Goal: Task Accomplishment & Management: Use online tool/utility

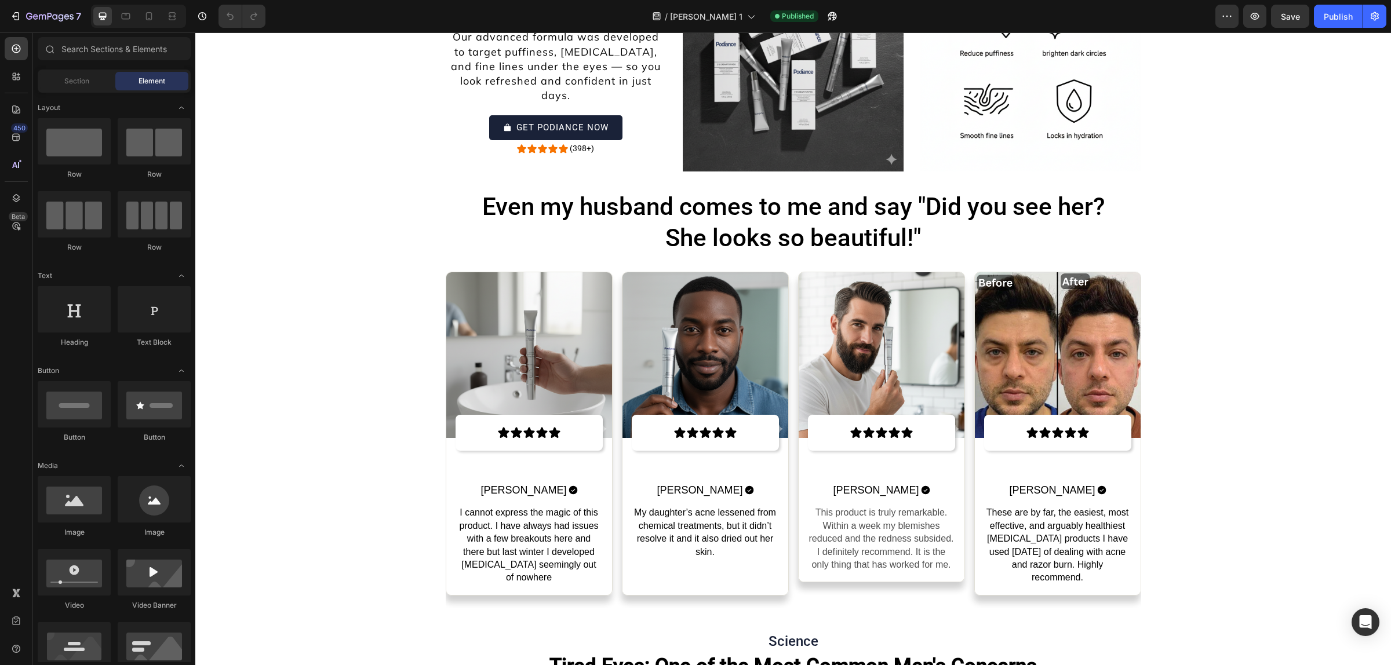
scroll to position [4843, 0]
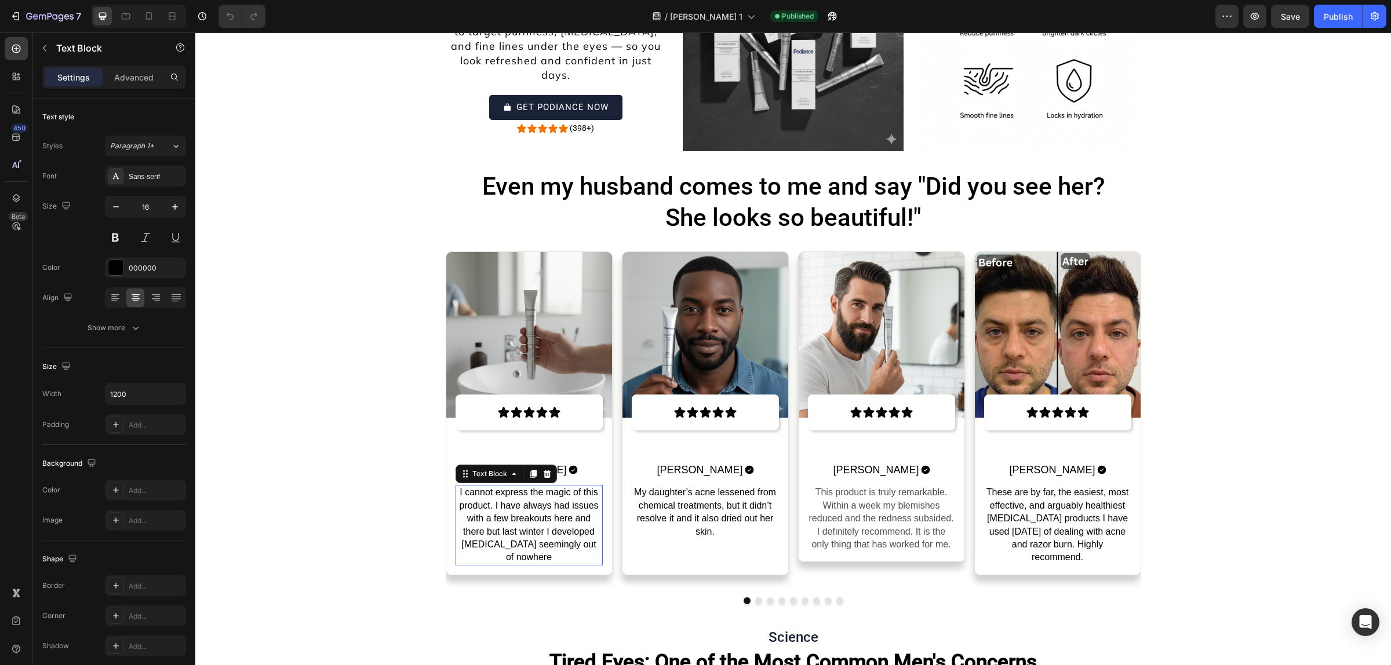
click at [532, 512] on p "I cannot express the magic of this product. I have always had issues with a few…" at bounding box center [529, 525] width 145 height 78
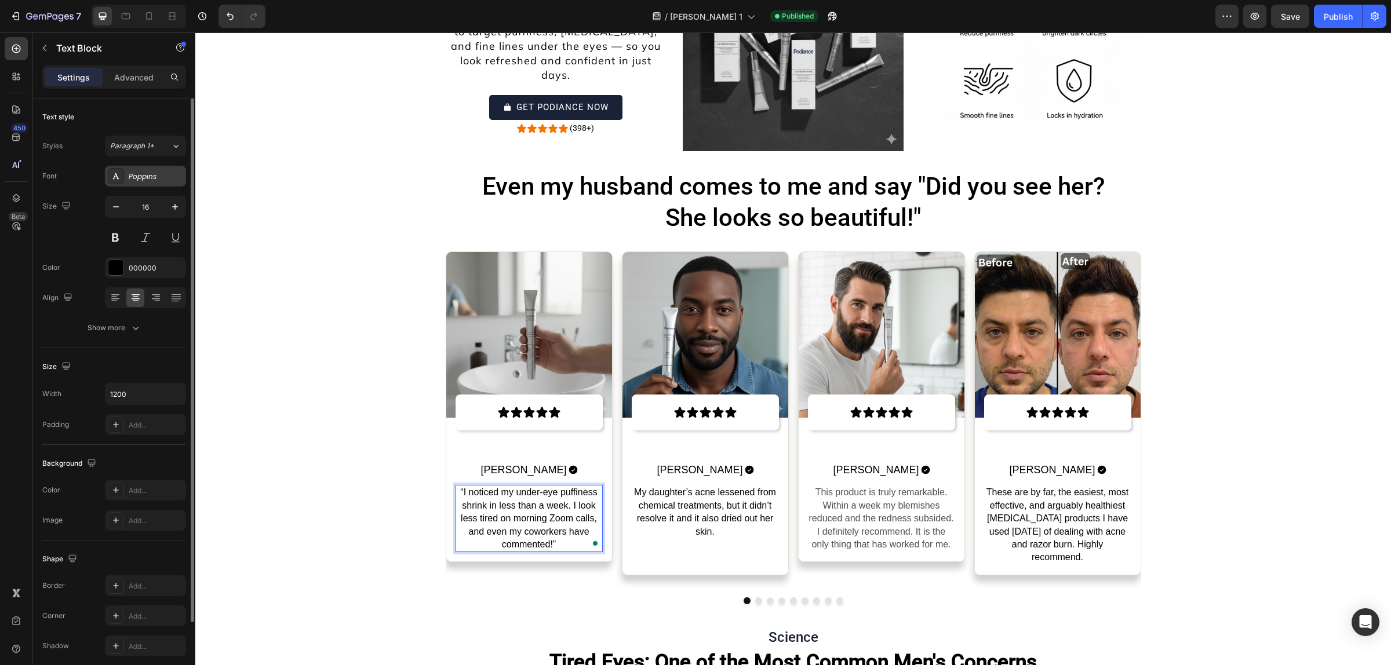
click at [158, 177] on div "Poppins" at bounding box center [156, 177] width 54 height 10
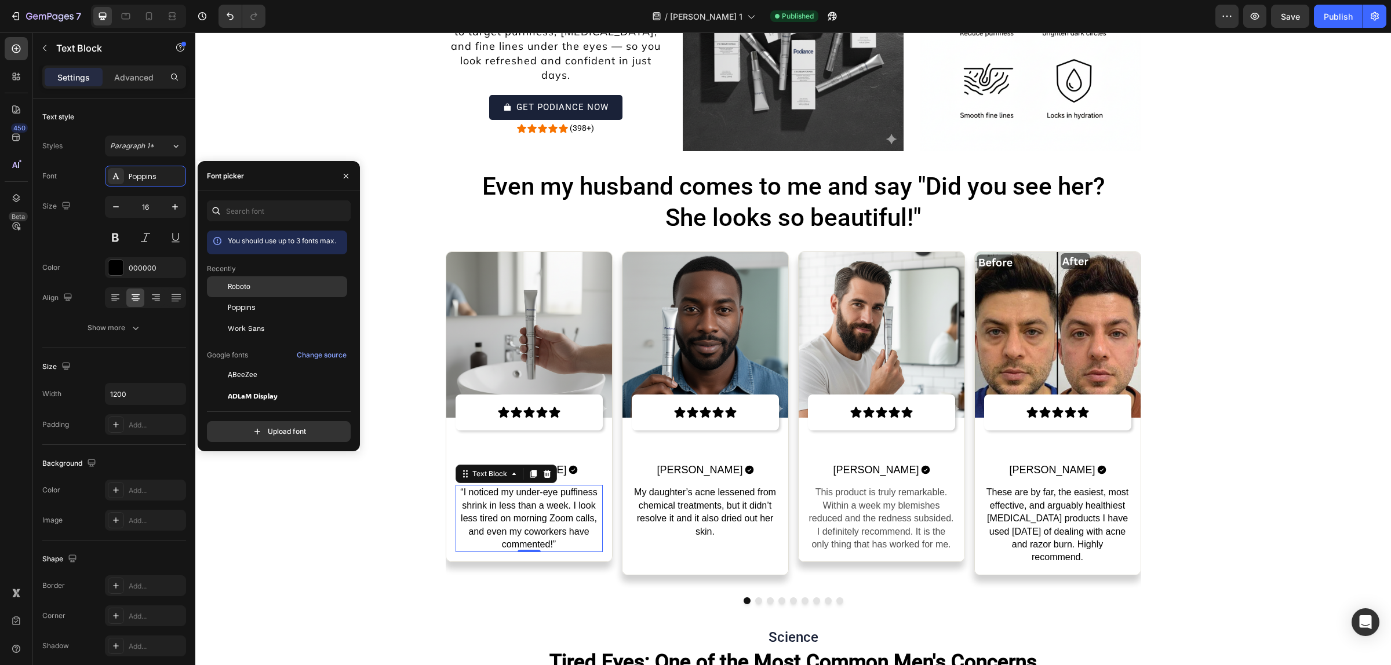
click at [224, 278] on div at bounding box center [217, 286] width 21 height 21
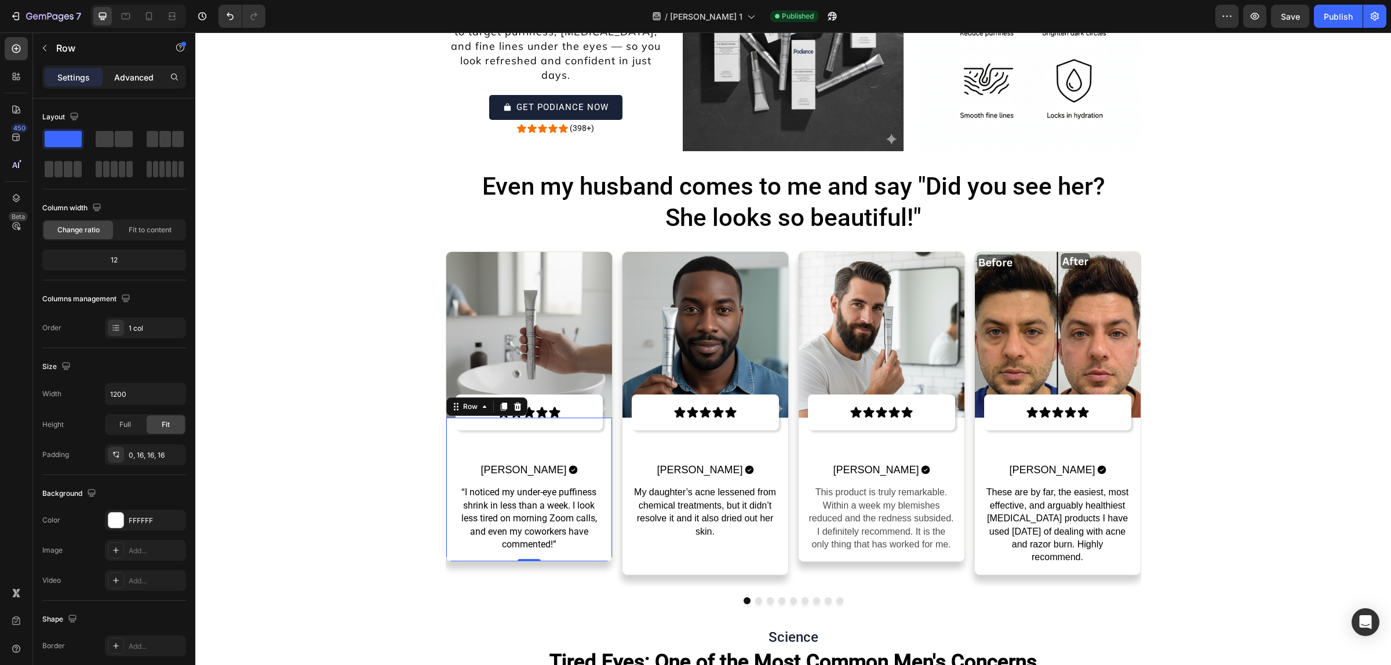
click at [134, 75] on p "Advanced" at bounding box center [133, 77] width 39 height 12
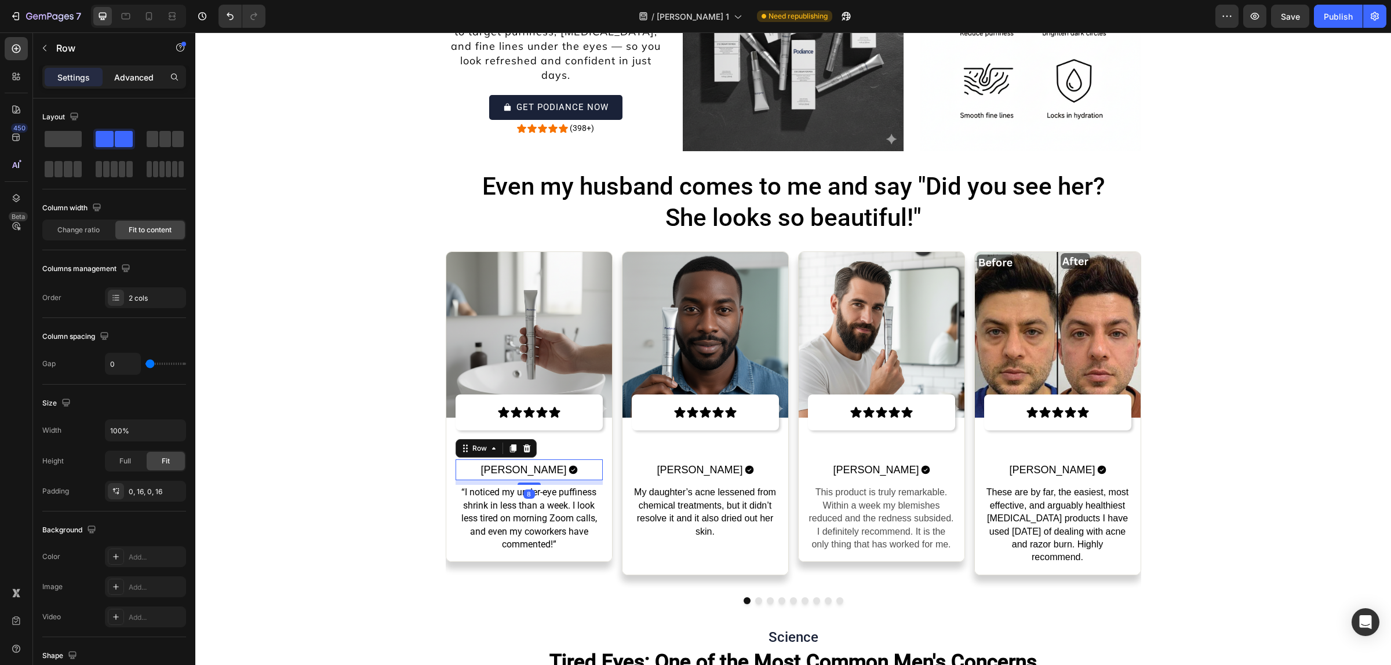
click at [152, 71] on p "Advanced" at bounding box center [133, 77] width 39 height 12
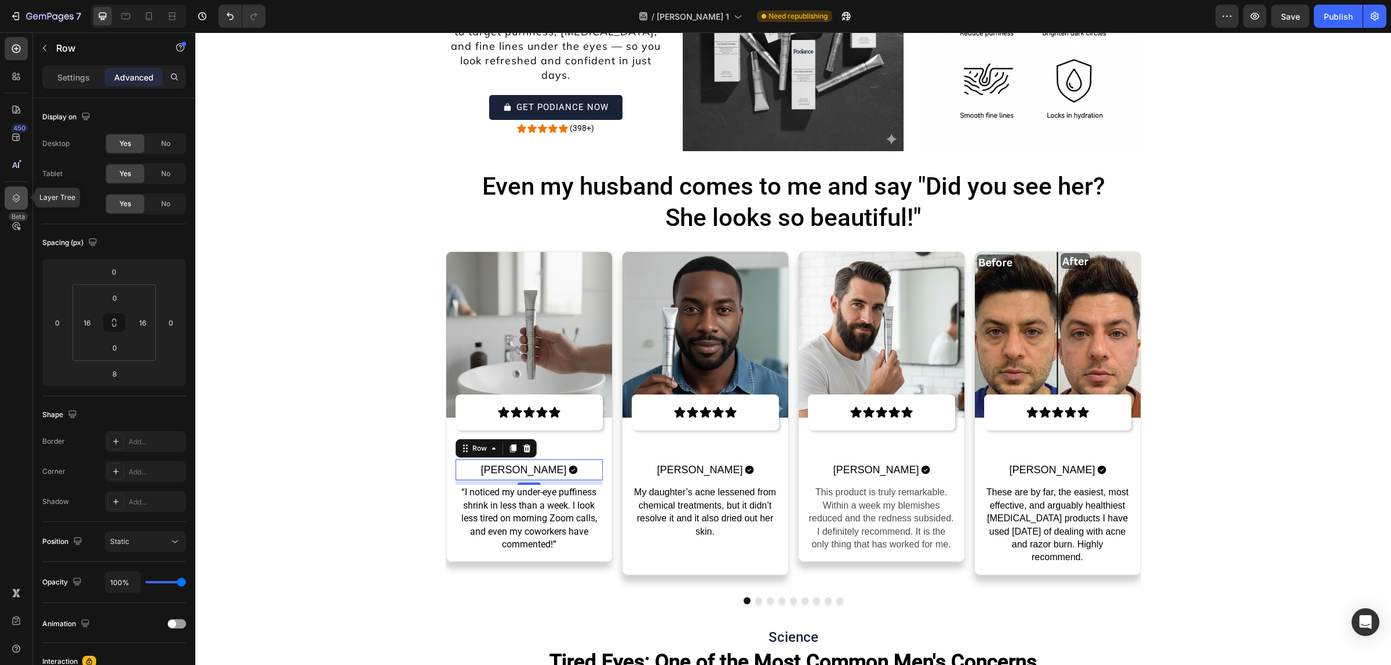
click at [13, 196] on icon at bounding box center [16, 198] width 12 height 12
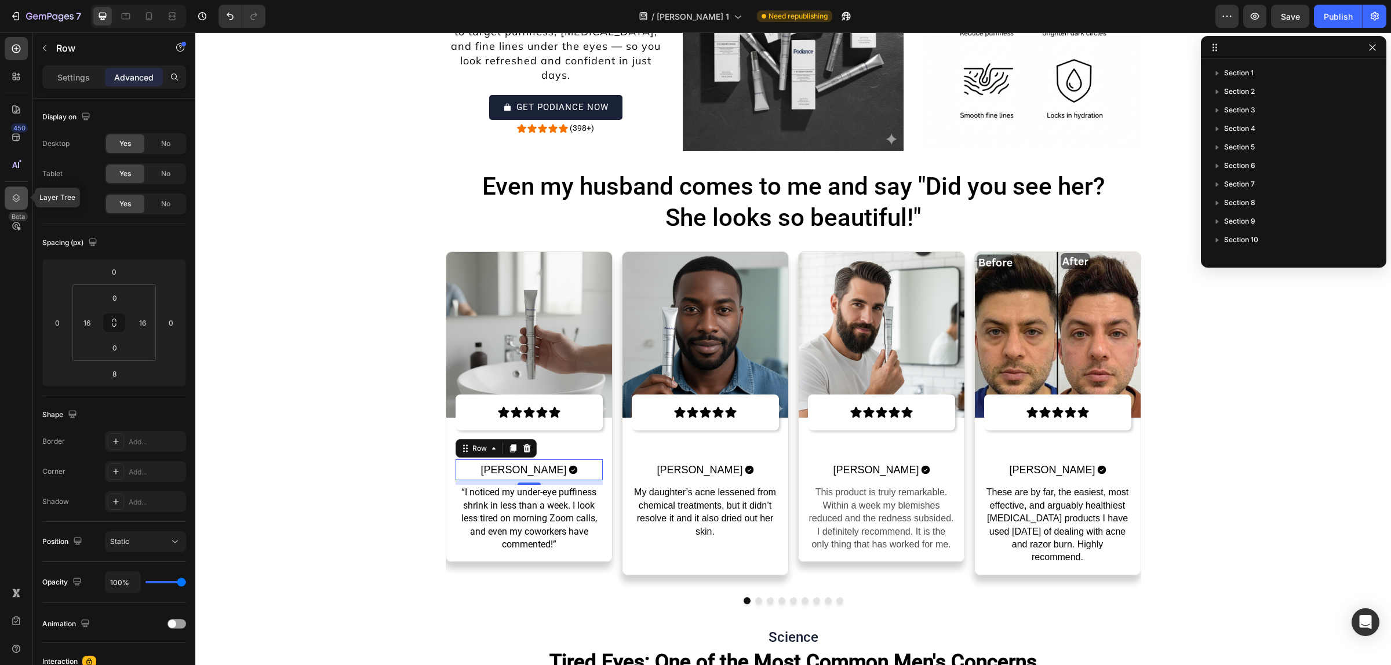
scroll to position [404, 0]
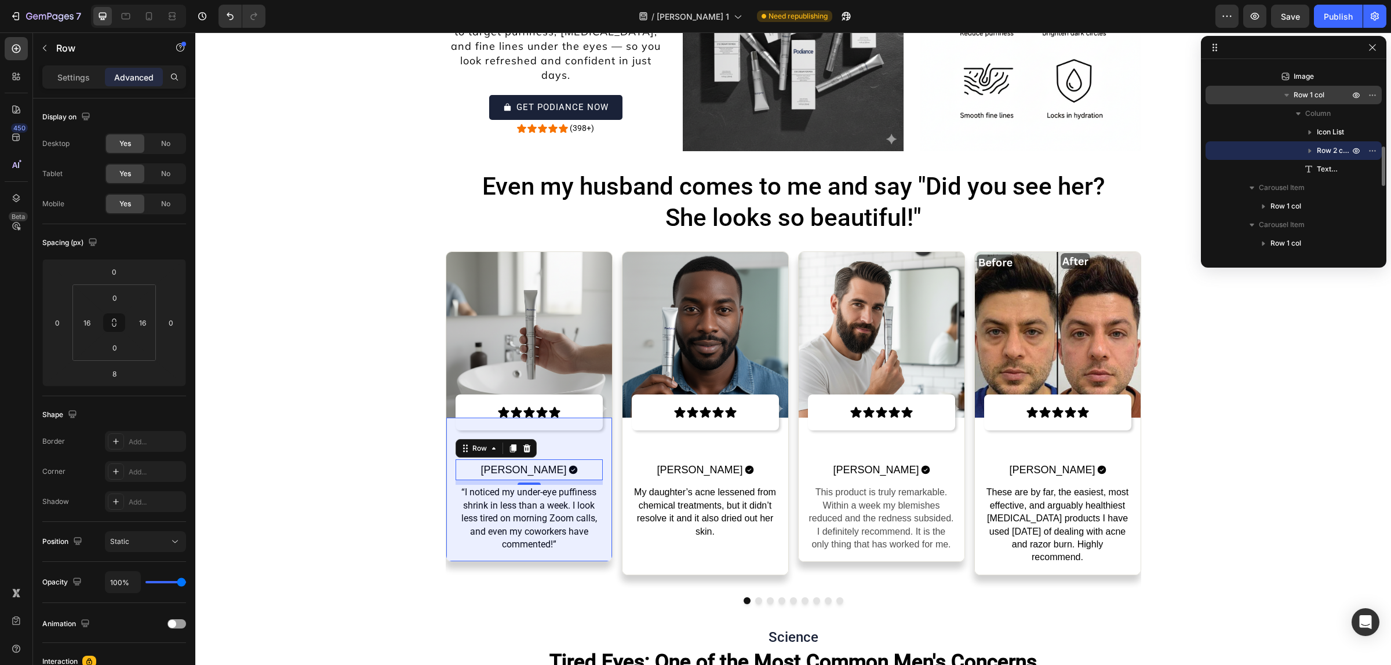
click at [1320, 96] on span "Row 1 col" at bounding box center [1308, 95] width 31 height 12
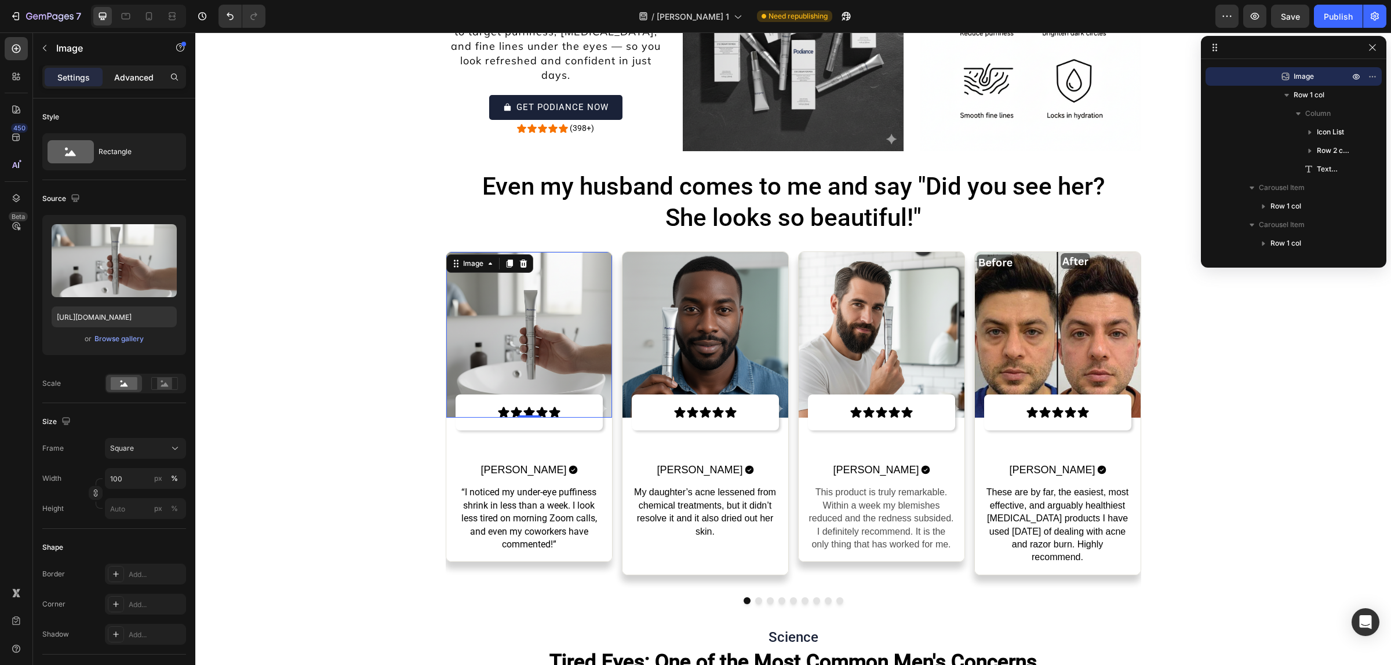
click at [123, 76] on p "Advanced" at bounding box center [133, 77] width 39 height 12
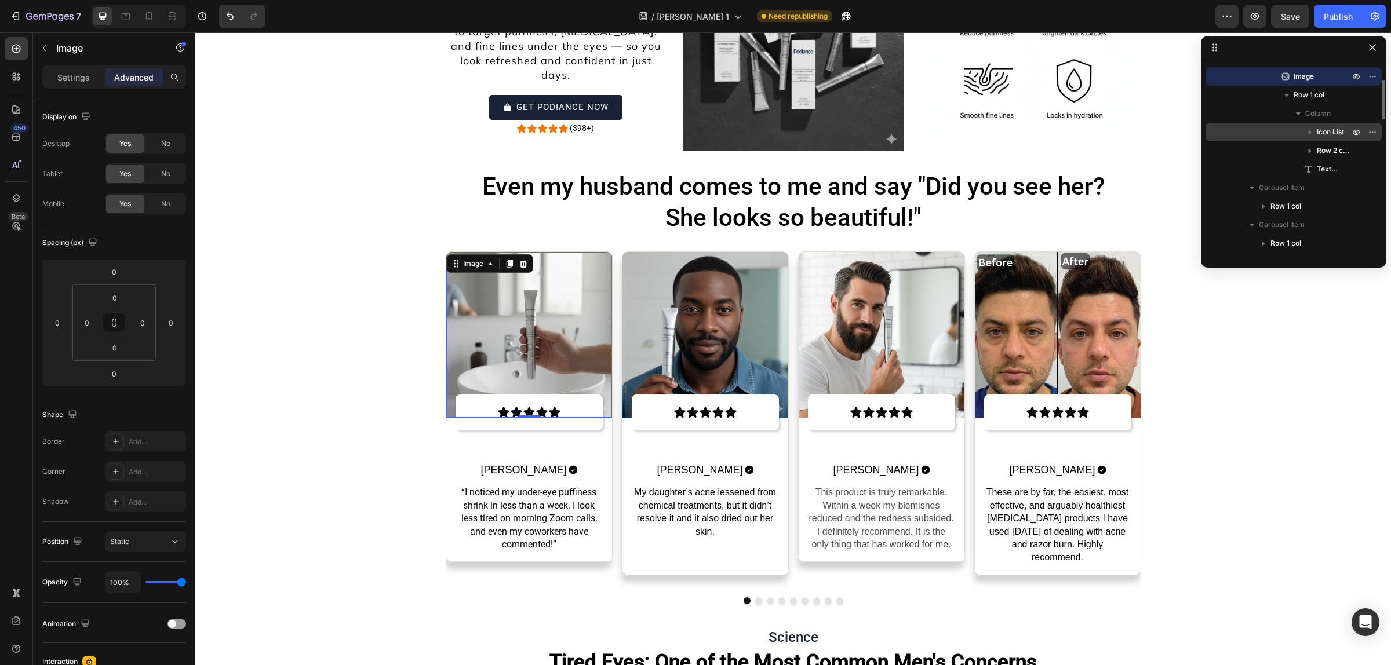
scroll to position [329, 0]
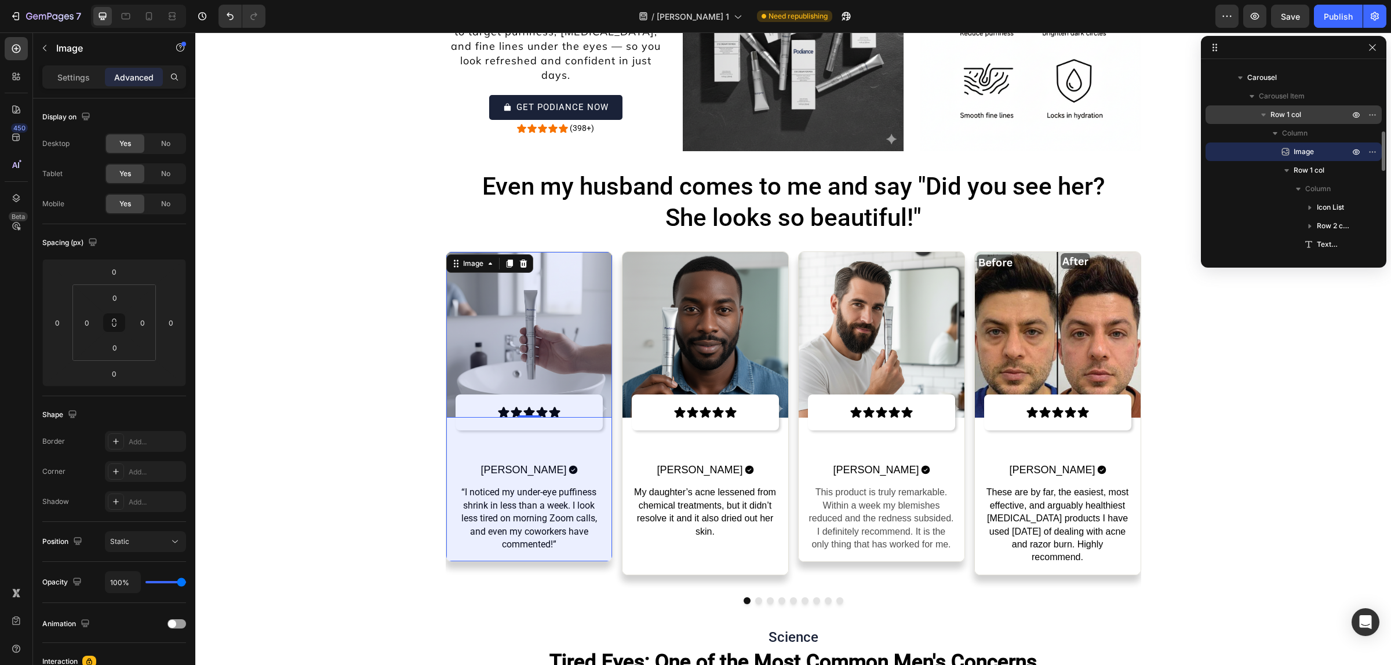
click at [1258, 116] on icon "button" at bounding box center [1263, 115] width 12 height 12
click at [1258, 118] on icon "button" at bounding box center [1263, 115] width 12 height 12
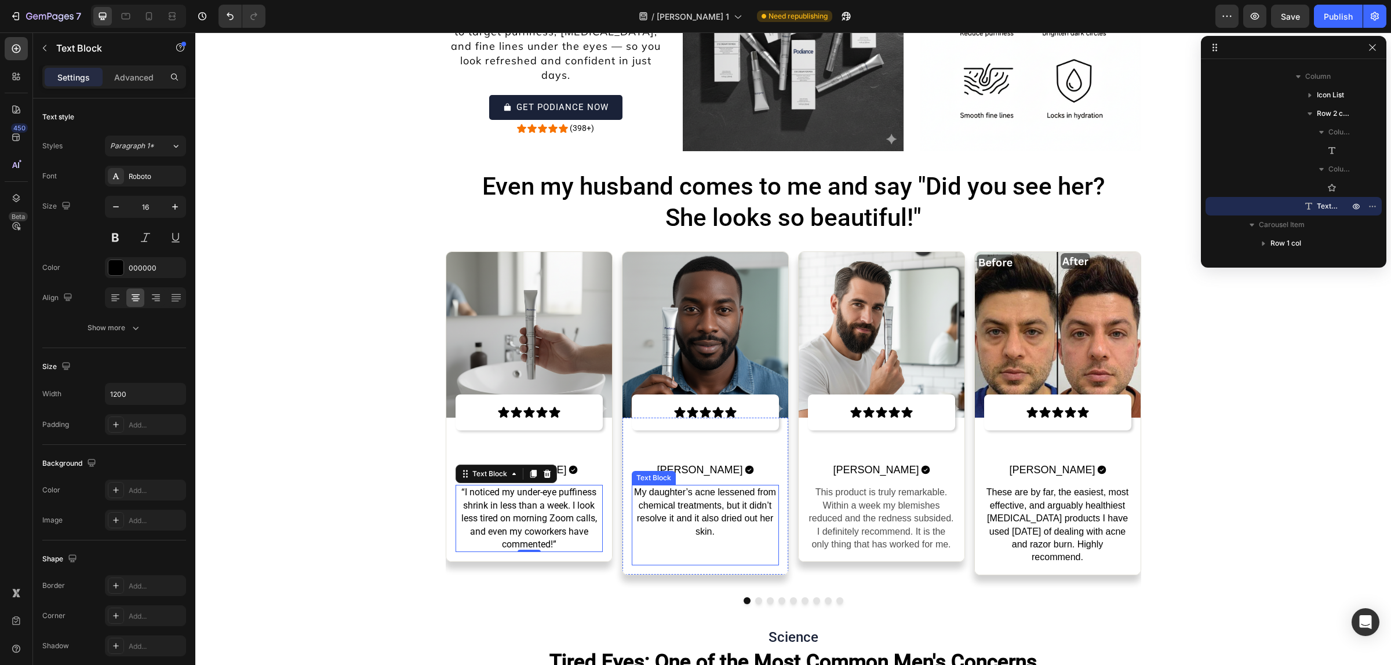
scroll to position [664, 0]
click at [687, 499] on p "My daughter’s acne lessened from chemical treatments, but it didn’t resolve it …" at bounding box center [705, 512] width 145 height 52
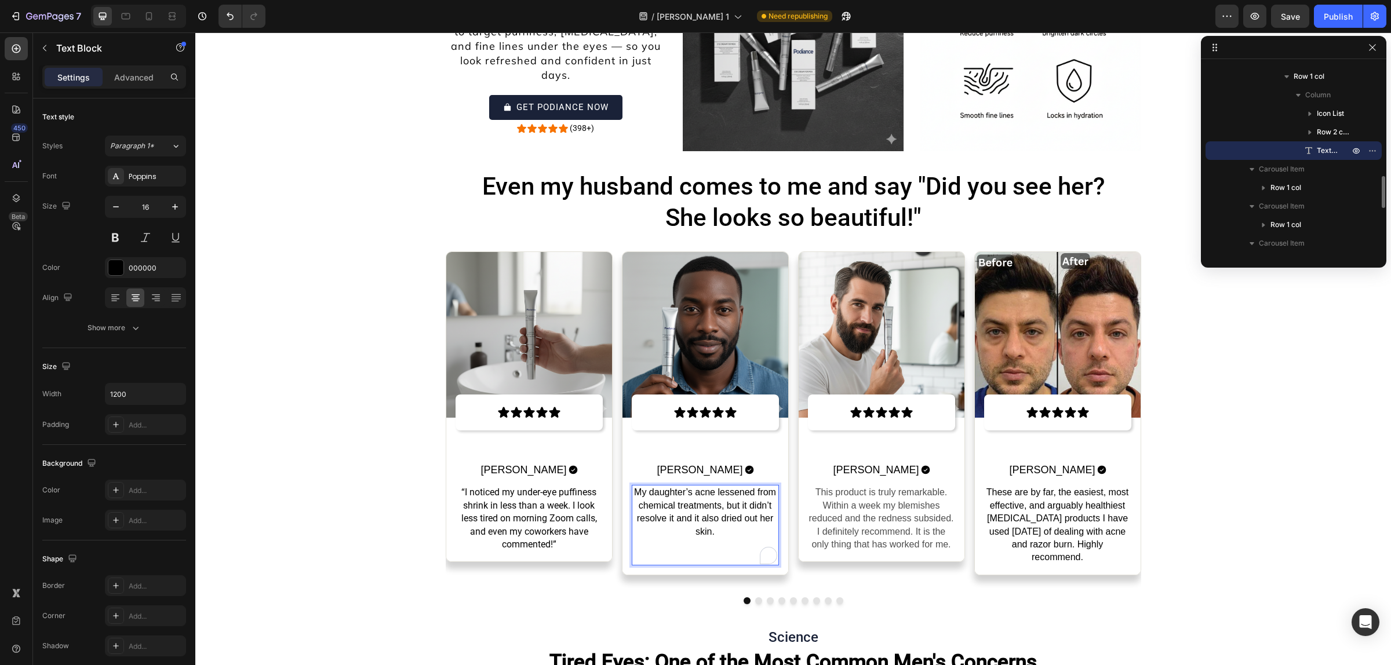
click at [687, 499] on p "My daughter’s acne lessened from chemical treatments, but it didn’t resolve it …" at bounding box center [705, 512] width 145 height 52
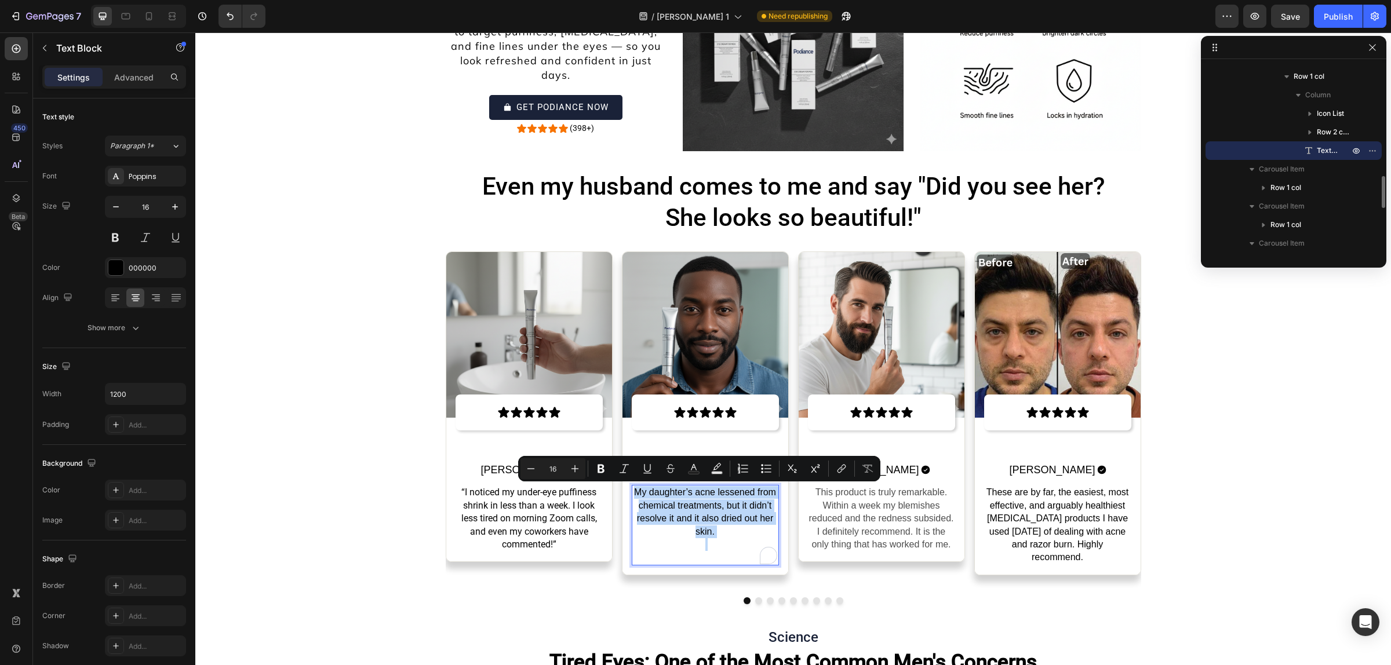
click at [687, 499] on p "My daughter’s acne lessened from chemical treatments, but it didn’t resolve it …" at bounding box center [705, 512] width 145 height 52
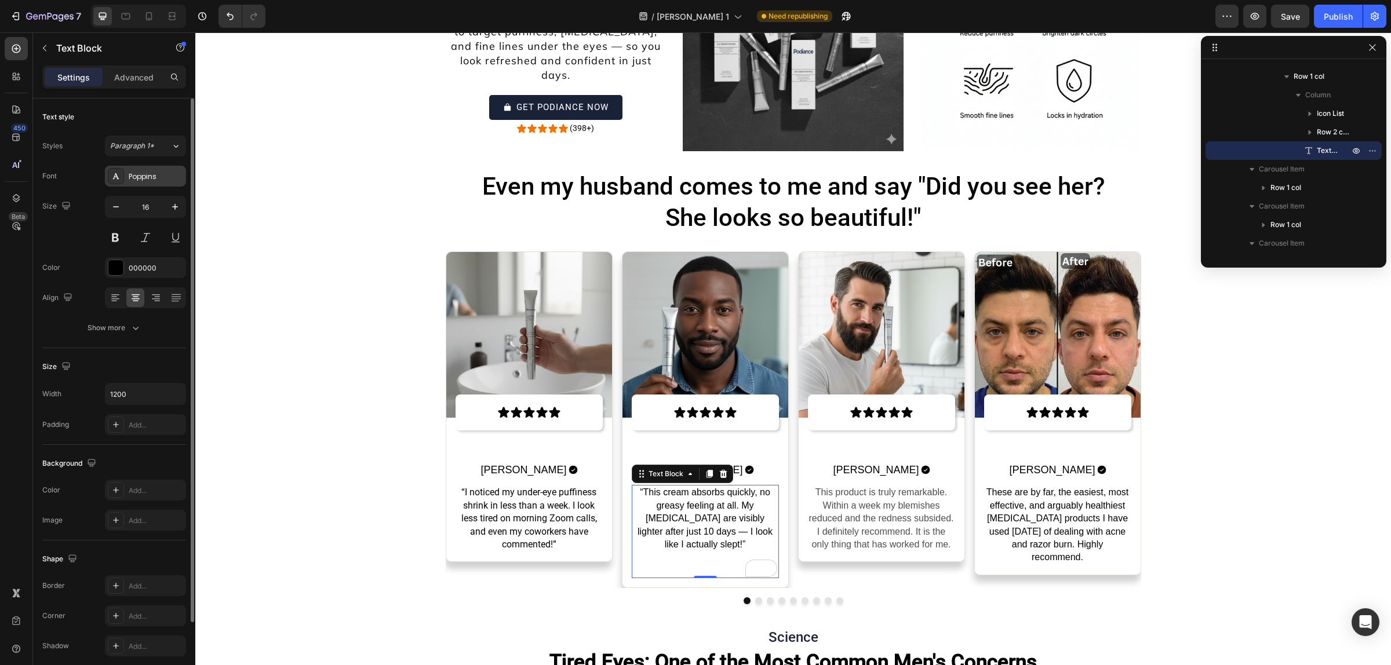
click at [139, 178] on div "Poppins" at bounding box center [156, 177] width 54 height 10
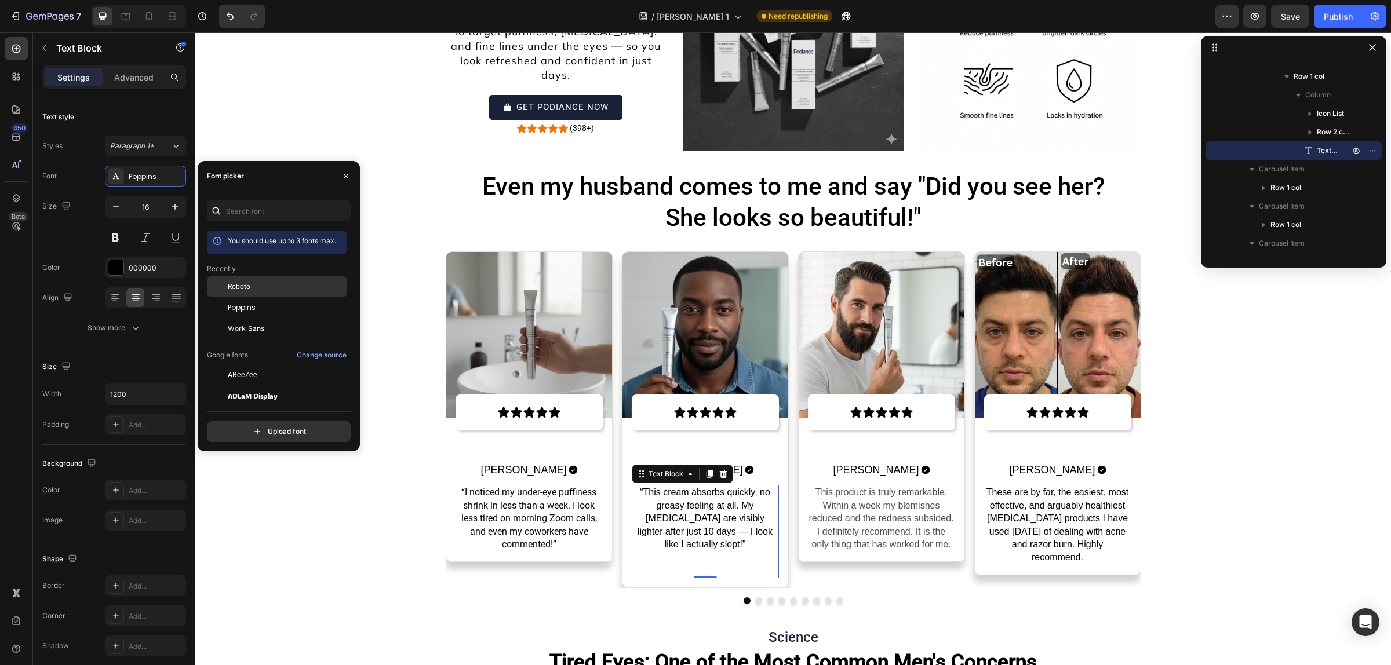
click at [257, 287] on div "Roboto" at bounding box center [286, 287] width 117 height 10
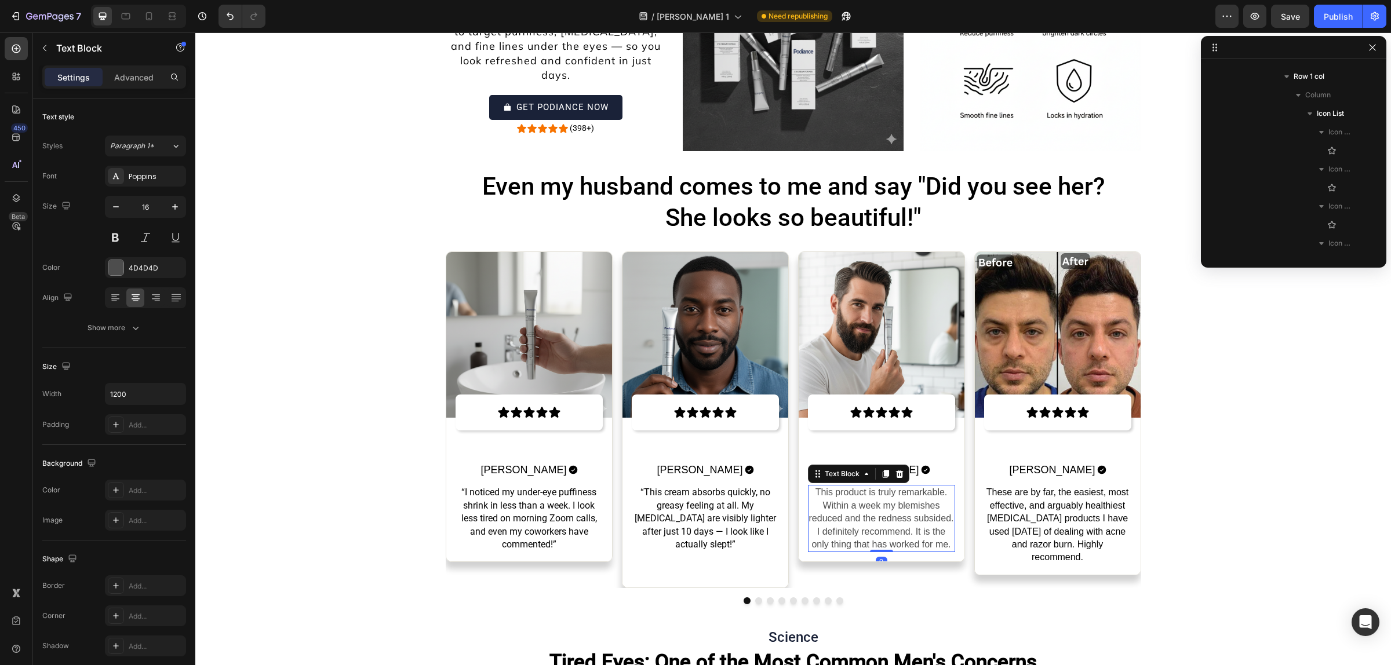
scroll to position [1017, 0]
click at [894, 523] on p "This product is truly remarkable. Within a week my blemishes reduced and the re…" at bounding box center [881, 518] width 145 height 65
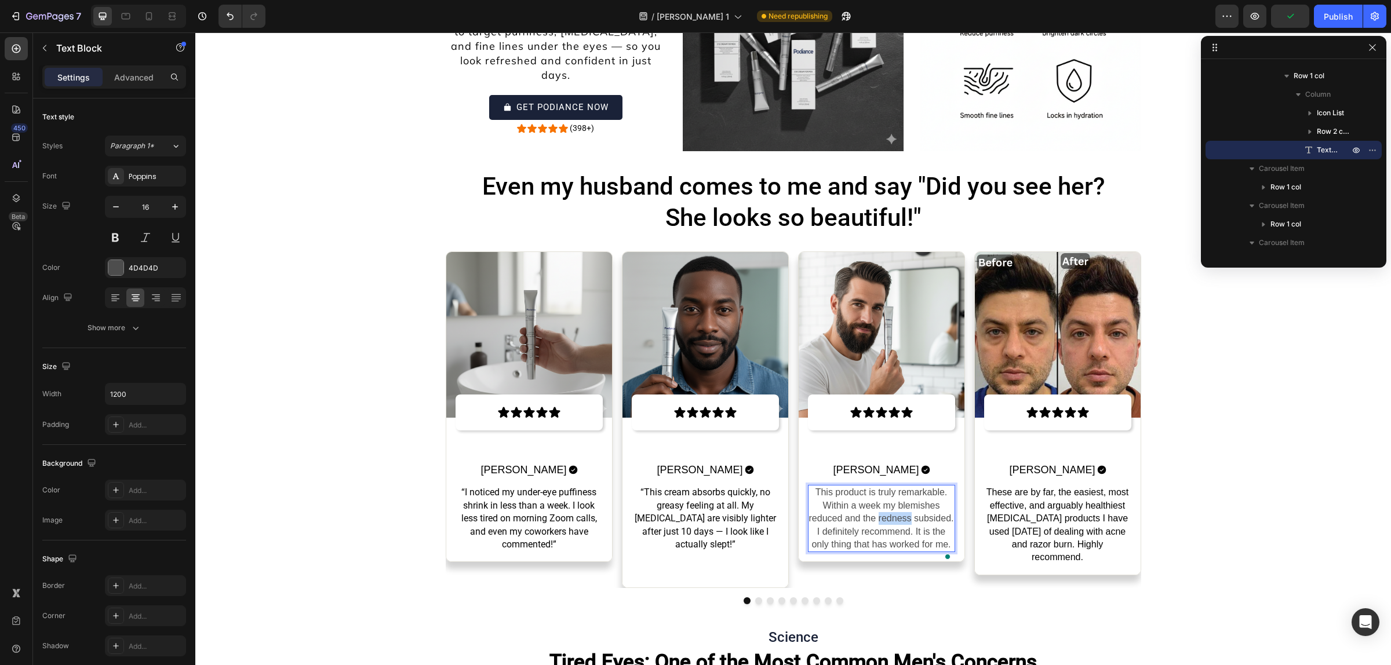
click at [894, 523] on p "This product is truly remarkable. Within a week my blemishes reduced and the re…" at bounding box center [881, 518] width 145 height 65
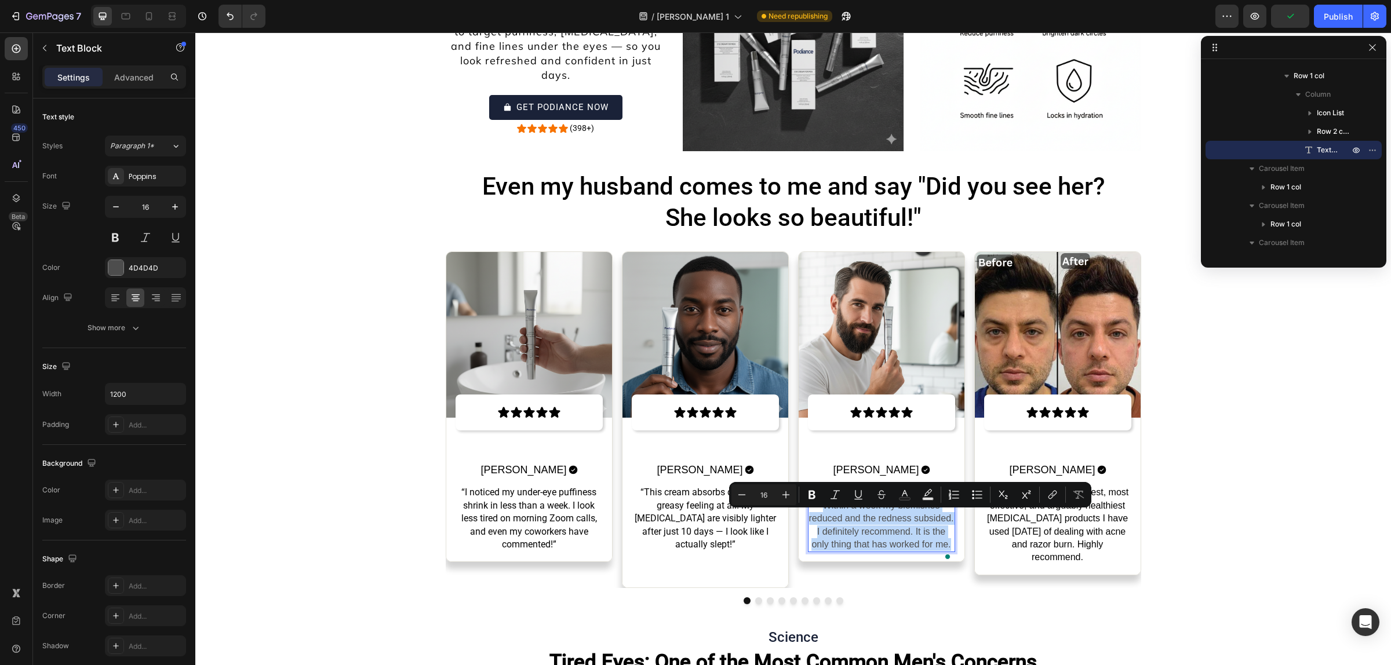
click at [894, 523] on p "This product is truly remarkable. Within a week my blemishes reduced and the re…" at bounding box center [881, 518] width 145 height 65
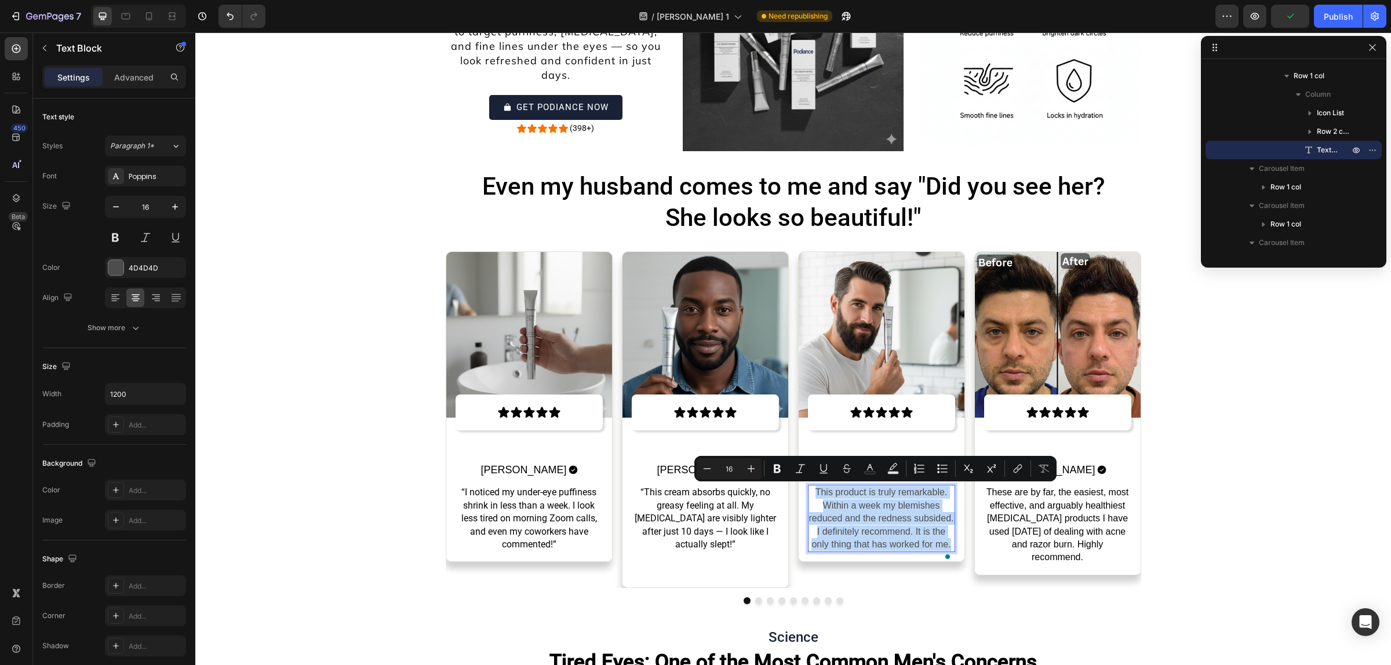
click at [894, 523] on p "This product is truly remarkable. Within a week my blemishes reduced and the re…" at bounding box center [881, 518] width 145 height 65
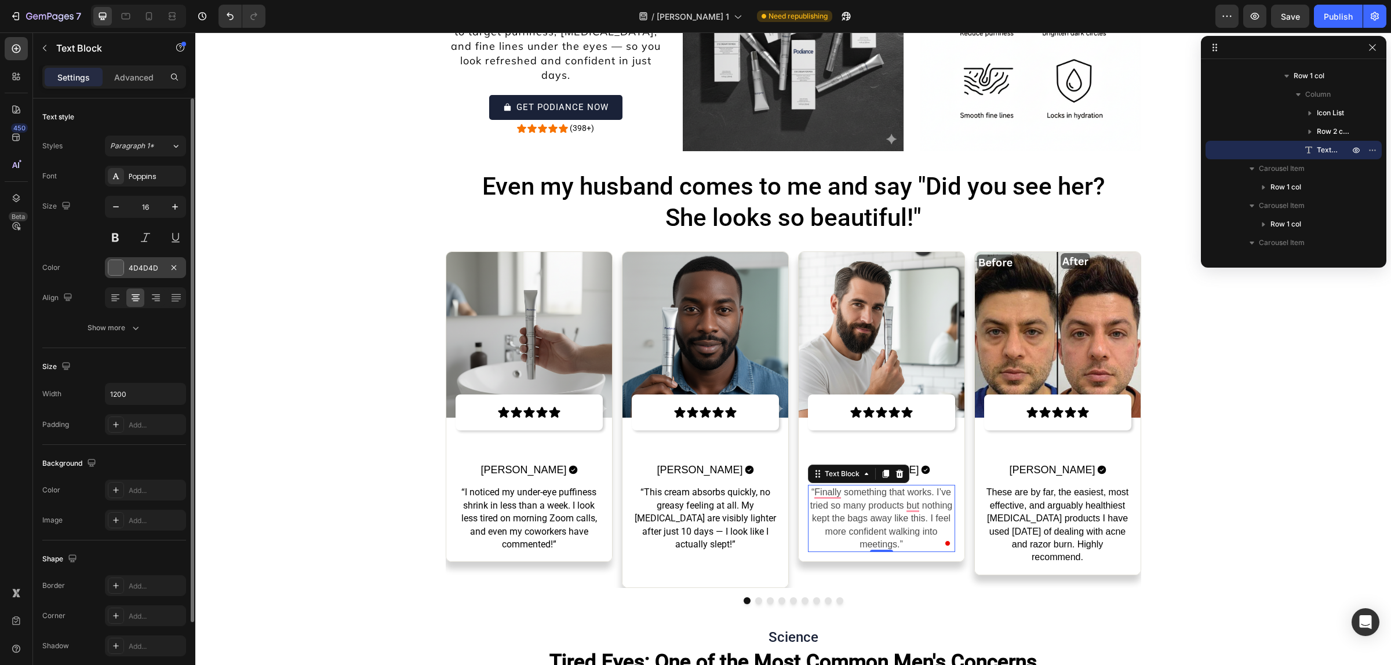
click at [145, 268] on div "4D4D4D" at bounding box center [146, 268] width 34 height 10
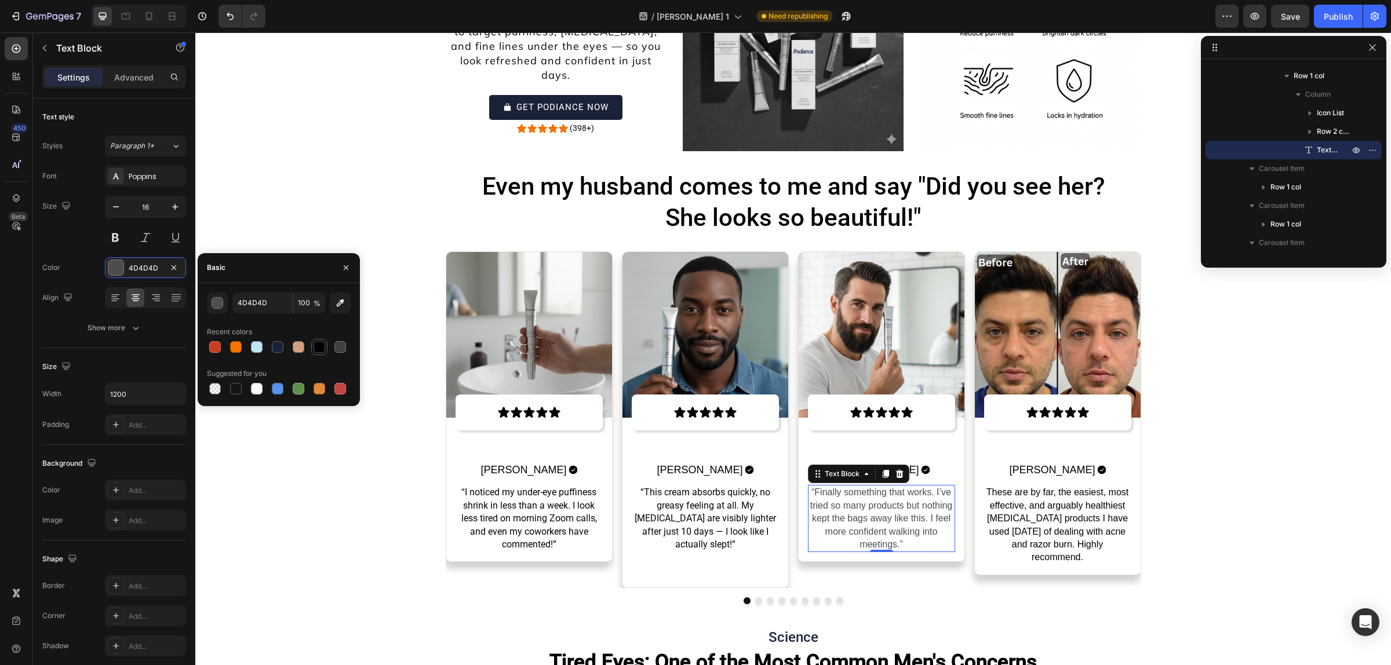
click at [320, 355] on div "4D4D4D 100 % Recent colors Suggested for you" at bounding box center [279, 345] width 144 height 104
click at [320, 348] on div at bounding box center [320, 347] width 12 height 12
type input "000000"
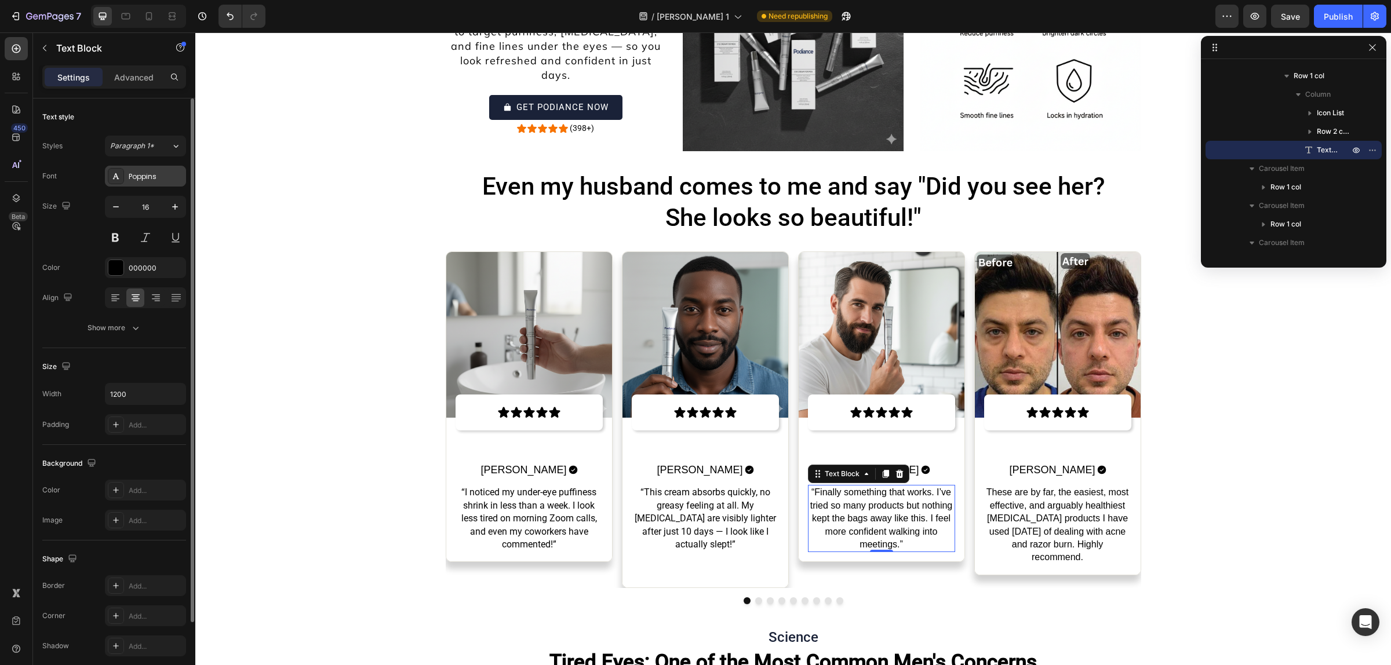
click at [137, 178] on div "Poppins" at bounding box center [156, 177] width 54 height 10
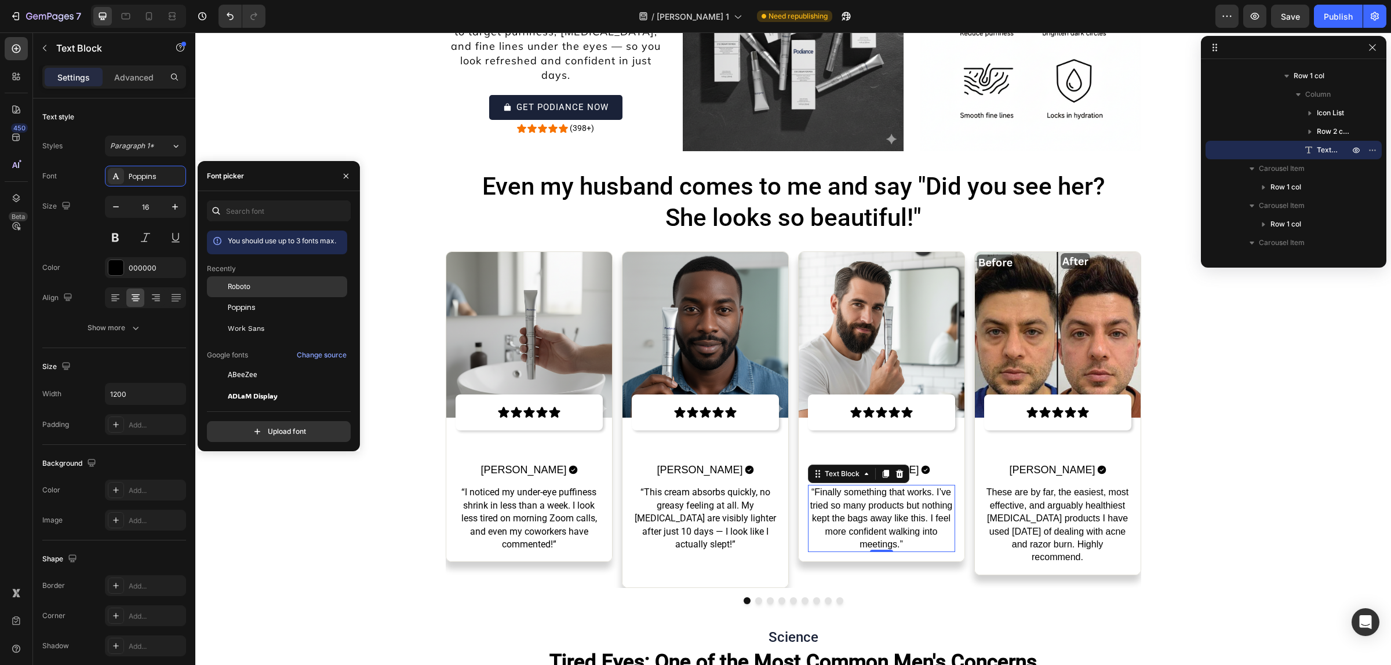
click at [257, 285] on div "Roboto" at bounding box center [286, 287] width 117 height 10
click at [1030, 536] on p "These are by far, the easiest, most effective, and arguably healthiest skin car…" at bounding box center [1057, 525] width 145 height 78
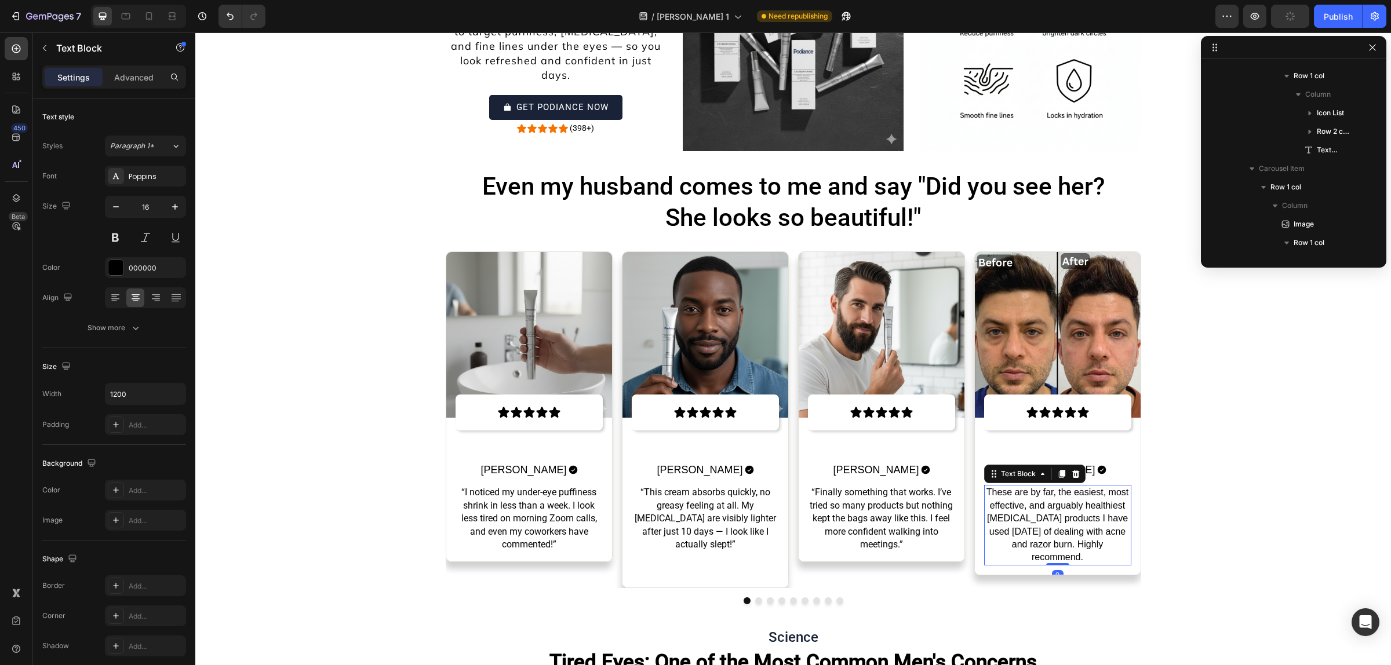
click at [1030, 536] on p "These are by far, the easiest, most effective, and arguably healthiest skin car…" at bounding box center [1057, 525] width 145 height 78
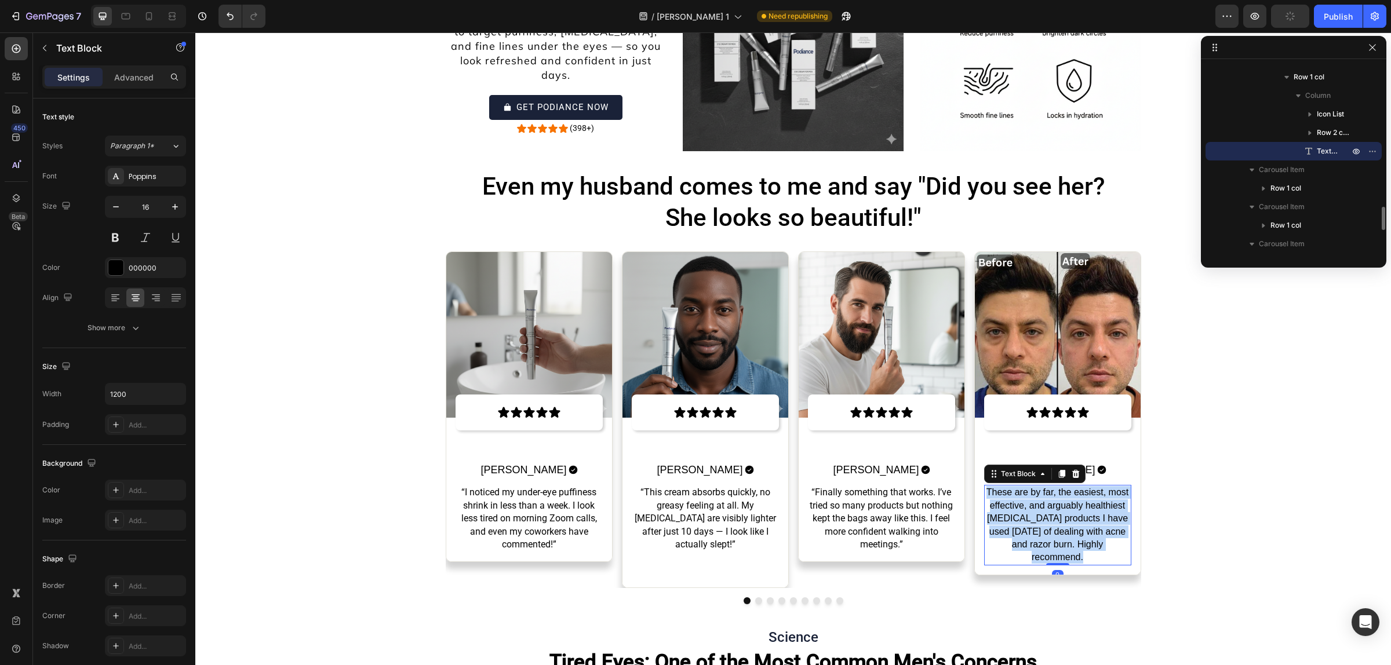
click at [1030, 536] on p "These are by far, the easiest, most effective, and arguably healthiest skin car…" at bounding box center [1057, 525] width 145 height 78
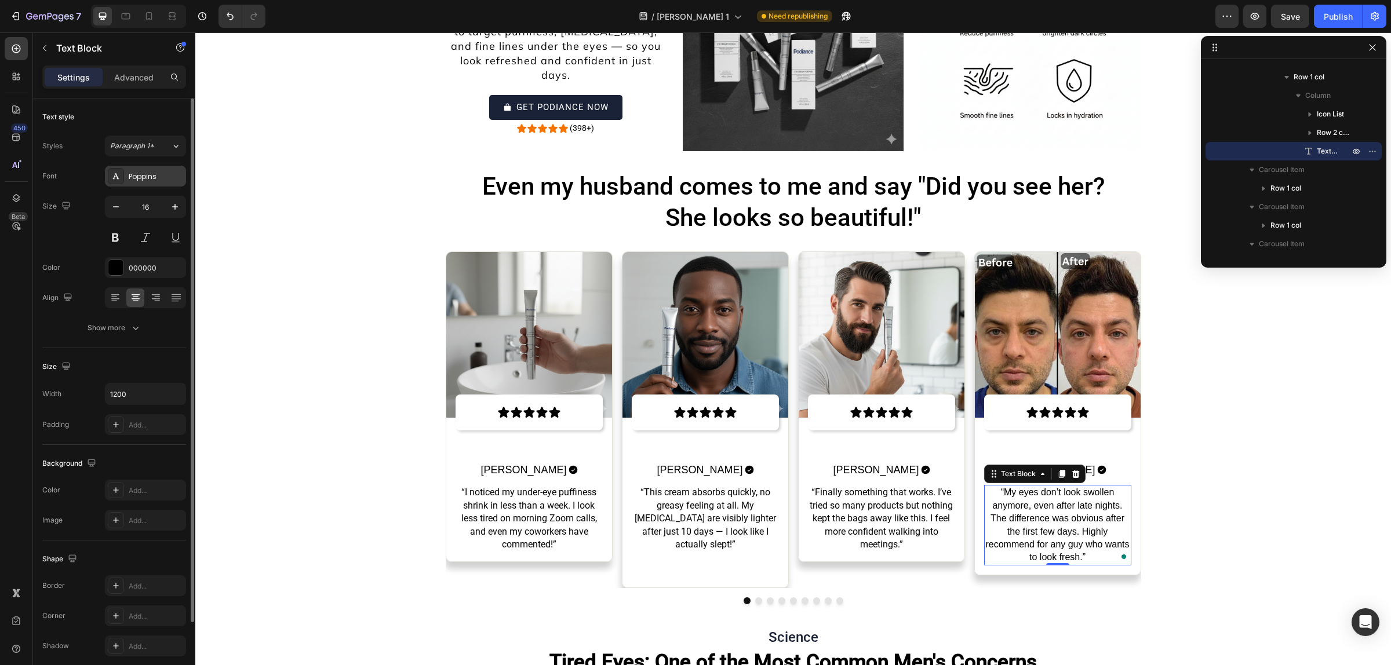
click at [131, 172] on div "Poppins" at bounding box center [156, 177] width 54 height 10
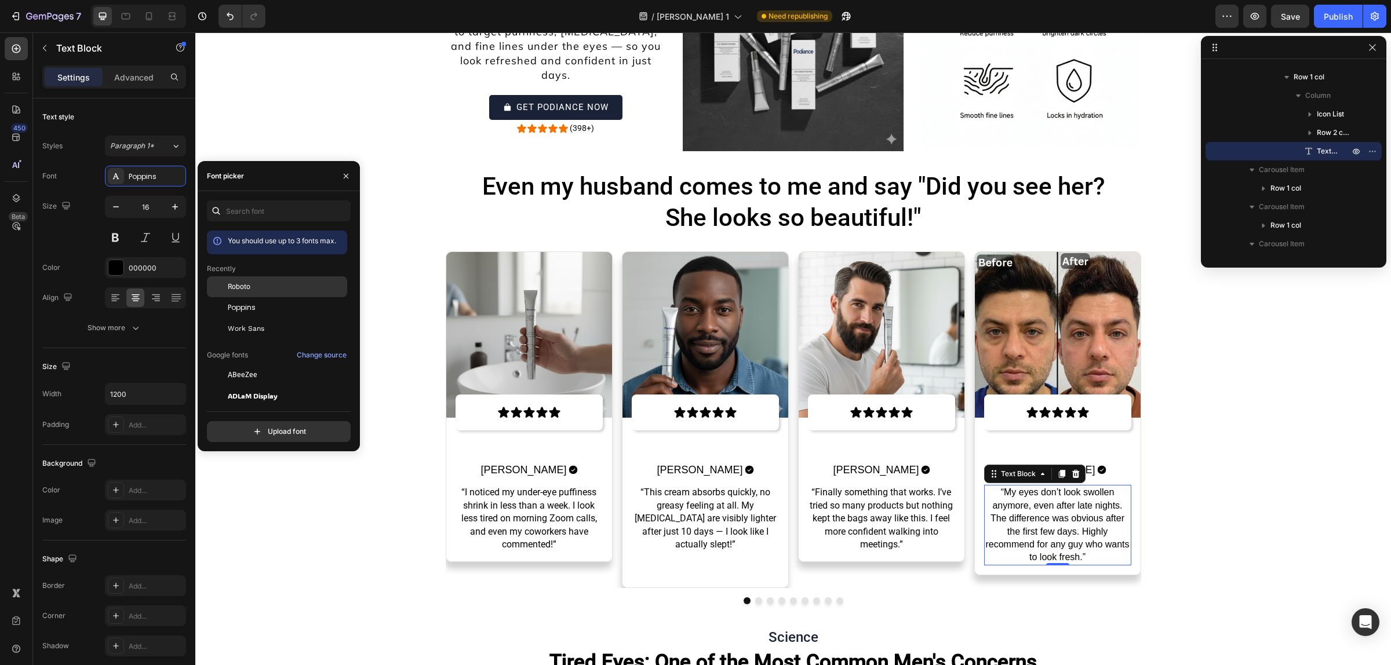
click at [225, 289] on div at bounding box center [217, 286] width 21 height 21
click at [337, 176] on button "button" at bounding box center [346, 176] width 19 height 19
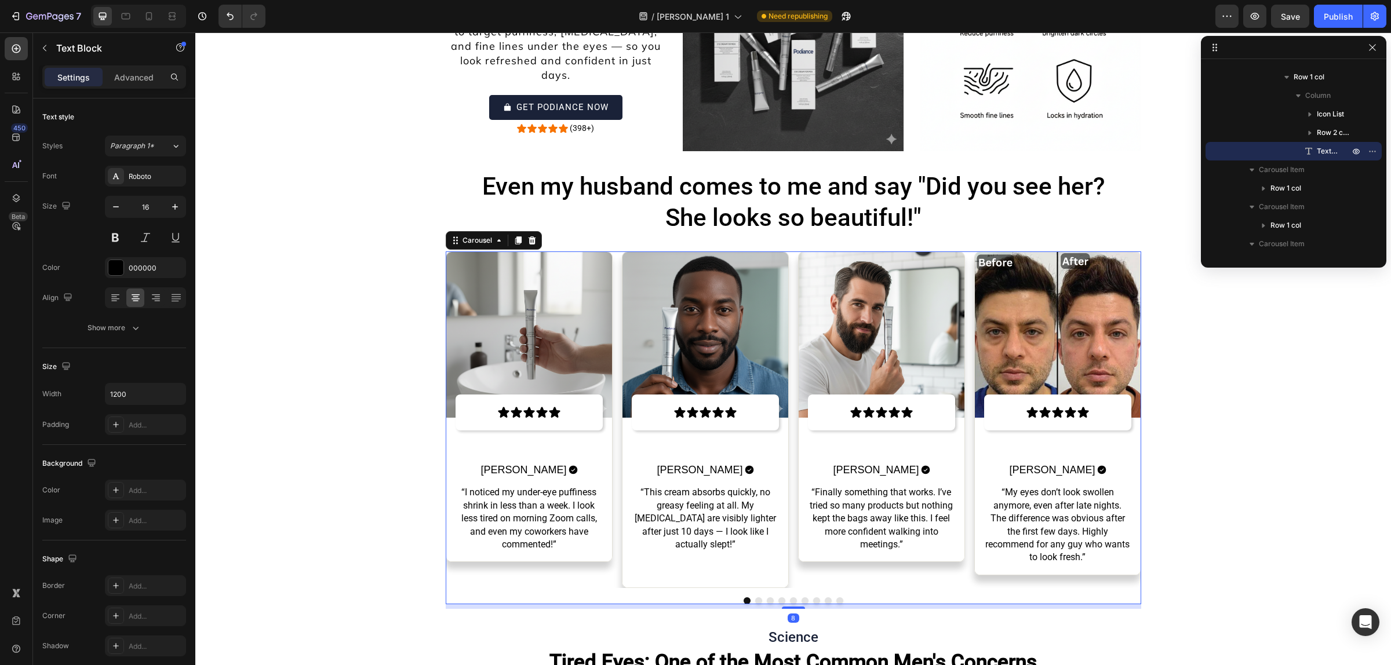
scroll to position [256, 0]
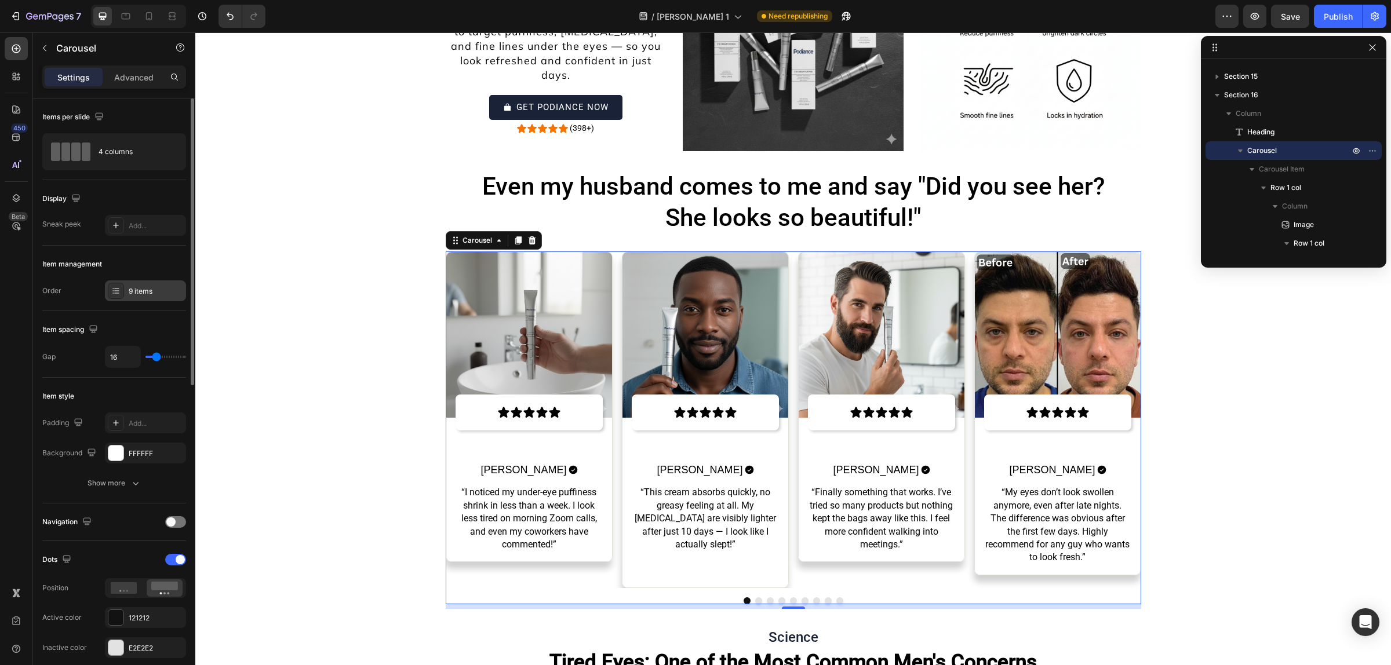
click at [129, 290] on div "9 items" at bounding box center [156, 291] width 54 height 10
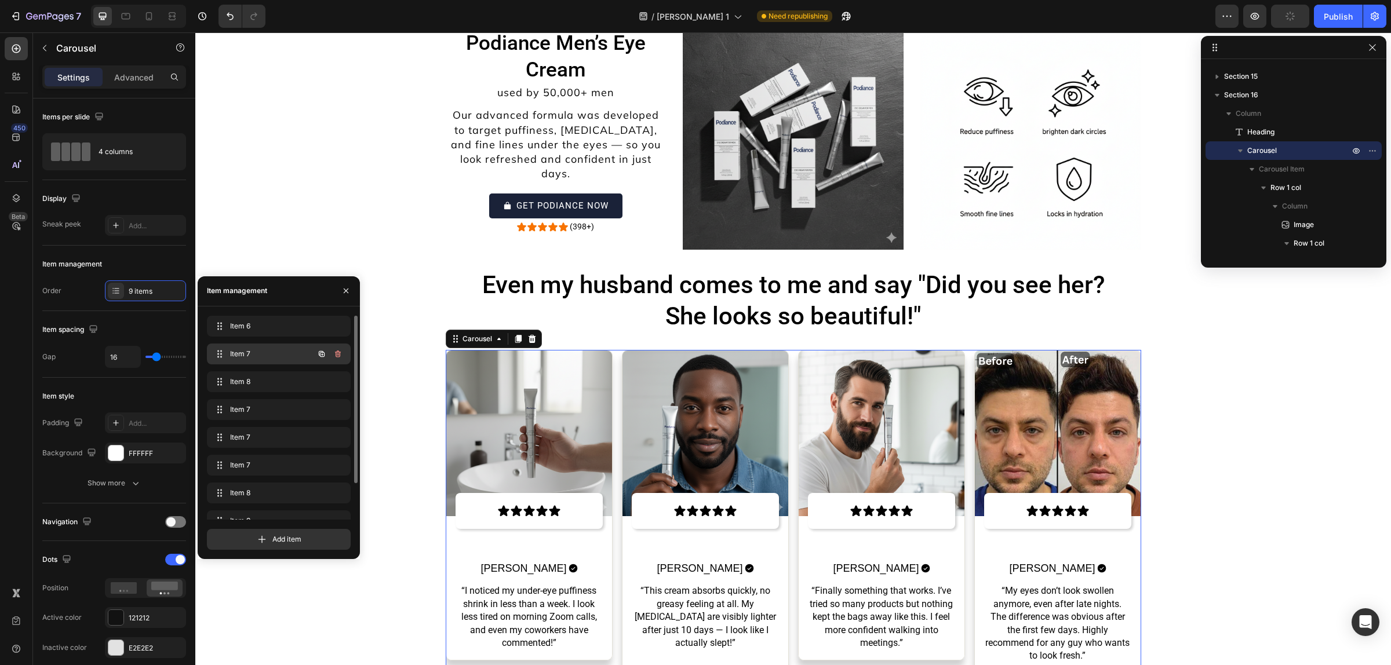
scroll to position [4743, 0]
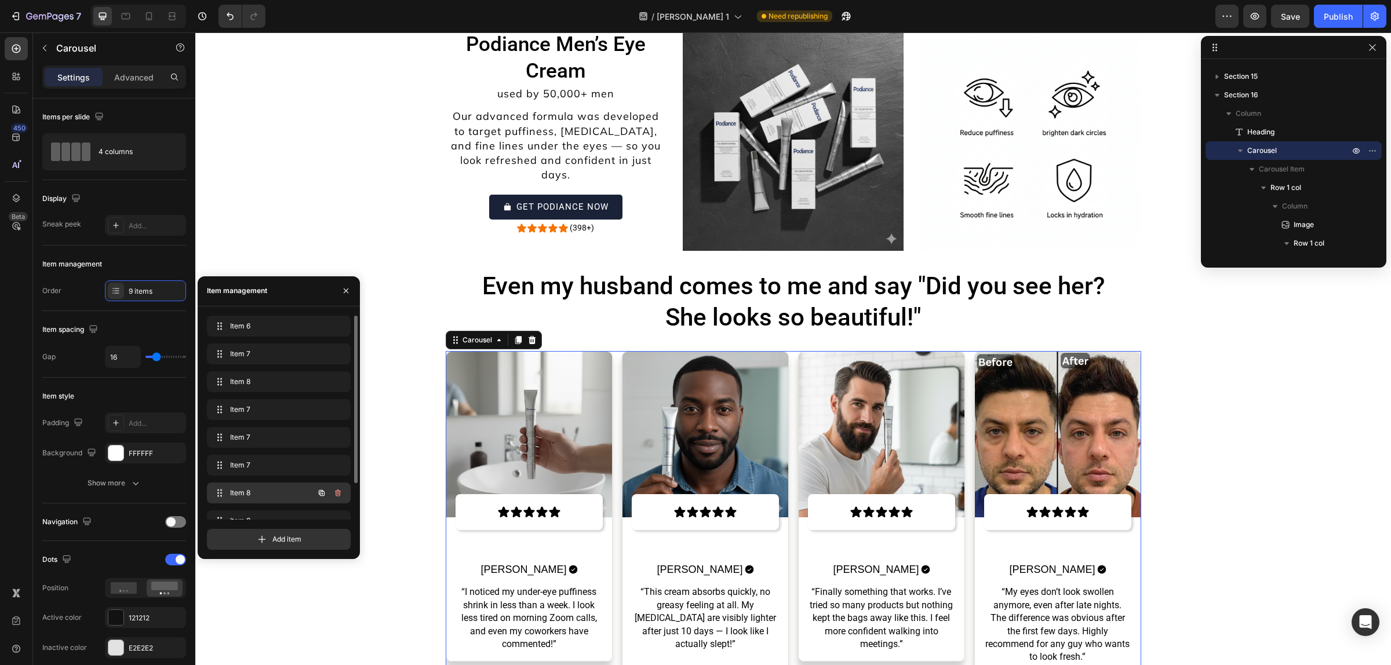
click at [337, 497] on button "button" at bounding box center [338, 493] width 16 height 16
click at [337, 497] on div "Delete" at bounding box center [329, 493] width 21 height 10
click at [337, 497] on button "button" at bounding box center [338, 493] width 16 height 16
click at [337, 497] on div "Delete" at bounding box center [329, 493] width 21 height 10
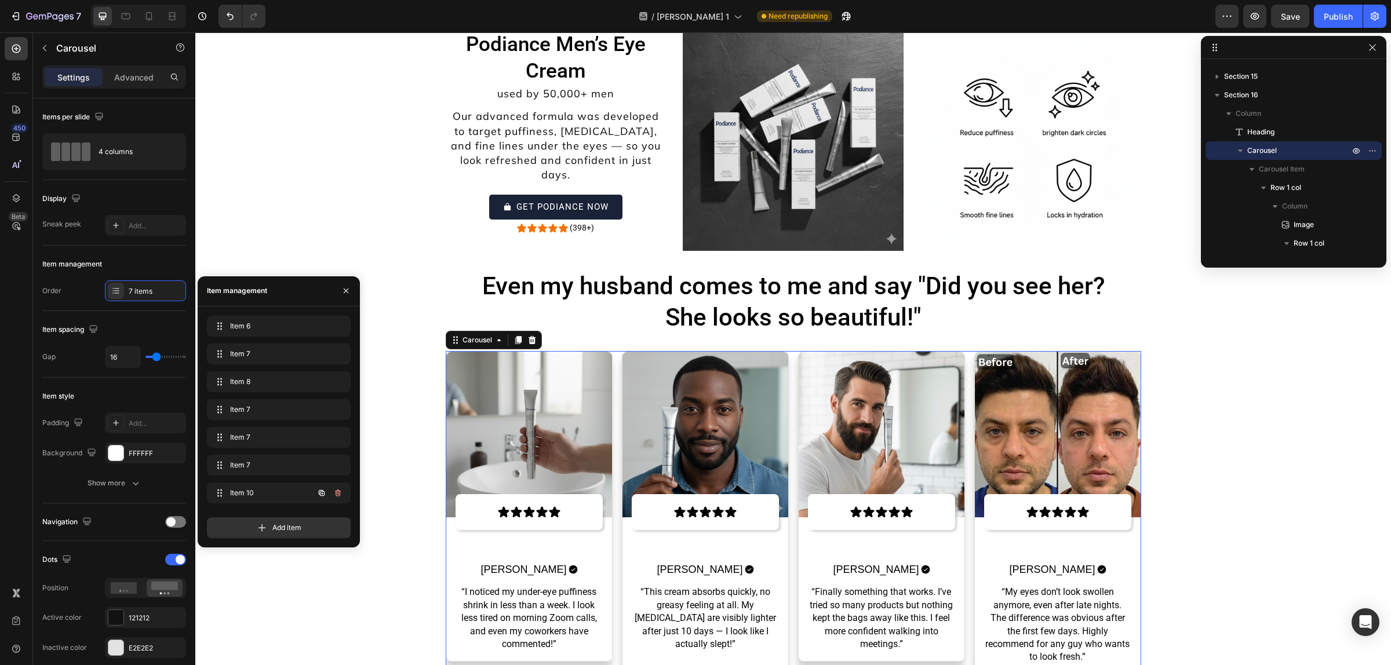
click at [337, 497] on button "button" at bounding box center [338, 493] width 16 height 16
click at [337, 497] on div "Delete" at bounding box center [329, 493] width 21 height 10
click at [337, 517] on div "Add item" at bounding box center [279, 527] width 144 height 21
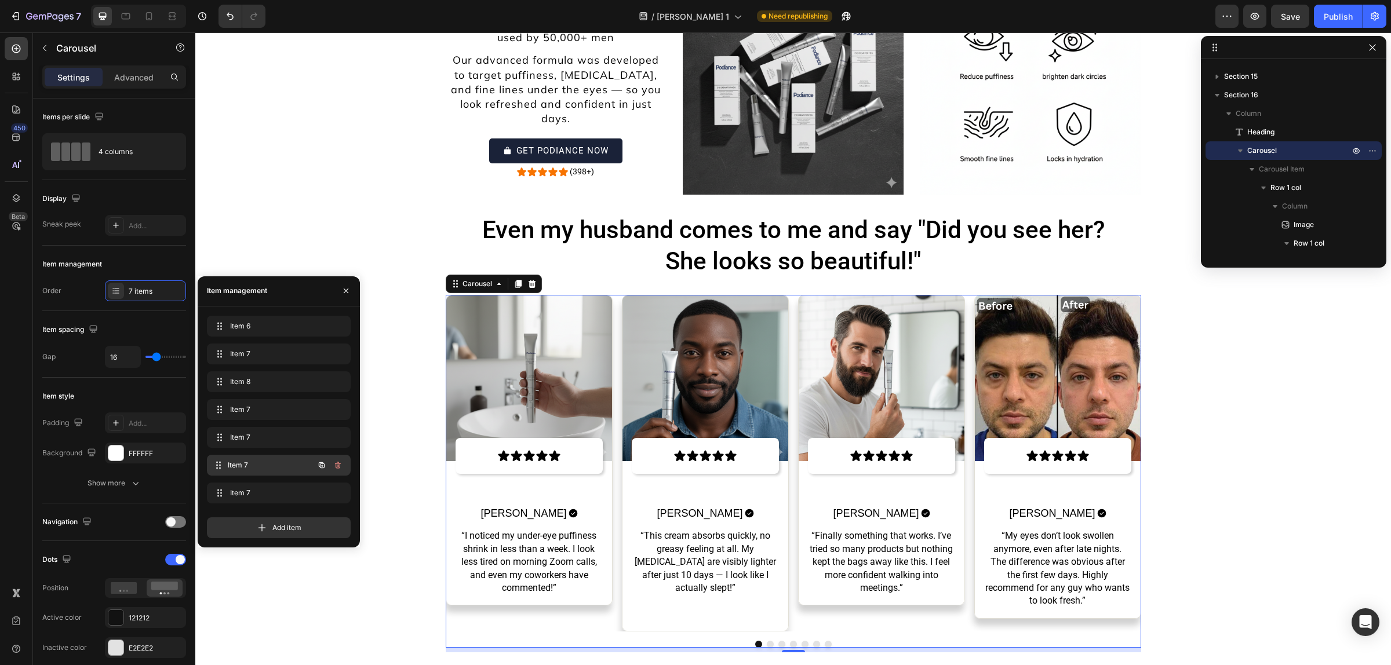
click at [346, 466] on div "Item 7 Item 7" at bounding box center [279, 465] width 144 height 21
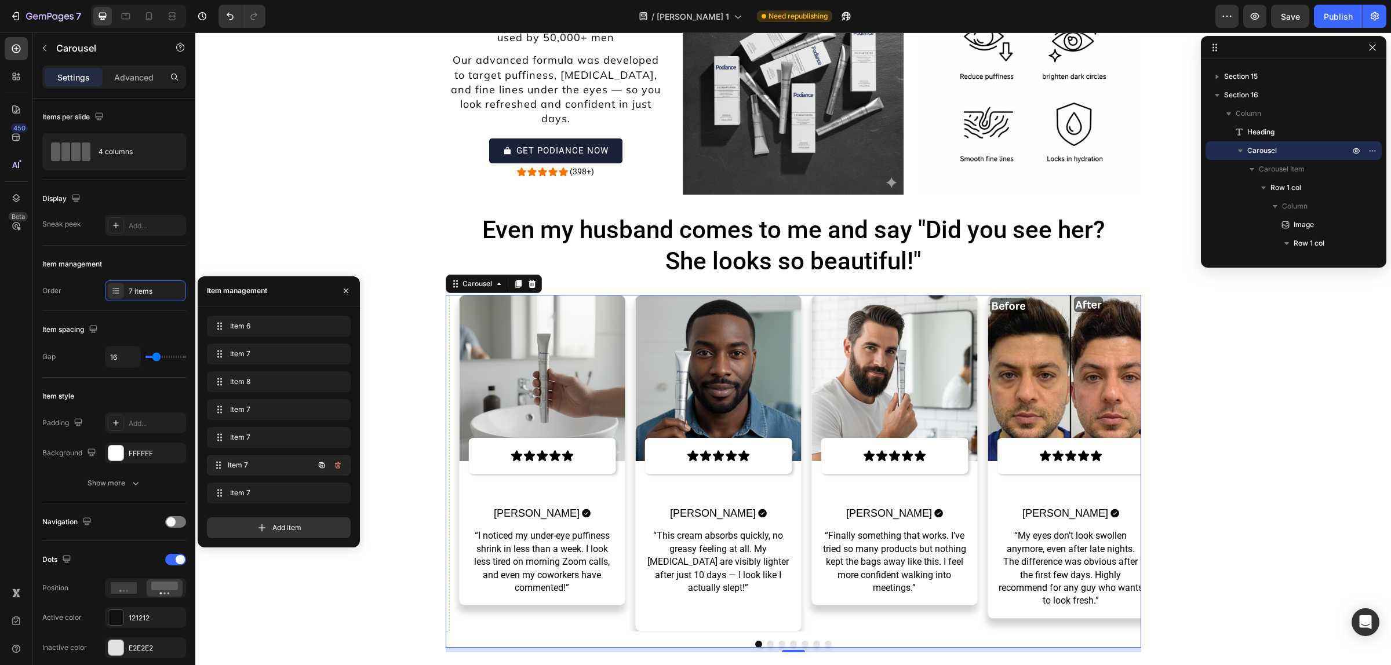
click at [346, 466] on div "Item 7 Item 7" at bounding box center [279, 465] width 144 height 21
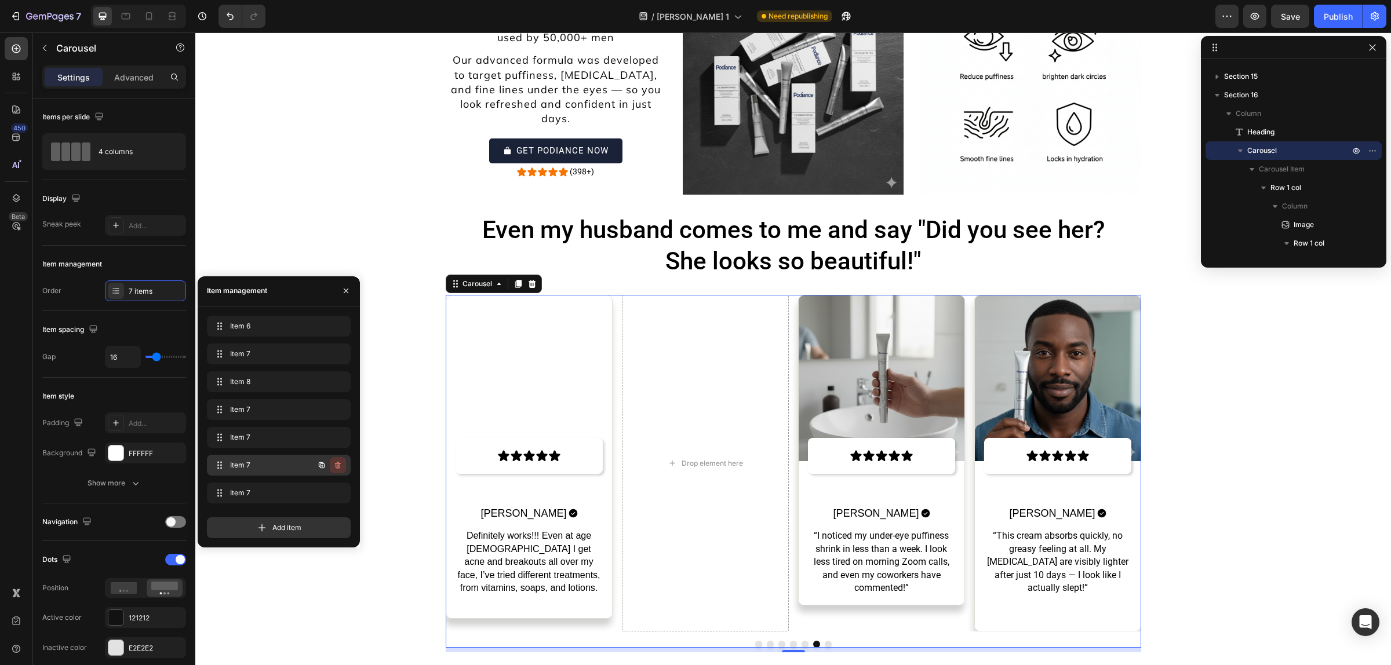
click at [335, 465] on icon "button" at bounding box center [337, 465] width 9 height 9
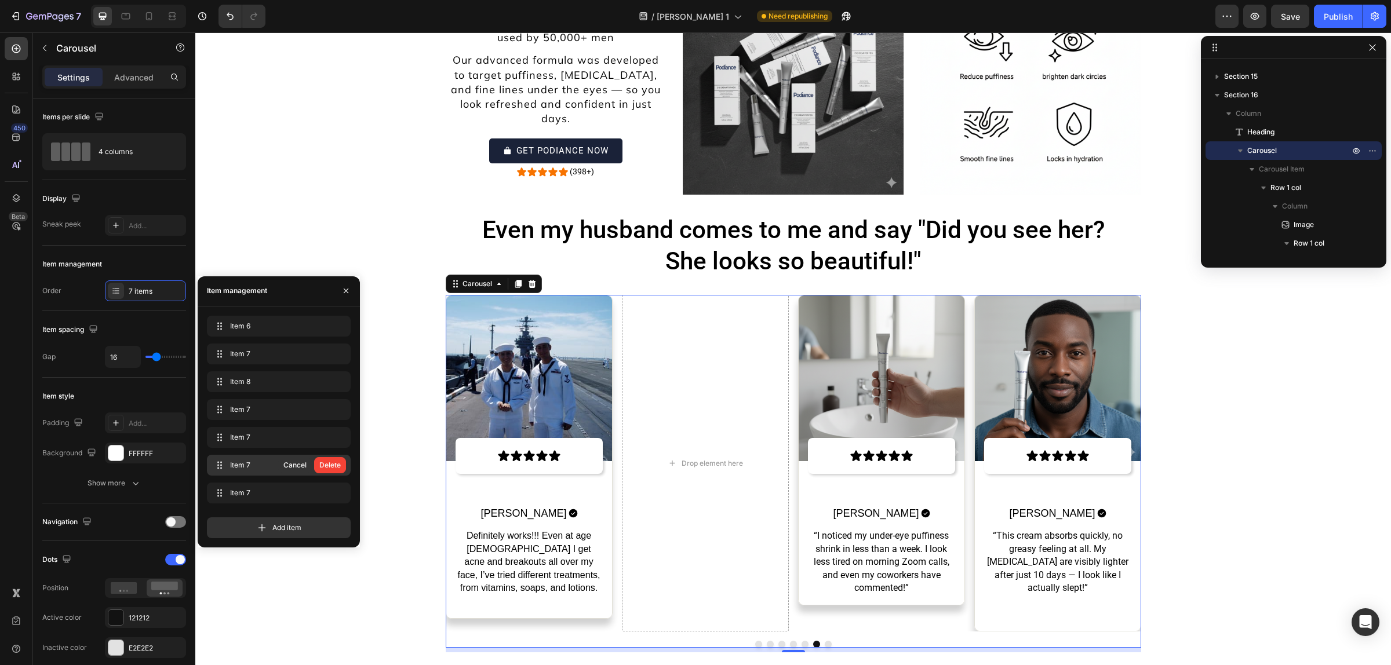
click at [335, 465] on div "Delete" at bounding box center [329, 465] width 21 height 10
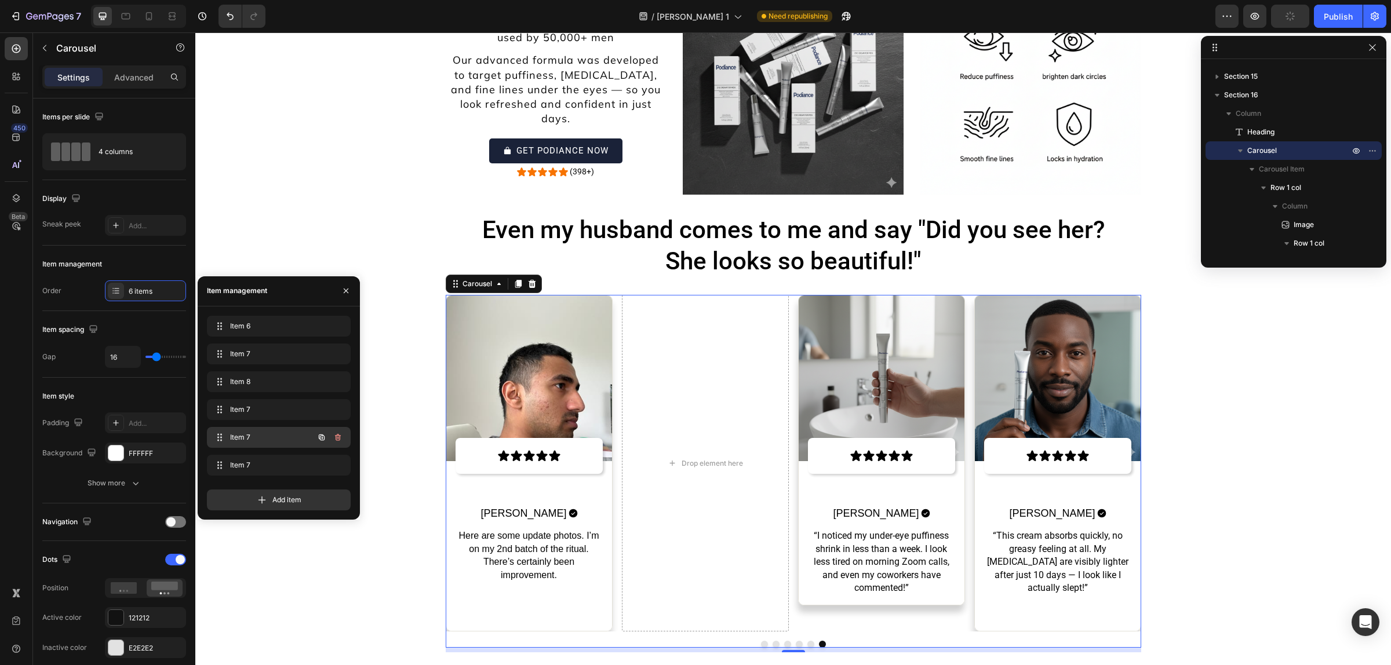
click at [332, 442] on button "button" at bounding box center [338, 437] width 16 height 16
click at [332, 442] on button "Delete" at bounding box center [330, 437] width 32 height 16
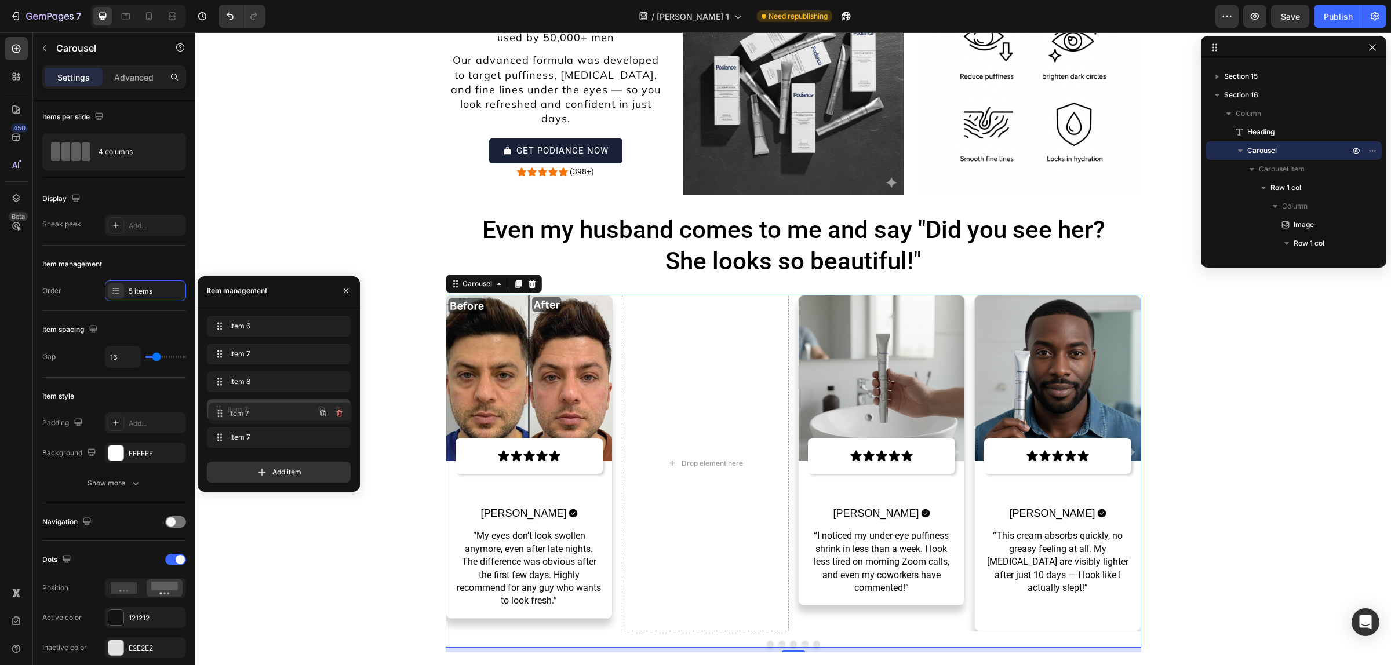
drag, startPoint x: 300, startPoint y: 432, endPoint x: 301, endPoint y: 410, distance: 22.7
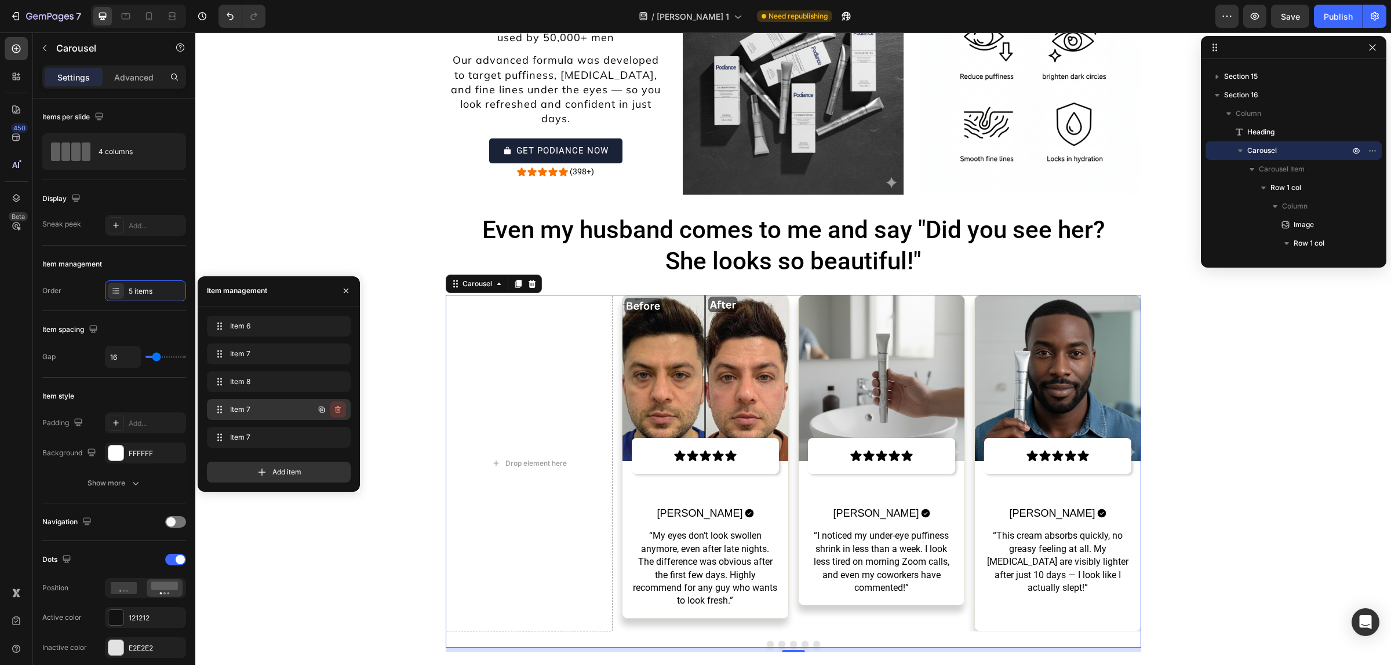
click at [336, 409] on icon "button" at bounding box center [338, 409] width 6 height 7
click at [336, 409] on div "Delete" at bounding box center [329, 409] width 21 height 10
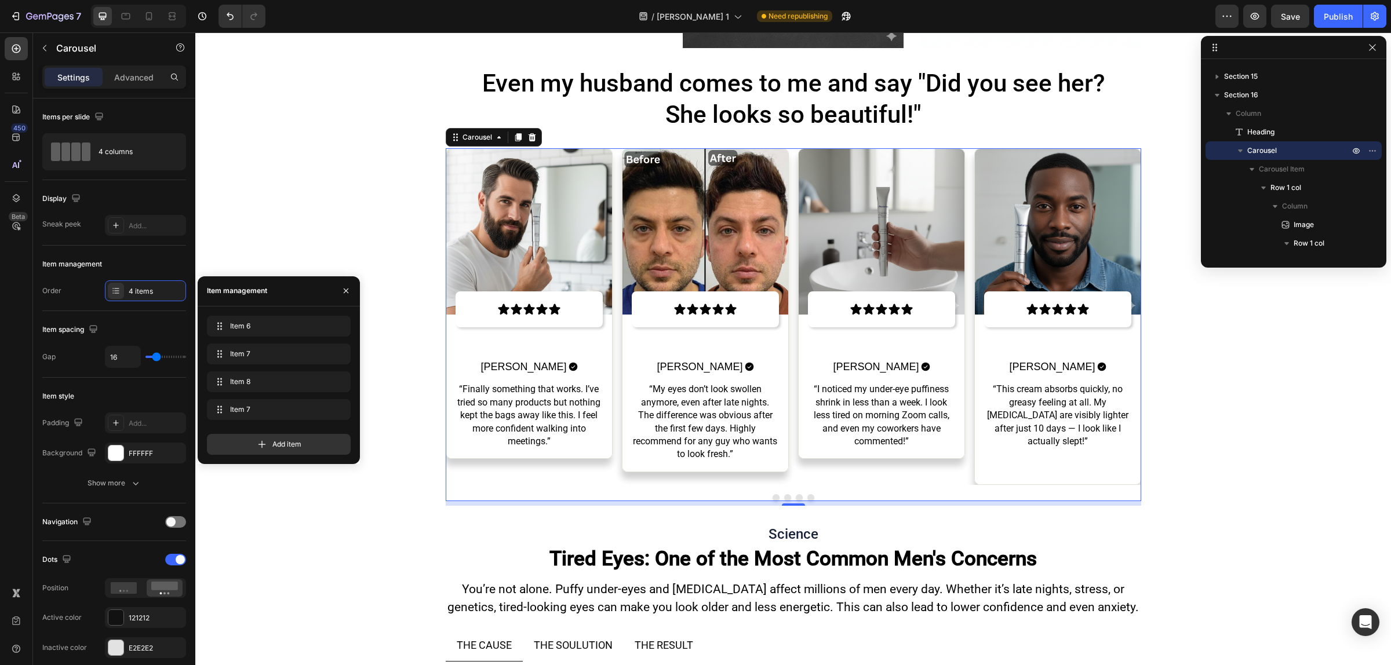
scroll to position [4845, 0]
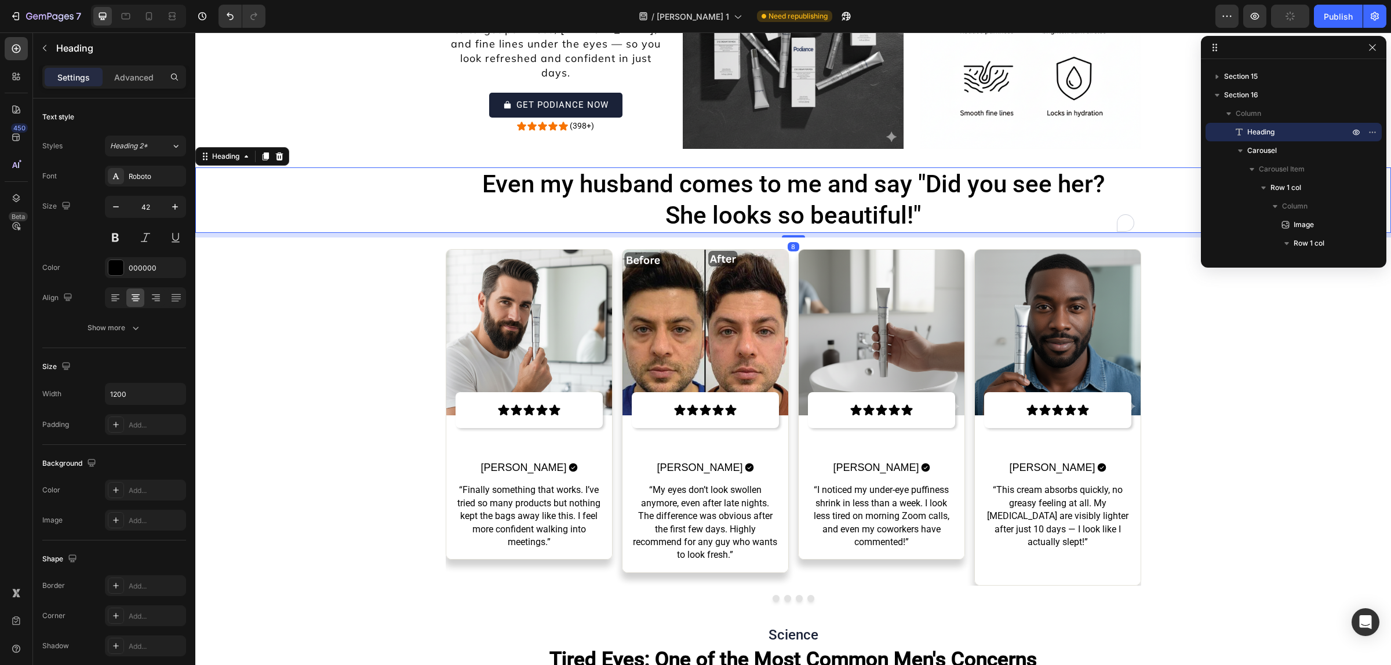
click at [1023, 210] on h2 "Even my husband comes to me and say "Did you see her? She looks so beautiful!"" at bounding box center [793, 199] width 695 height 65
click at [1023, 210] on p "Even my husband comes to me and say "Did you see her? She looks so beautiful!"" at bounding box center [793, 200] width 693 height 63
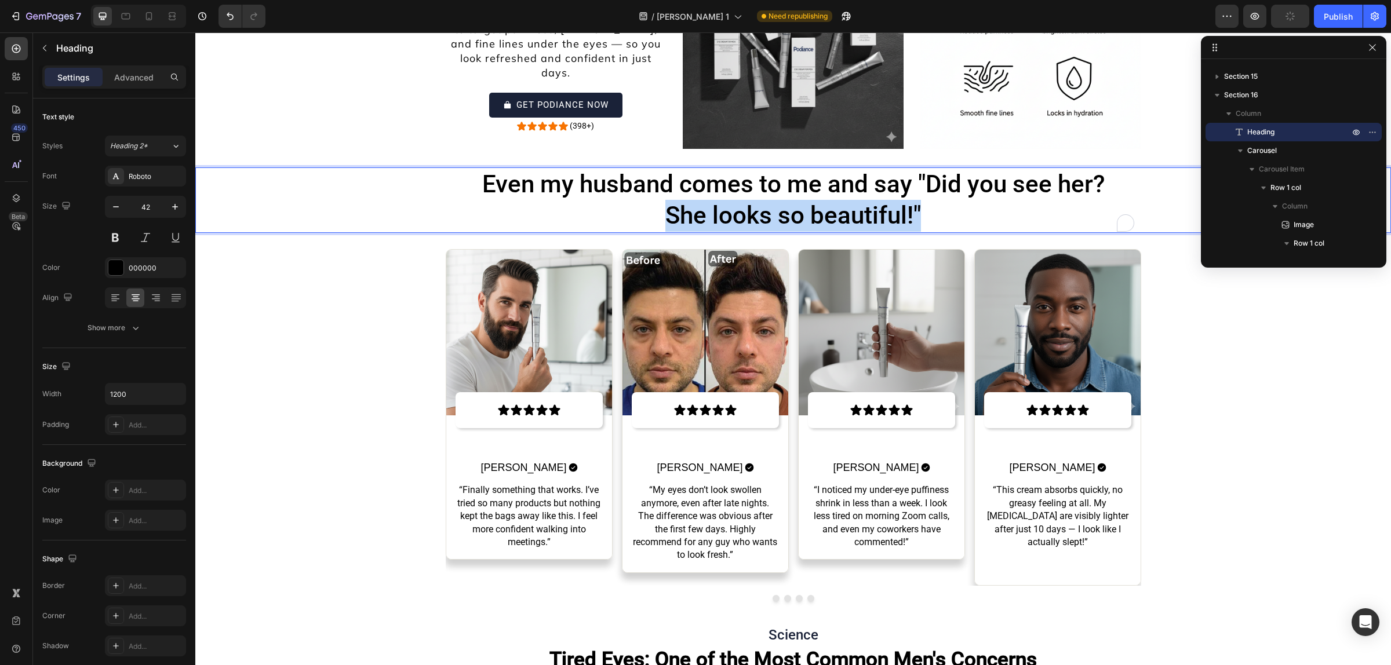
click at [1023, 210] on p "Even my husband comes to me and say "Did you see her? She looks so beautiful!"" at bounding box center [793, 200] width 693 height 63
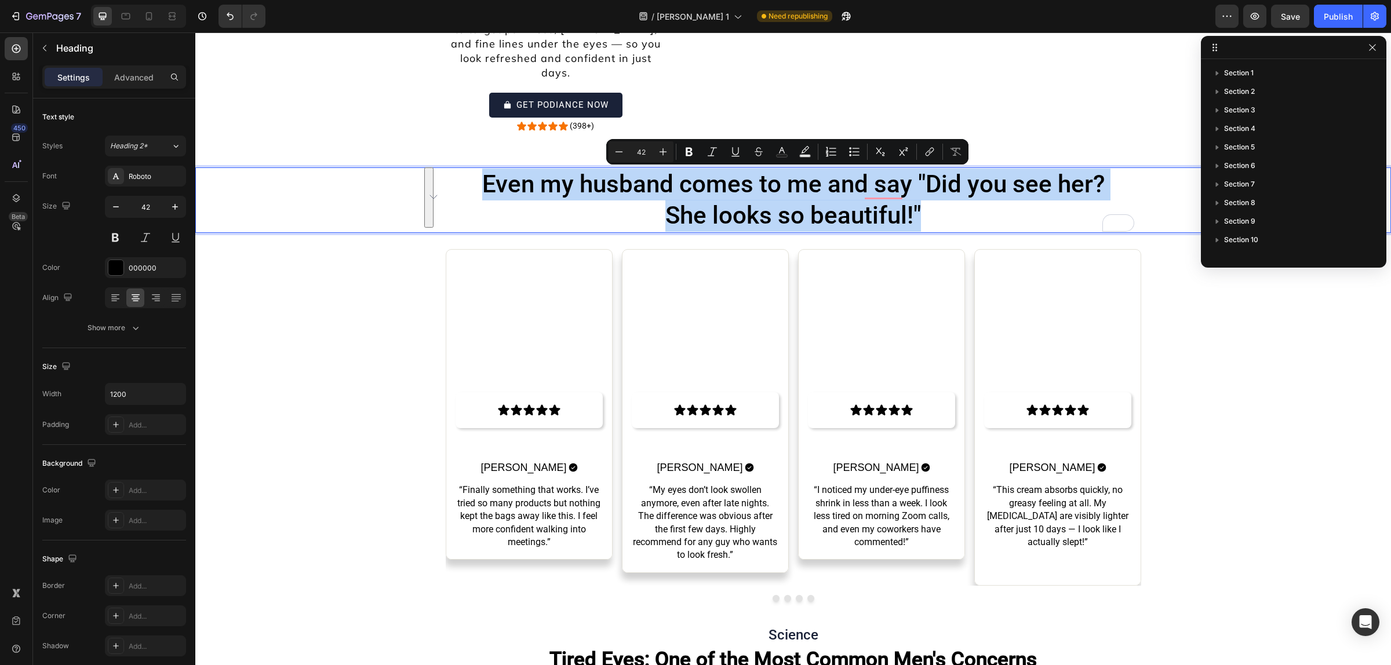
scroll to position [256, 0]
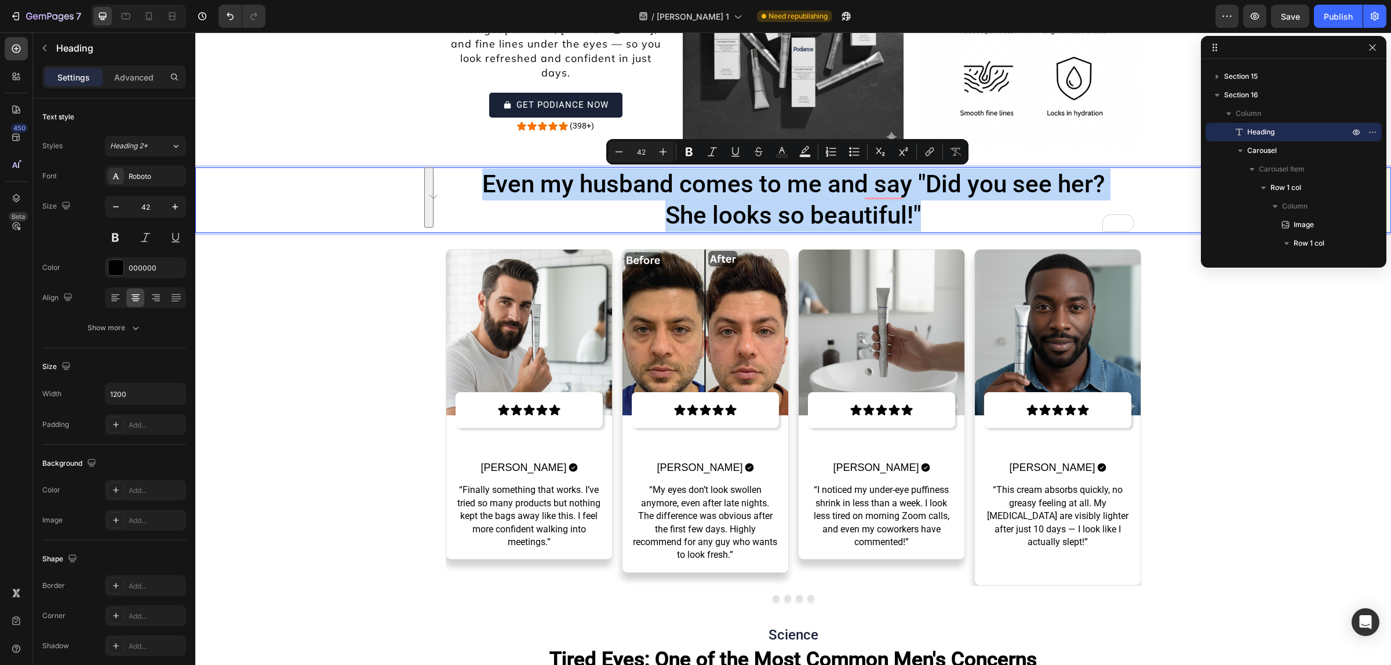
click at [717, 187] on p "Even my husband comes to me and say "Did you see her? She looks so beautiful!"" at bounding box center [793, 200] width 693 height 63
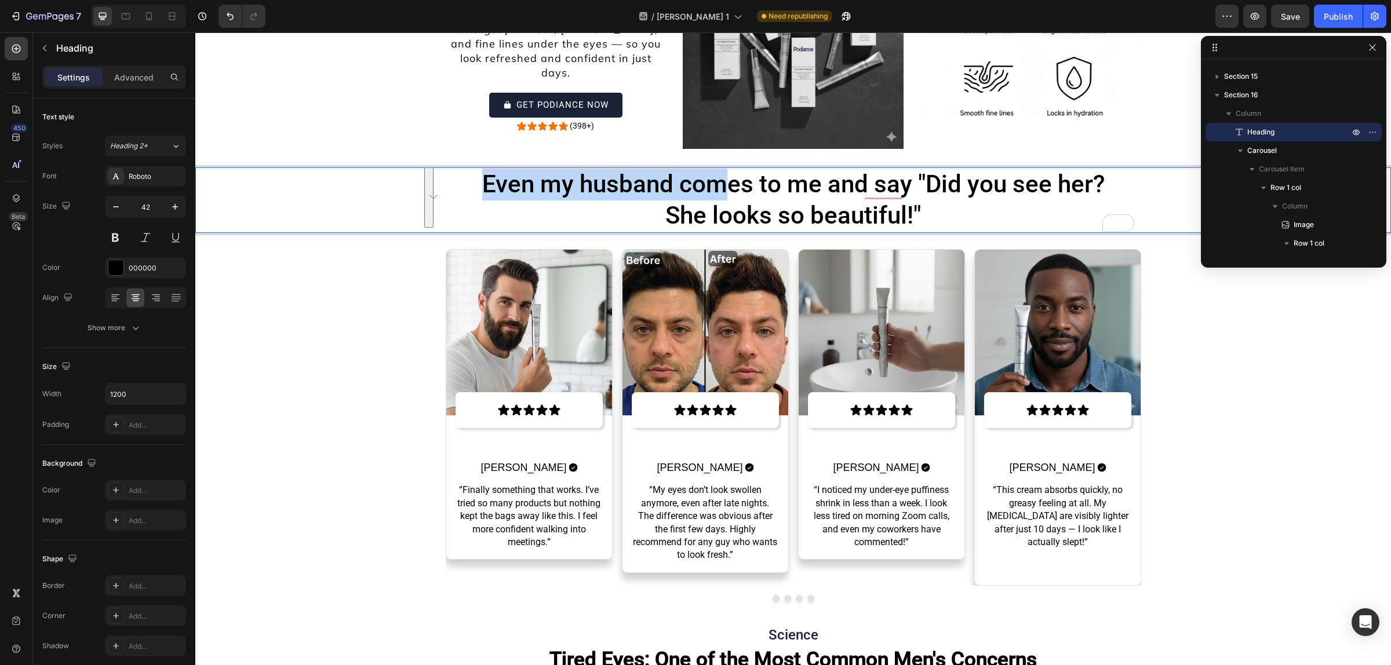
click at [717, 187] on p "Even my husband comes to me and say "Did you see her? She looks so beautiful!"" at bounding box center [793, 200] width 693 height 63
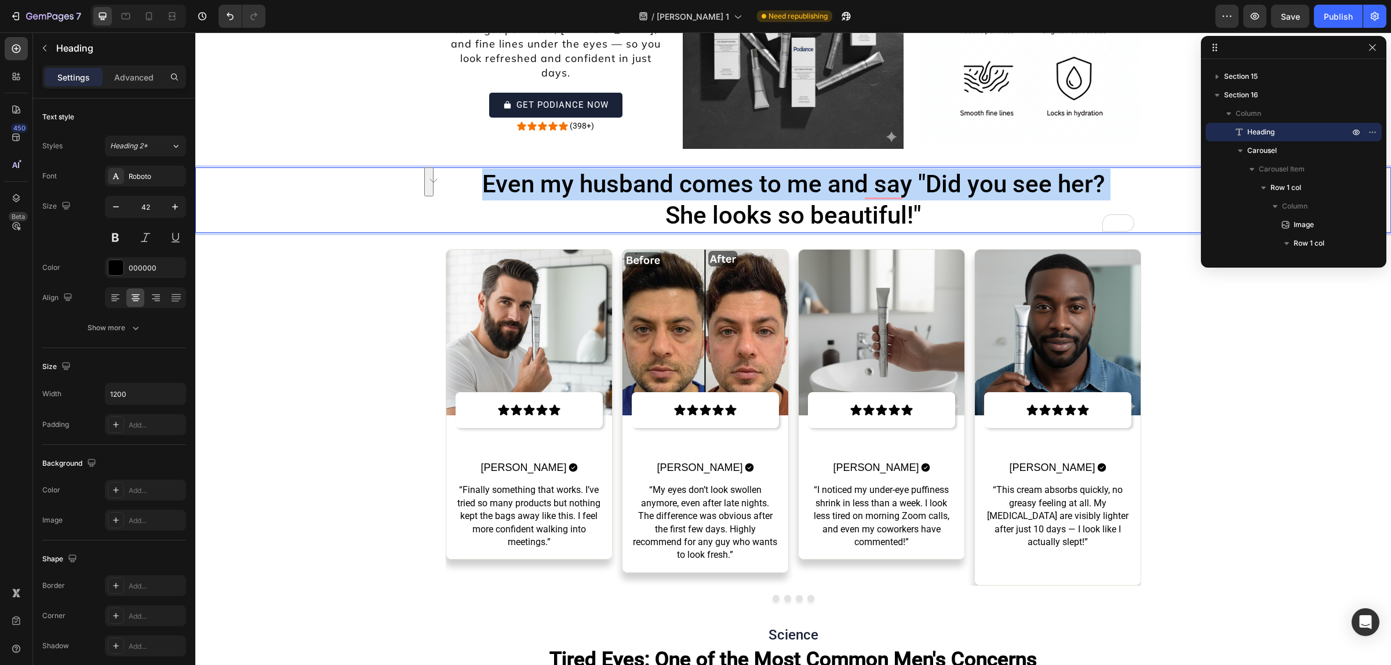
click at [717, 187] on p "Even my husband comes to me and say "Did you see her? She looks so beautiful!"" at bounding box center [793, 200] width 693 height 63
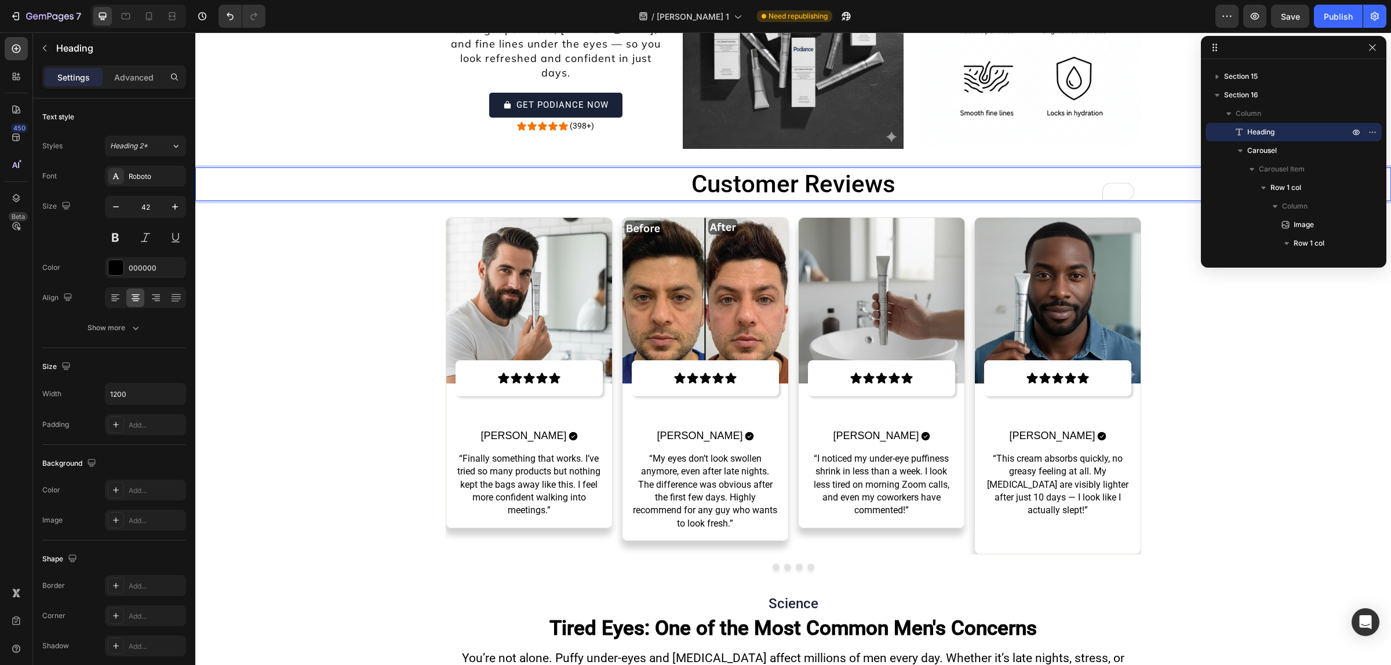
click at [690, 188] on p "Customer Reviews" at bounding box center [793, 185] width 693 height 32
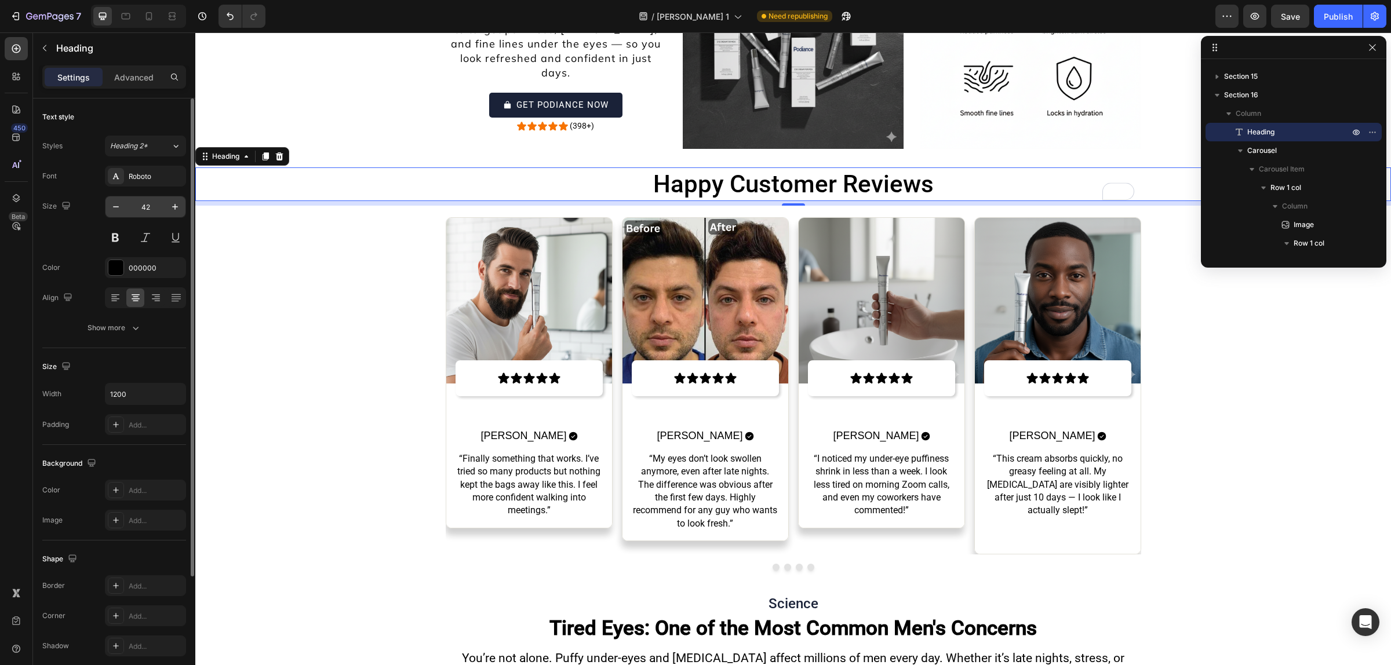
click at [154, 210] on input "42" at bounding box center [145, 206] width 38 height 21
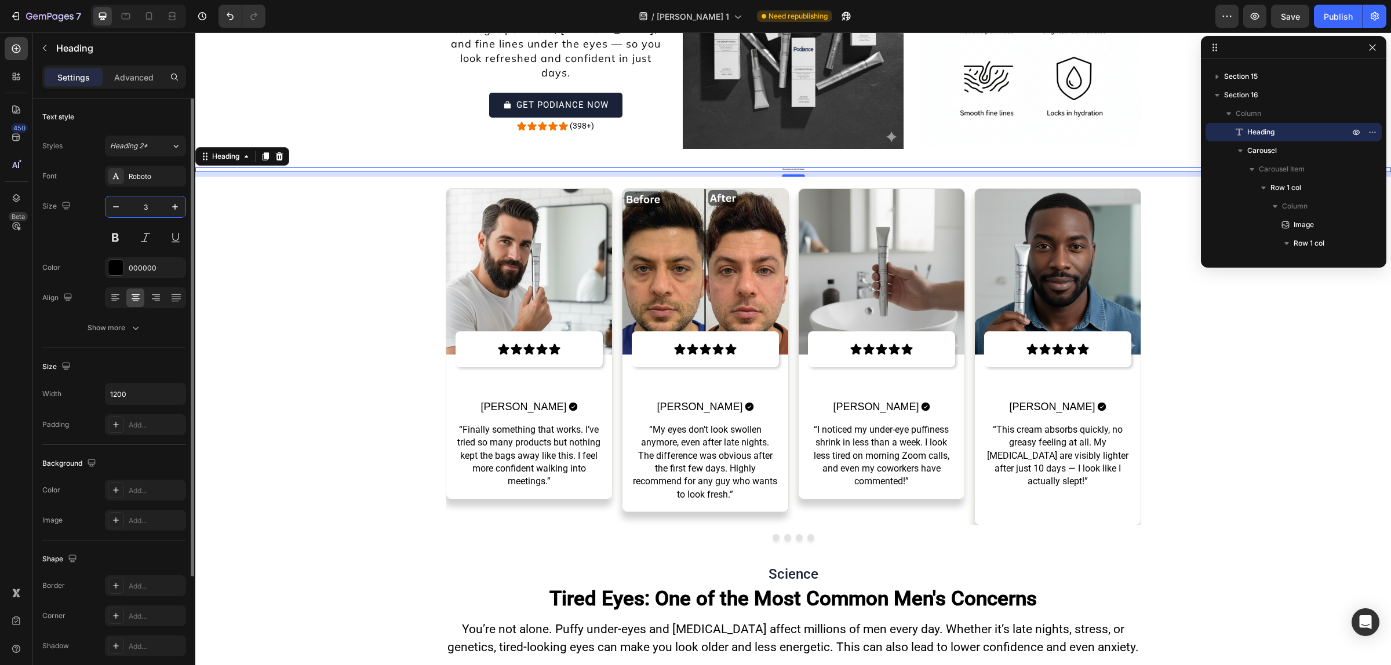
type input "35"
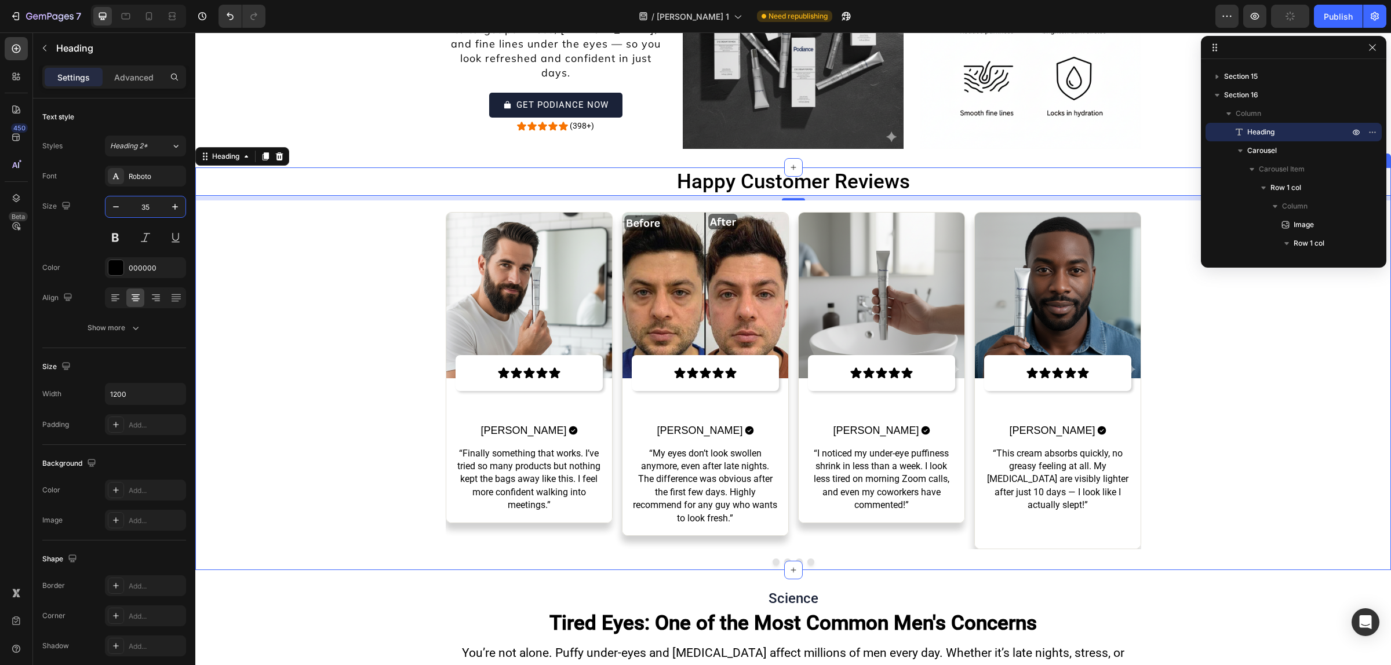
click at [305, 263] on div "Image Icon Icon Icon Icon Icon Icon List [PERSON_NAME] Text Block Icon Row “I n…" at bounding box center [792, 385] width 1195 height 369
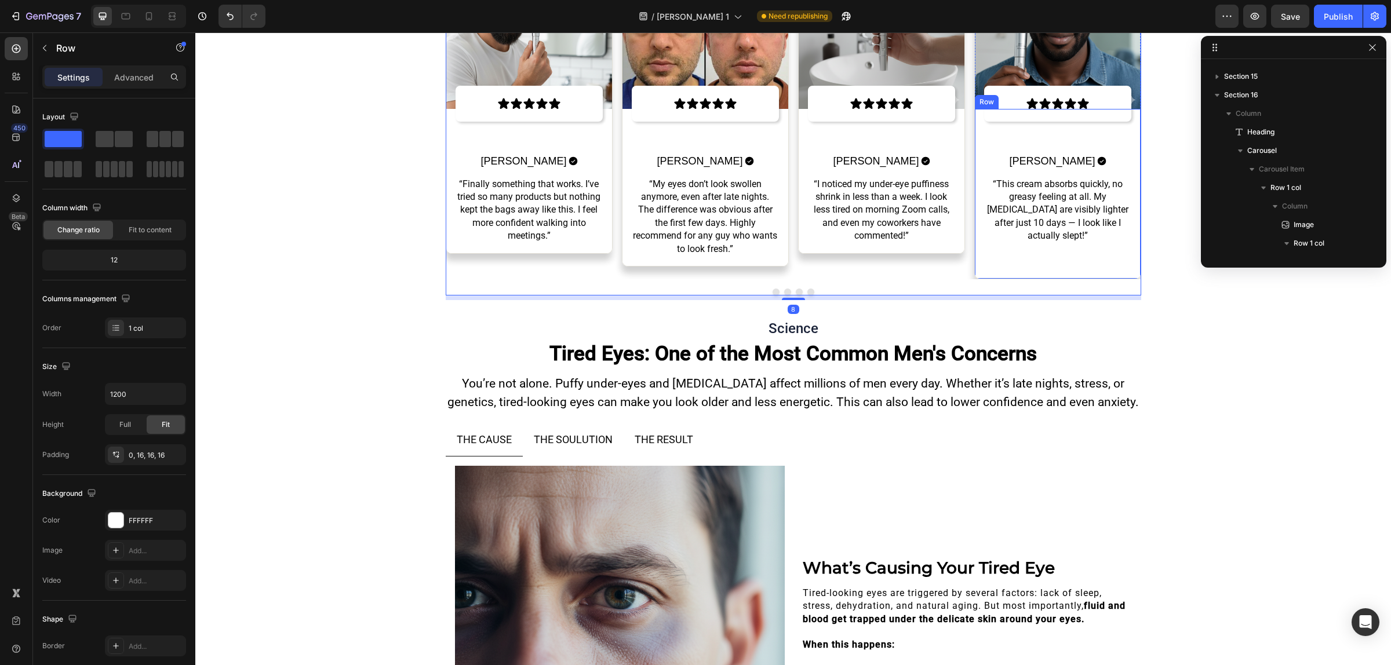
scroll to position [590, 0]
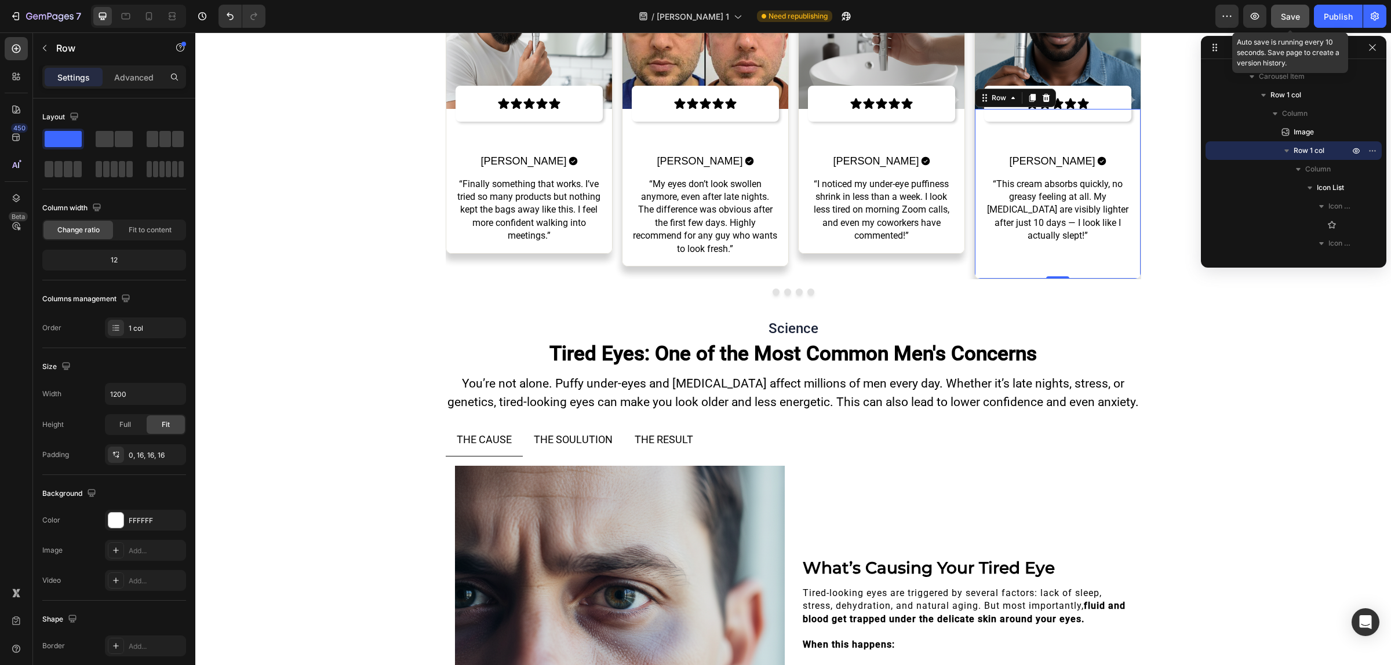
click at [1295, 12] on span "Save" at bounding box center [1290, 17] width 19 height 10
click at [1319, 19] on button "Publish" at bounding box center [1338, 16] width 49 height 23
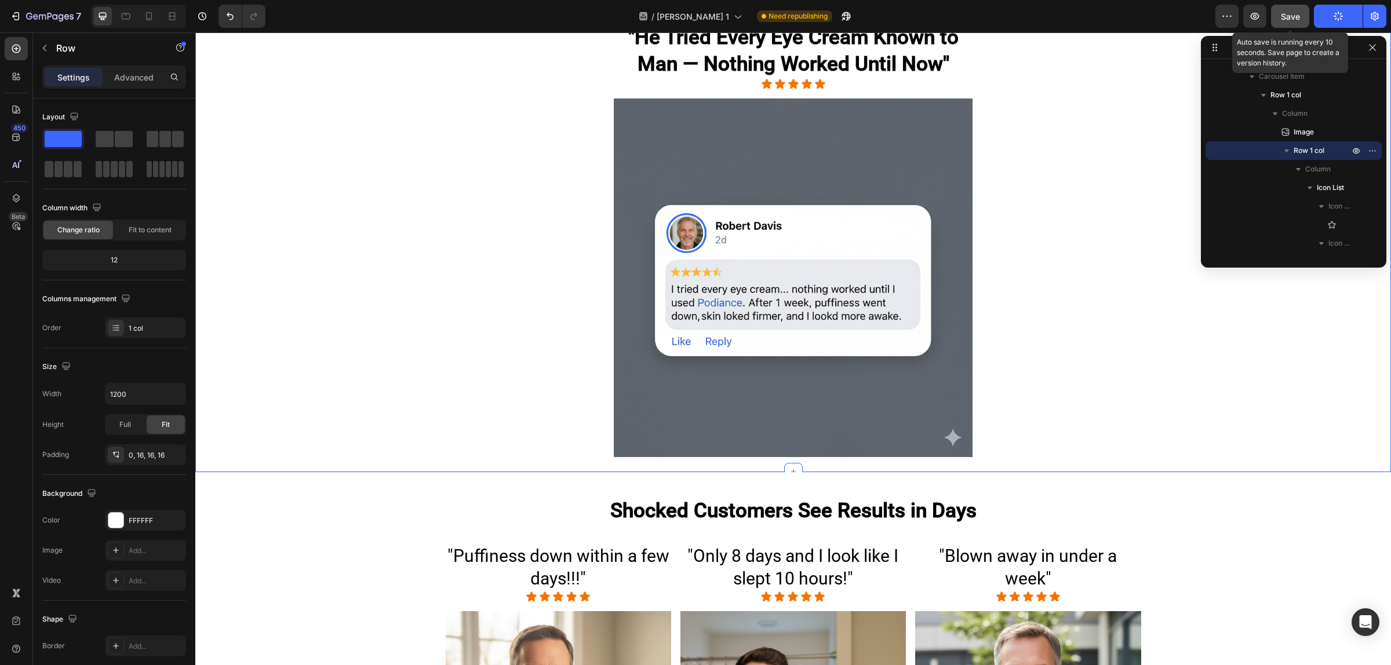
scroll to position [1852, 0]
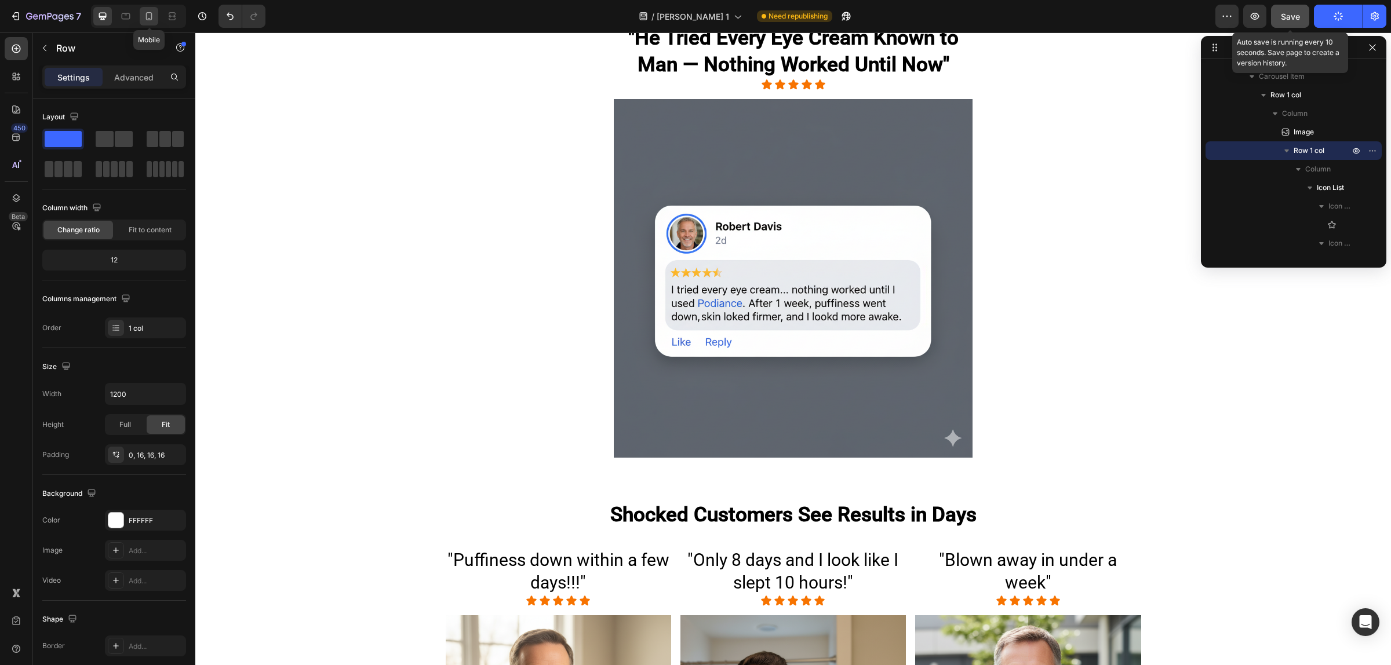
click at [145, 14] on icon at bounding box center [149, 16] width 12 height 12
type input "100%"
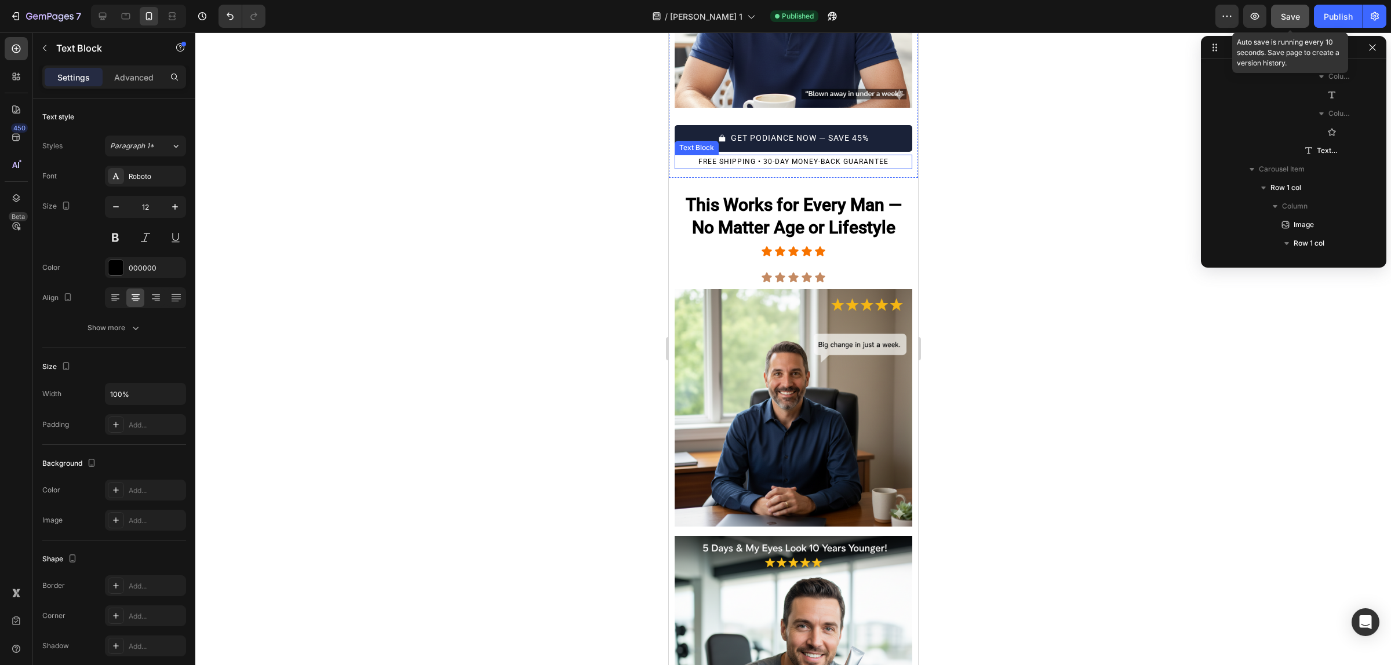
scroll to position [126, 0]
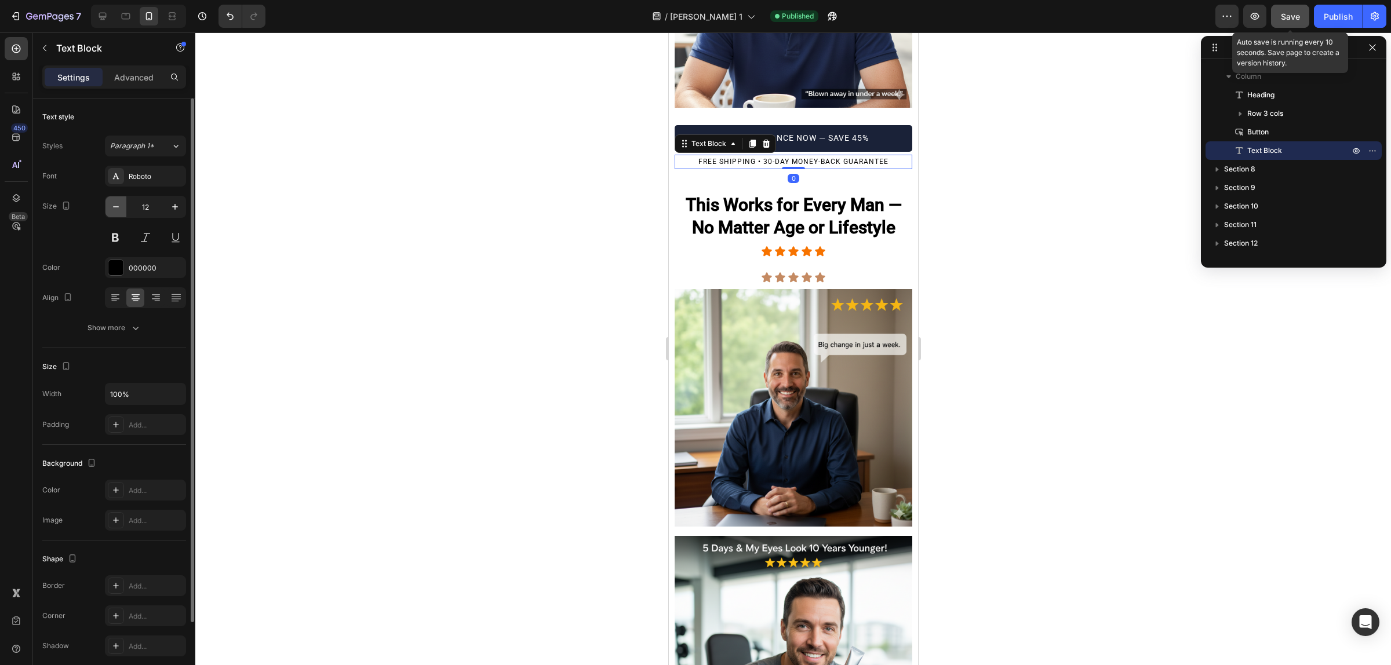
click at [111, 206] on icon "button" at bounding box center [116, 207] width 12 height 12
type input "11"
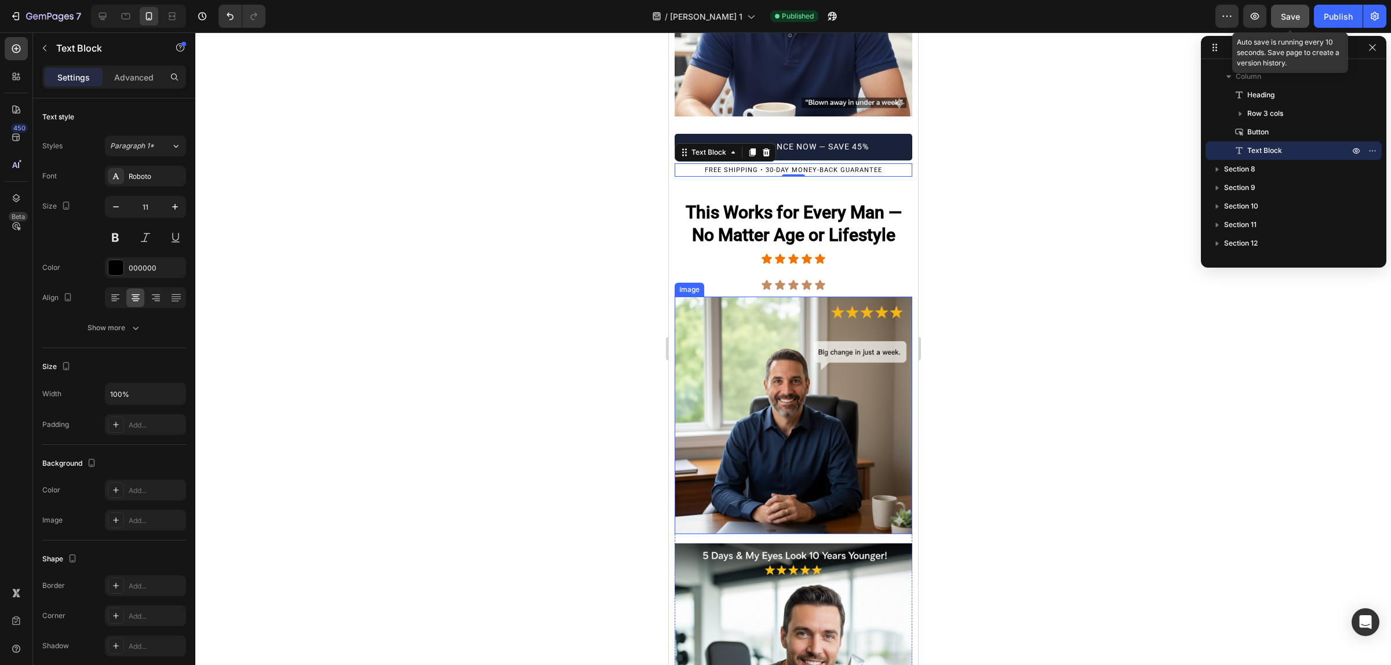
scroll to position [2999, 0]
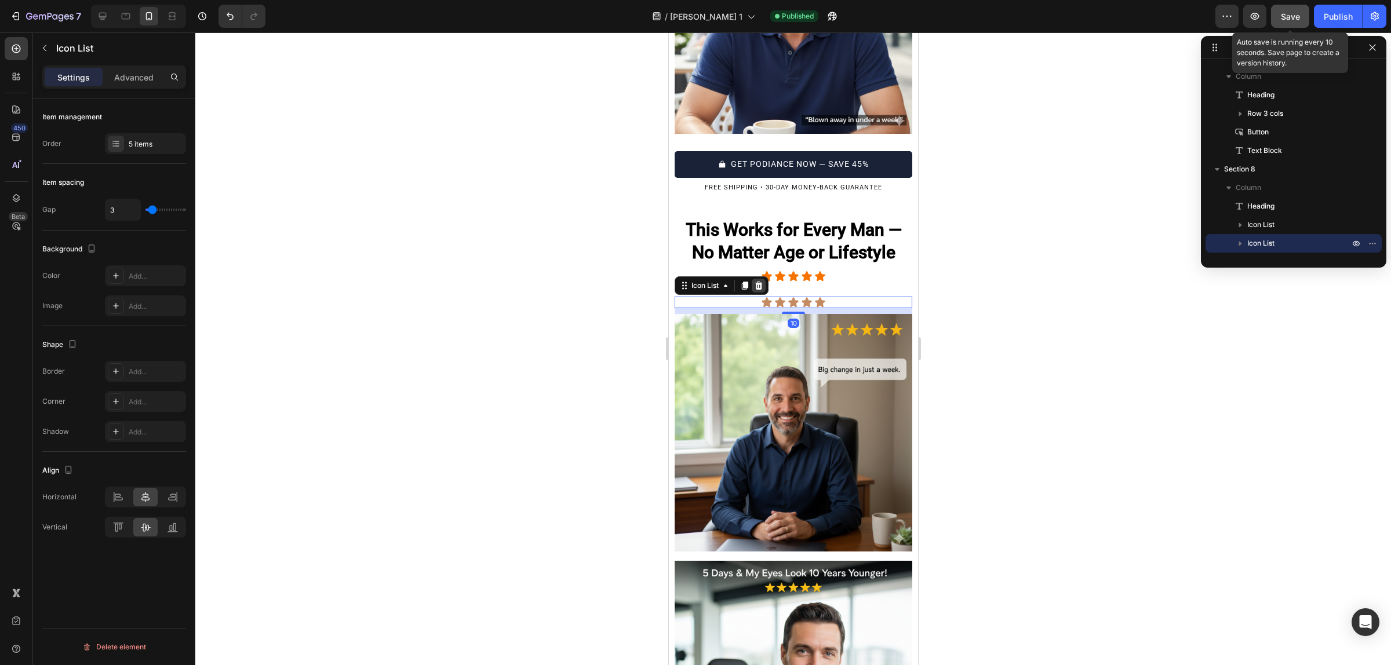
click at [755, 281] on icon at bounding box center [757, 285] width 9 height 9
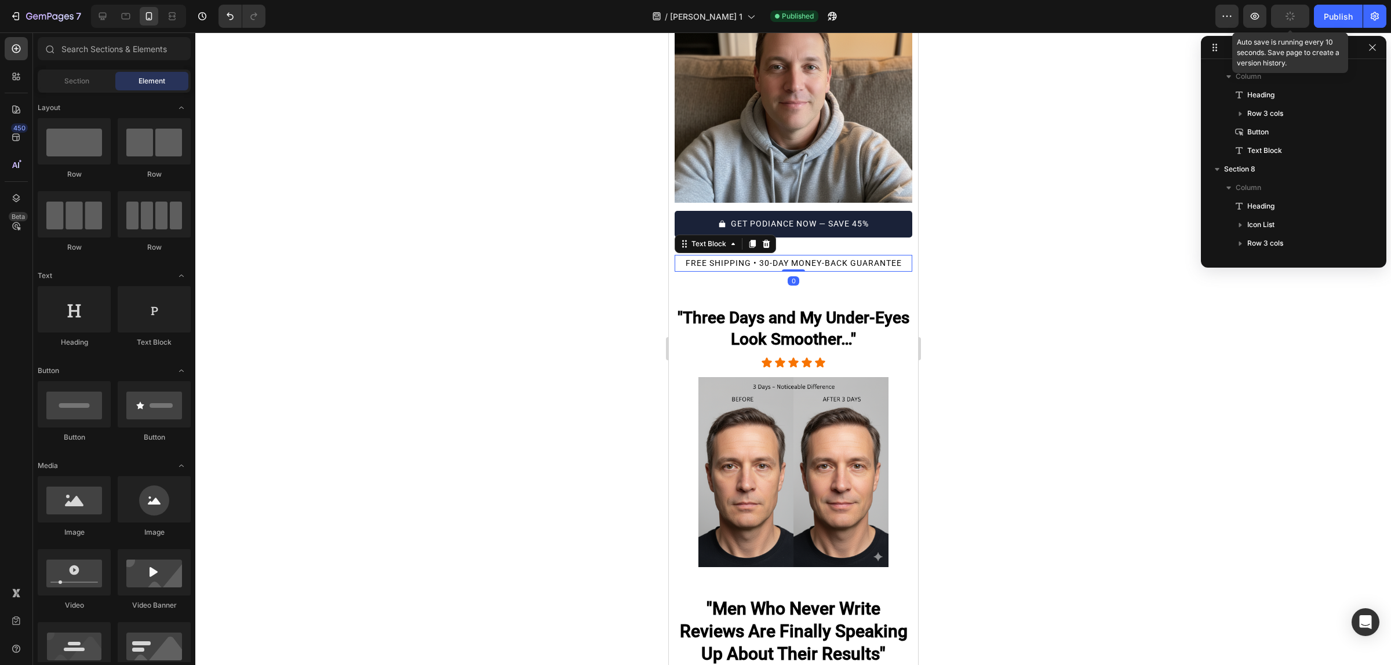
scroll to position [293, 0]
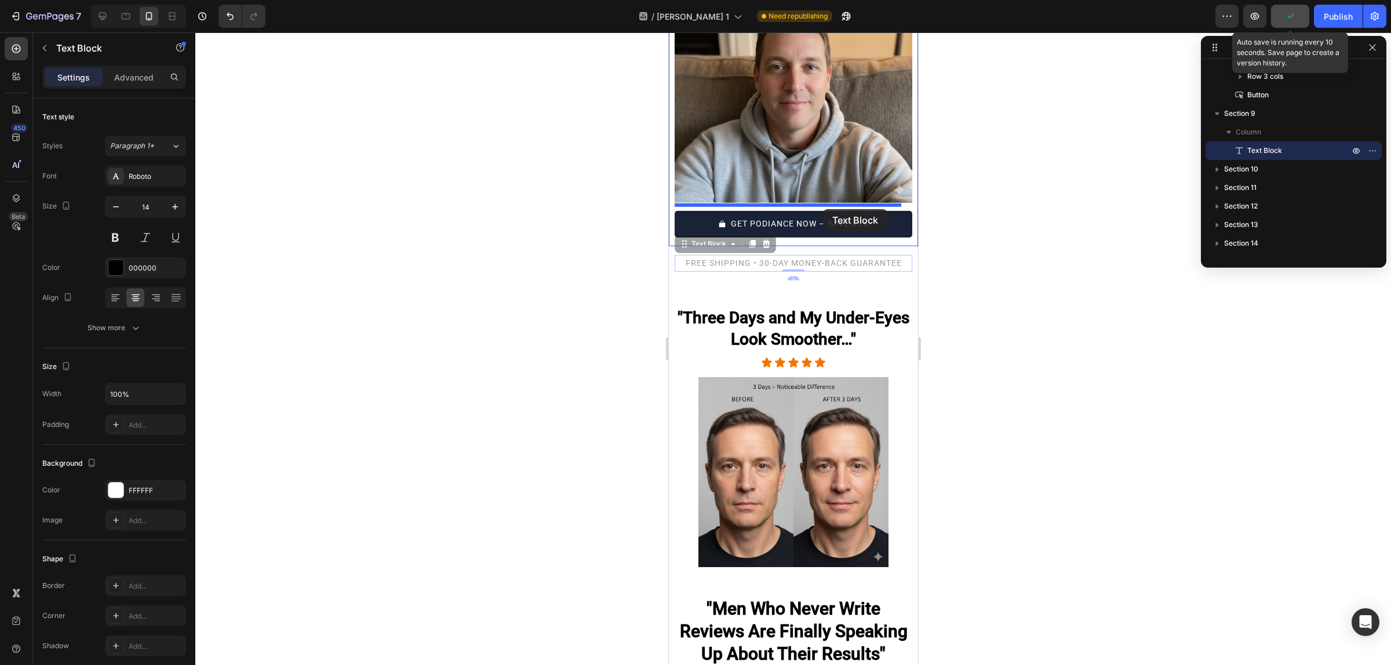
drag, startPoint x: 684, startPoint y: 210, endPoint x: 823, endPoint y: 209, distance: 139.1
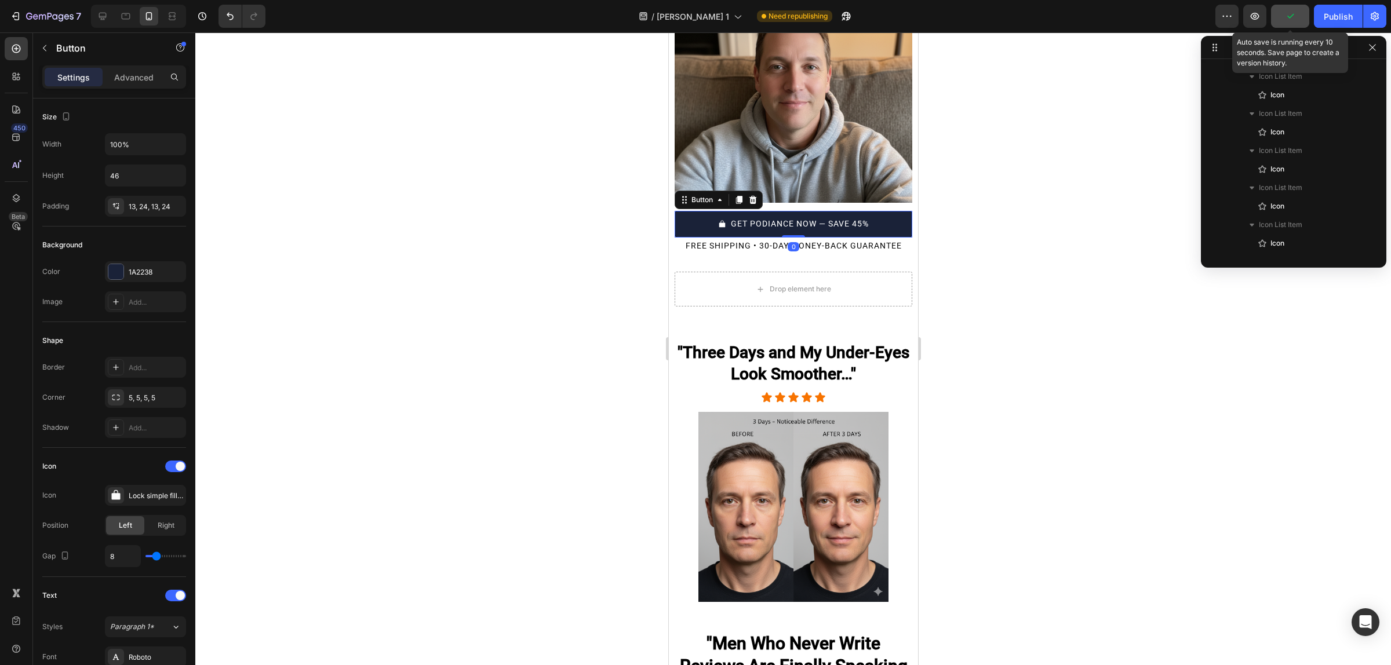
scroll to position [534, 0]
click at [135, 73] on p "Advanced" at bounding box center [133, 77] width 39 height 12
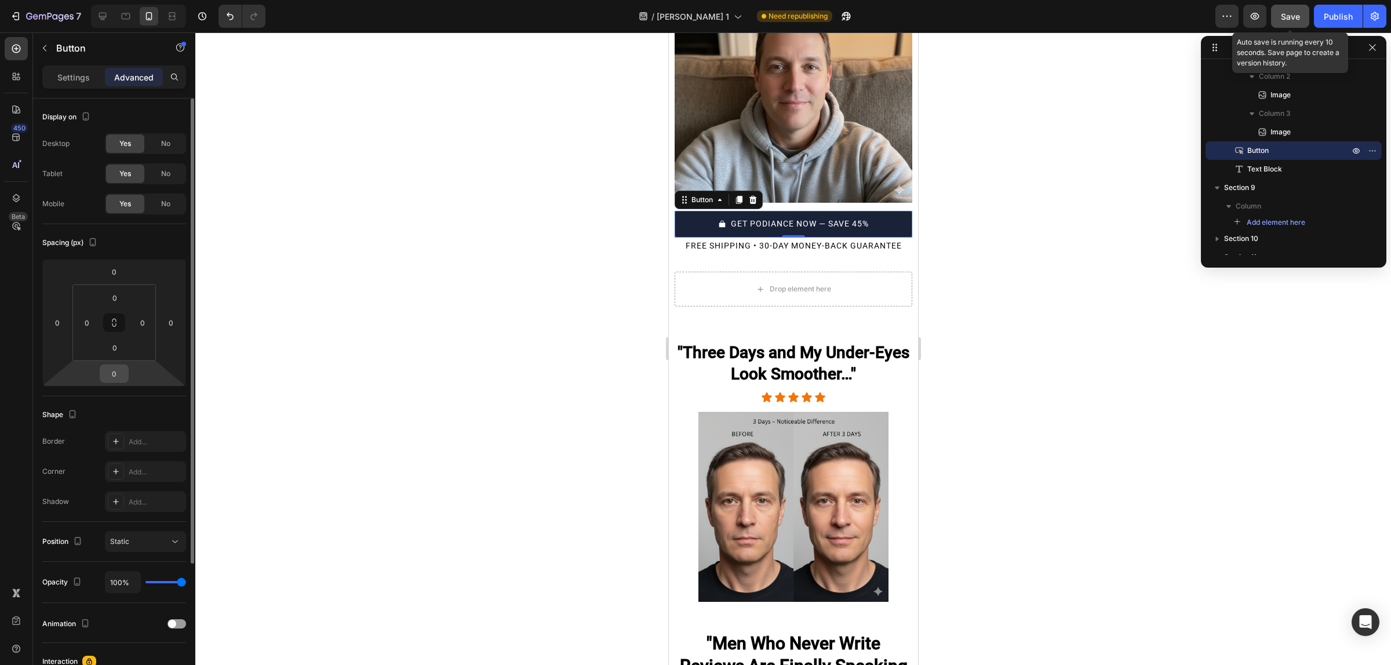
click at [114, 377] on input "0" at bounding box center [114, 373] width 23 height 17
type input "10"
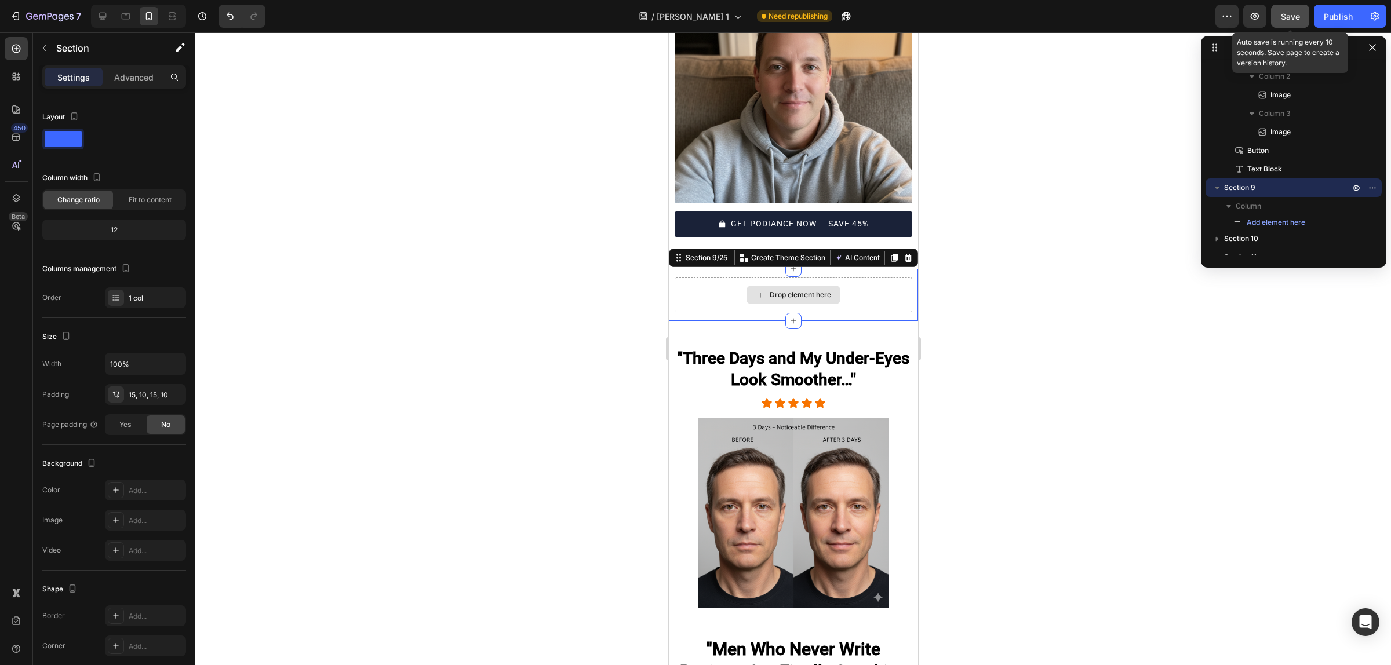
click at [736, 278] on div "Drop element here" at bounding box center [793, 295] width 238 height 35
click at [903, 253] on icon at bounding box center [907, 257] width 9 height 9
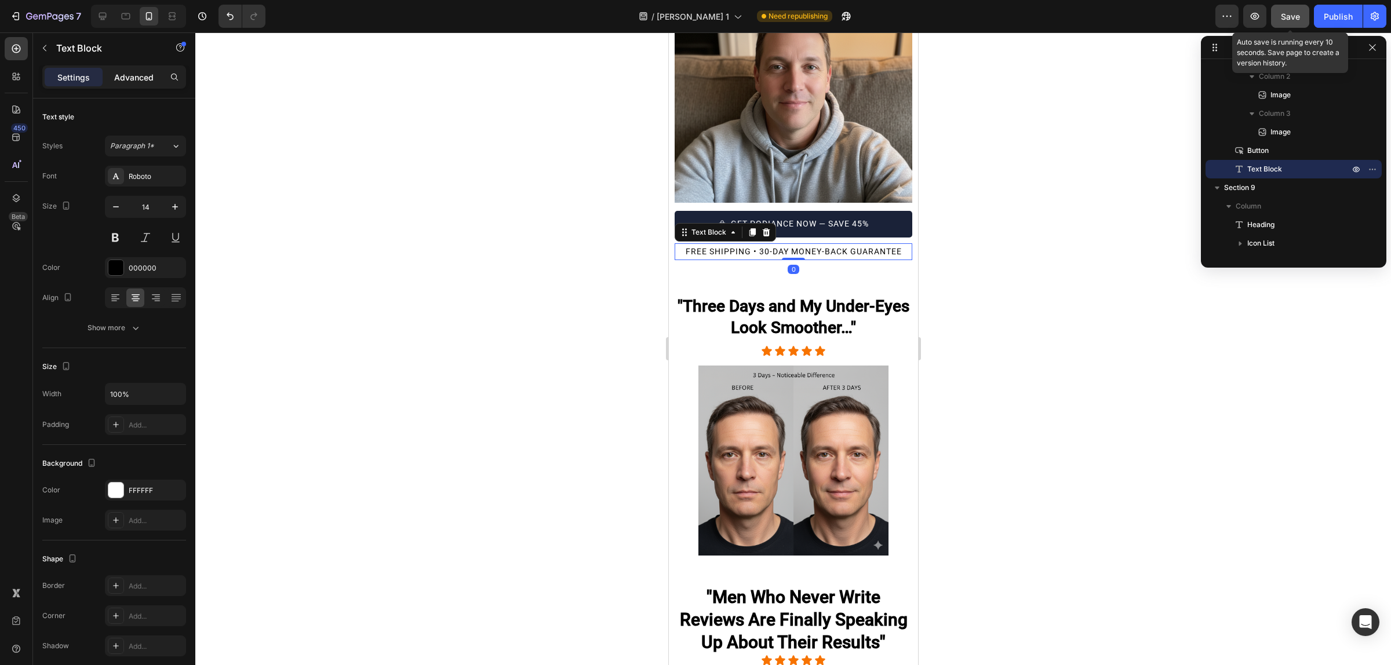
click at [128, 73] on p "Advanced" at bounding box center [133, 77] width 39 height 12
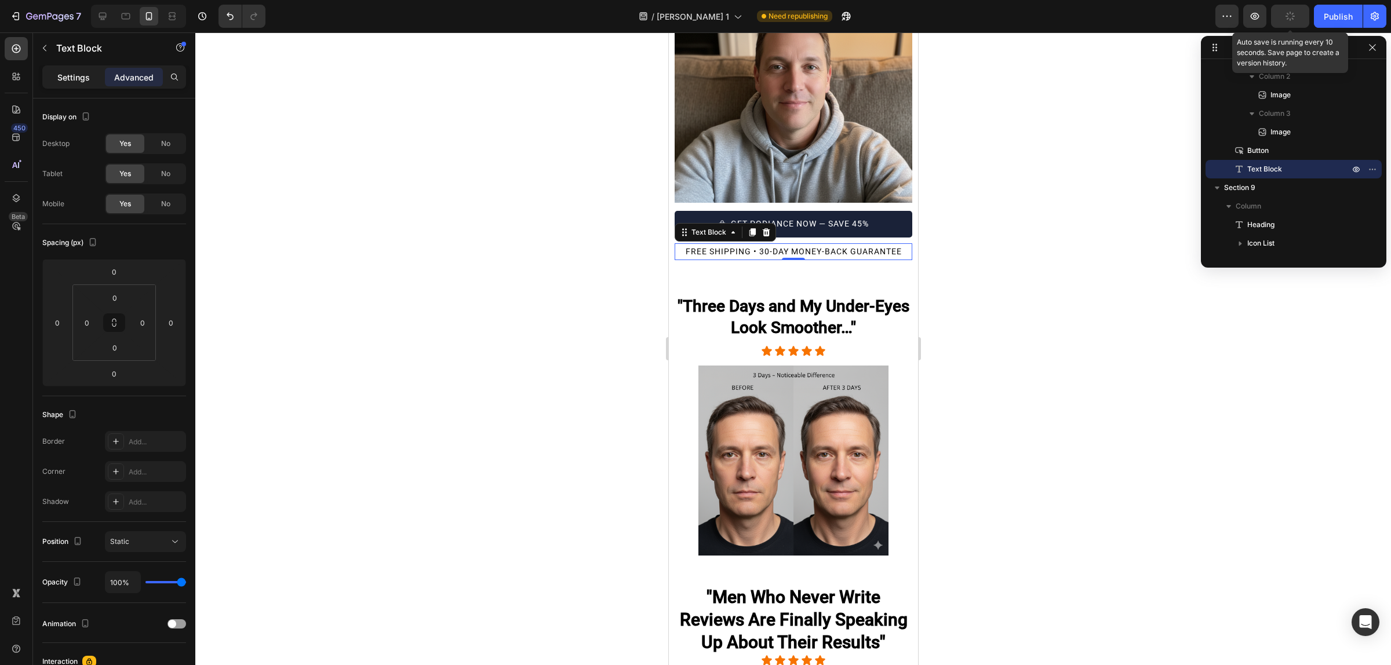
click at [58, 77] on p "Settings" at bounding box center [73, 77] width 32 height 12
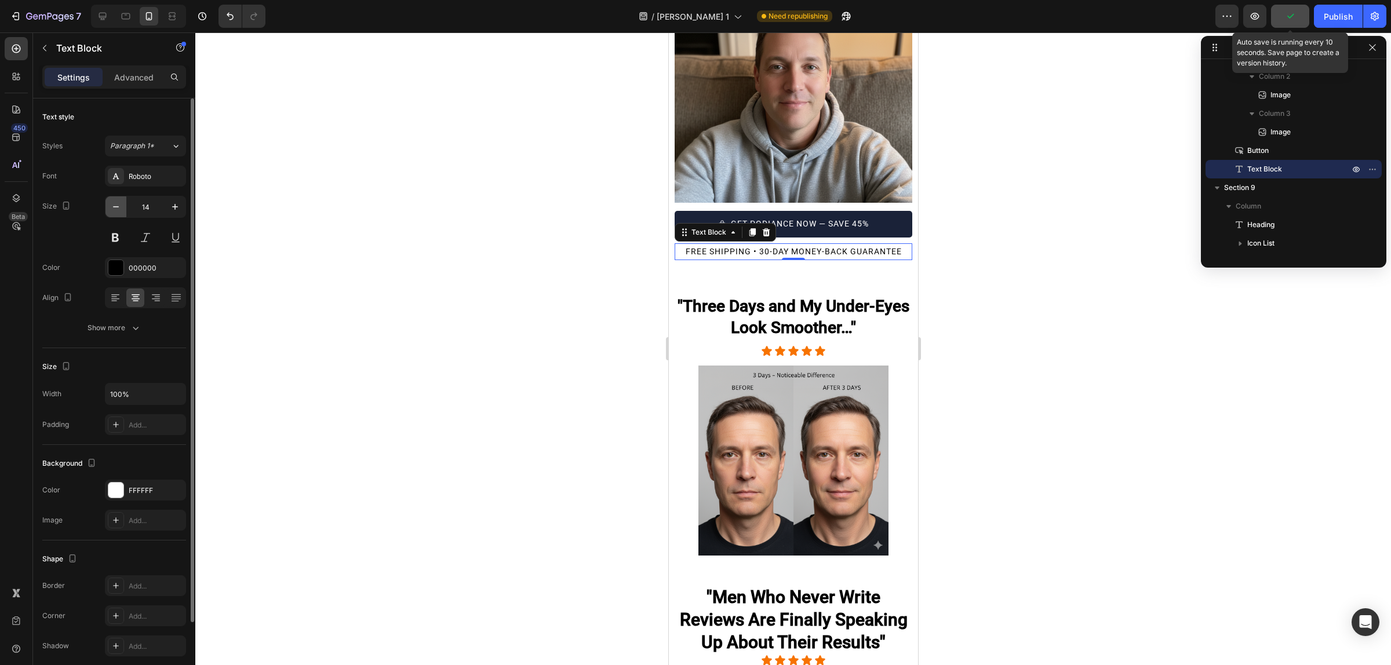
click at [118, 206] on icon "button" at bounding box center [116, 207] width 12 height 12
type input "12"
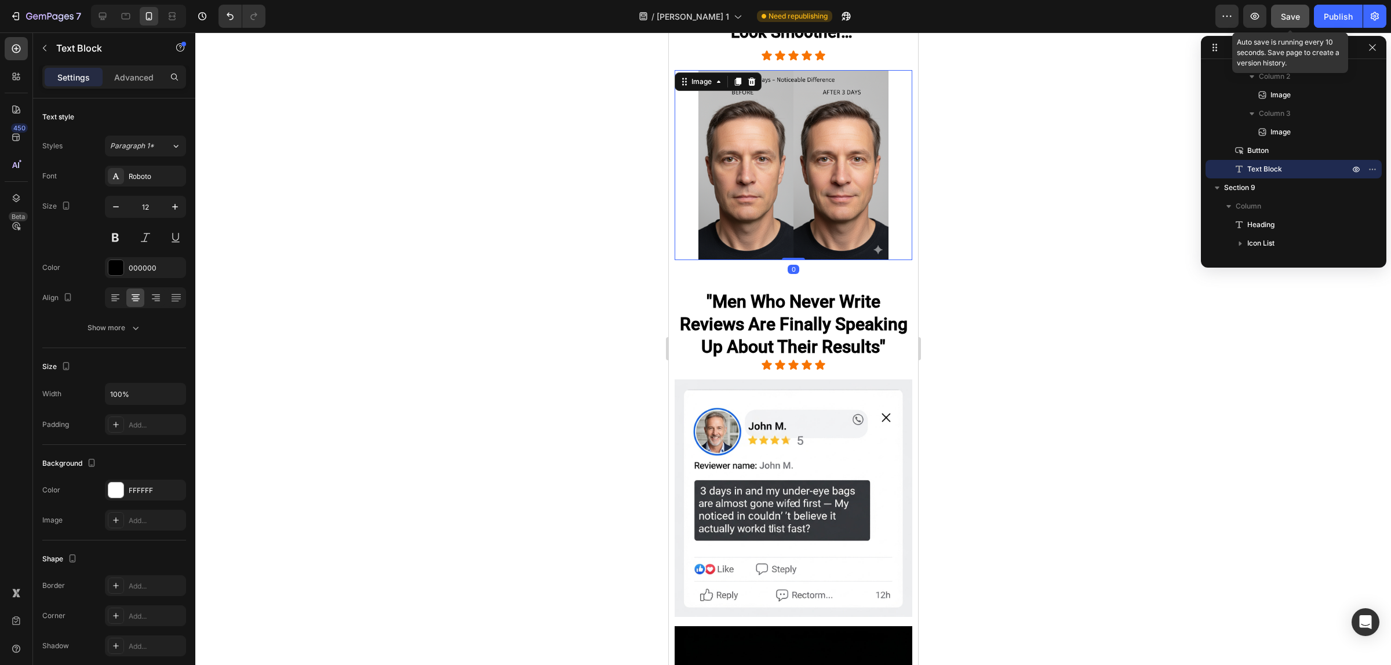
scroll to position [832, 0]
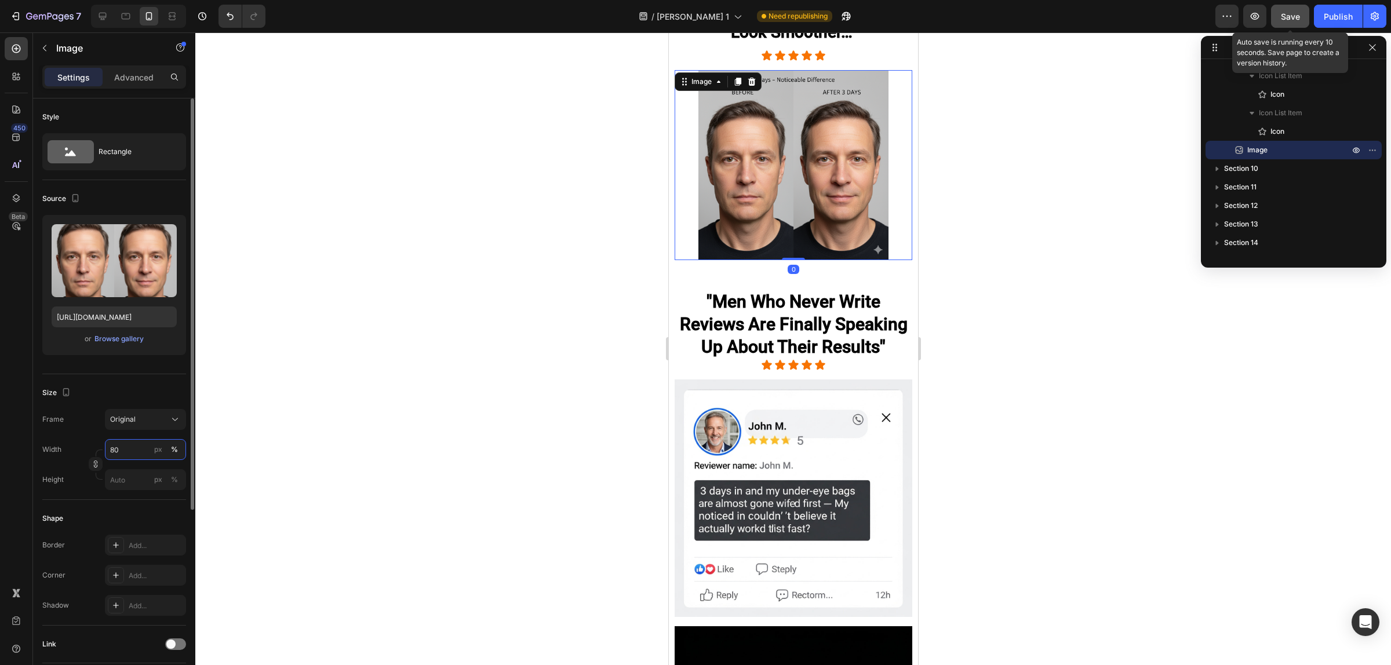
click at [130, 453] on input "80" at bounding box center [145, 449] width 81 height 21
drag, startPoint x: 126, startPoint y: 491, endPoint x: 129, endPoint y: 477, distance: 14.2
click at [129, 477] on div "Full 100%" at bounding box center [134, 478] width 104 height 30
click at [129, 477] on p "Full 100%" at bounding box center [143, 478] width 67 height 10
type input "100"
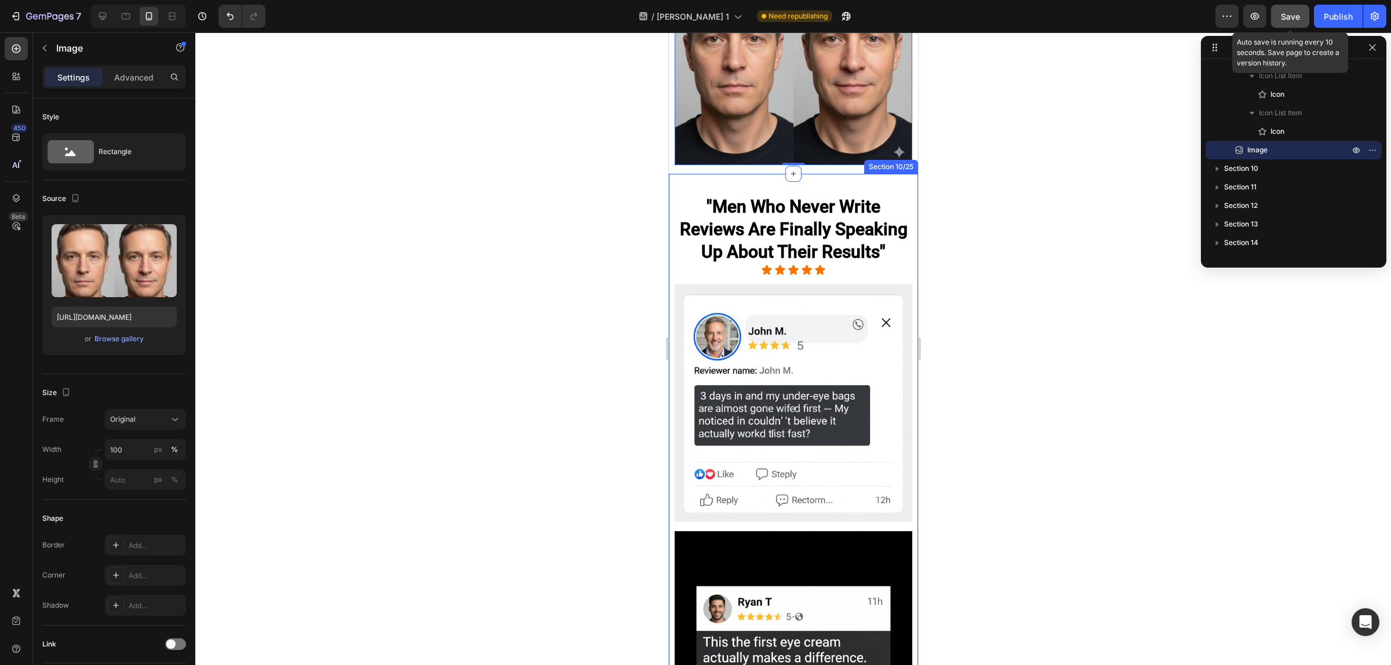
scroll to position [4231, 0]
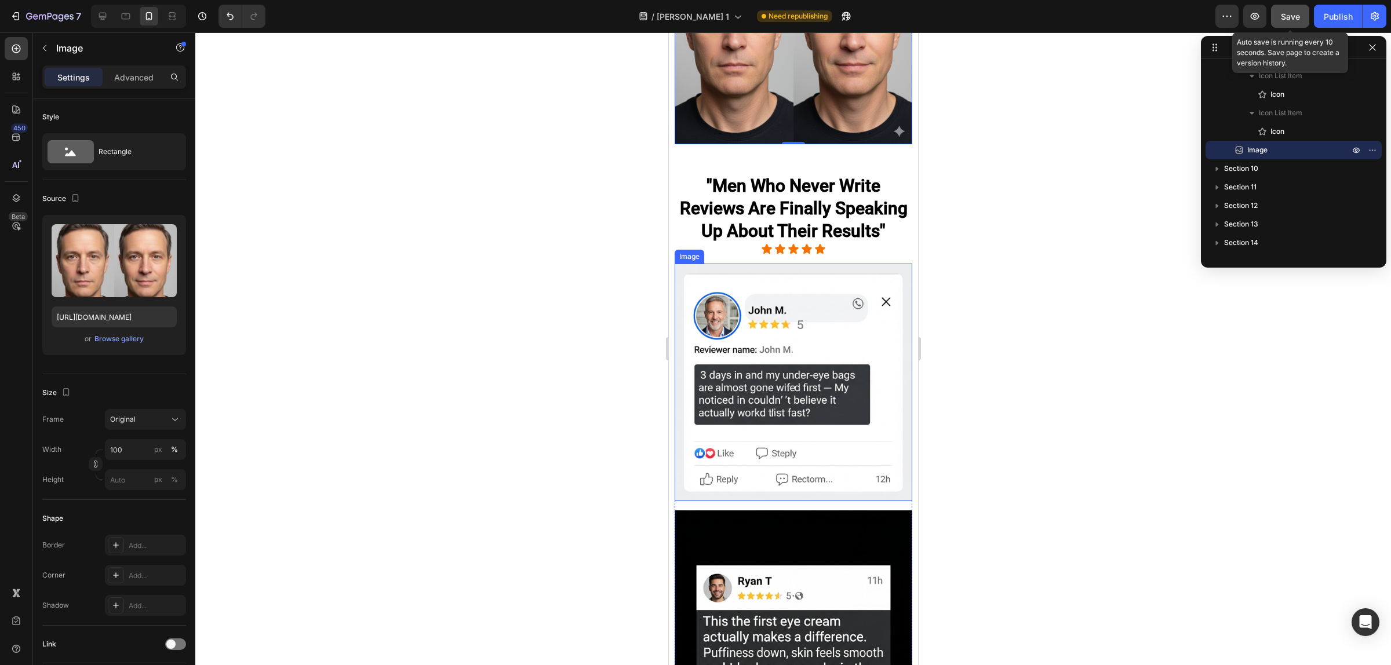
click at [804, 386] on img at bounding box center [793, 383] width 238 height 238
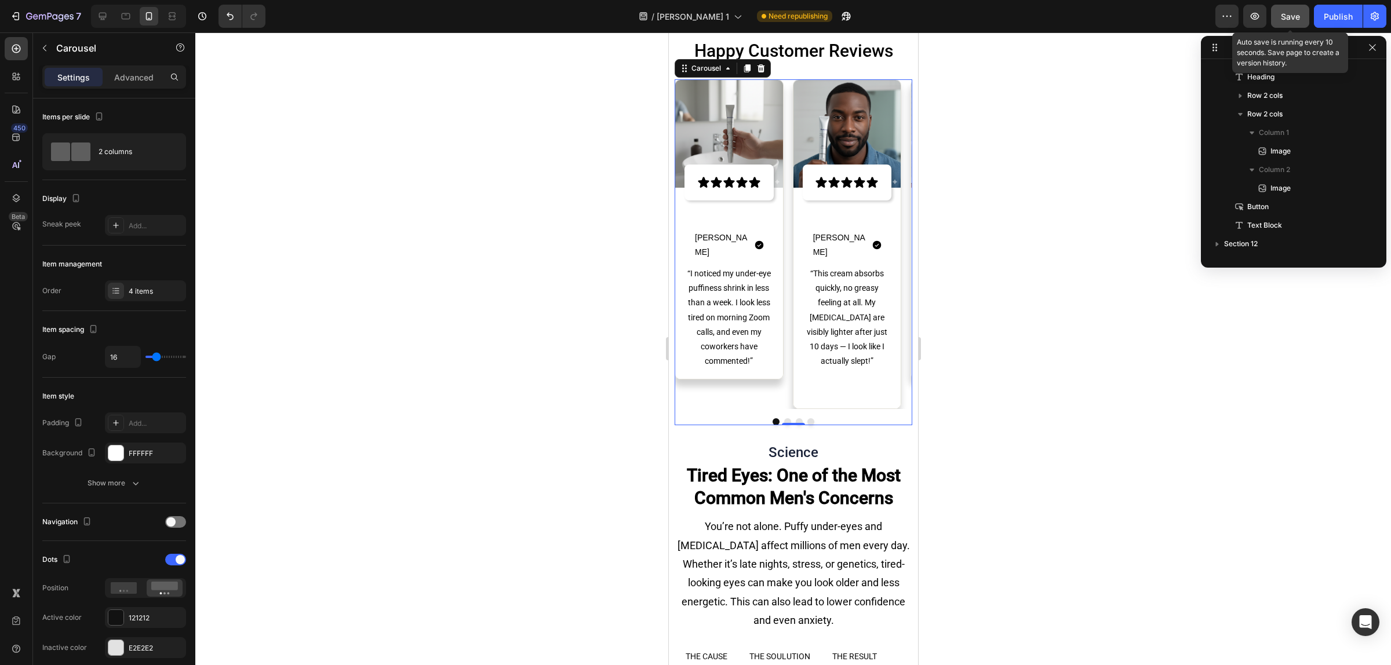
scroll to position [1387, 0]
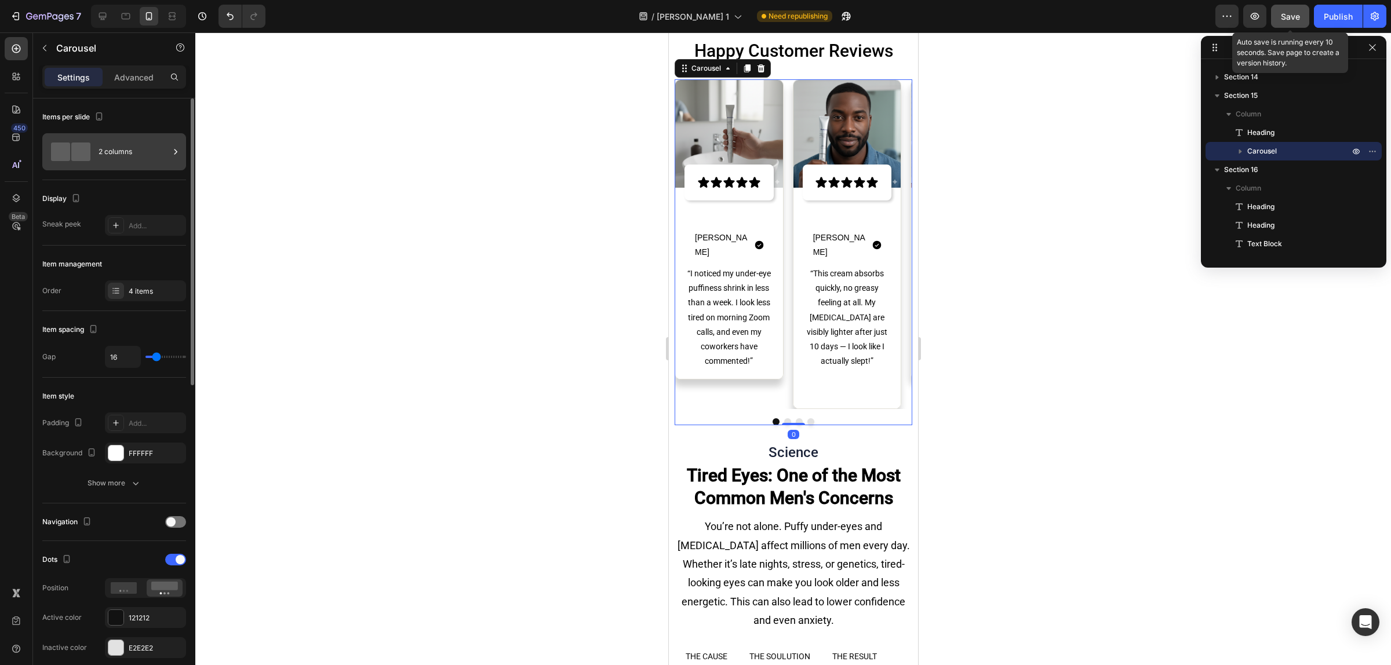
click at [94, 140] on div "2 columns" at bounding box center [114, 151] width 144 height 37
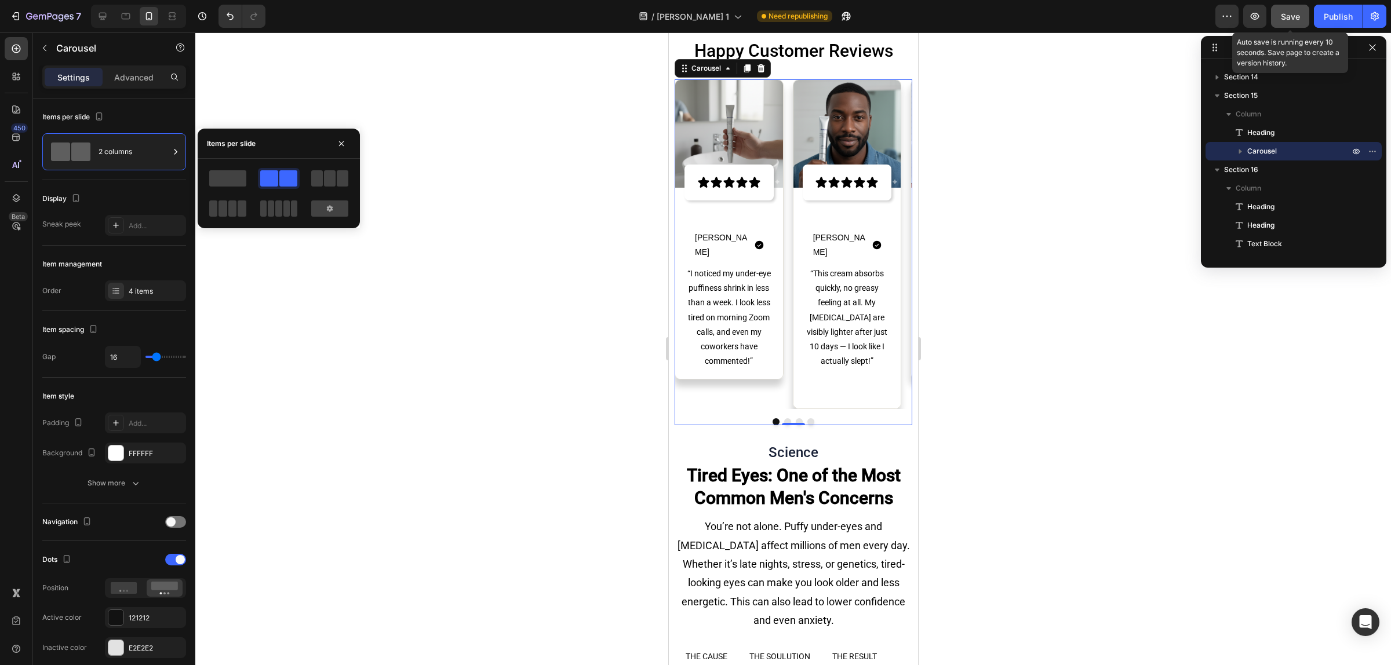
click at [217, 169] on div at bounding box center [228, 178] width 42 height 21
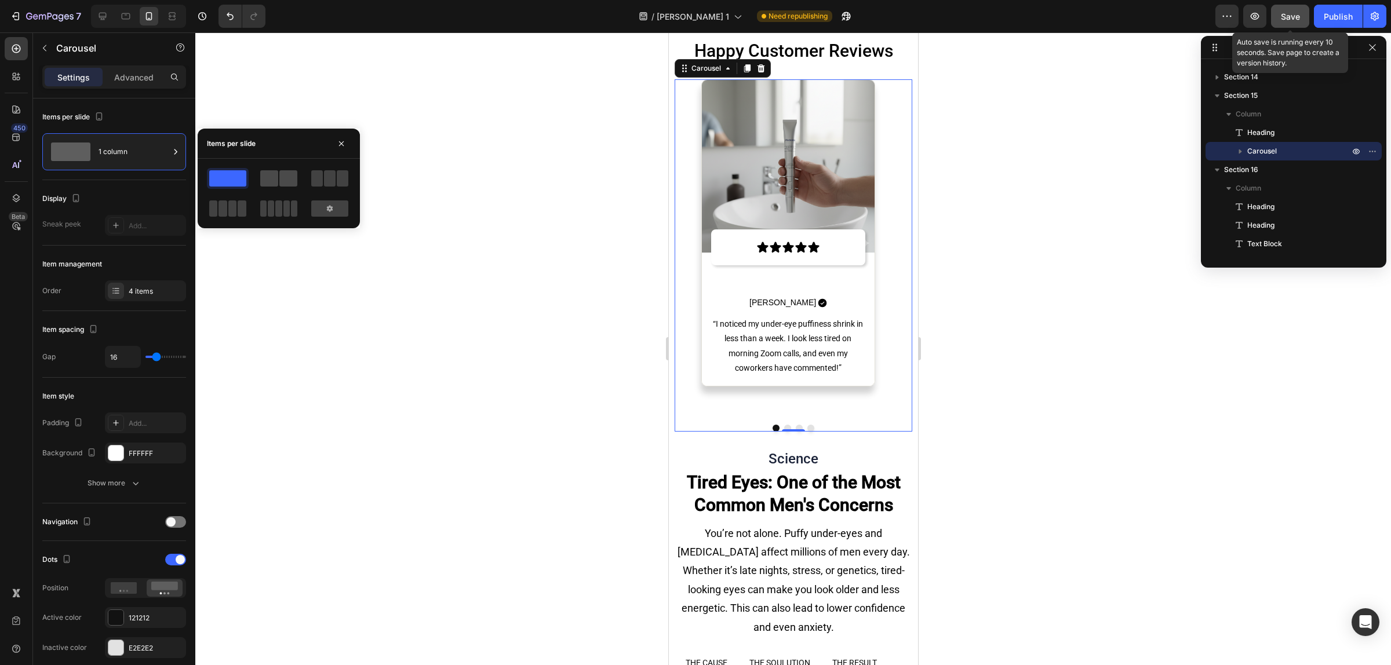
click at [296, 176] on span at bounding box center [288, 178] width 18 height 16
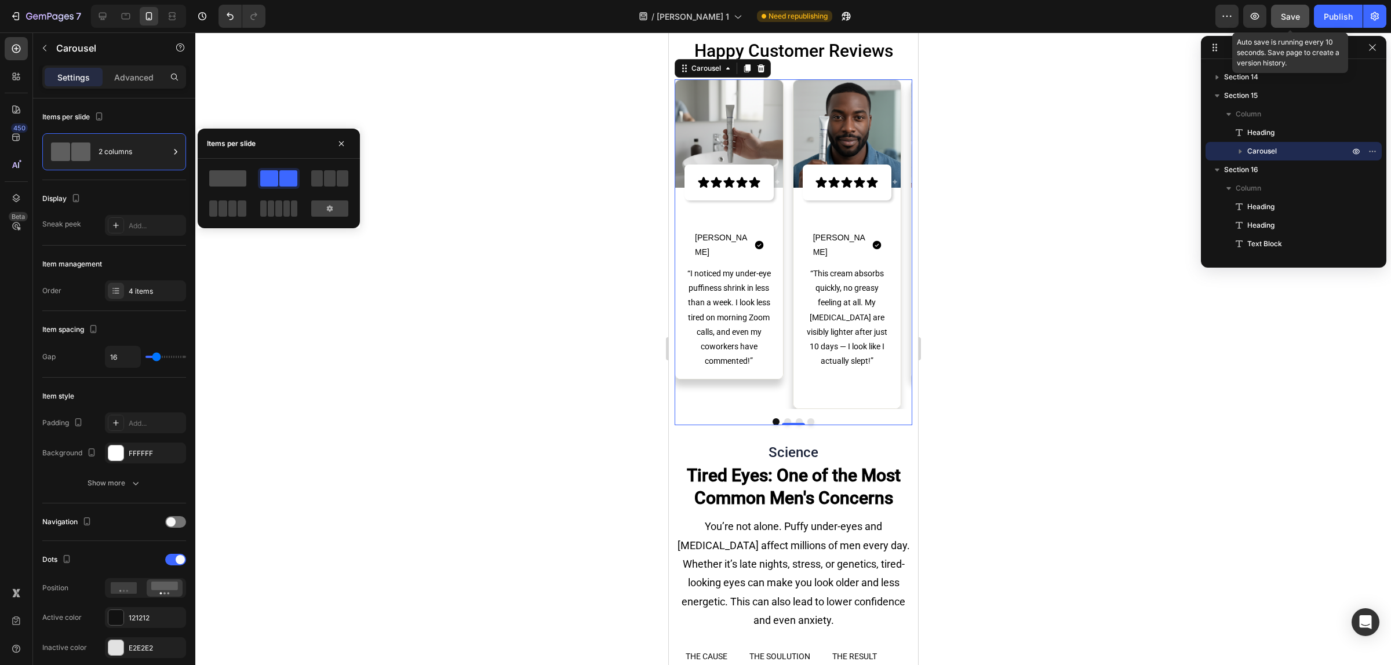
click at [231, 173] on span at bounding box center [227, 178] width 37 height 16
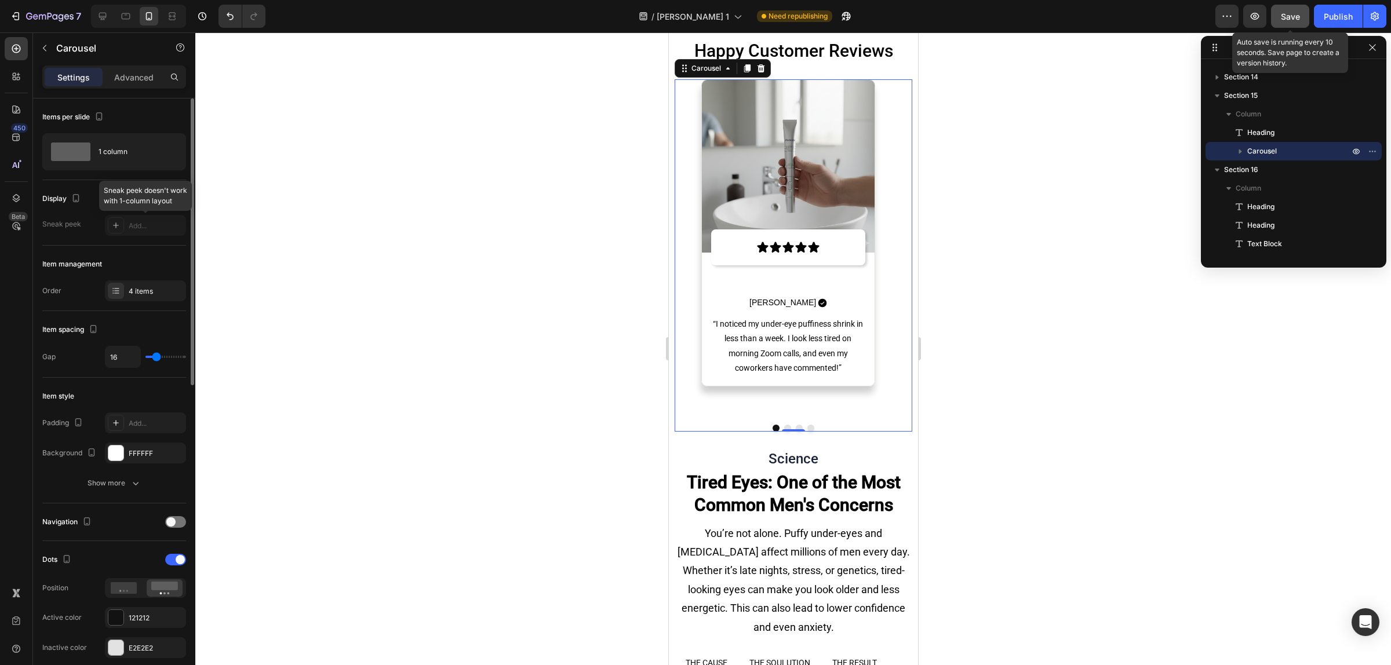
click at [171, 228] on div at bounding box center [145, 225] width 81 height 21
click at [130, 297] on div "4 items" at bounding box center [145, 290] width 81 height 21
drag, startPoint x: 148, startPoint y: 363, endPoint x: 96, endPoint y: 367, distance: 52.8
click at [96, 367] on div "Gap 16" at bounding box center [114, 357] width 144 height 22
type input "0"
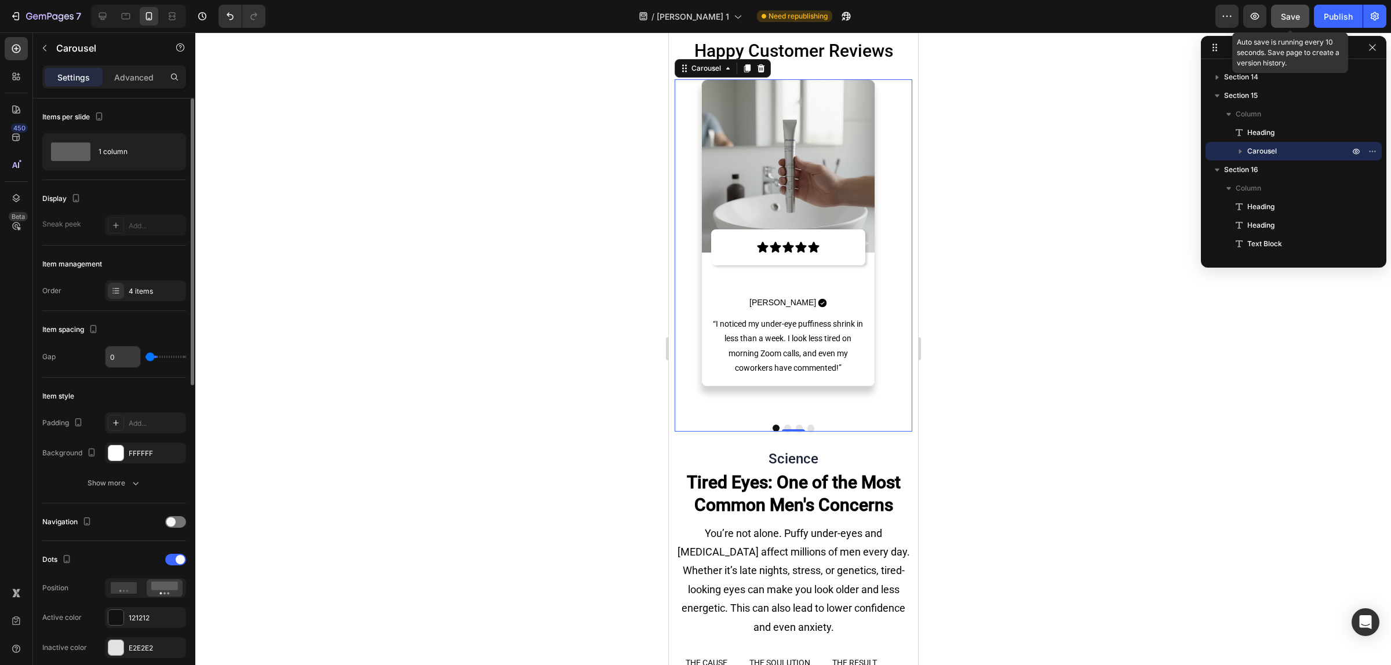
drag, startPoint x: 155, startPoint y: 353, endPoint x: 129, endPoint y: 355, distance: 26.1
type input "0"
click at [145, 356] on input "range" at bounding box center [165, 357] width 41 height 2
click at [132, 68] on div "Advanced" at bounding box center [134, 77] width 58 height 19
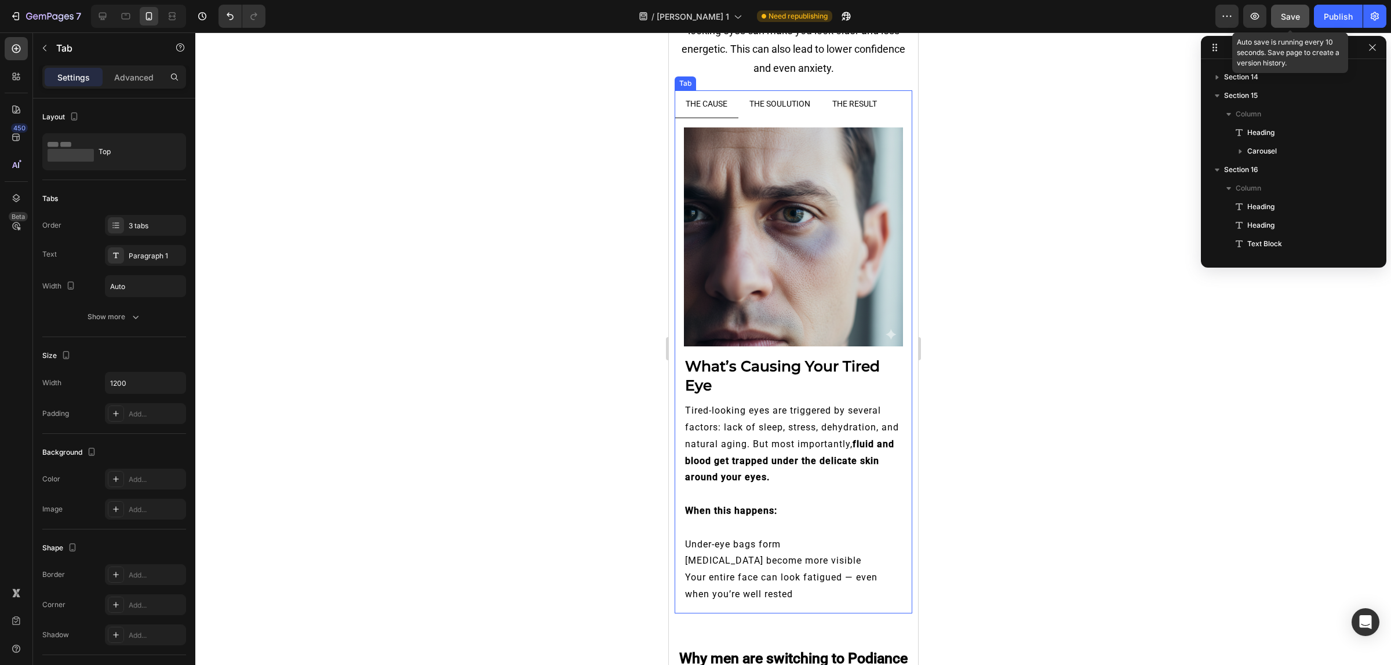
scroll to position [1533, 0]
click at [779, 100] on p "THE SOULUTION" at bounding box center [779, 104] width 61 height 14
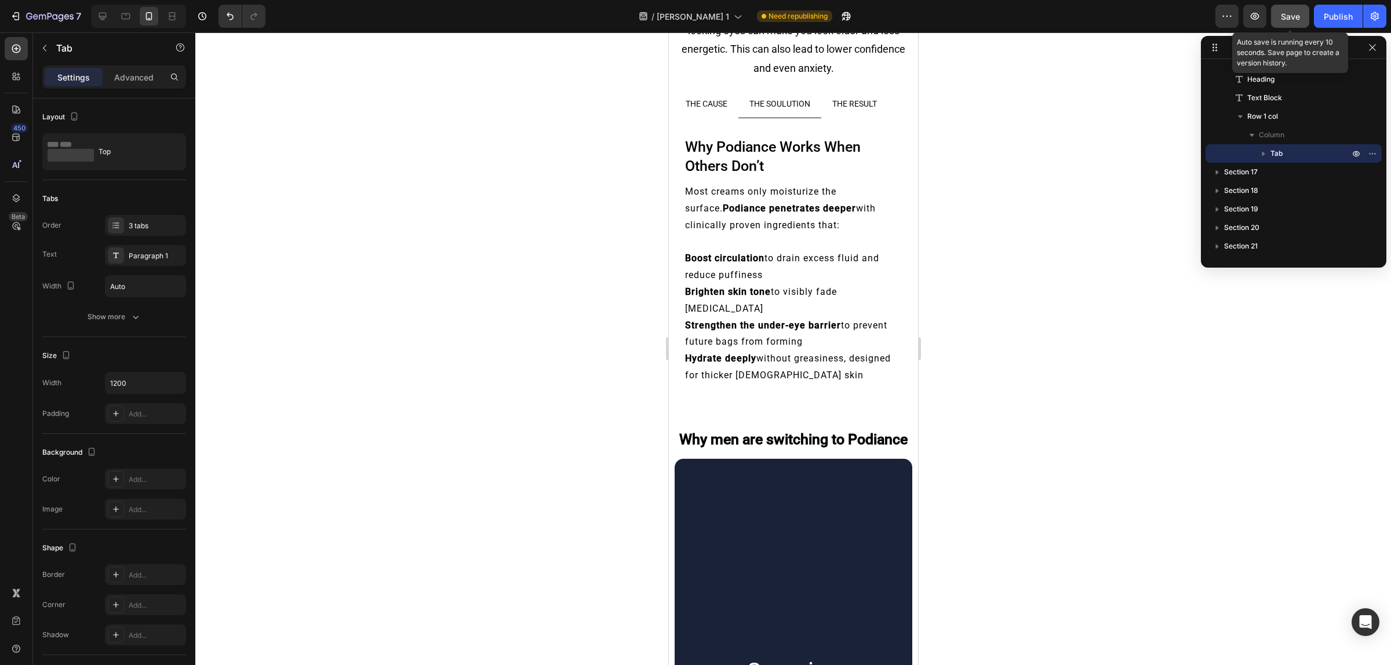
click at [819, 100] on li "THE SOULUTION" at bounding box center [779, 104] width 83 height 28
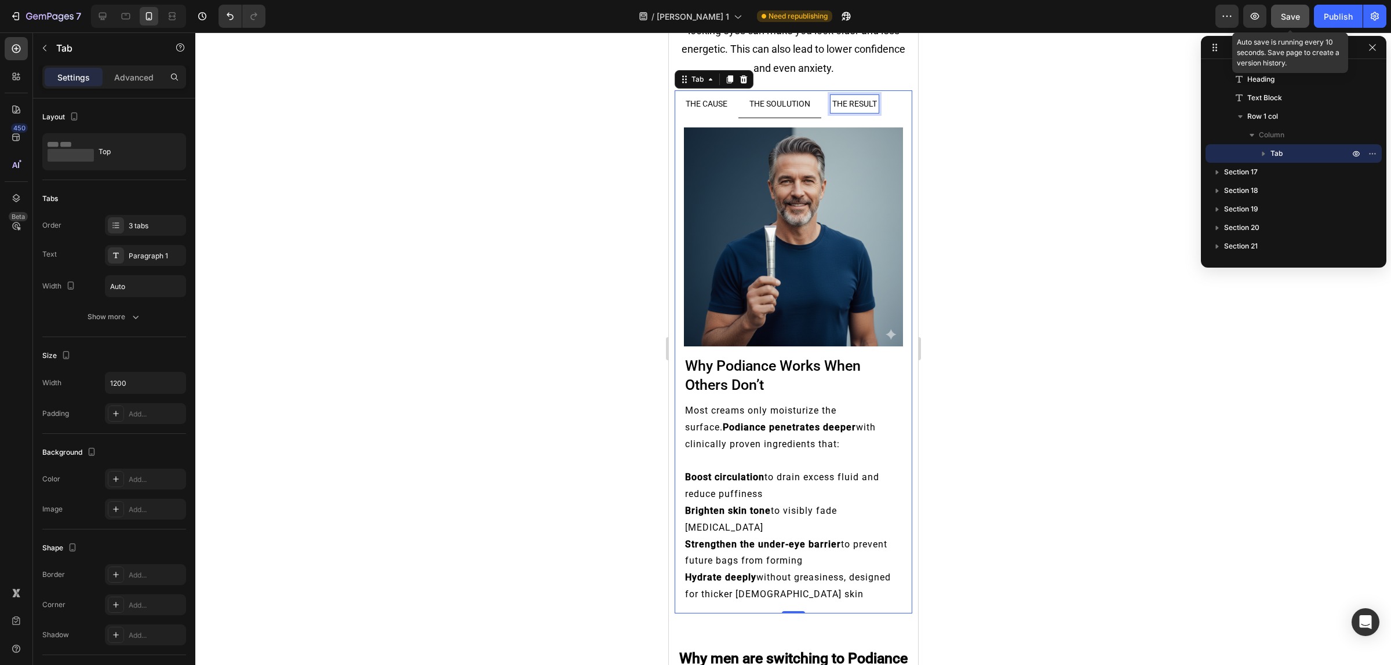
click at [832, 102] on div "THE RESULT" at bounding box center [854, 104] width 48 height 18
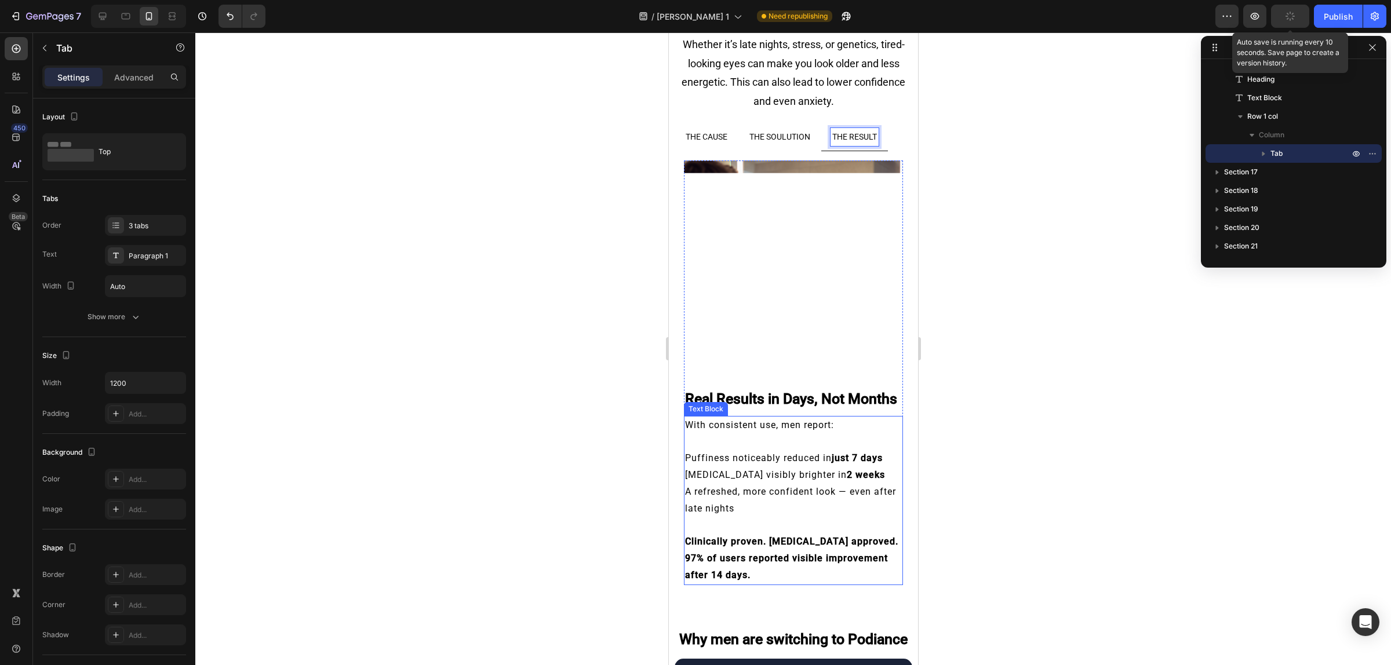
scroll to position [8393, 0]
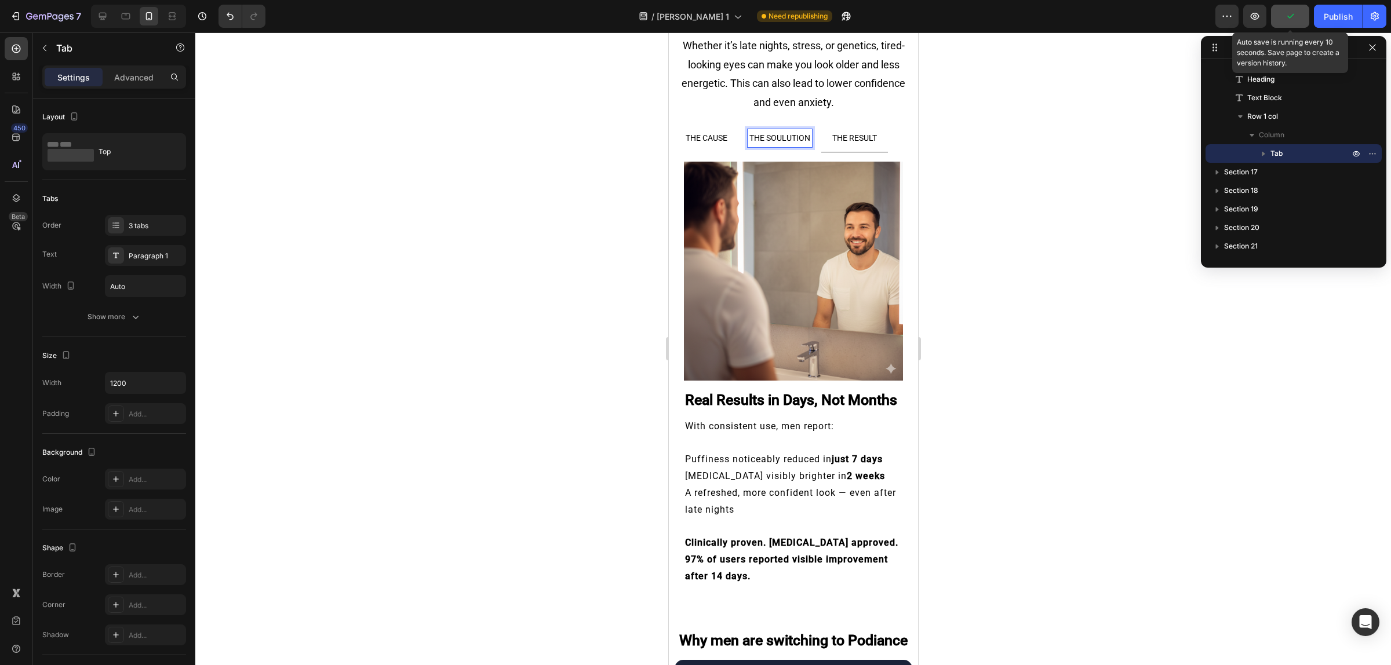
click at [778, 136] on p "THE SOULUTION" at bounding box center [779, 138] width 61 height 14
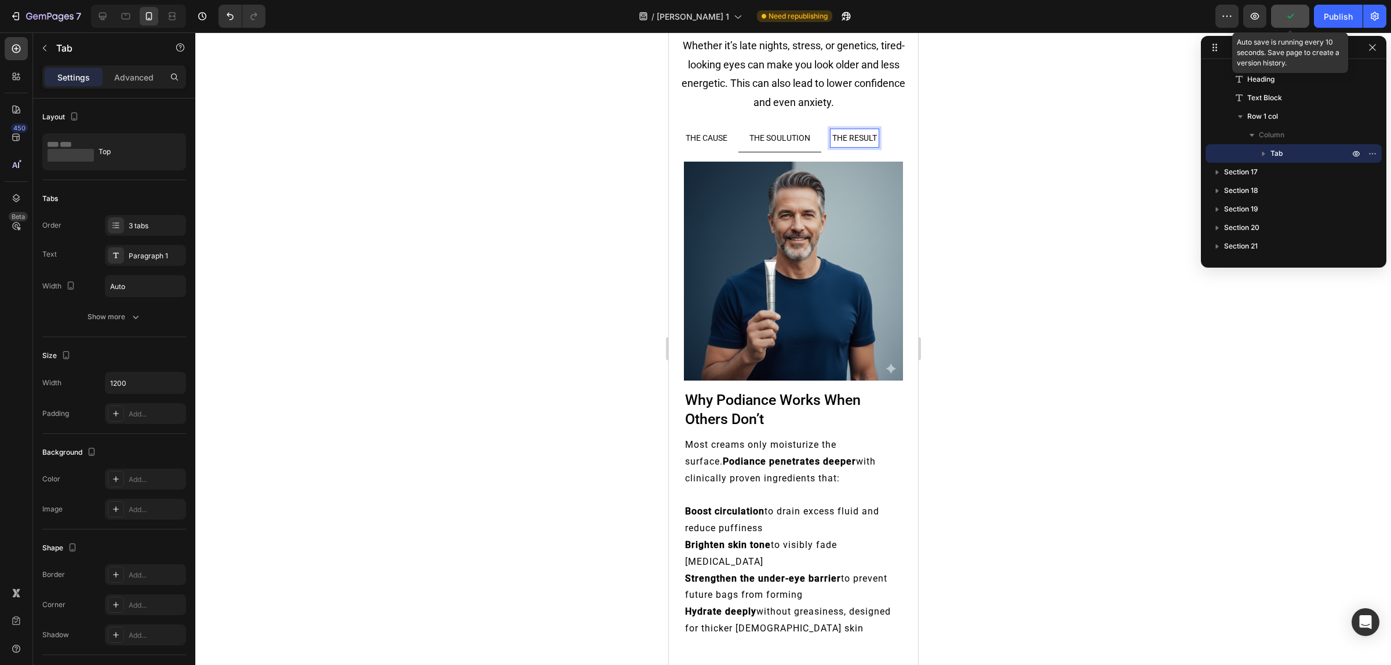
click at [832, 137] on div "THE RESULT" at bounding box center [854, 138] width 48 height 18
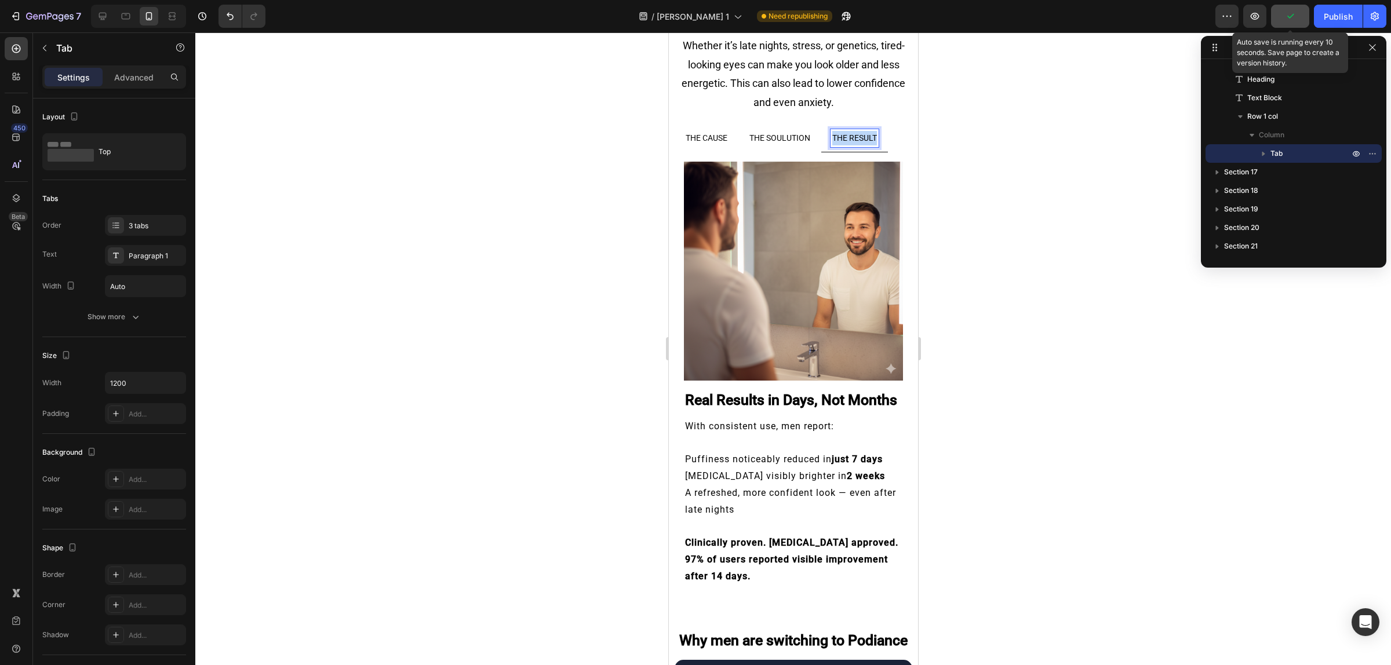
click at [832, 137] on div "THE RESULT" at bounding box center [854, 138] width 48 height 18
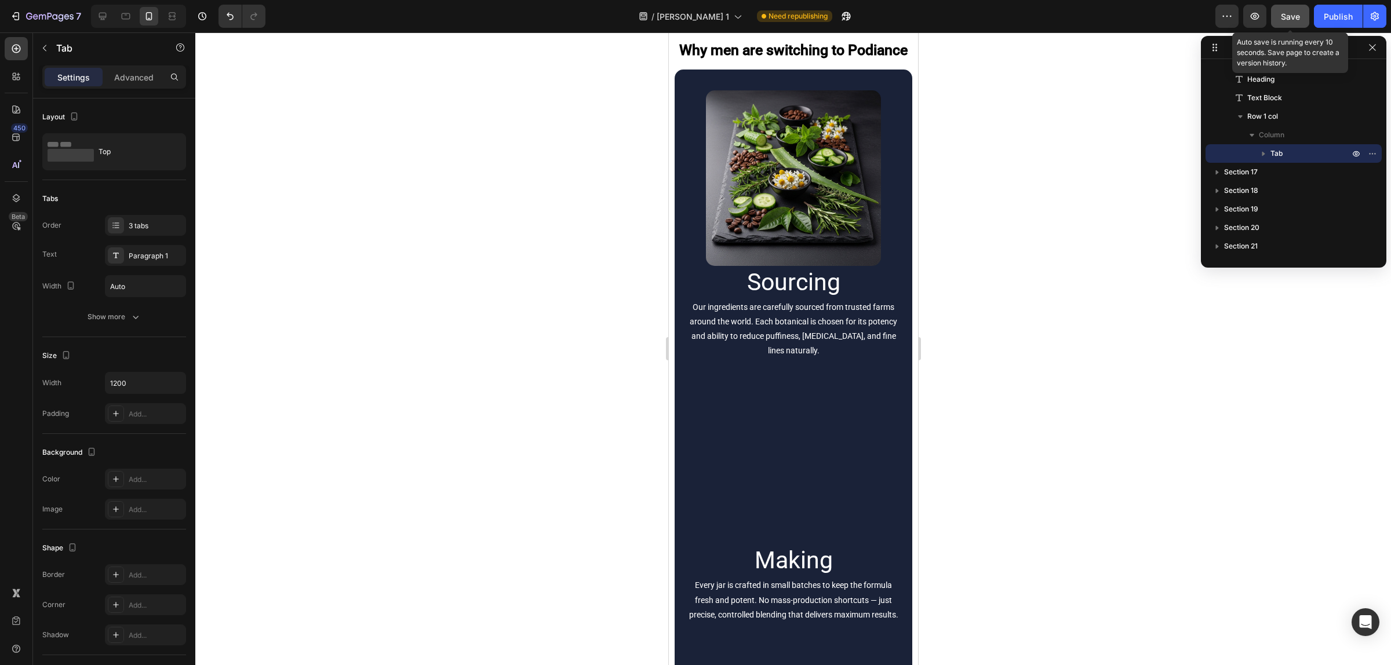
type input "16"
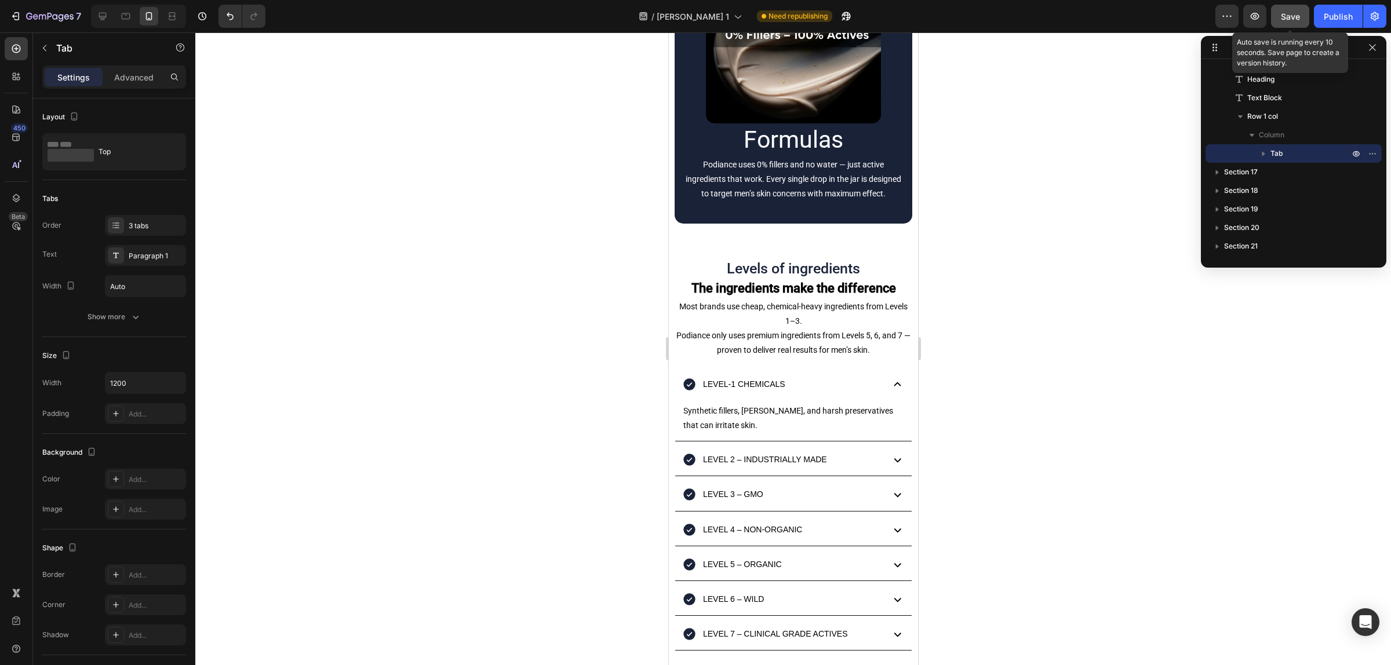
scroll to position [9835, 0]
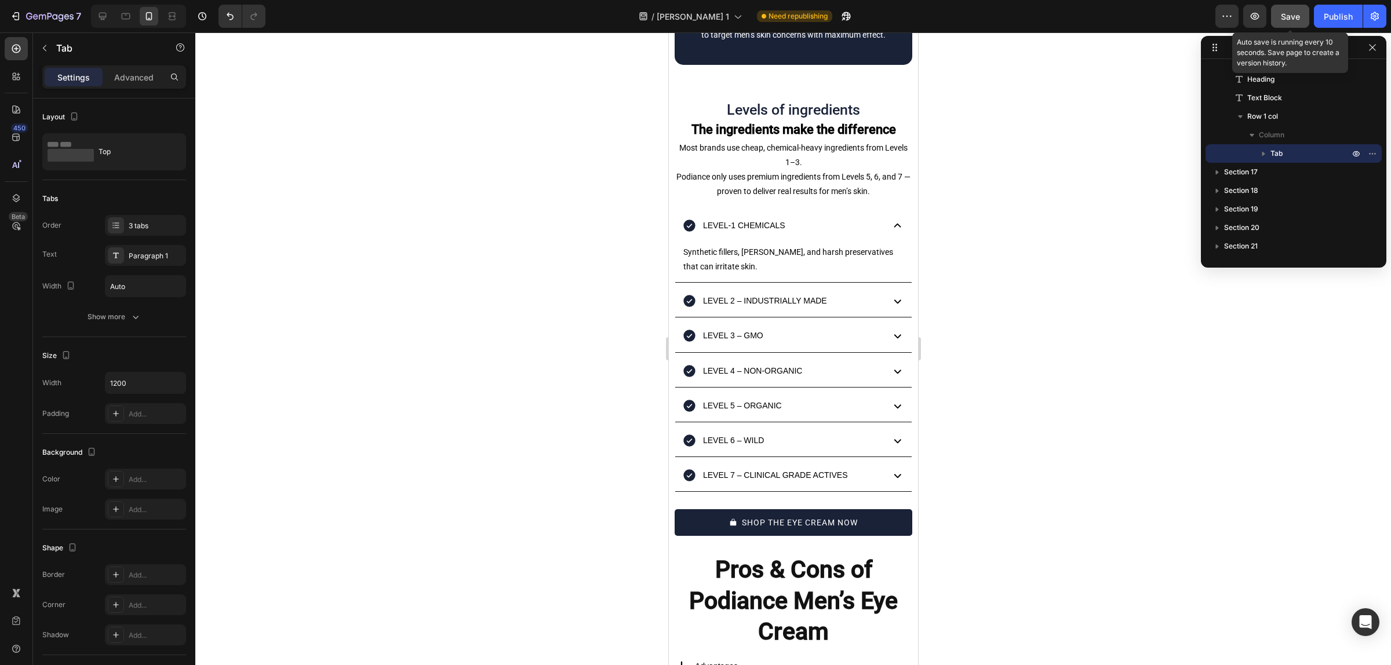
click at [1293, 17] on span "Save" at bounding box center [1290, 17] width 19 height 10
click at [1332, 15] on div "Publish" at bounding box center [1338, 16] width 29 height 12
click at [96, 13] on div at bounding box center [102, 16] width 19 height 19
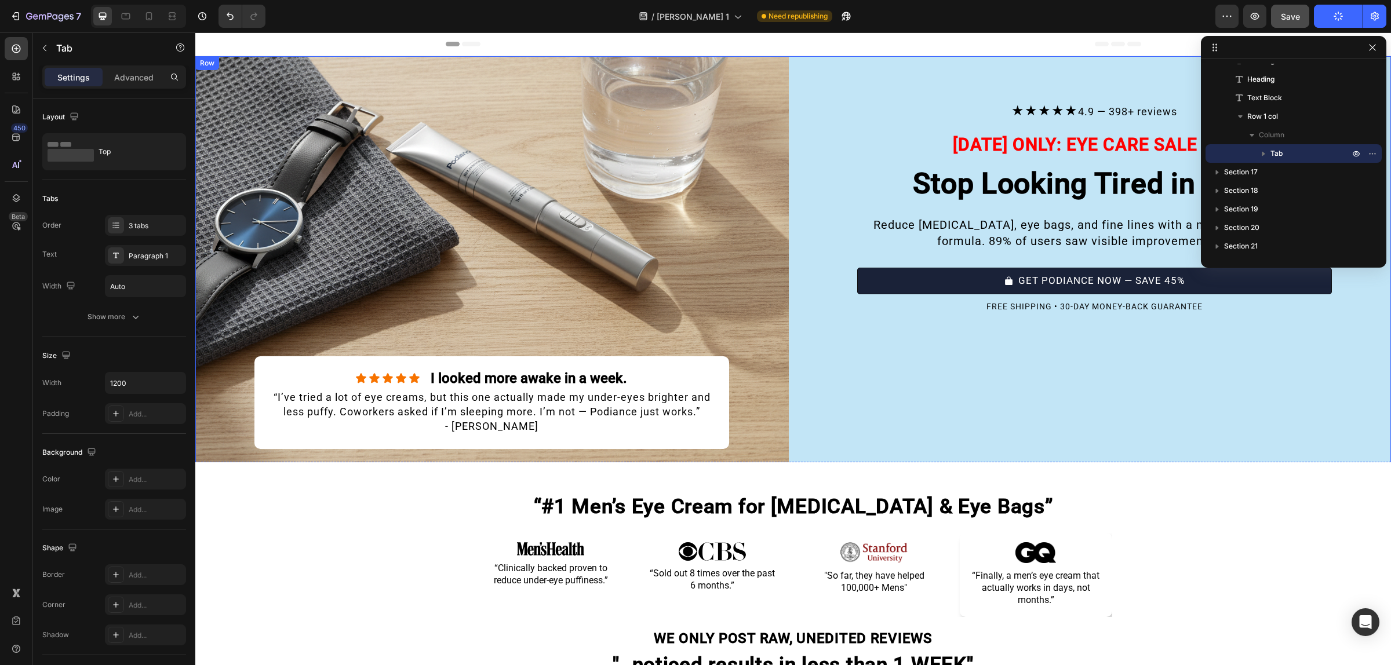
click at [896, 283] on button "GET PODIANCE NOW — SAVE 45%" at bounding box center [1094, 281] width 475 height 27
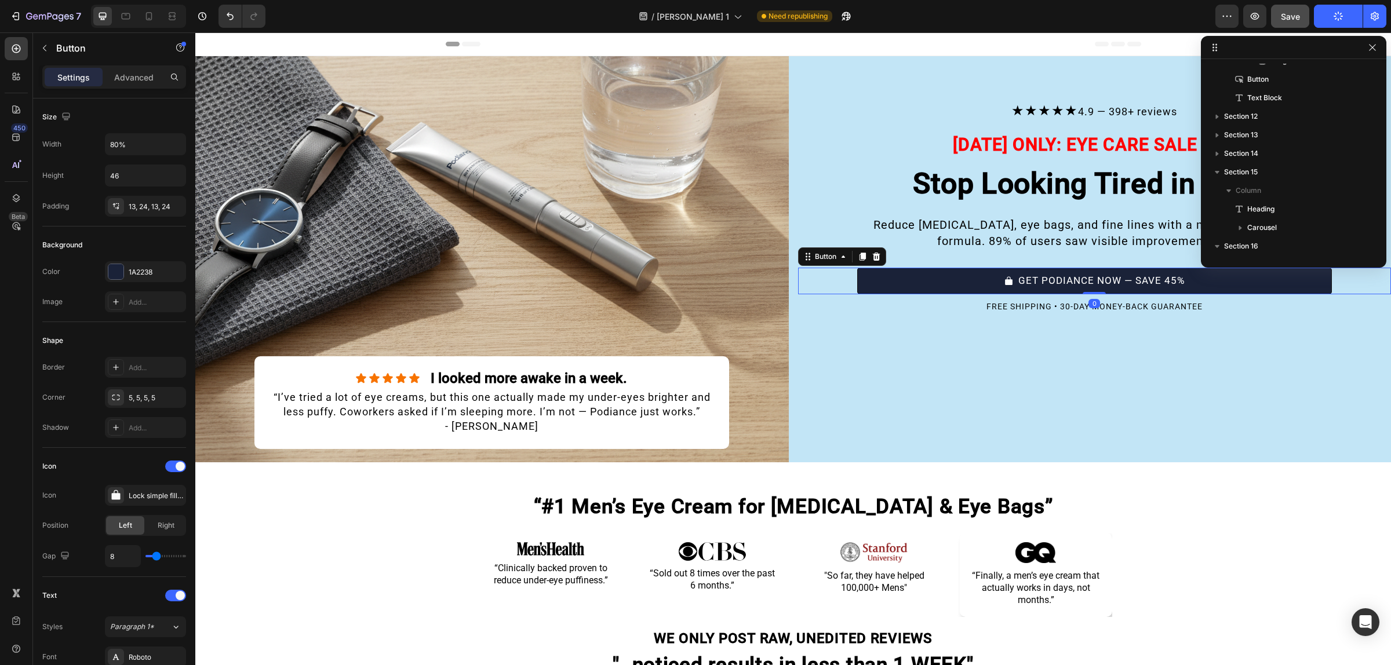
scroll to position [126, 0]
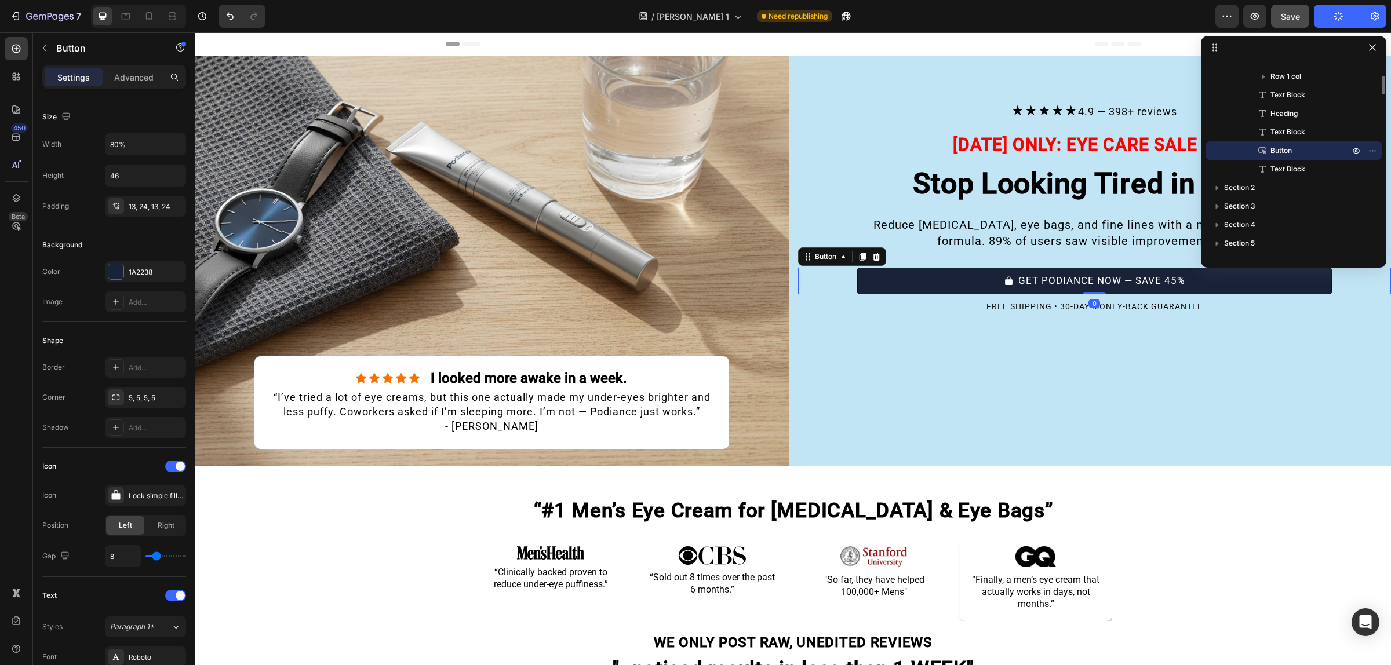
click at [878, 277] on button "GET PODIANCE NOW — SAVE 45%" at bounding box center [1094, 281] width 475 height 27
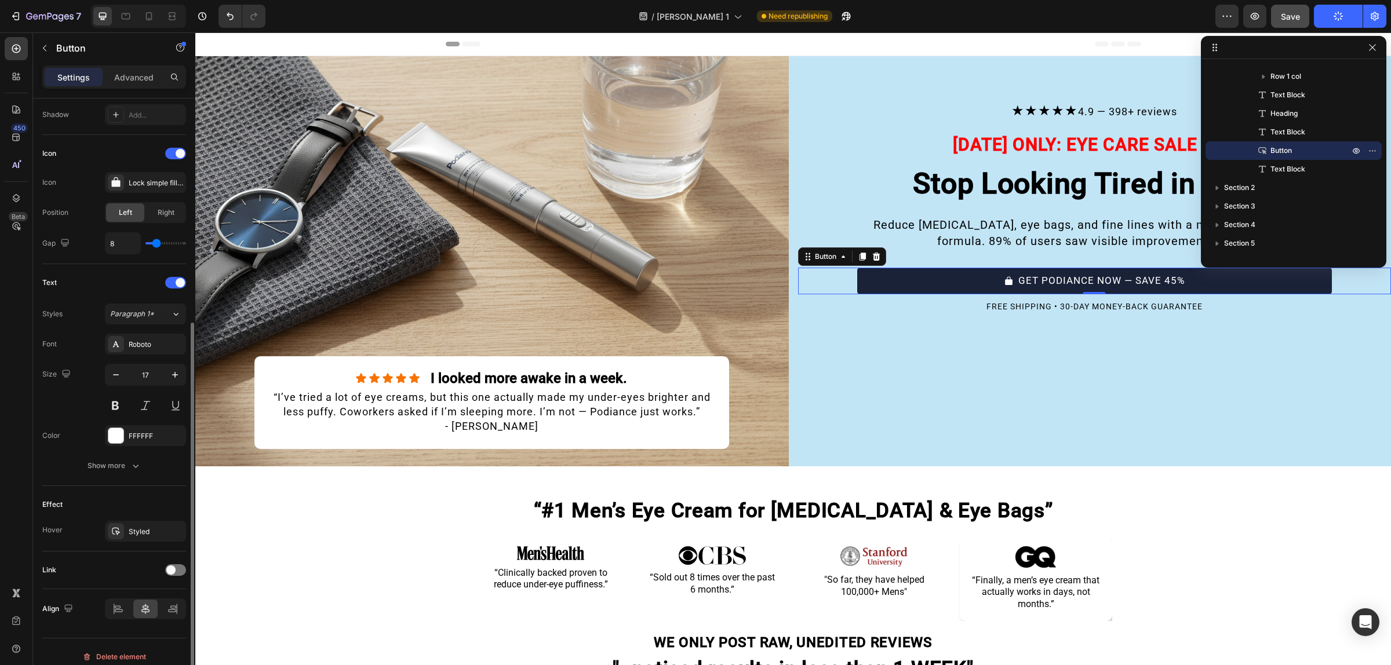
scroll to position [326, 0]
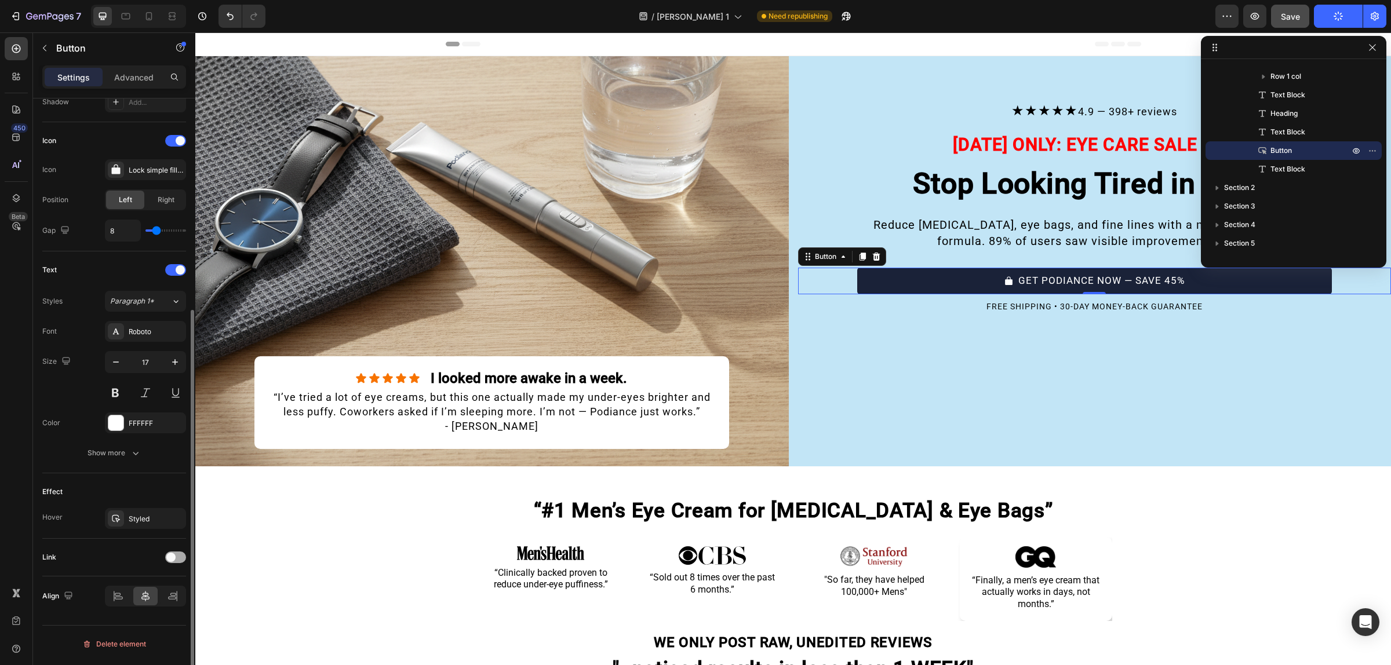
click at [174, 554] on div at bounding box center [175, 558] width 21 height 12
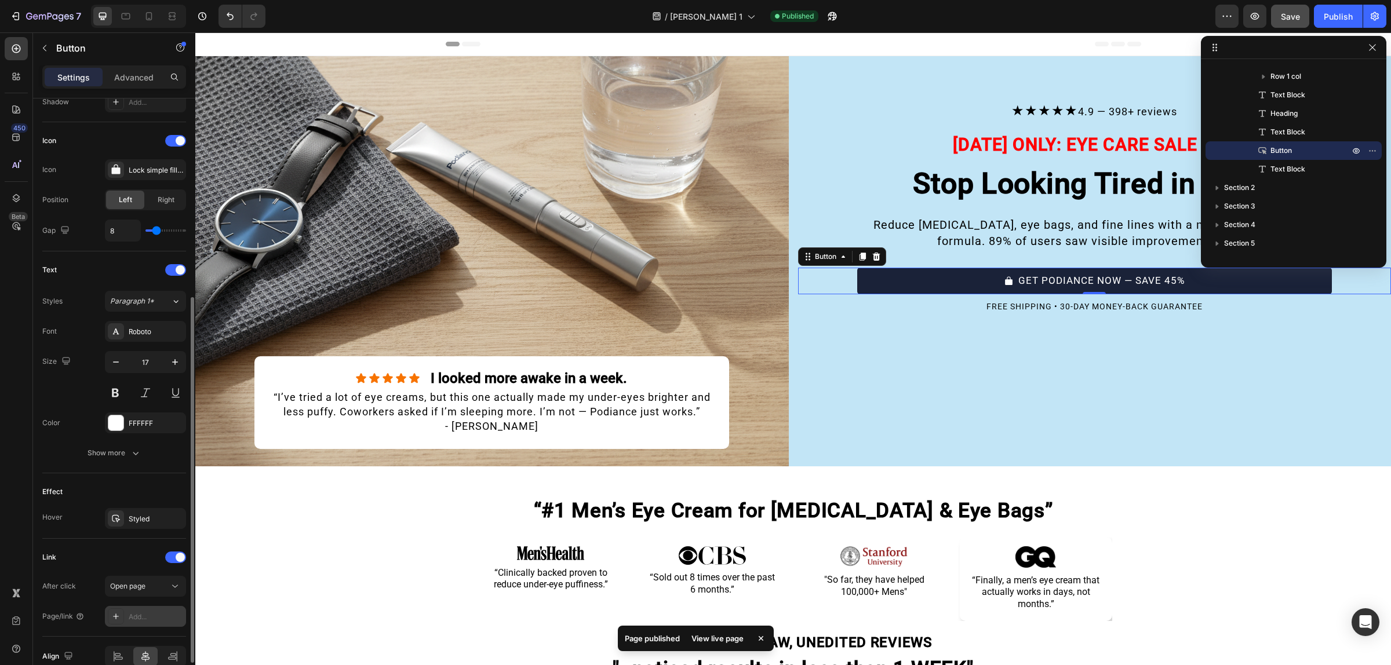
click at [144, 613] on div "Add..." at bounding box center [156, 617] width 54 height 10
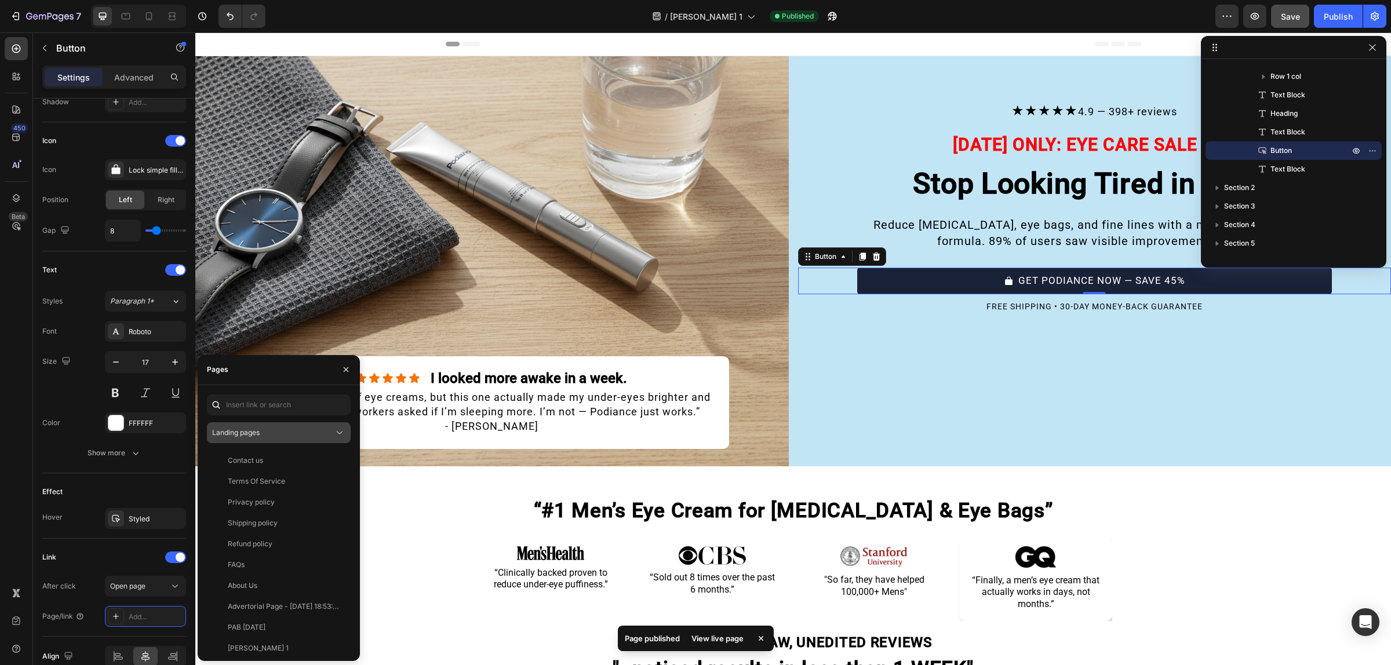
click at [310, 432] on div "Landing pages" at bounding box center [273, 433] width 122 height 10
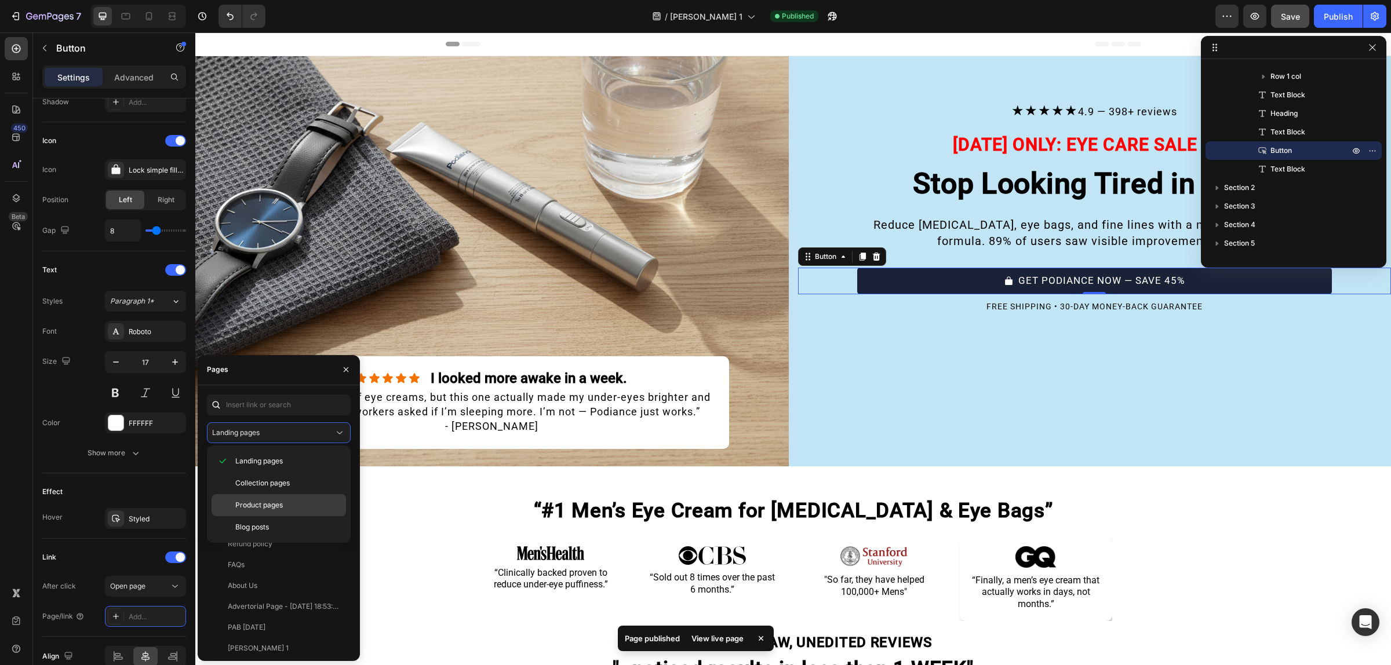
click at [286, 503] on p "Product pages" at bounding box center [287, 505] width 105 height 10
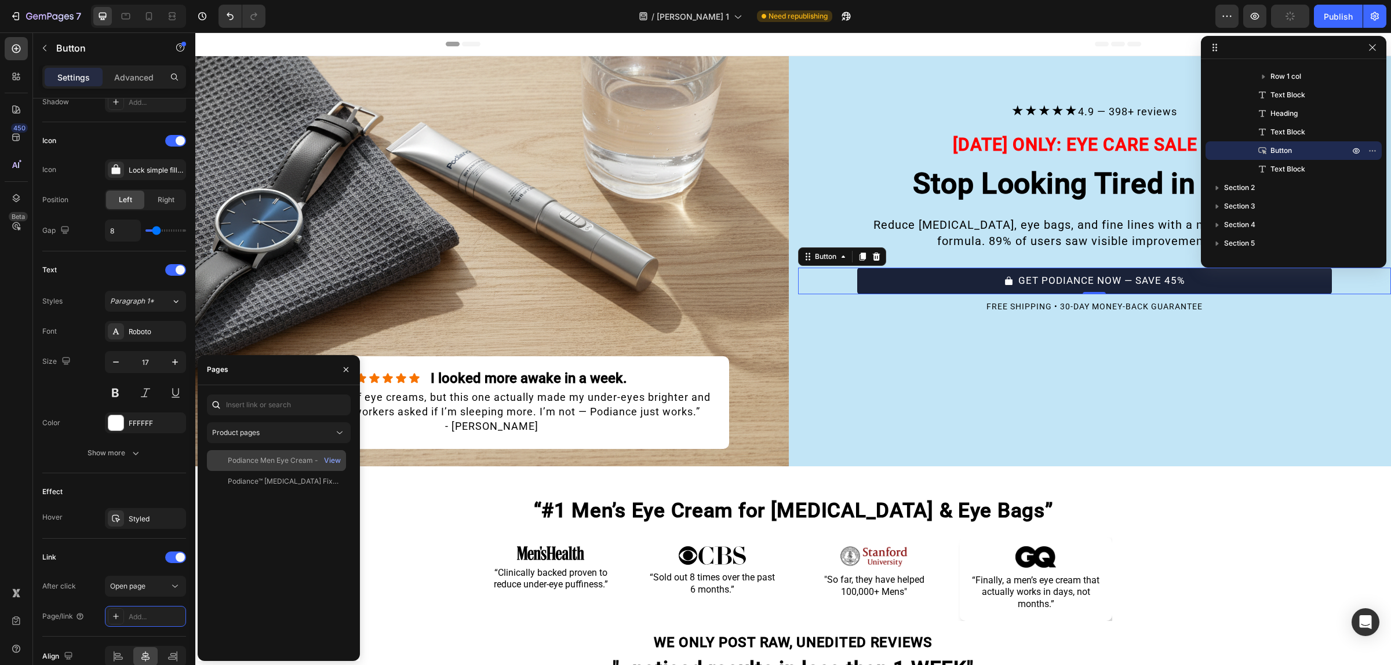
click at [276, 462] on div "Podiance Men Eye Cream - For Youthful Eyes" at bounding box center [283, 460] width 111 height 10
click at [342, 365] on icon "button" at bounding box center [345, 369] width 9 height 9
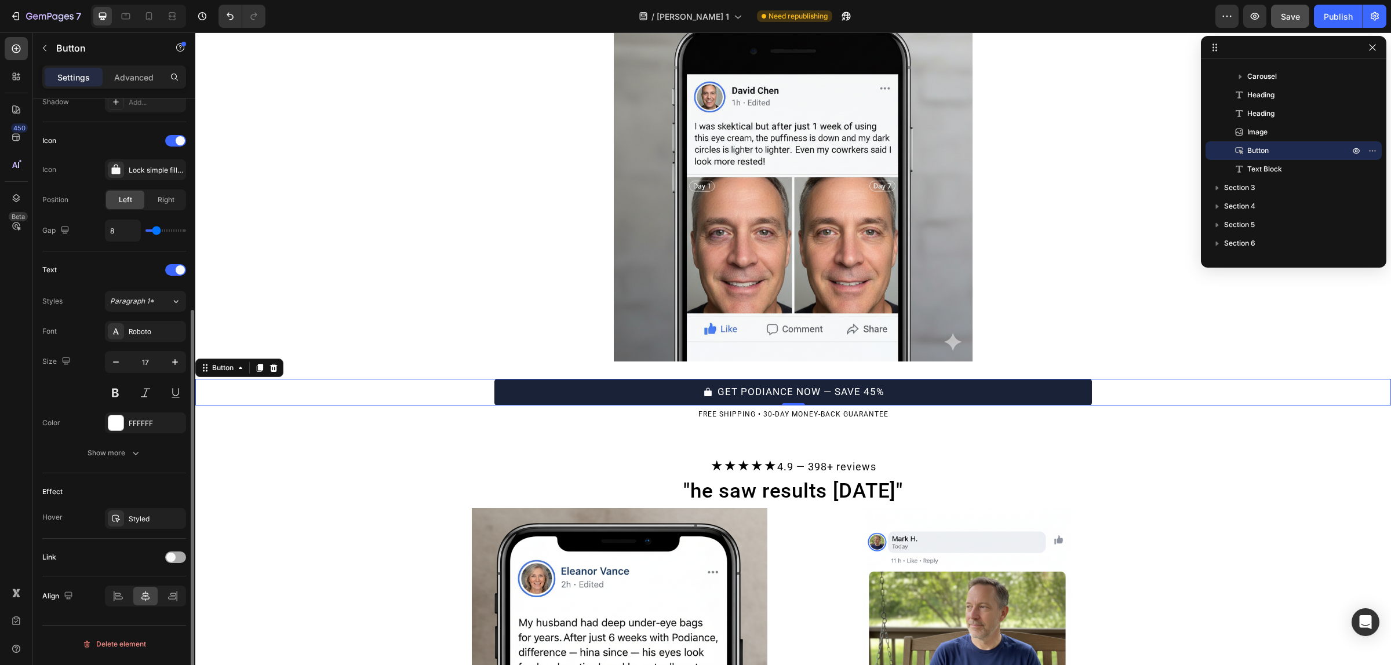
click at [172, 561] on span at bounding box center [170, 557] width 9 height 9
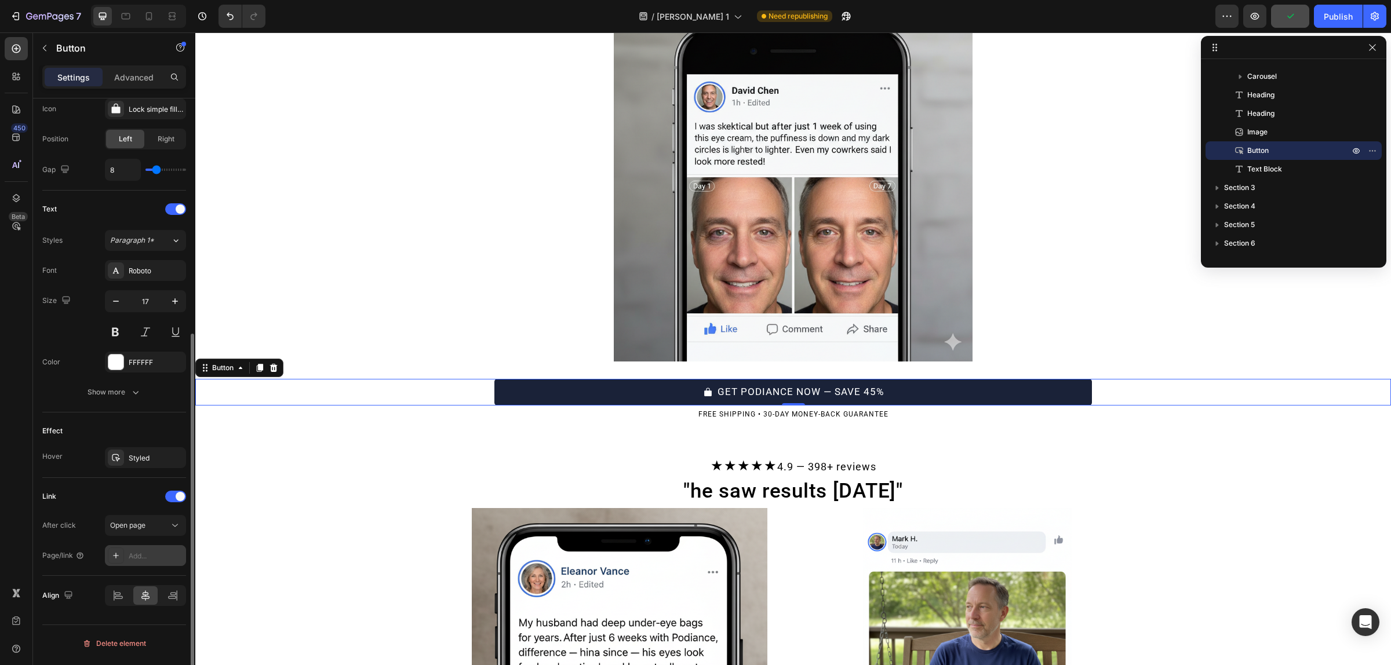
click at [132, 555] on div "Add..." at bounding box center [156, 556] width 54 height 10
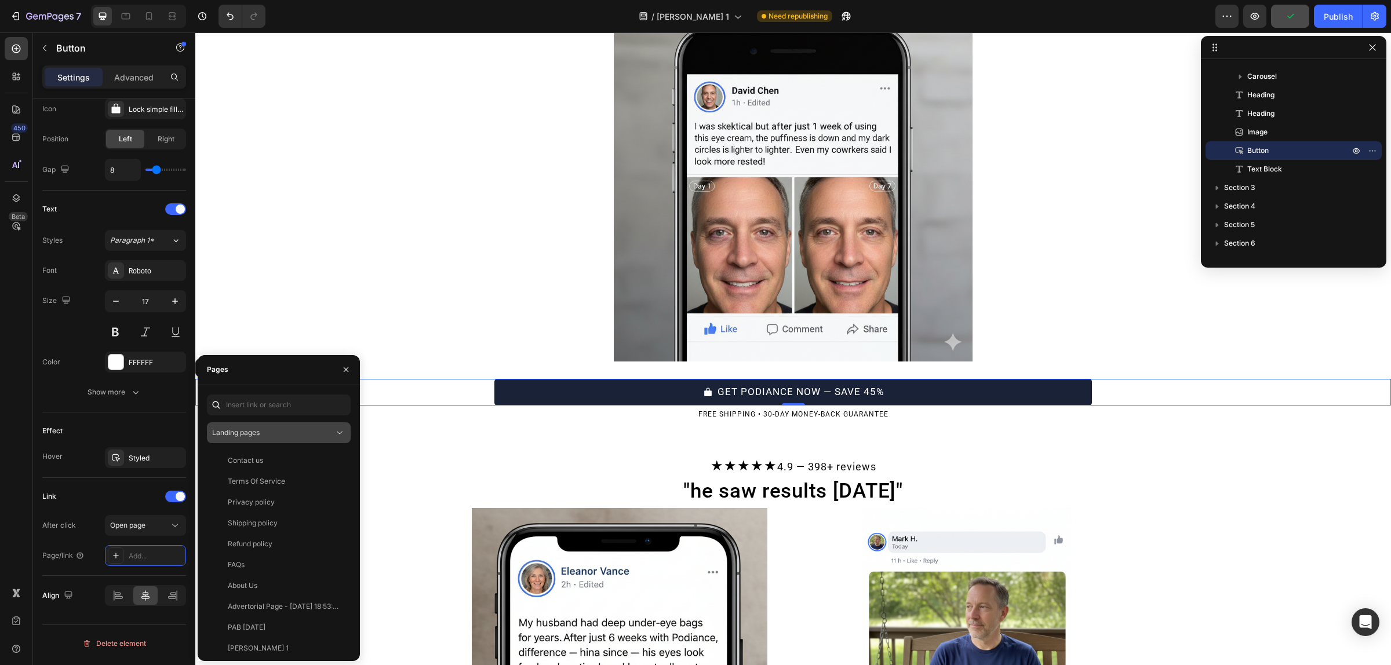
click at [279, 435] on div "Landing pages" at bounding box center [273, 433] width 122 height 10
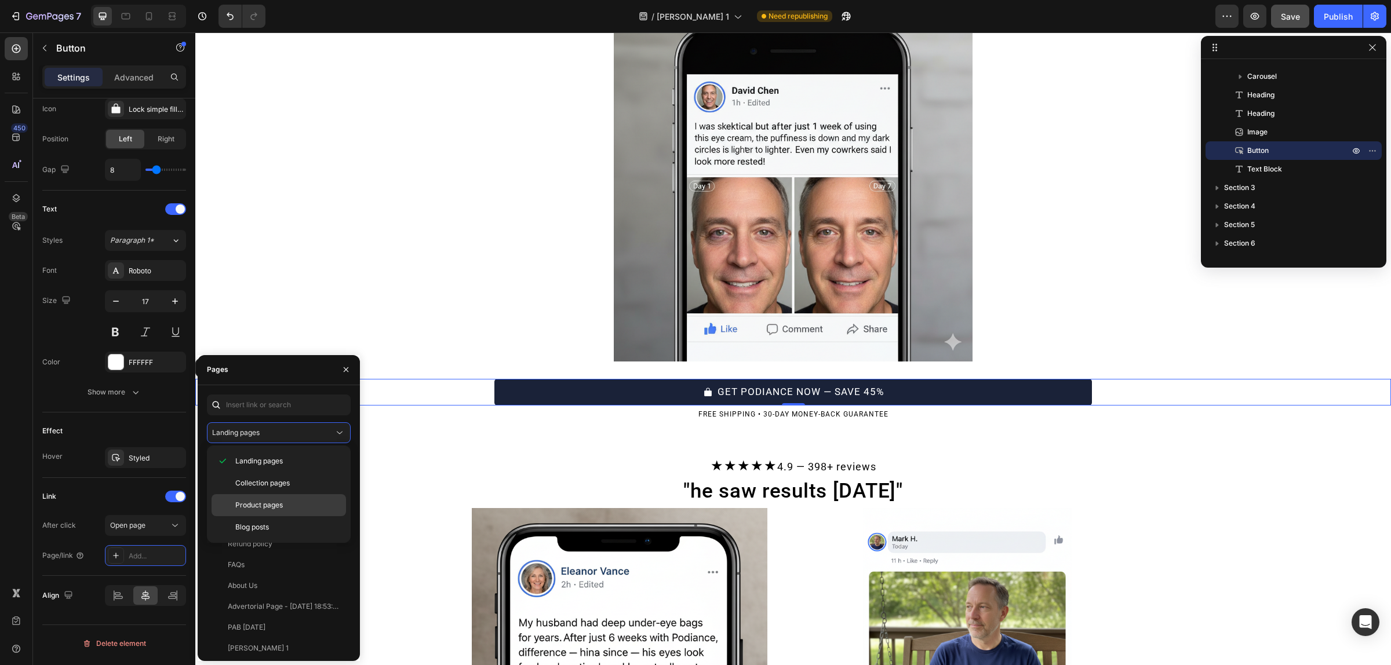
click at [272, 509] on span "Product pages" at bounding box center [259, 505] width 48 height 10
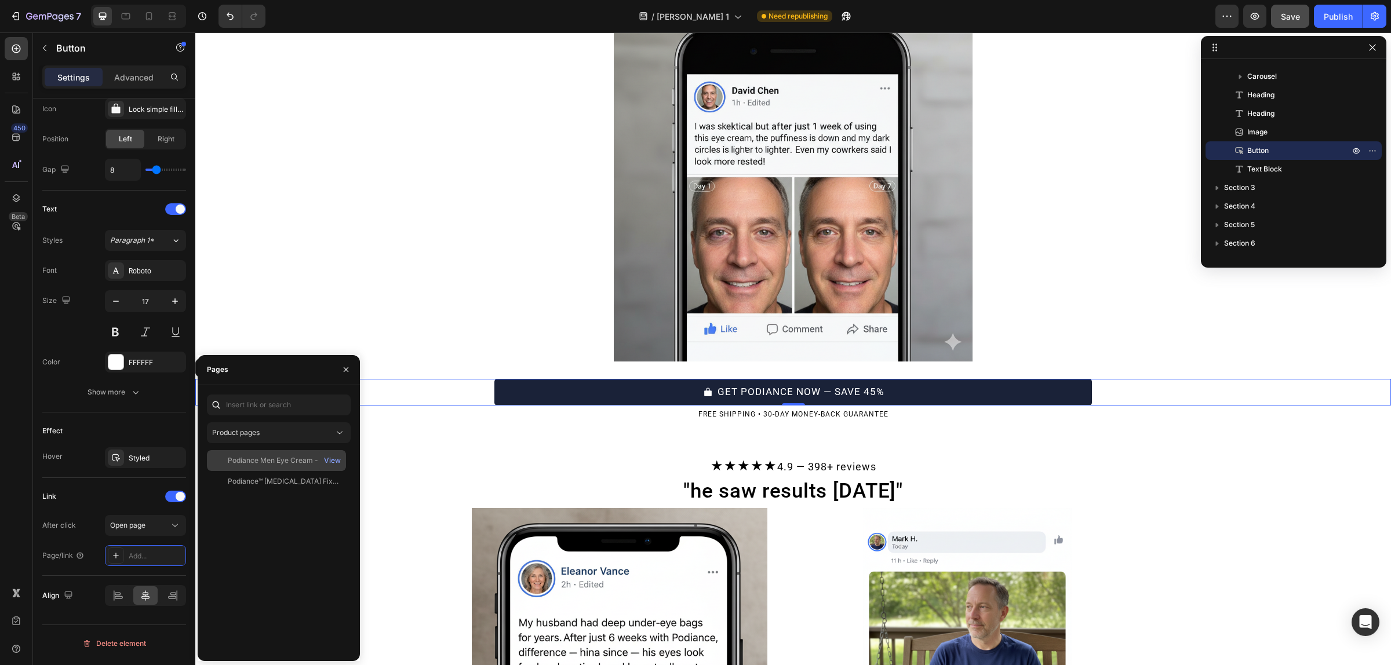
click at [265, 458] on div "Podiance Men Eye Cream - For Youthful Eyes" at bounding box center [283, 460] width 111 height 10
click at [349, 366] on icon "button" at bounding box center [345, 369] width 9 height 9
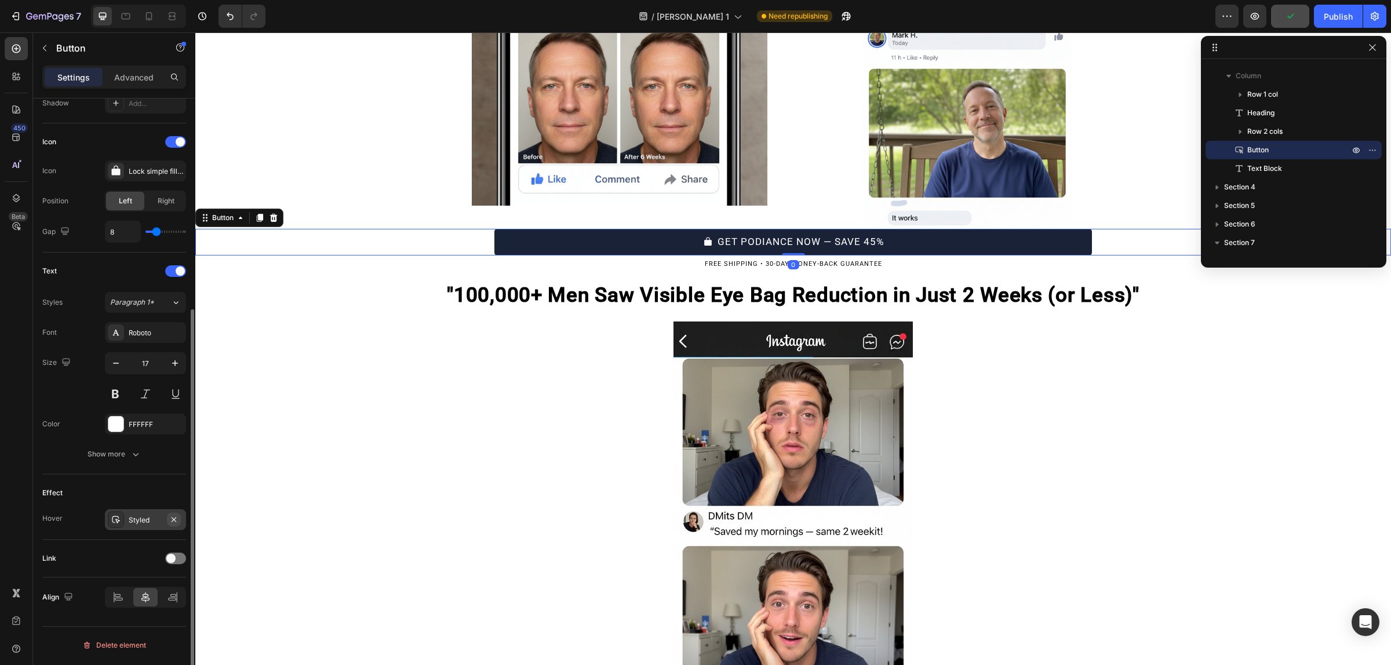
scroll to position [326, 0]
click at [172, 566] on div "Link" at bounding box center [114, 557] width 144 height 19
click at [174, 562] on span at bounding box center [170, 557] width 9 height 9
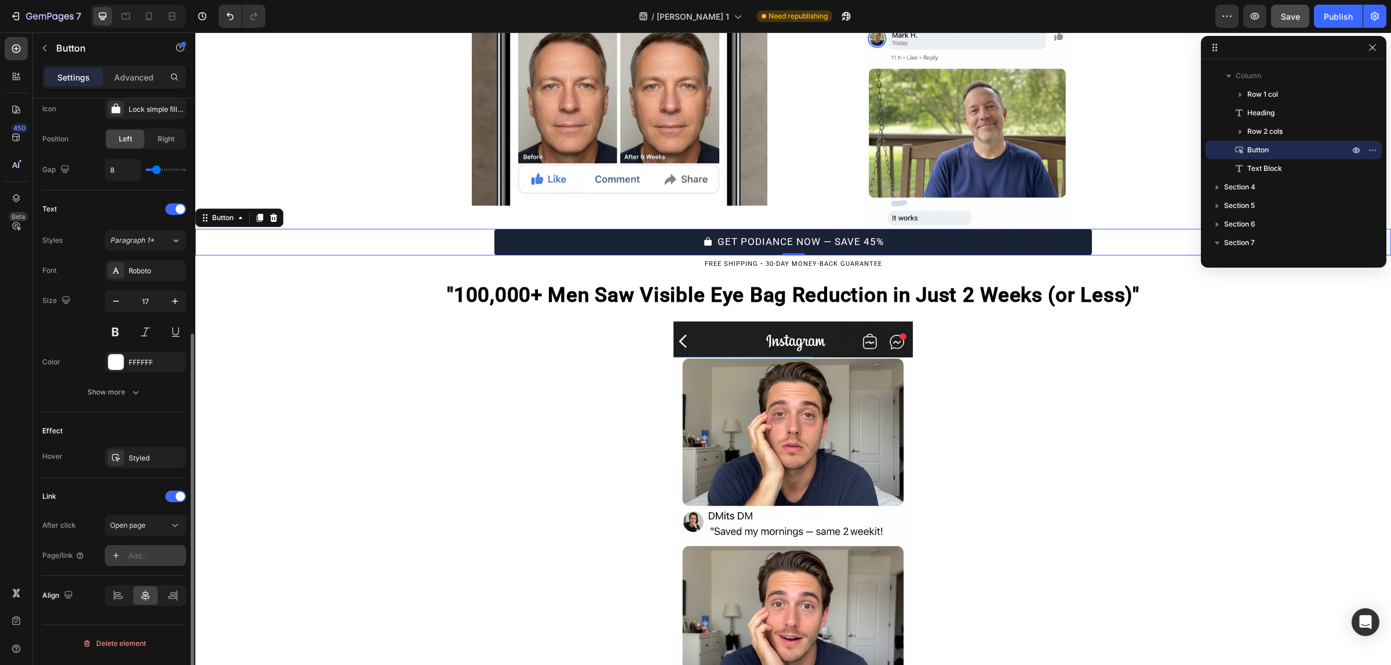
click at [134, 561] on div "Add..." at bounding box center [156, 556] width 54 height 10
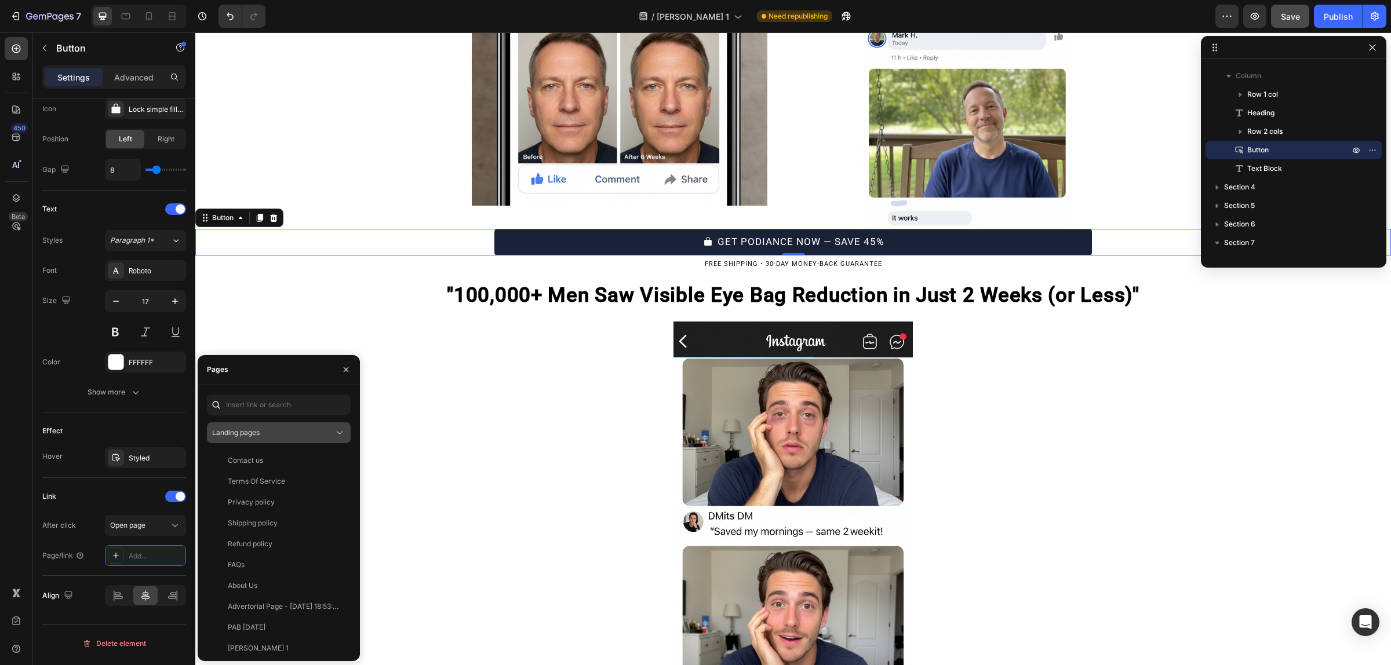
click at [238, 438] on span "Landing pages" at bounding box center [236, 433] width 48 height 10
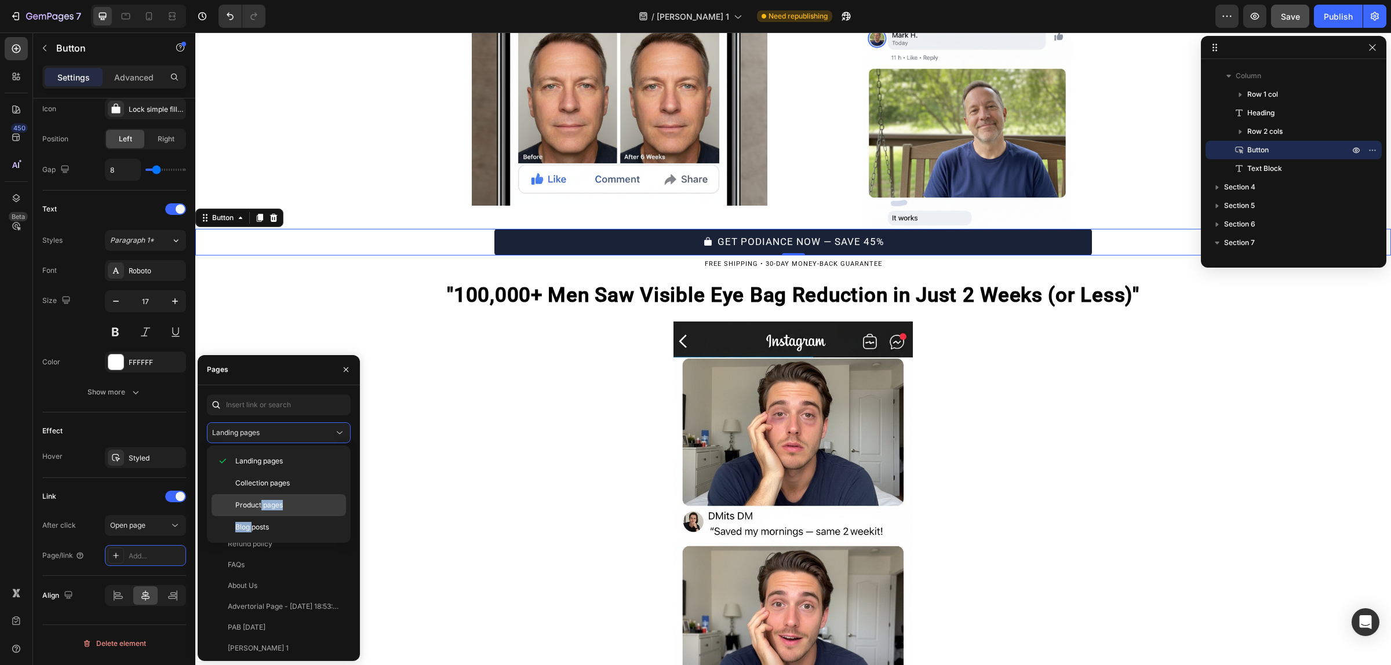
drag, startPoint x: 253, startPoint y: 520, endPoint x: 262, endPoint y: 504, distance: 18.7
click at [262, 504] on div "Landing pages Collection pages Product pages Blog posts" at bounding box center [279, 494] width 134 height 88
click at [262, 504] on span "Product pages" at bounding box center [259, 505] width 48 height 10
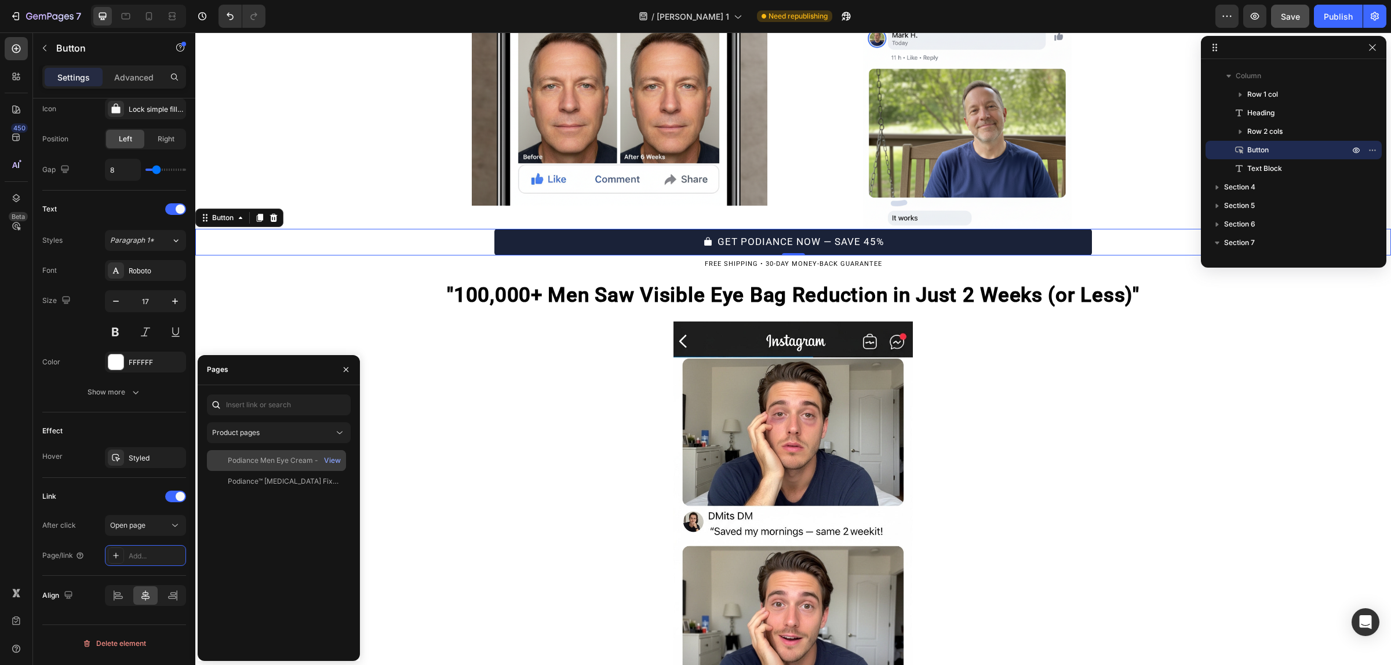
click at [263, 459] on div "Podiance Men Eye Cream - For Youthful Eyes" at bounding box center [283, 460] width 111 height 10
click at [349, 367] on icon "button" at bounding box center [345, 369] width 9 height 9
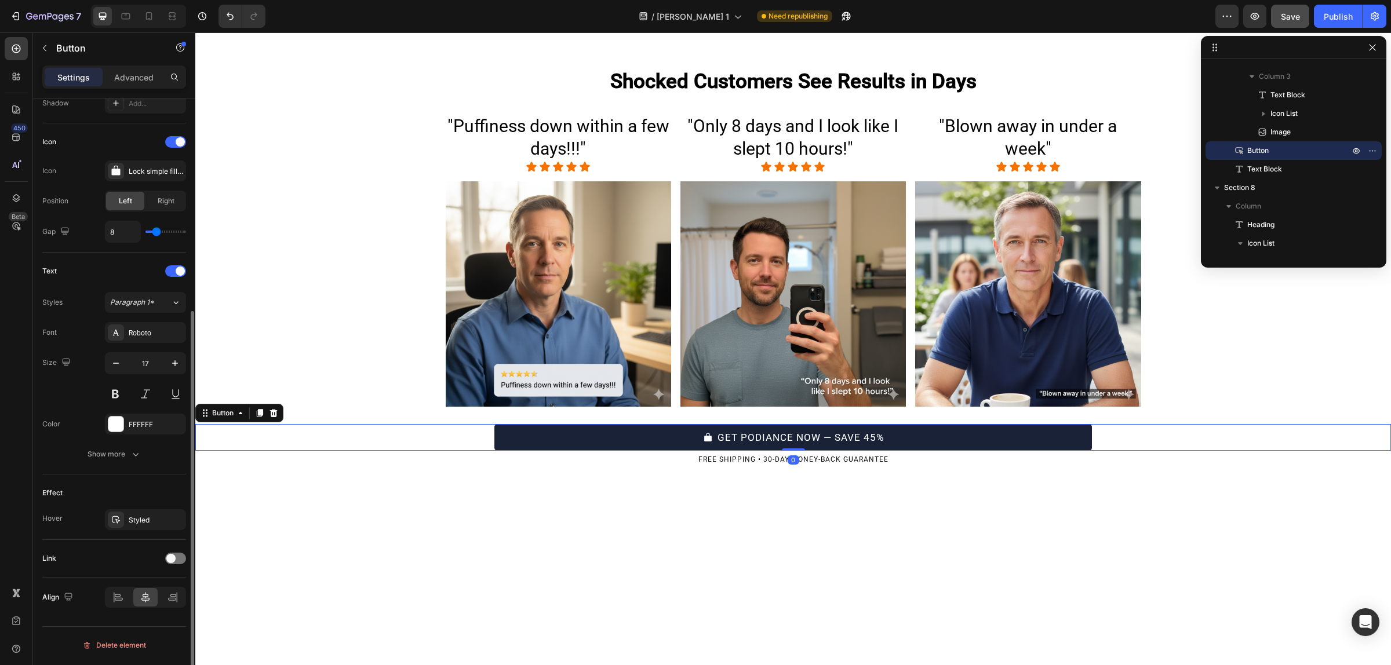
scroll to position [326, 0]
click at [165, 558] on div at bounding box center [175, 558] width 21 height 12
click at [142, 613] on div "Add..." at bounding box center [156, 617] width 54 height 10
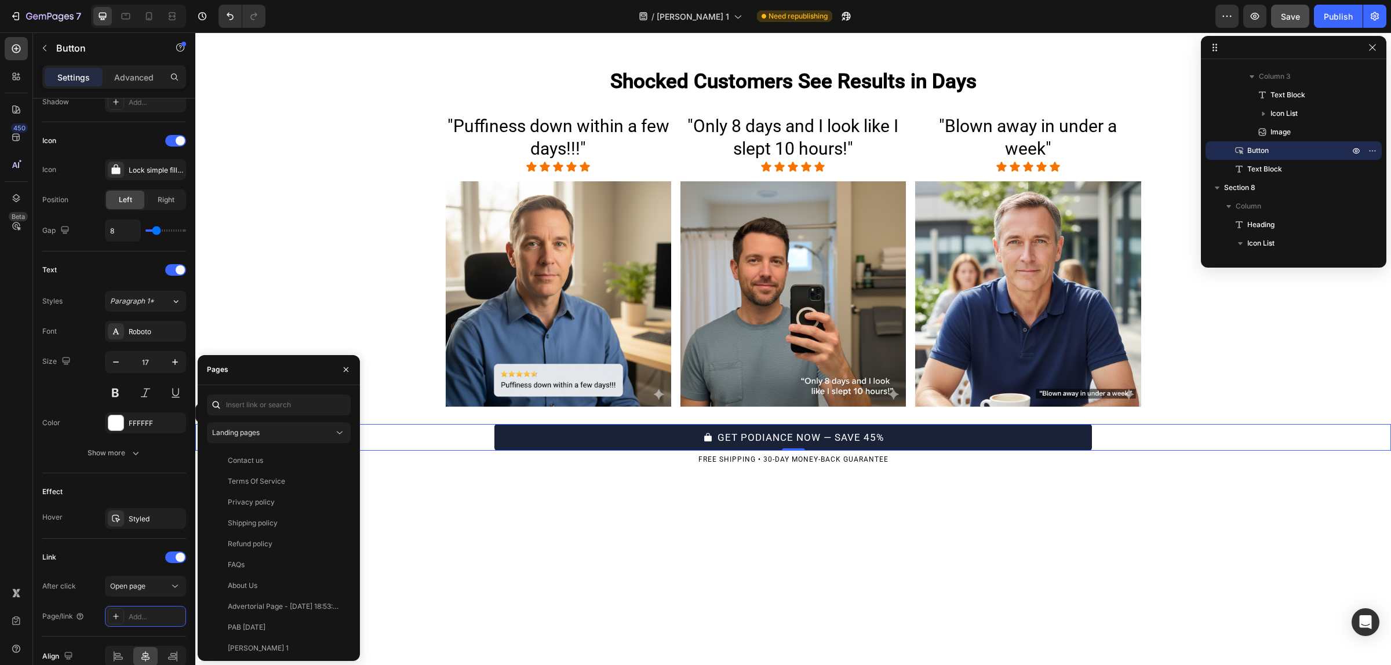
click at [251, 444] on div "Landing pages Contact us View Terms Of Service View Privacy policy View Shippin…" at bounding box center [279, 523] width 144 height 257
click at [270, 438] on div "Landing pages" at bounding box center [273, 433] width 122 height 10
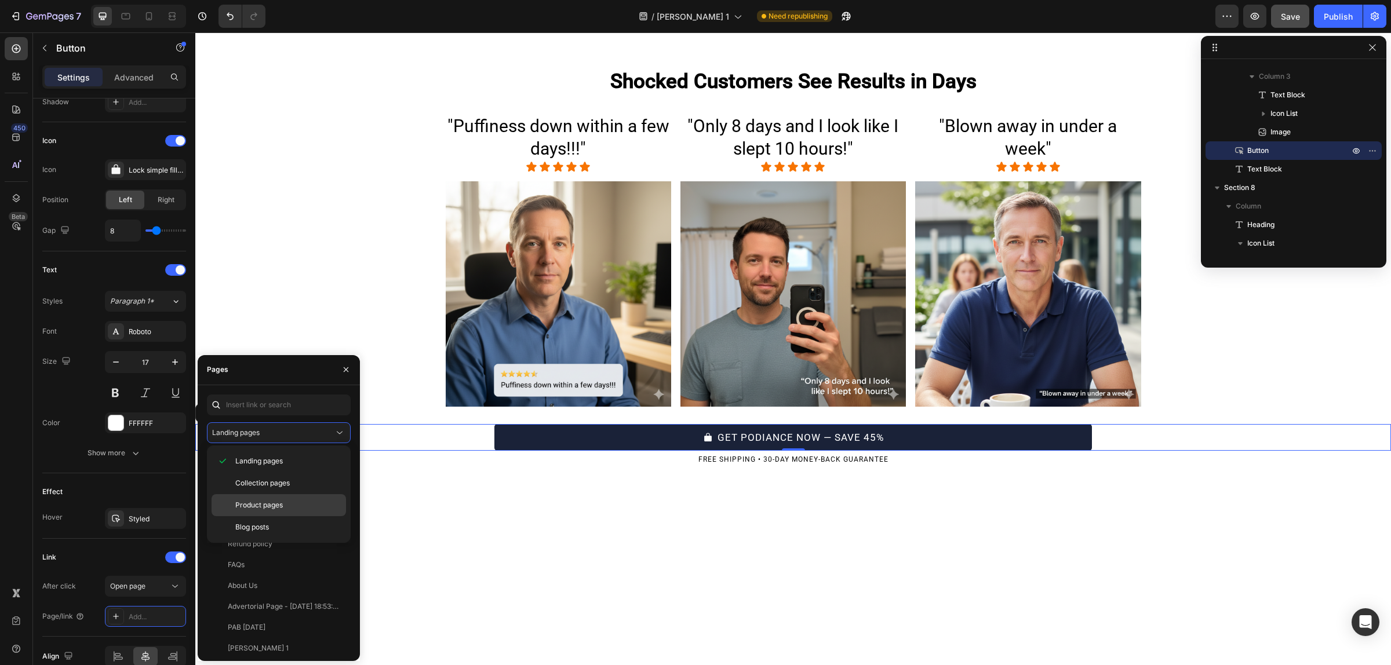
click at [265, 513] on div "Product pages" at bounding box center [279, 505] width 134 height 22
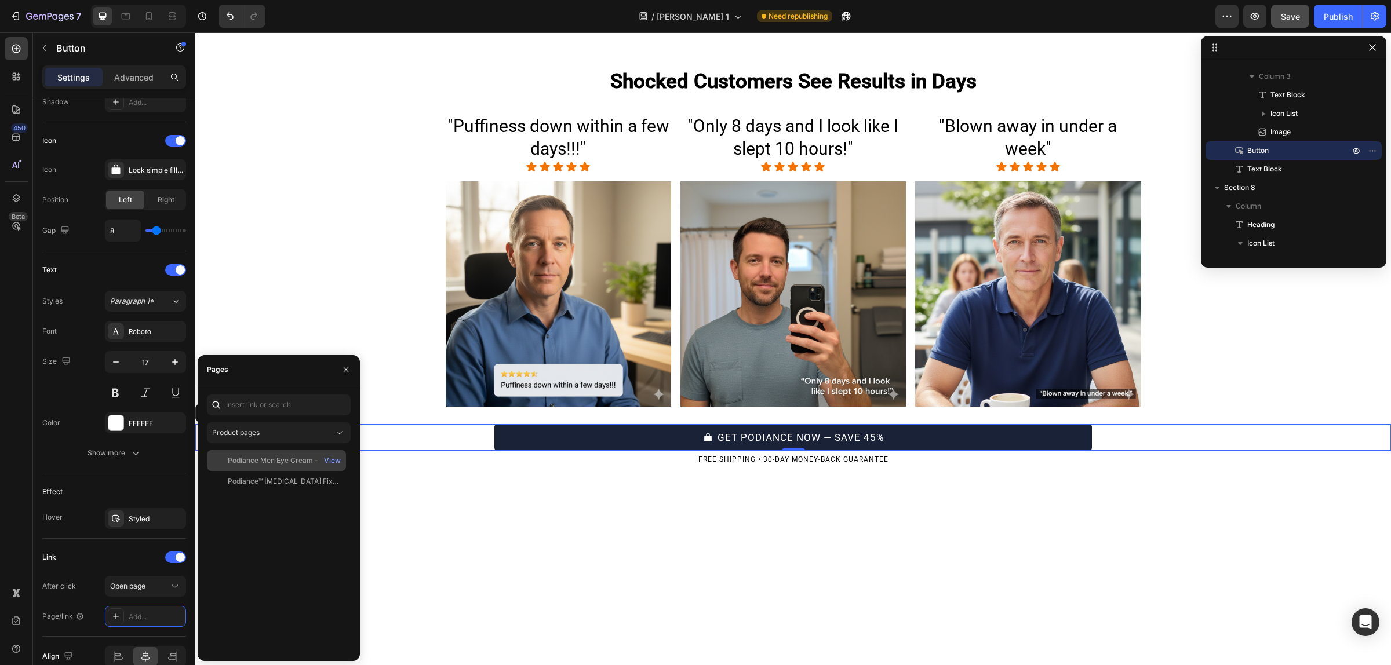
click at [248, 462] on div "Podiance Men Eye Cream - For Youthful Eyes" at bounding box center [283, 460] width 111 height 10
click at [342, 363] on button "button" at bounding box center [346, 369] width 19 height 19
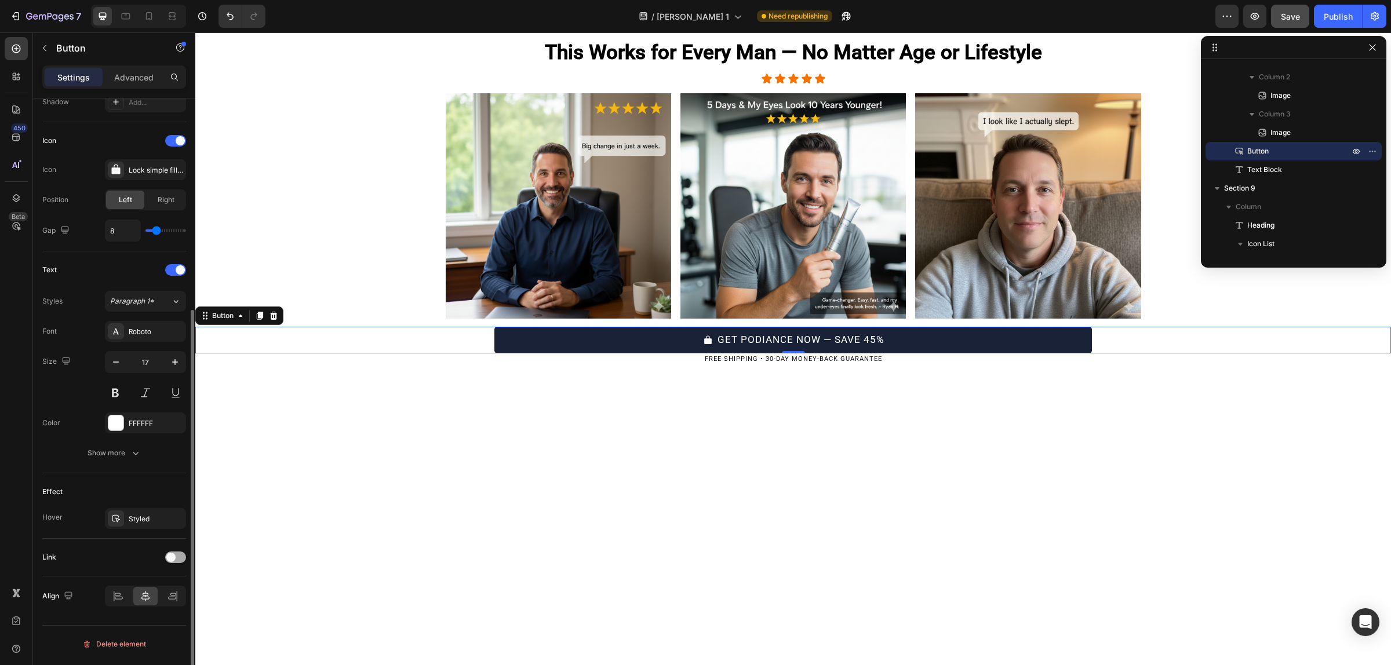
click at [172, 556] on span at bounding box center [170, 557] width 9 height 9
click at [144, 618] on div "Add..." at bounding box center [156, 617] width 54 height 10
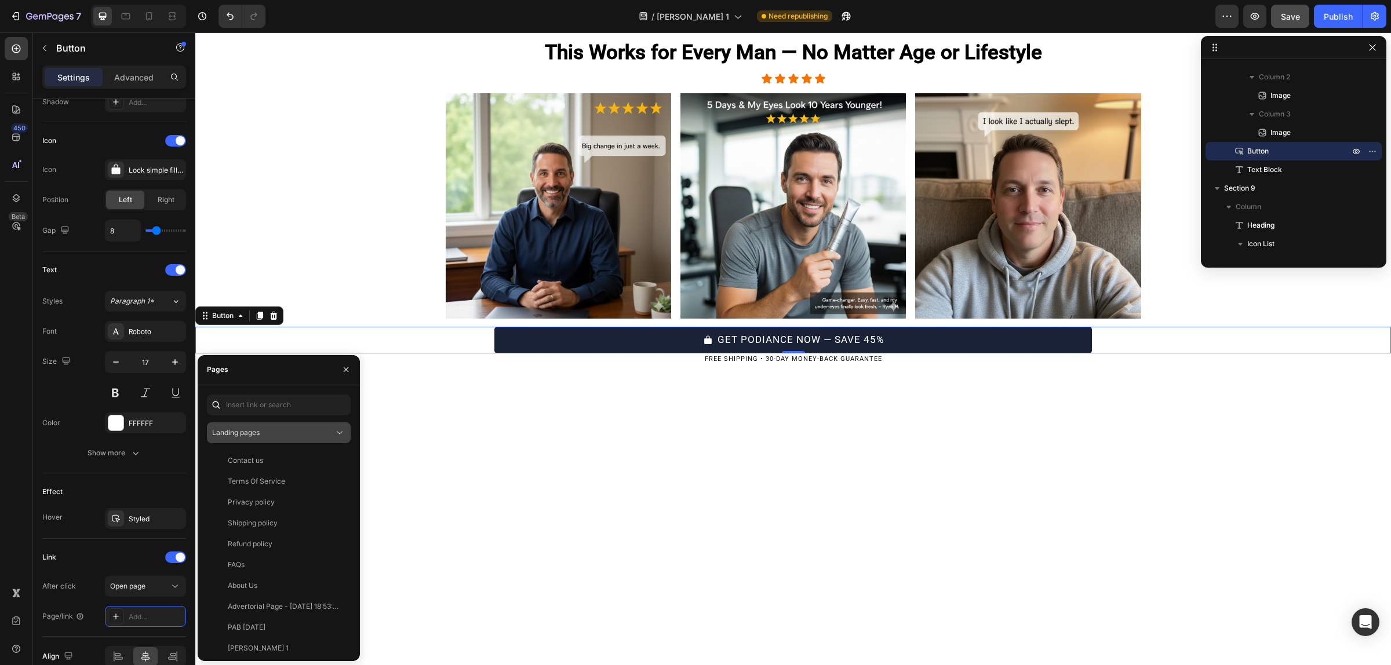
click at [261, 438] on div "Landing pages" at bounding box center [273, 433] width 122 height 10
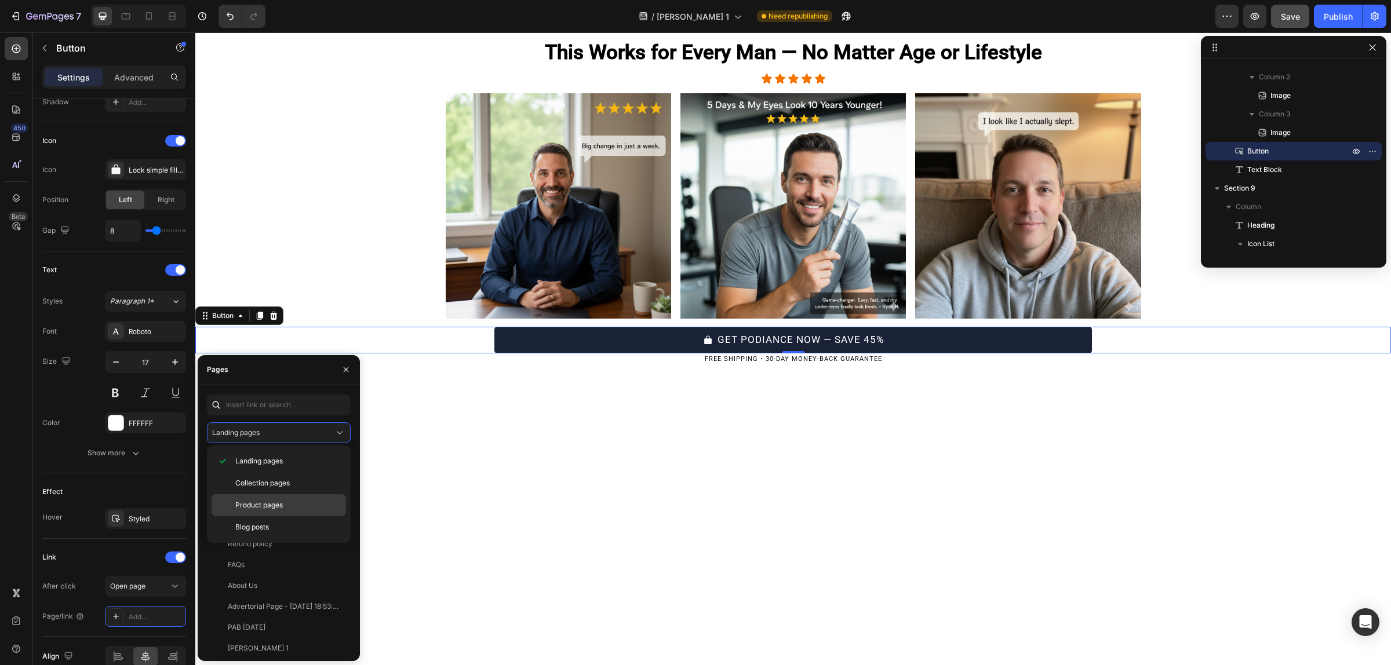
click at [264, 512] on div "Product pages" at bounding box center [279, 505] width 134 height 22
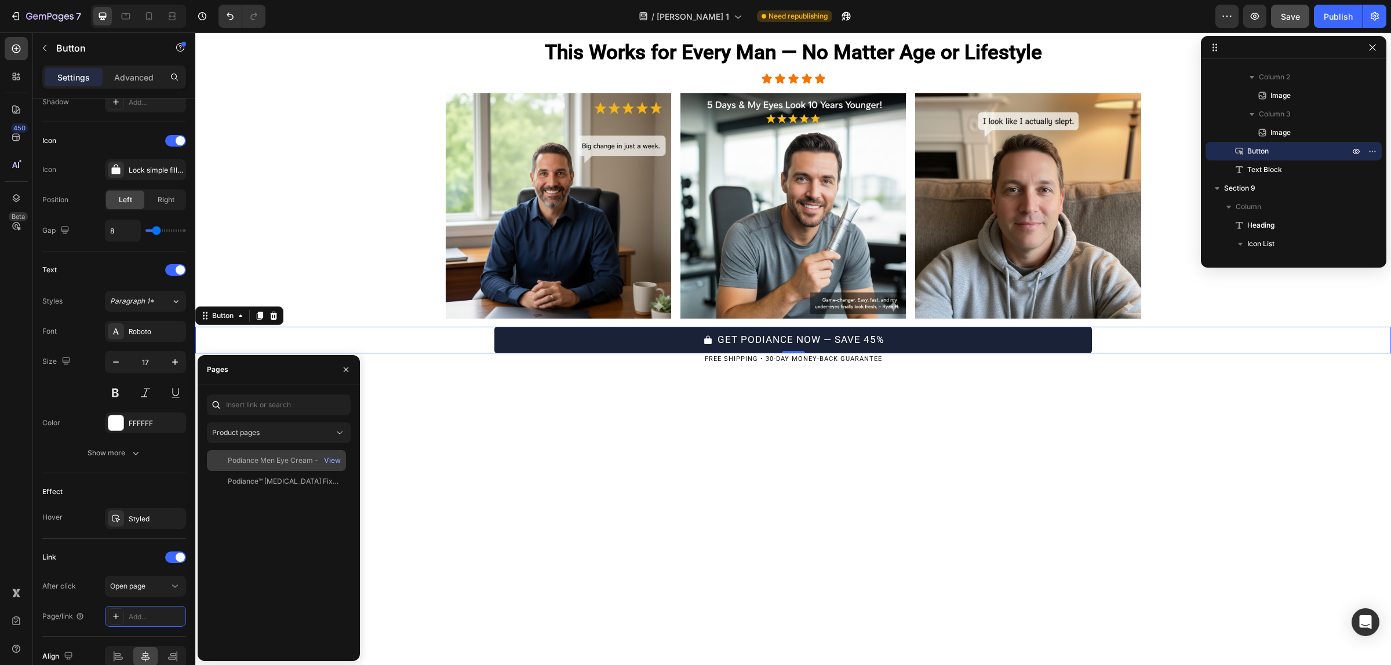
click at [282, 459] on div "Podiance Men Eye Cream - For Youthful Eyes" at bounding box center [283, 460] width 111 height 10
click at [349, 371] on icon "button" at bounding box center [345, 369] width 9 height 9
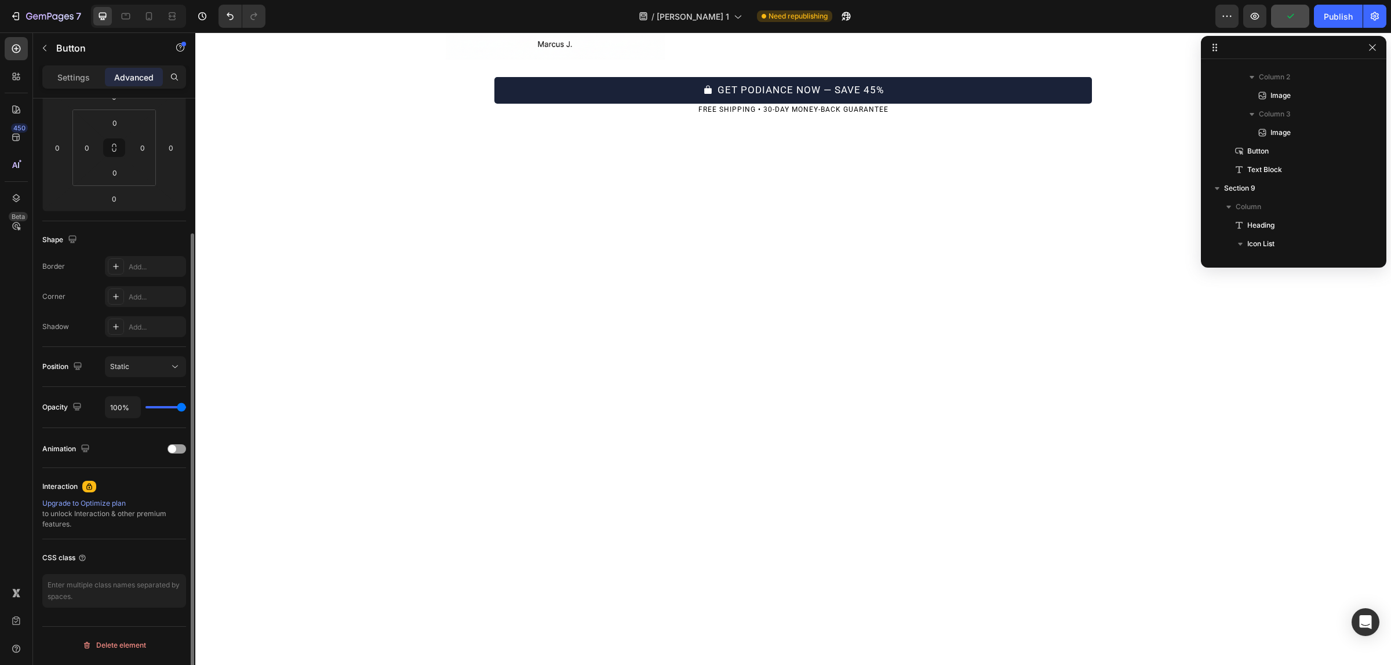
scroll to position [174, 0]
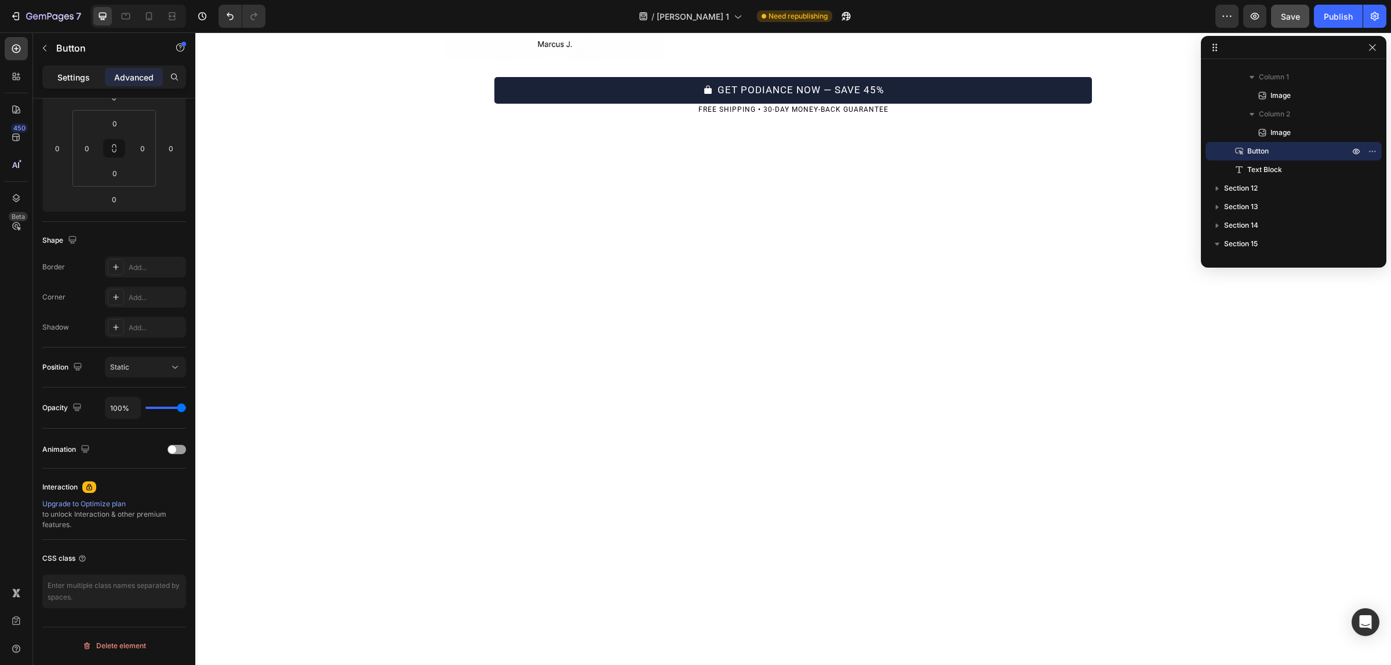
click at [67, 76] on p "Settings" at bounding box center [73, 77] width 32 height 12
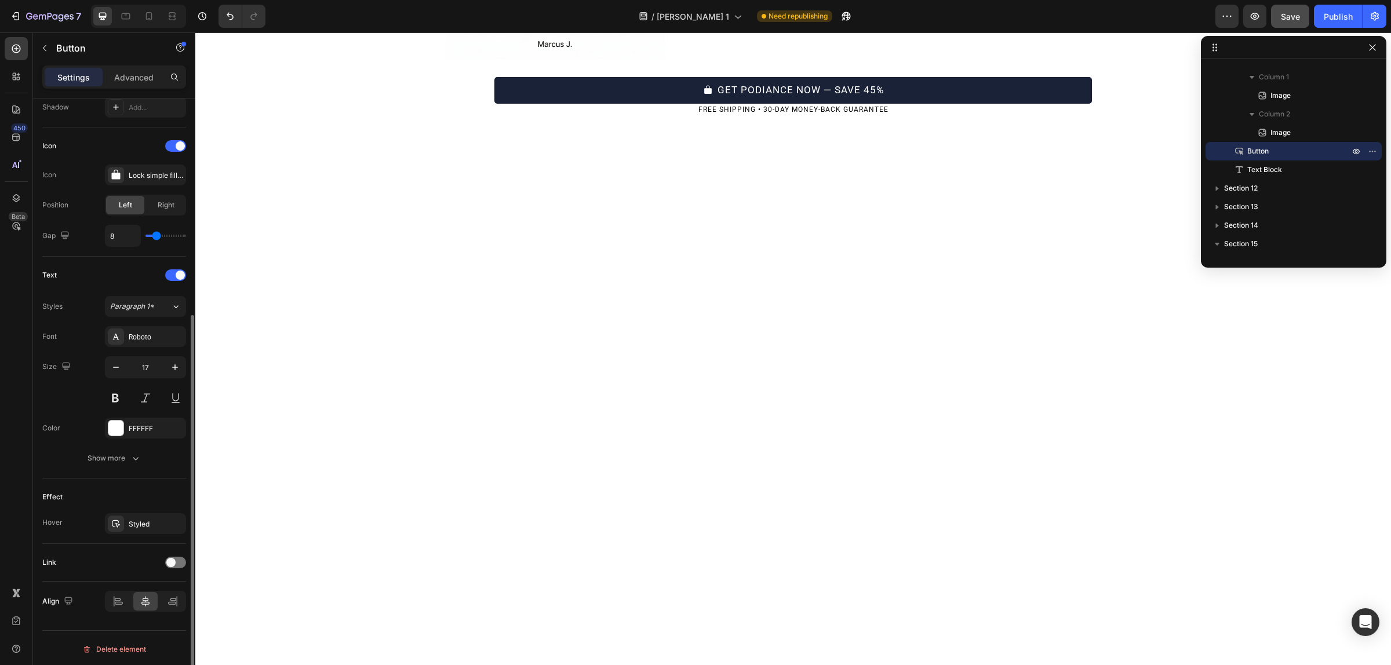
scroll to position [326, 0]
click at [172, 562] on span at bounding box center [170, 557] width 9 height 9
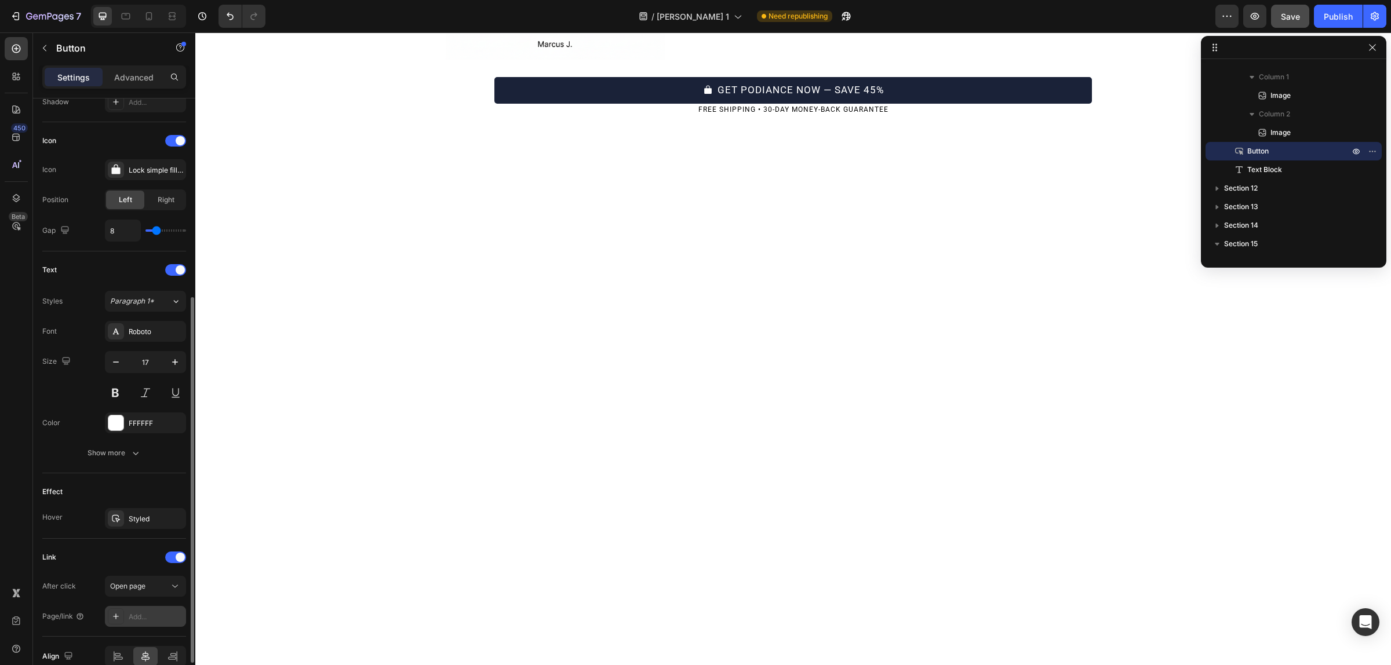
click at [143, 616] on div "Add..." at bounding box center [156, 617] width 54 height 10
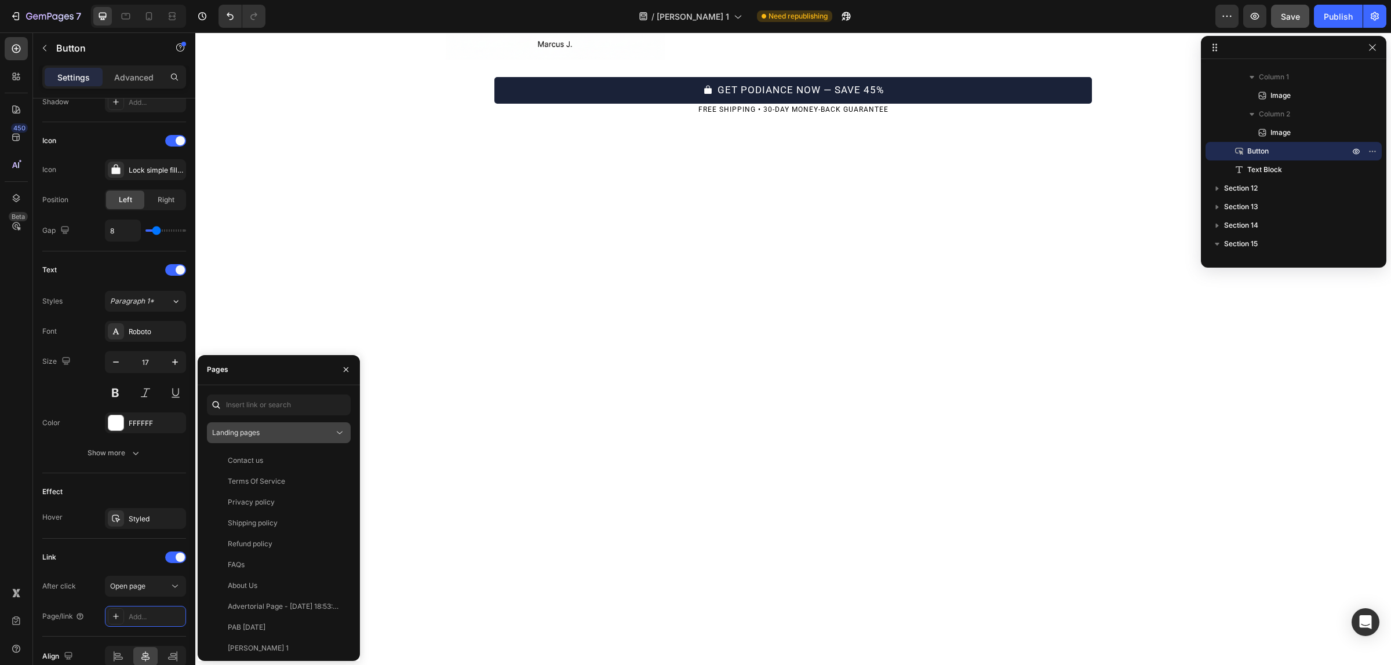
click at [258, 439] on button "Landing pages" at bounding box center [279, 432] width 144 height 21
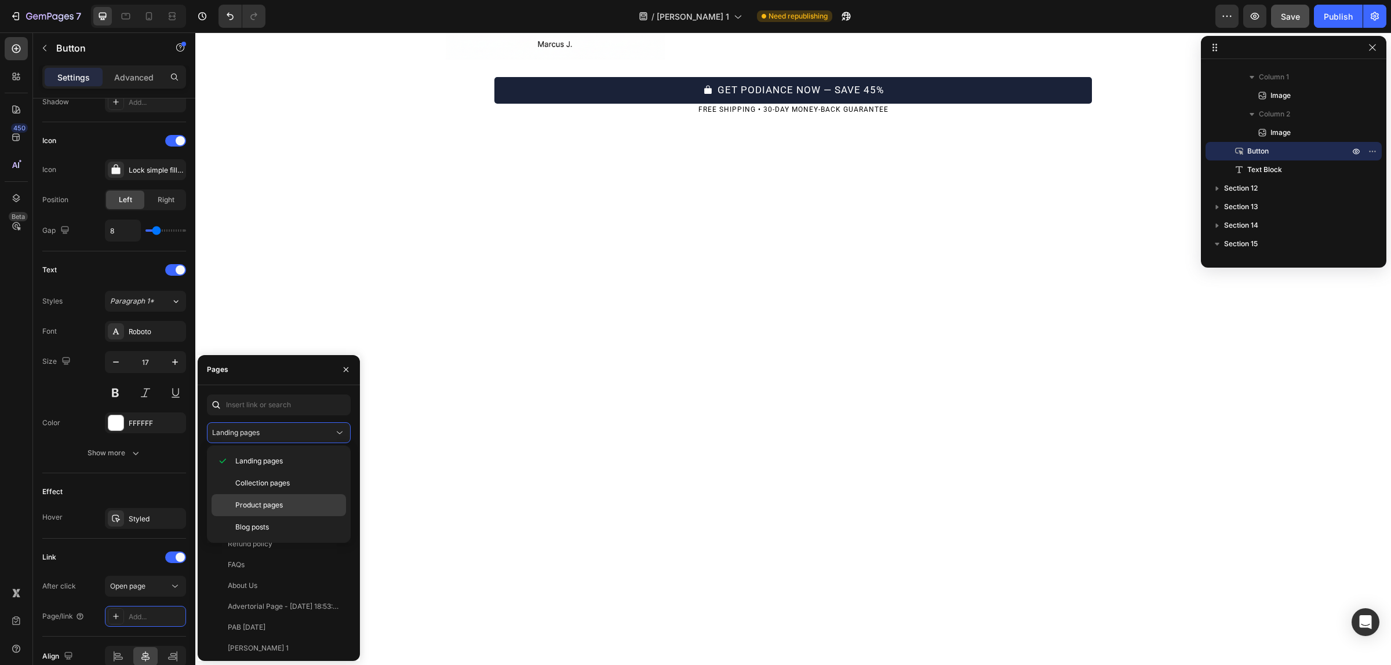
click at [257, 515] on div "Product pages" at bounding box center [279, 505] width 134 height 22
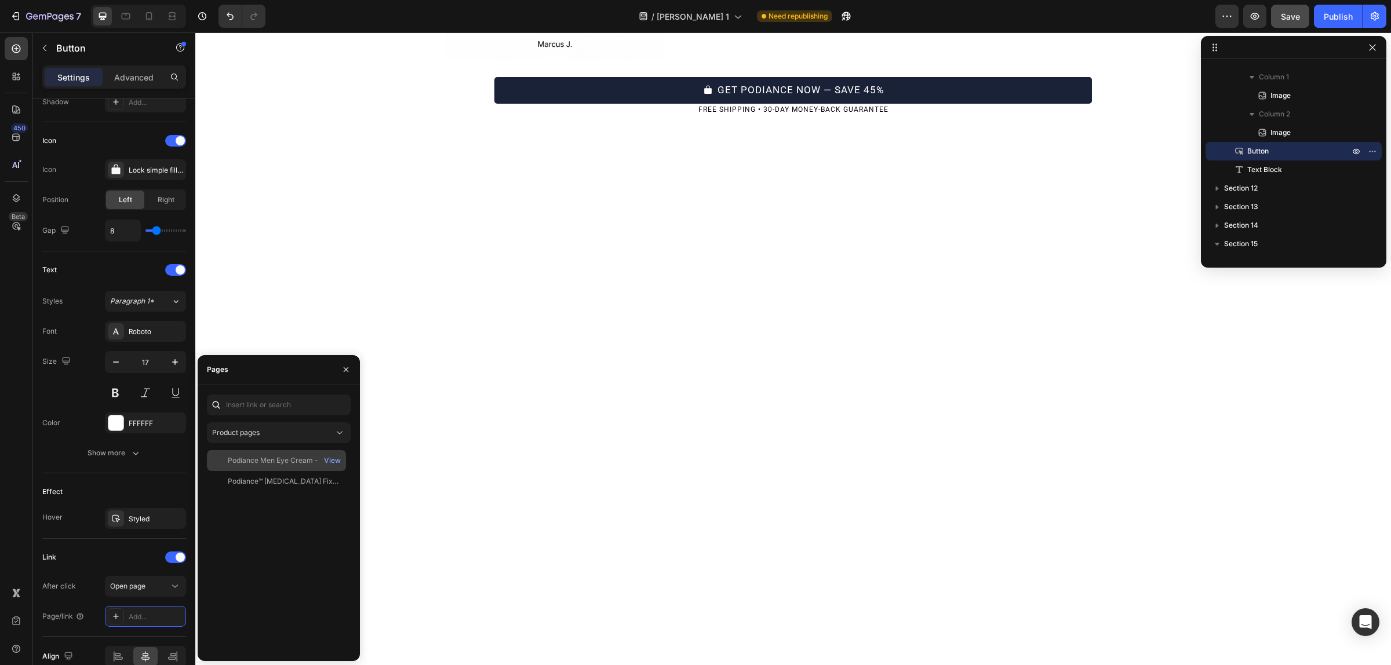
click at [274, 464] on div "Podiance Men Eye Cream - For Youthful Eyes" at bounding box center [283, 460] width 111 height 10
click at [346, 365] on icon "button" at bounding box center [345, 369] width 9 height 9
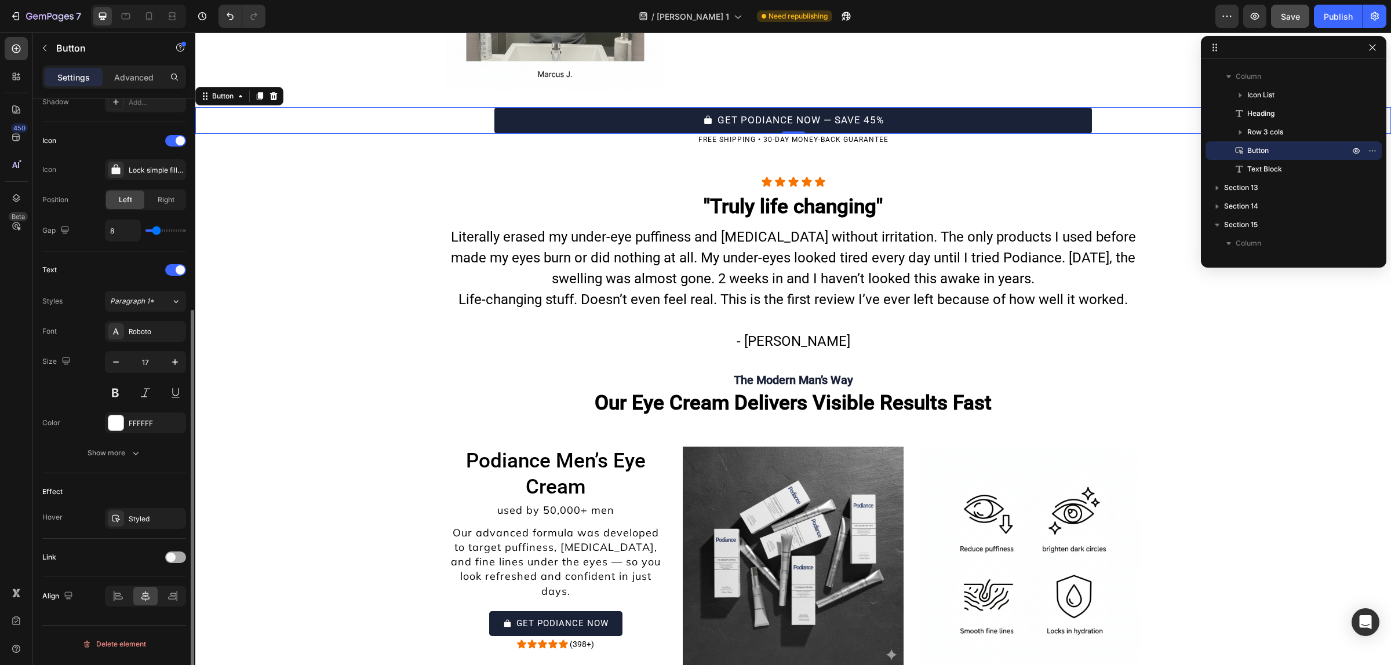
click at [169, 561] on span at bounding box center [170, 557] width 9 height 9
click at [155, 589] on div "Open page" at bounding box center [139, 586] width 59 height 10
click at [144, 621] on div "Add..." at bounding box center [156, 617] width 54 height 10
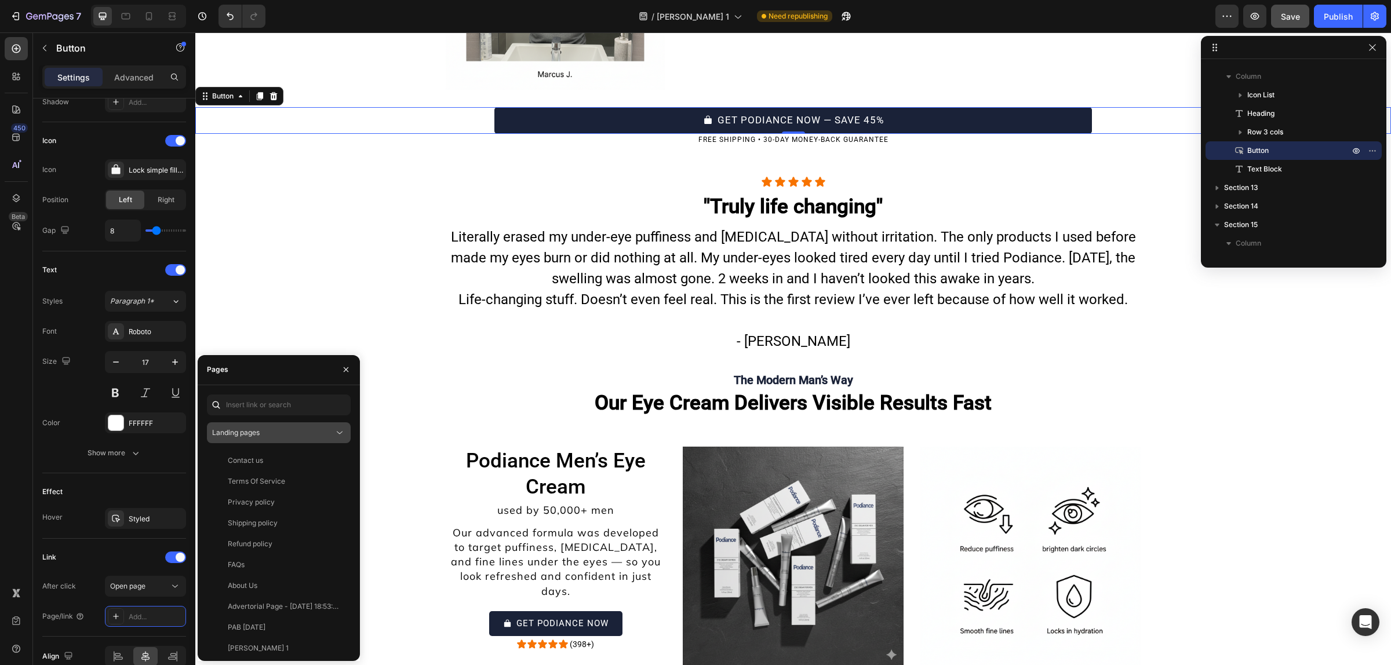
click at [249, 435] on span "Landing pages" at bounding box center [236, 432] width 48 height 9
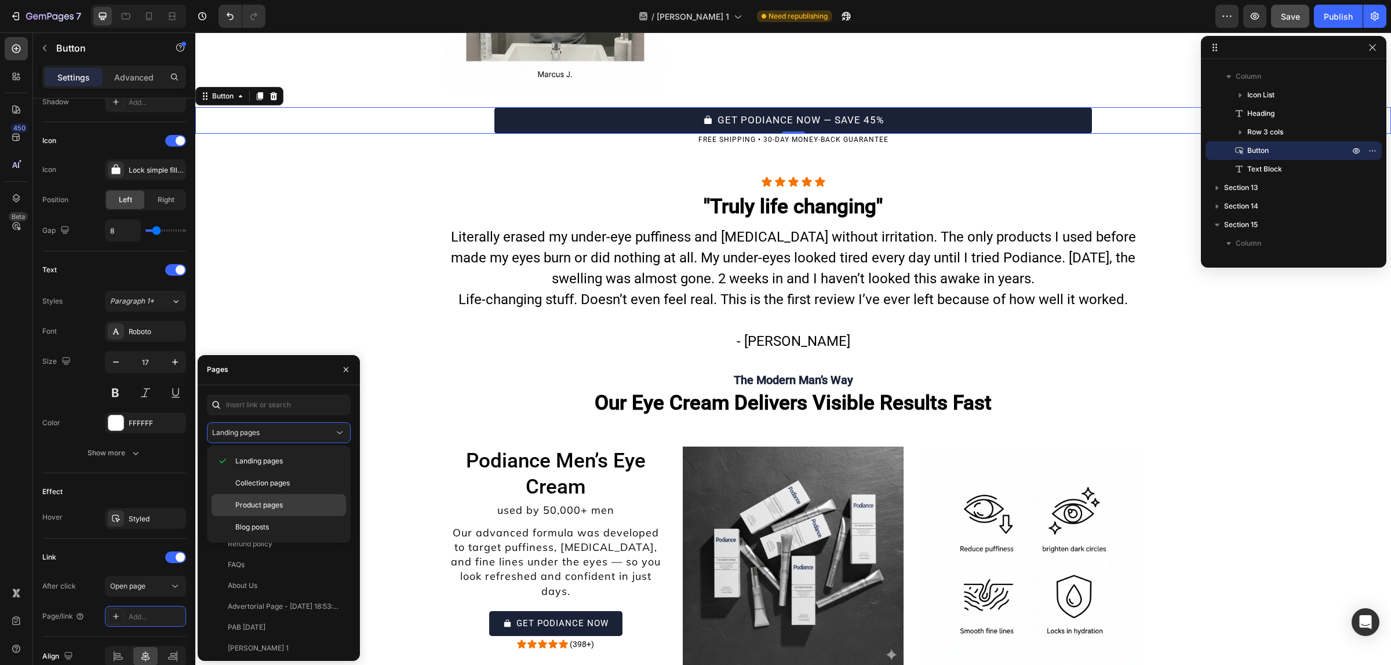
click at [255, 511] on span "Product pages" at bounding box center [259, 505] width 48 height 10
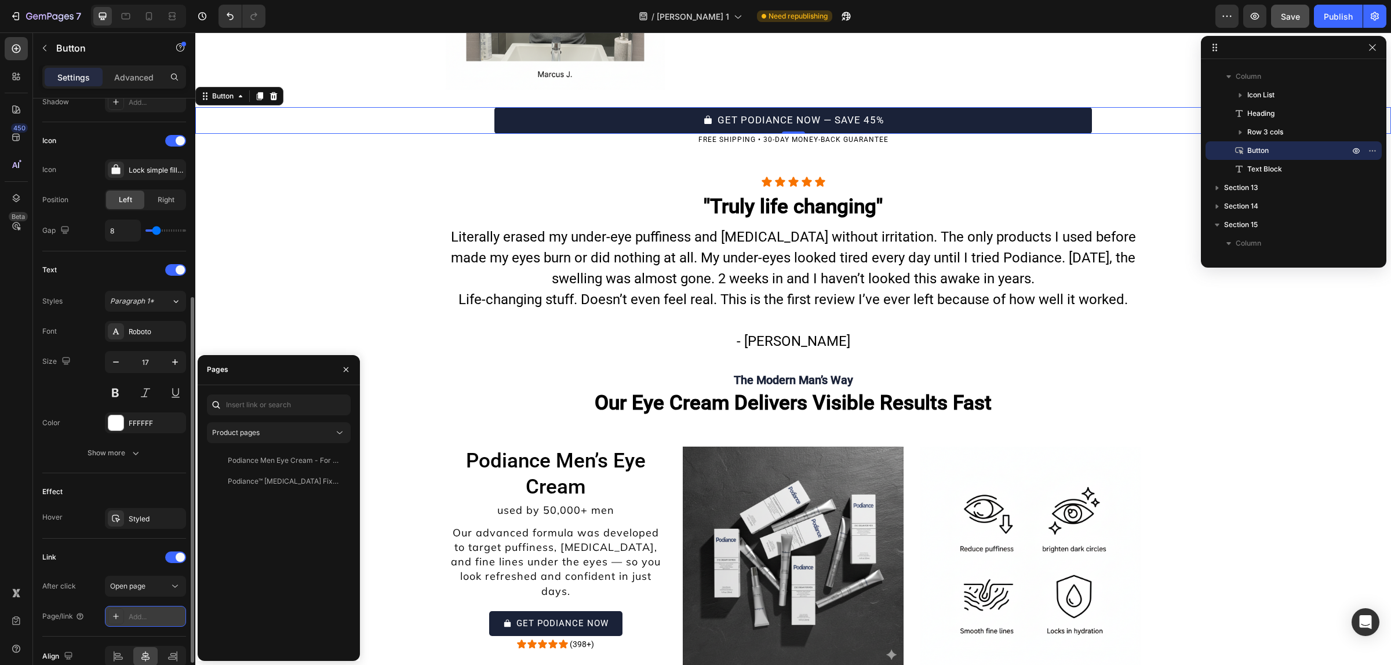
click at [130, 611] on div "Add..." at bounding box center [145, 616] width 81 height 21
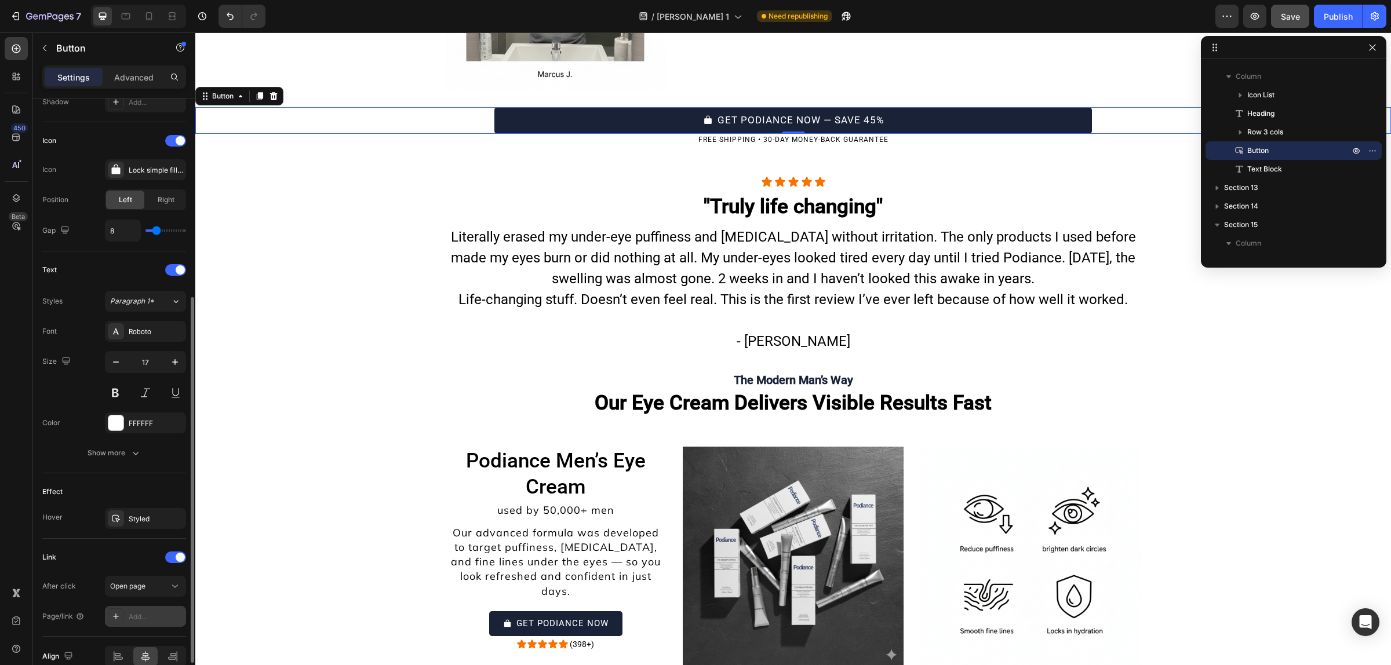
click at [130, 611] on div "Add..." at bounding box center [145, 616] width 81 height 21
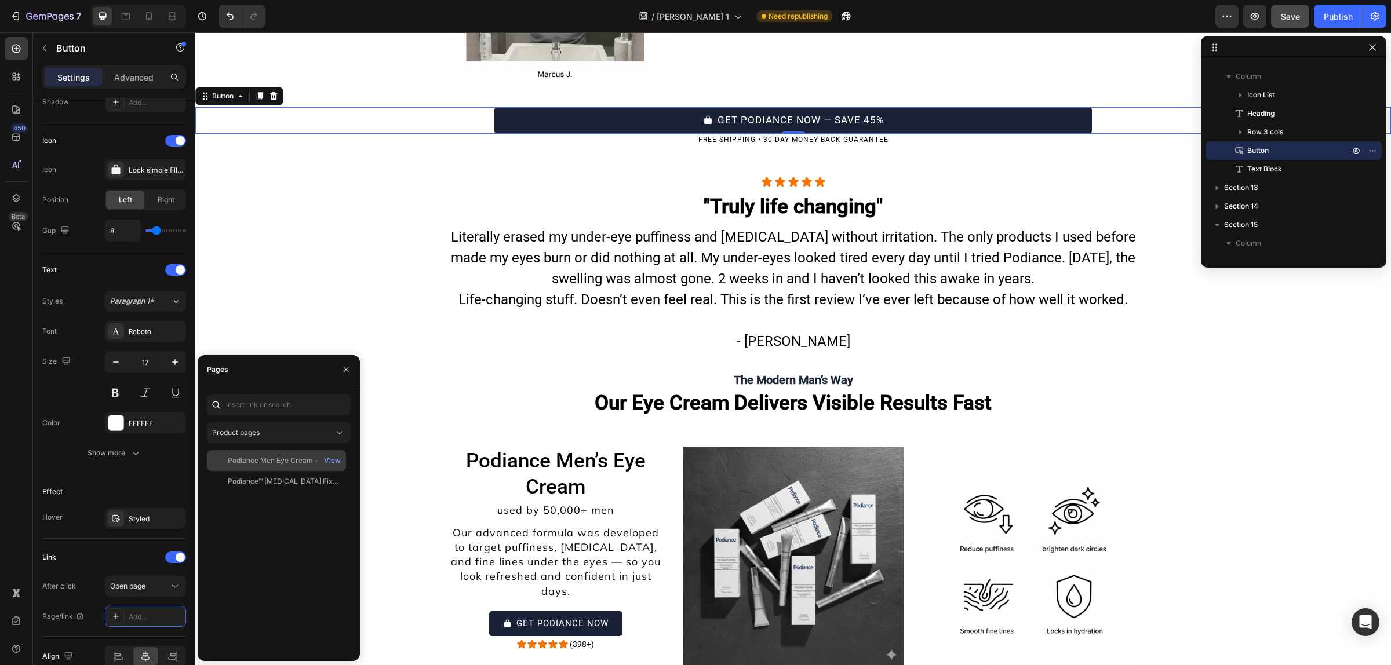
click at [250, 464] on div "Podiance Men Eye Cream - For Youthful Eyes" at bounding box center [283, 460] width 111 height 10
click at [351, 369] on button "button" at bounding box center [346, 369] width 19 height 19
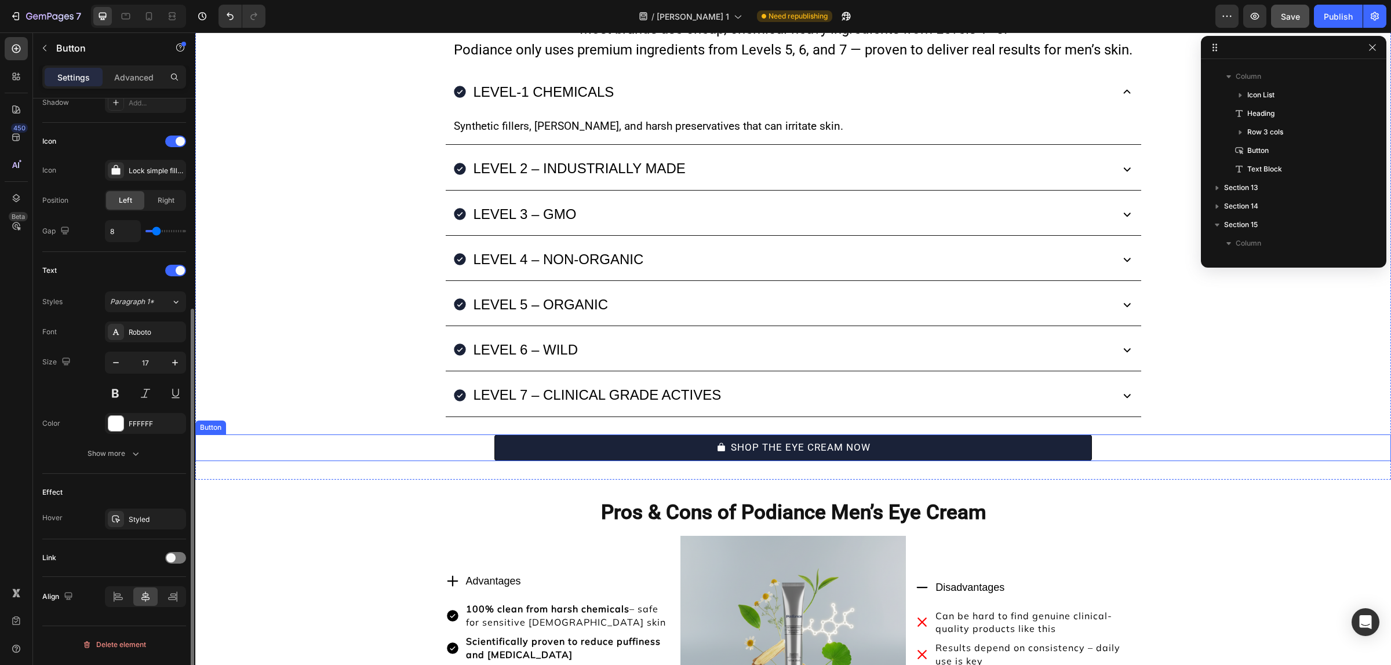
scroll to position [325, 0]
click at [176, 560] on div at bounding box center [175, 559] width 21 height 12
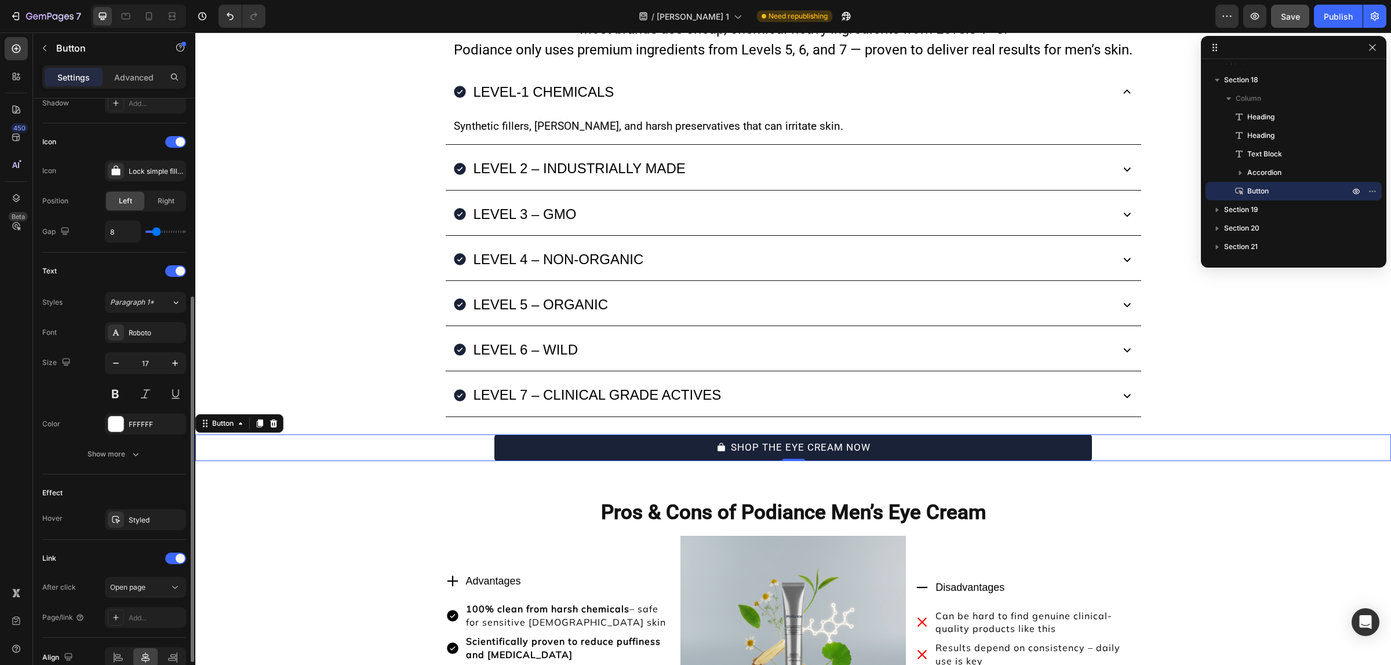
scroll to position [387, 0]
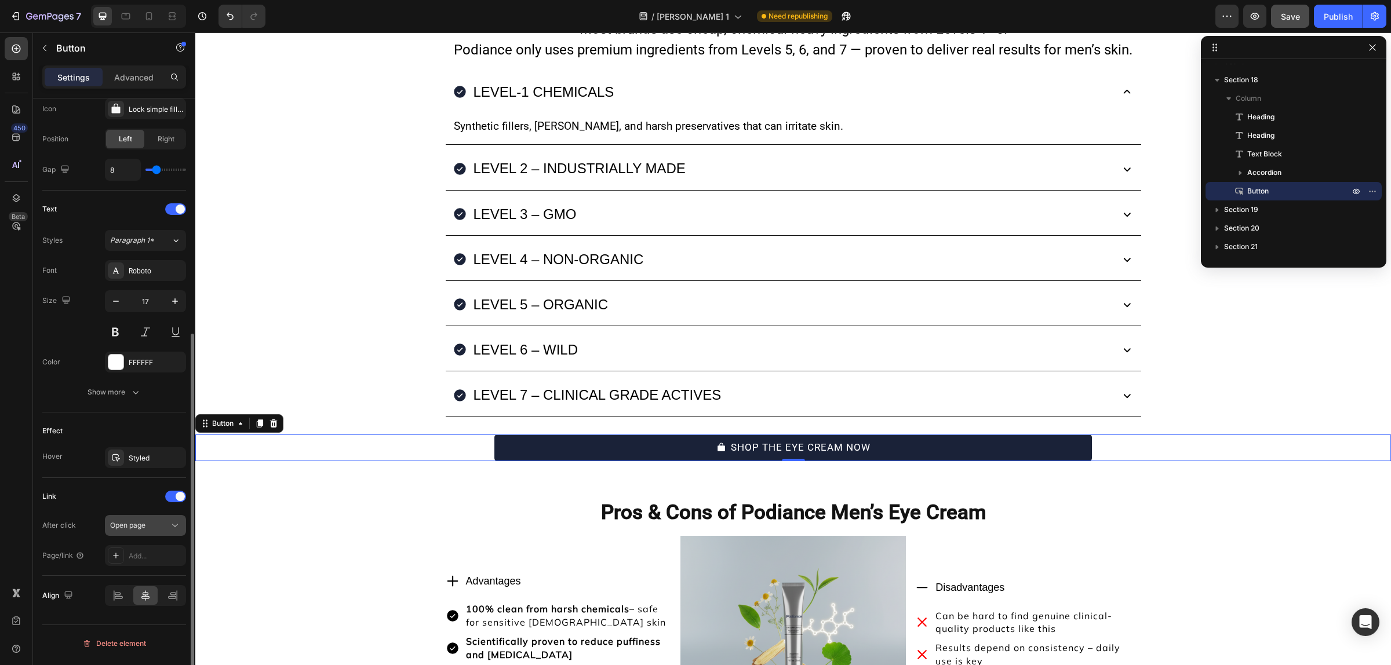
click at [149, 529] on div "Open page" at bounding box center [139, 525] width 59 height 10
click at [114, 471] on div "Effect Hover Styled" at bounding box center [114, 445] width 144 height 65
click at [125, 555] on div "Add..." at bounding box center [145, 555] width 81 height 21
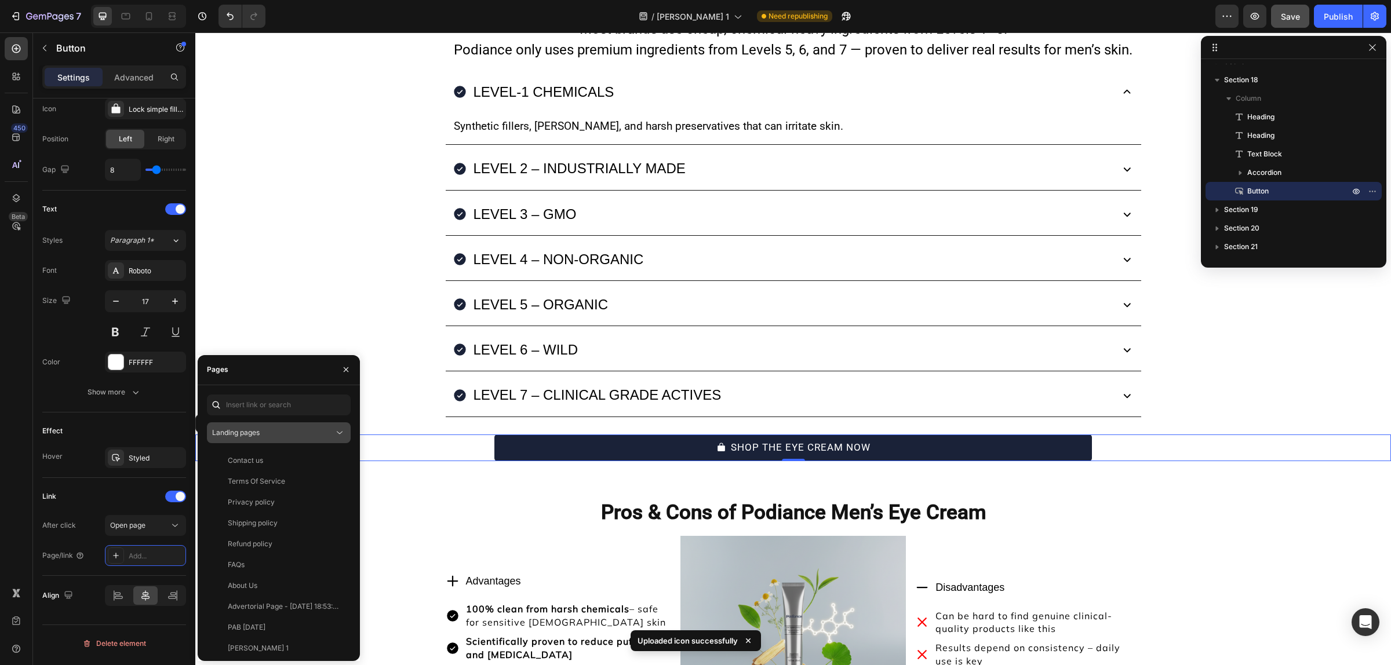
click at [271, 428] on div "Landing pages" at bounding box center [273, 433] width 122 height 10
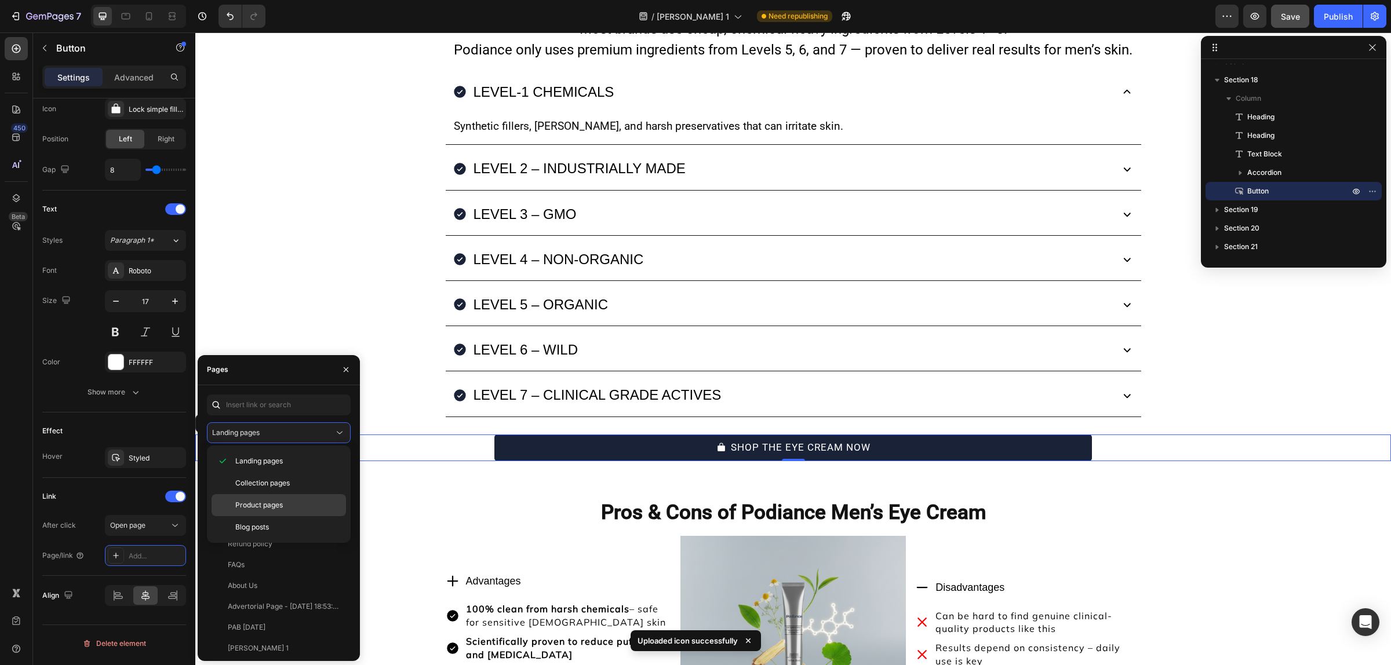
click at [281, 511] on span "Product pages" at bounding box center [259, 505] width 48 height 10
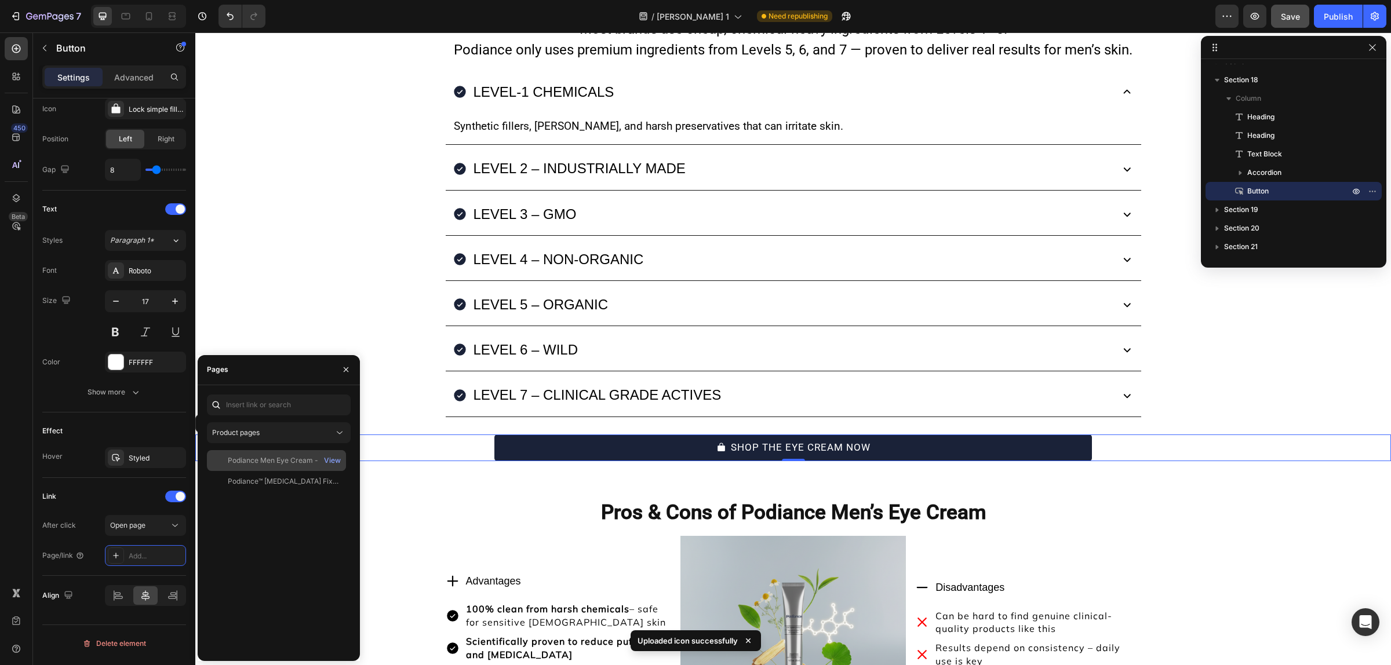
click at [290, 458] on div "Podiance Men Eye Cream - For Youthful Eyes" at bounding box center [283, 460] width 111 height 10
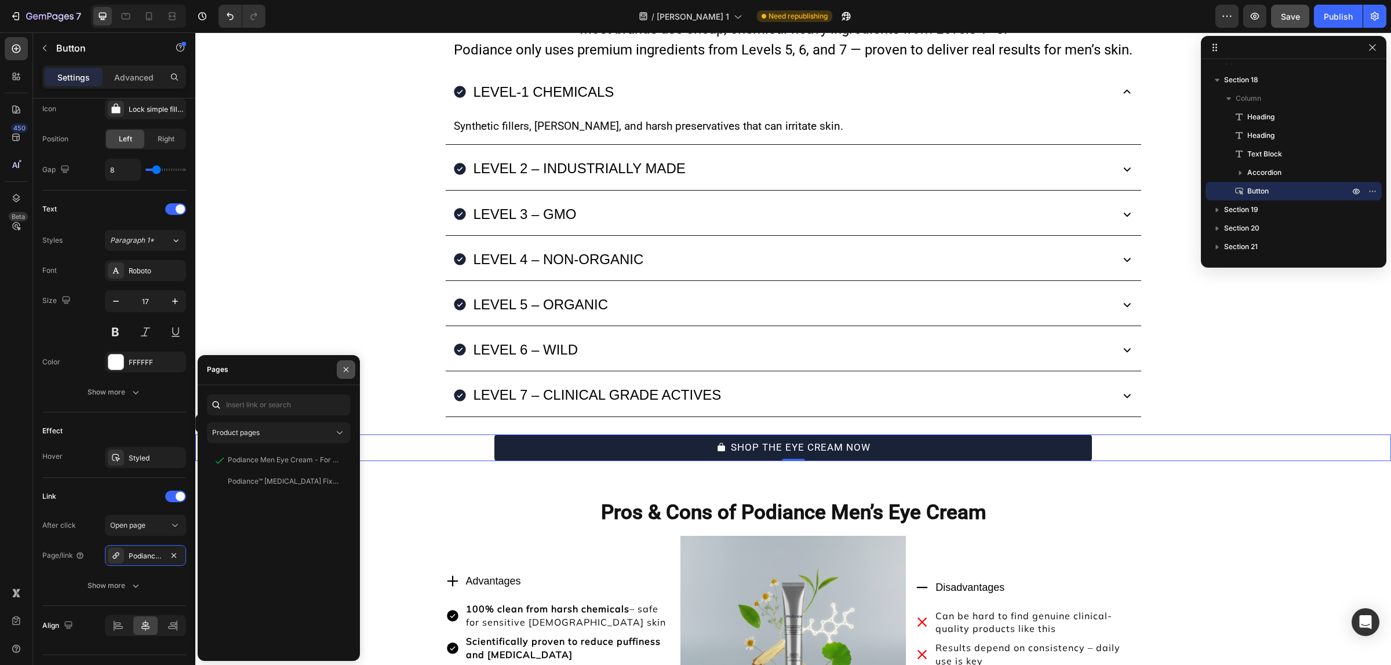
click at [345, 364] on button "button" at bounding box center [346, 369] width 19 height 19
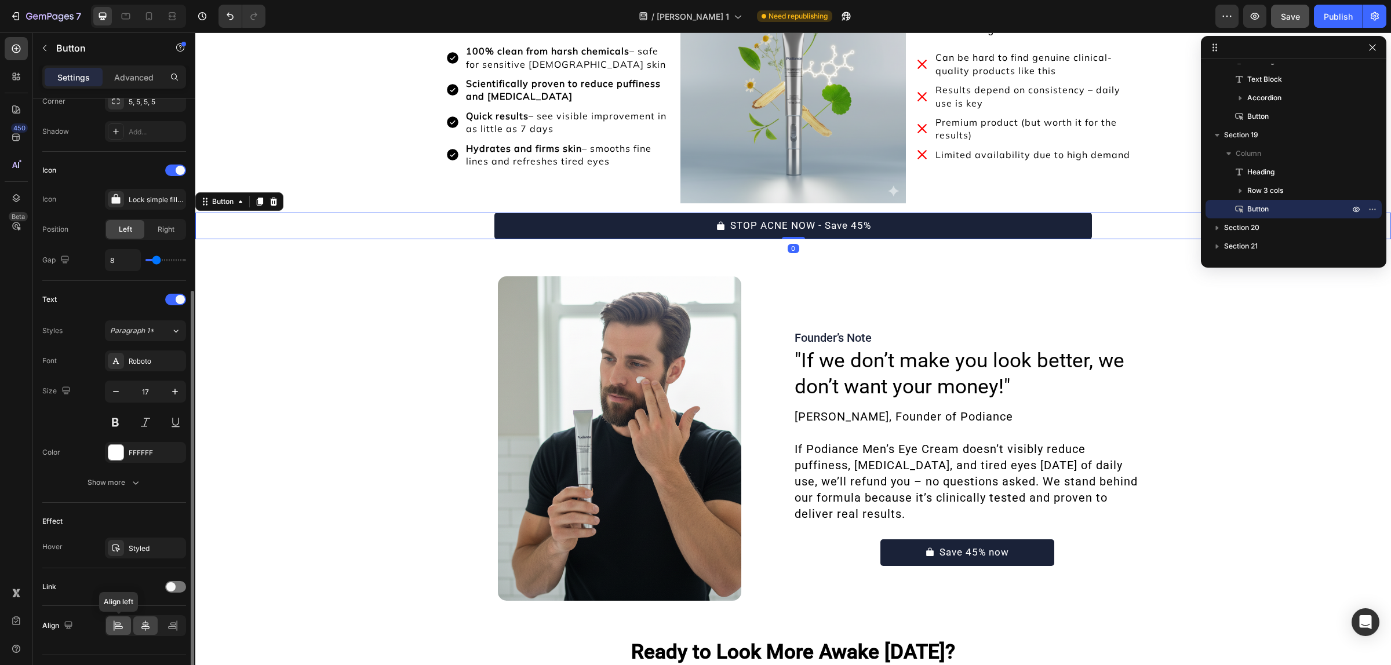
scroll to position [326, 0]
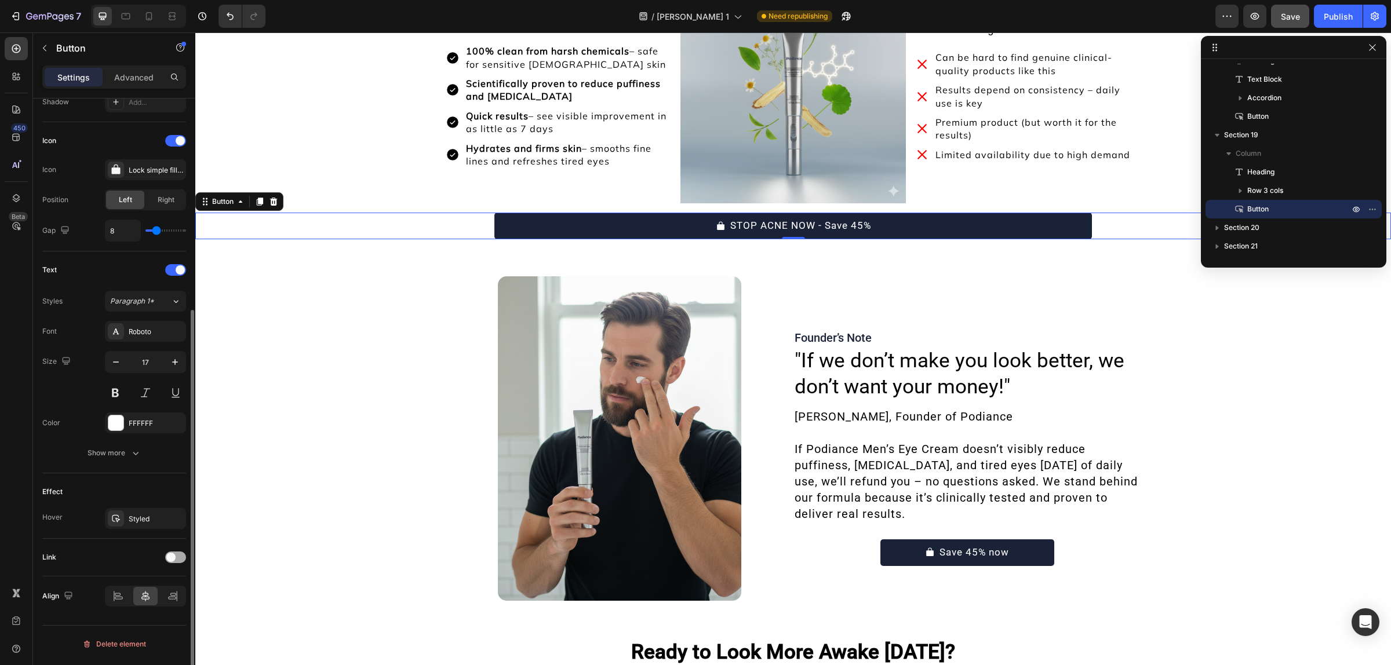
click at [171, 556] on span at bounding box center [170, 557] width 9 height 9
click at [152, 613] on div "Add..." at bounding box center [156, 617] width 54 height 10
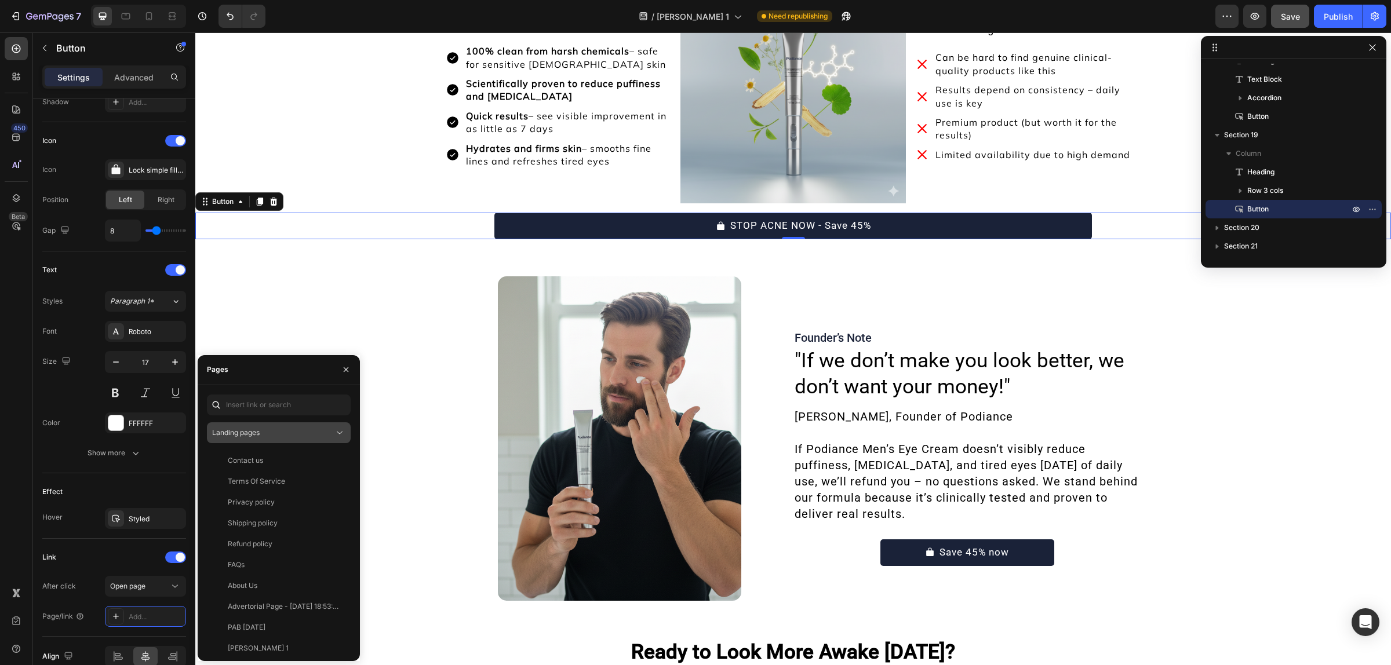
click at [301, 435] on div "Landing pages" at bounding box center [273, 433] width 122 height 10
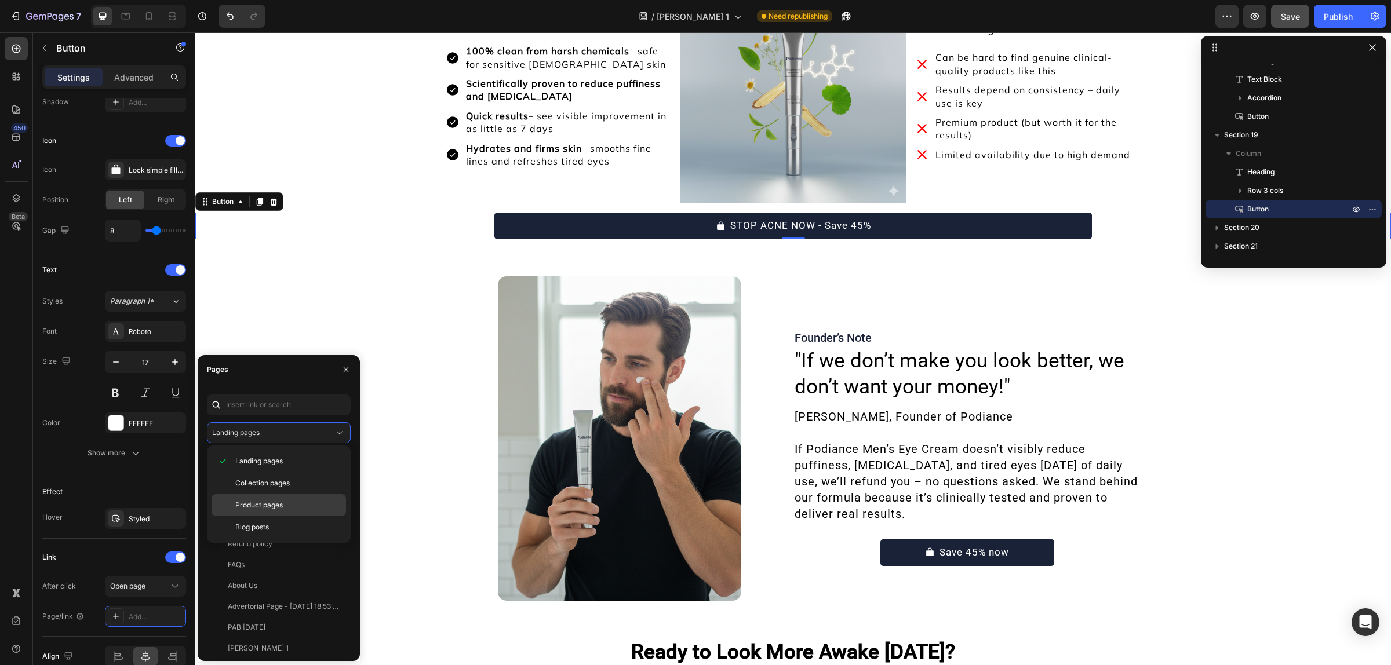
click at [294, 508] on p "Product pages" at bounding box center [287, 505] width 105 height 10
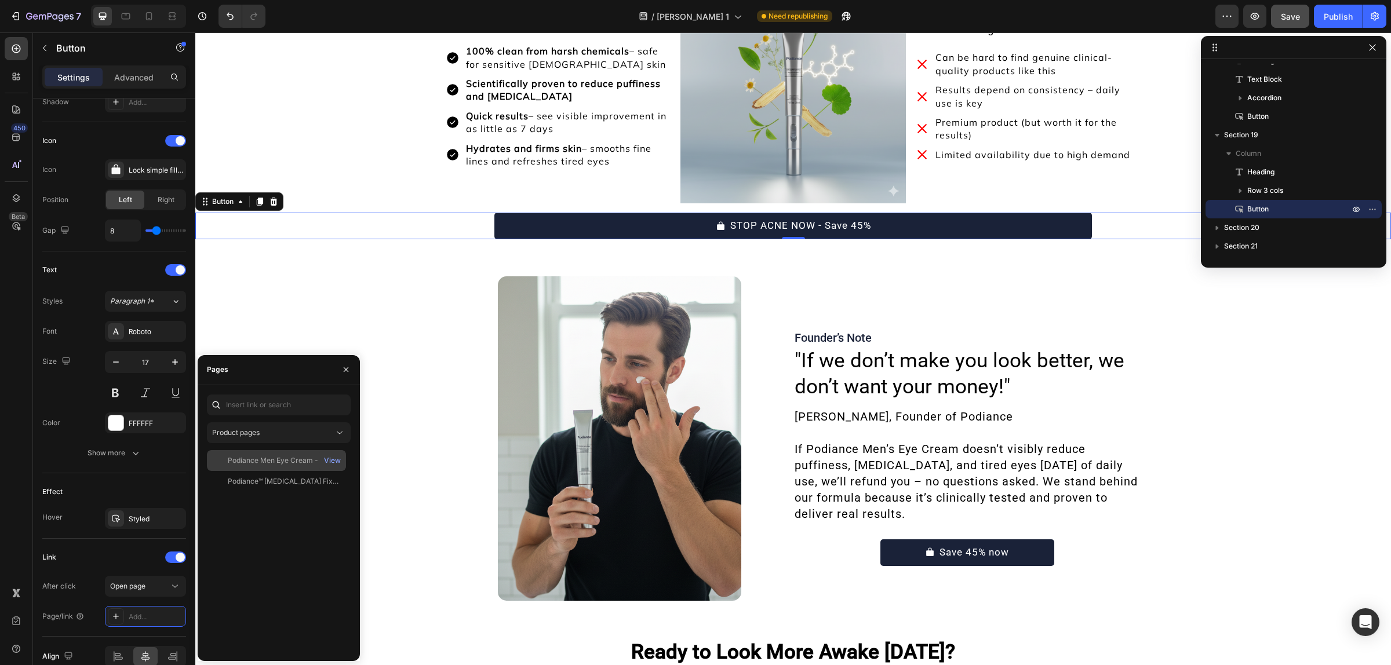
click at [258, 462] on div "Podiance Men Eye Cream - For Youthful Eyes" at bounding box center [283, 460] width 111 height 10
click at [348, 368] on icon "button" at bounding box center [345, 369] width 9 height 9
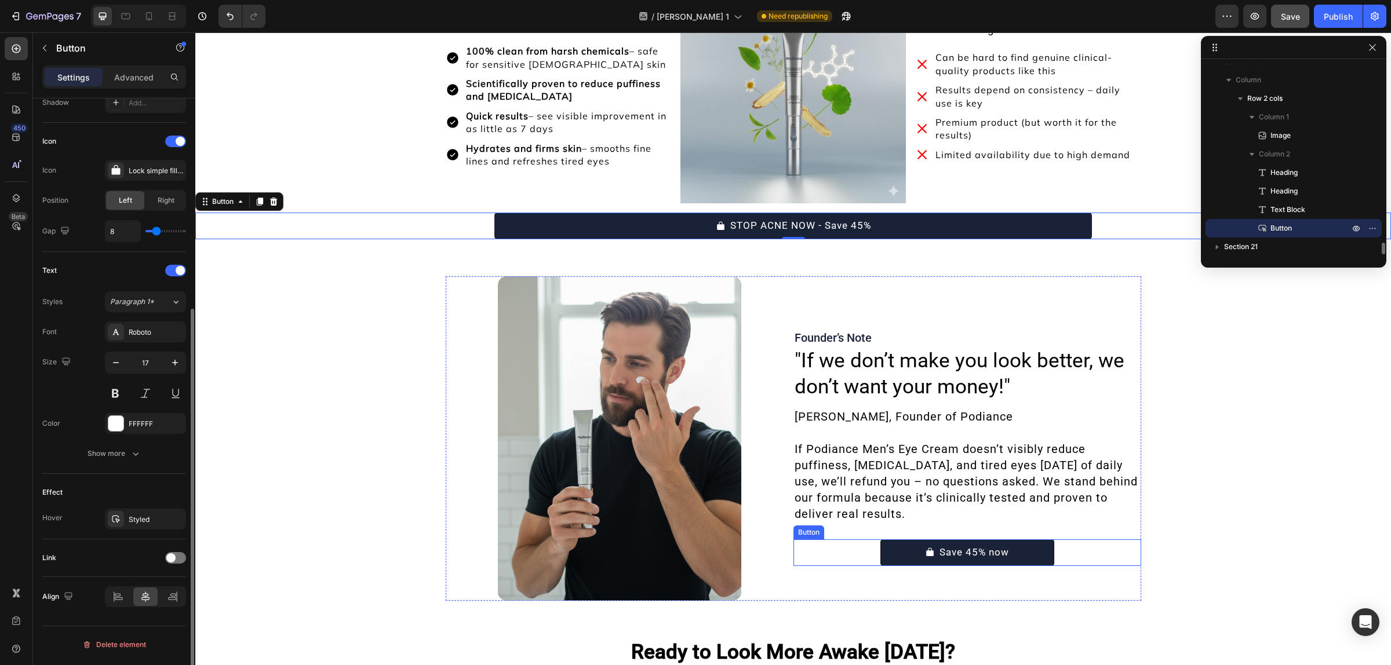
scroll to position [325, 0]
click at [175, 559] on span at bounding box center [170, 558] width 9 height 9
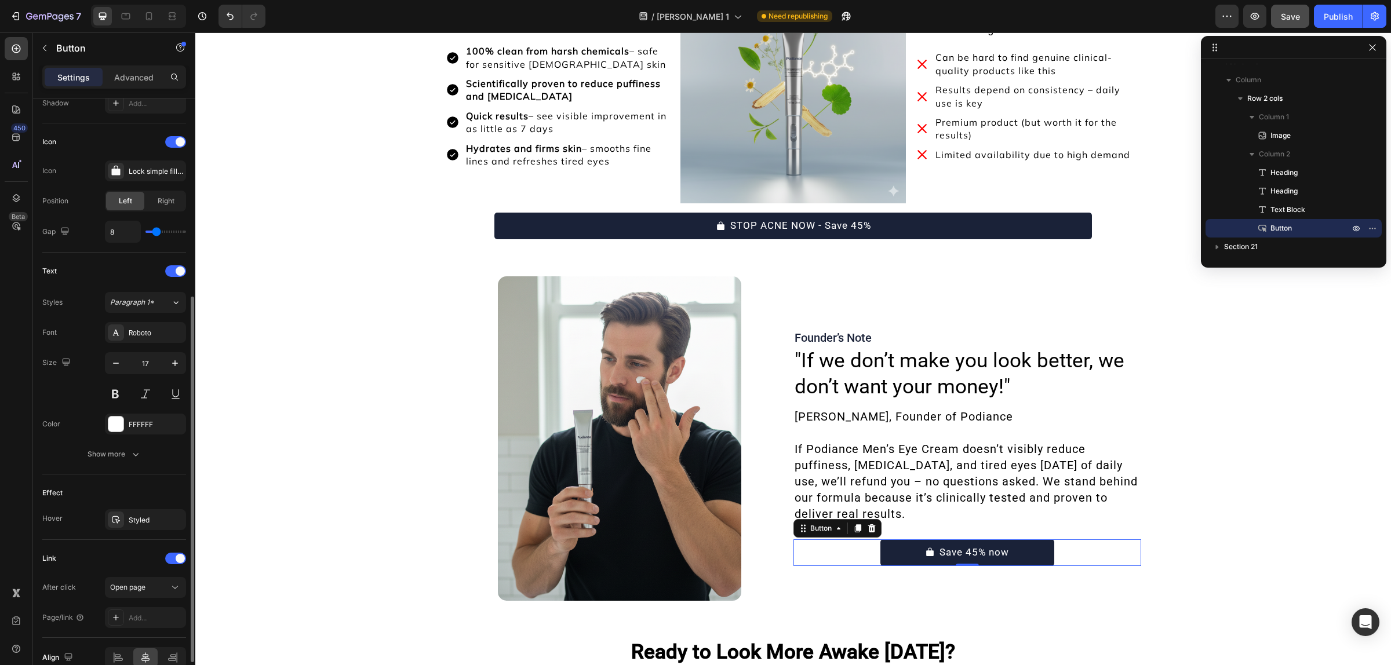
scroll to position [387, 0]
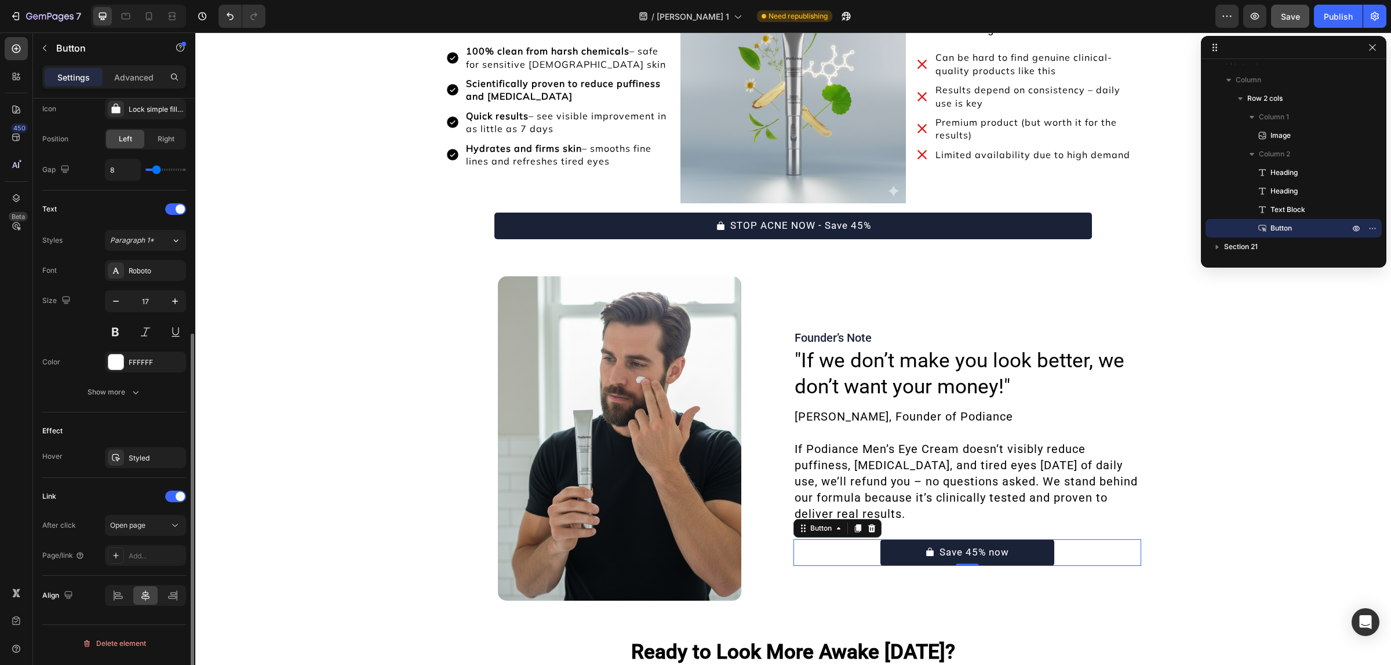
click at [134, 539] on div "After click Open page Page/link Add..." at bounding box center [114, 540] width 144 height 51
click at [141, 524] on span "Open page" at bounding box center [127, 525] width 35 height 9
click at [108, 495] on div "Link" at bounding box center [114, 496] width 144 height 19
click at [129, 557] on div "Add..." at bounding box center [156, 556] width 54 height 10
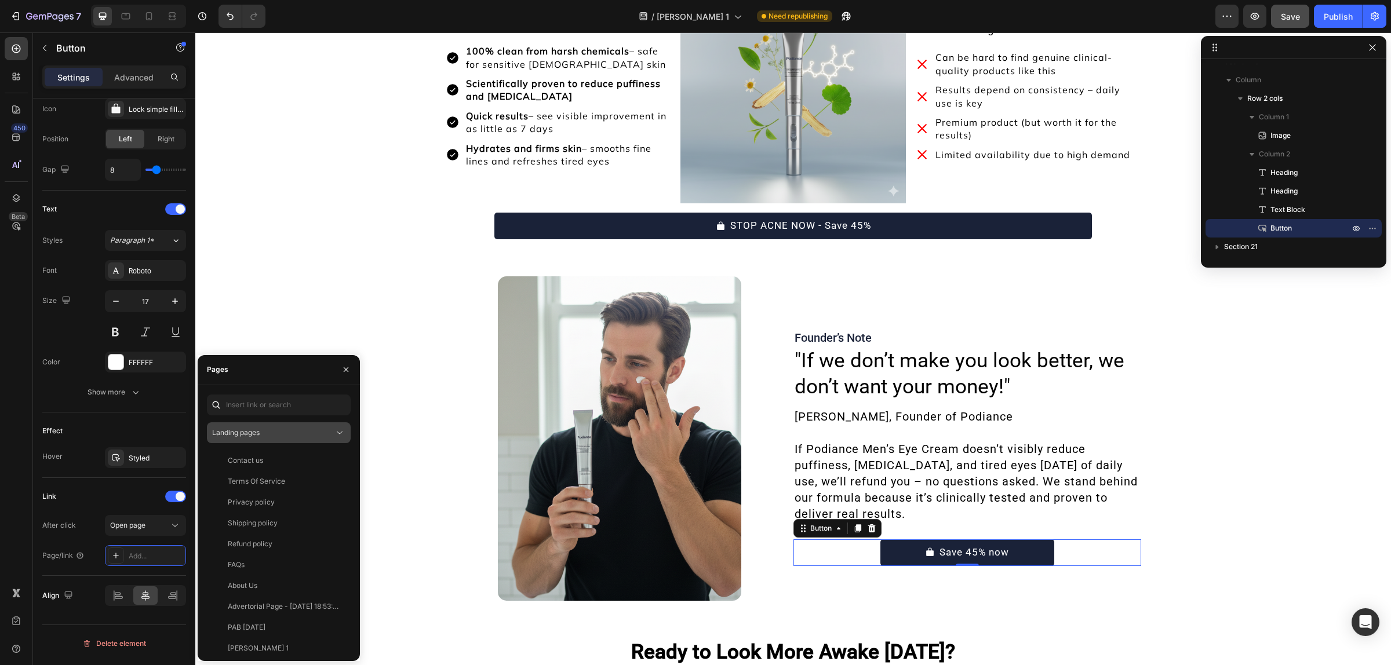
click at [285, 430] on div "Landing pages" at bounding box center [273, 433] width 122 height 10
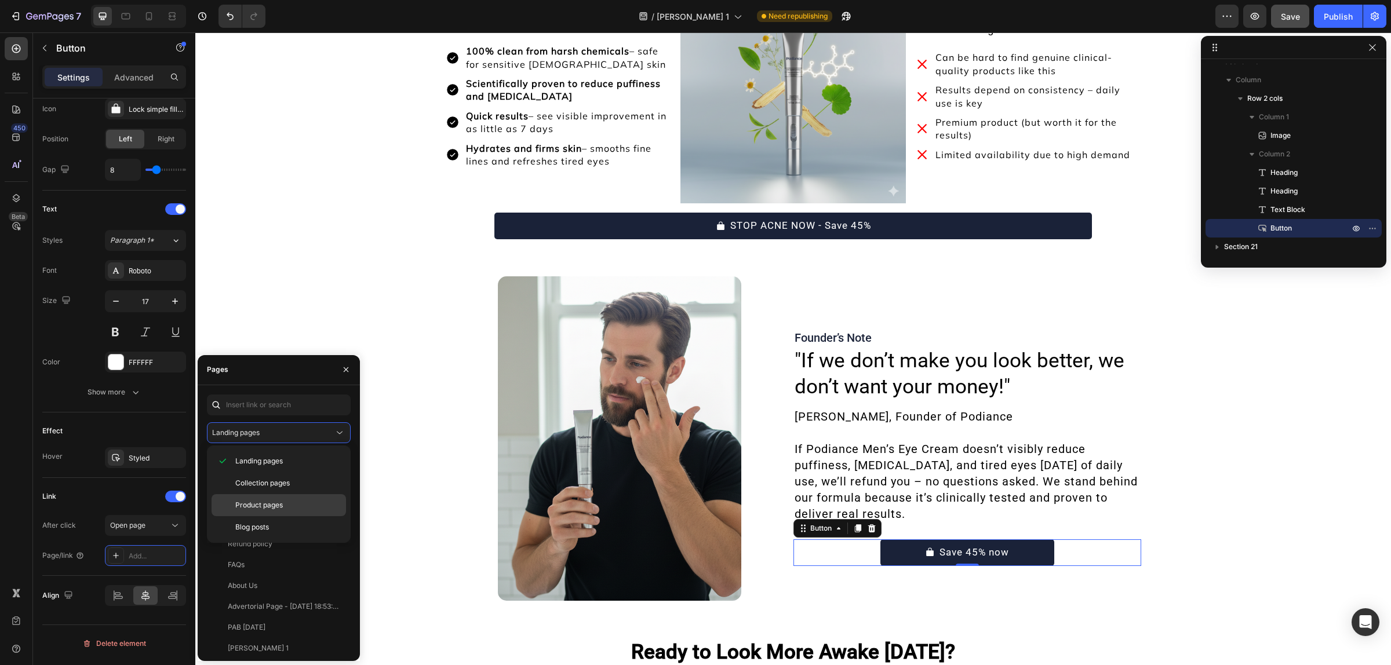
click at [285, 506] on p "Product pages" at bounding box center [287, 505] width 105 height 10
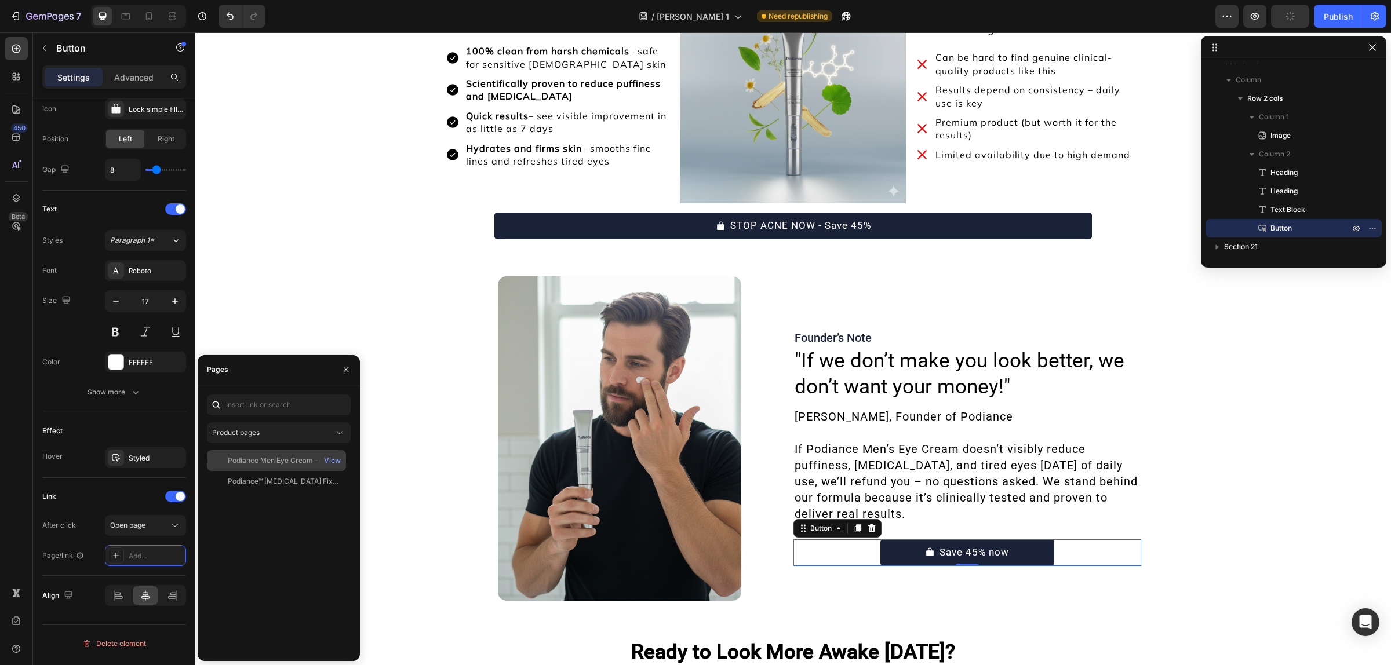
click at [285, 462] on div "Podiance Men Eye Cream - For Youthful Eyes" at bounding box center [283, 460] width 111 height 10
click at [349, 369] on icon "button" at bounding box center [345, 369] width 9 height 9
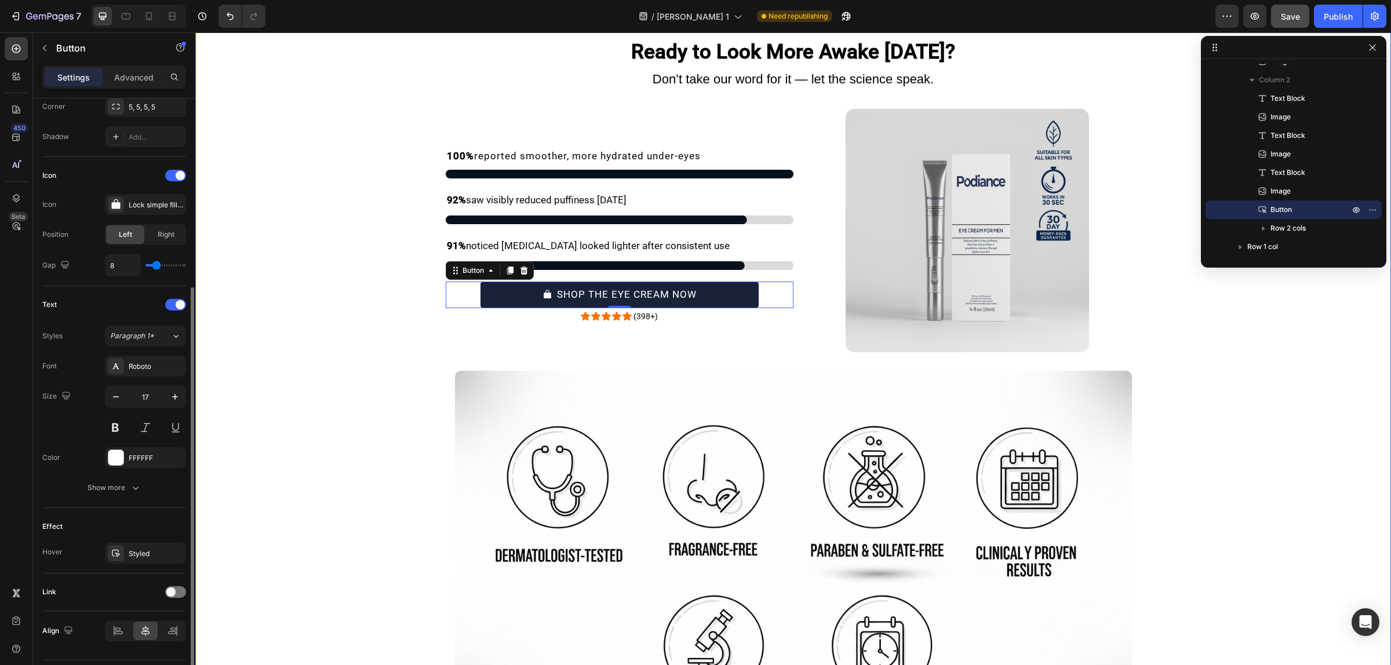
scroll to position [9237, 0]
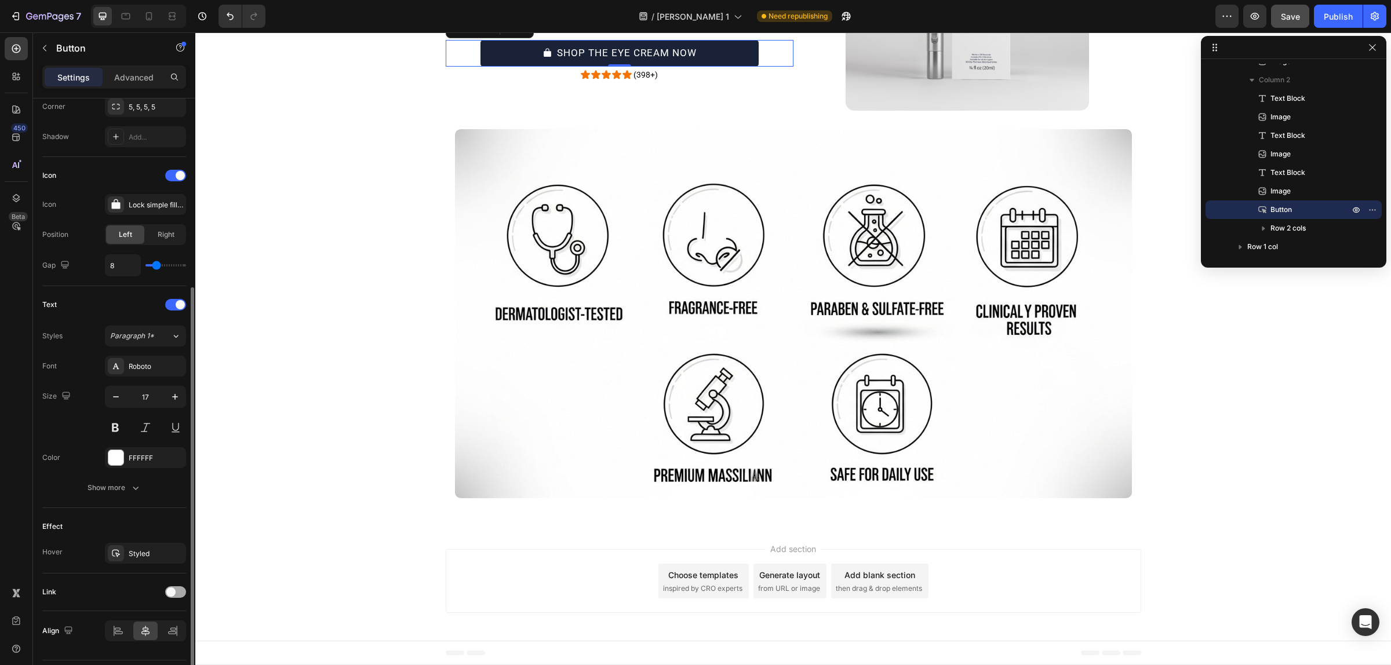
click at [171, 596] on span at bounding box center [170, 592] width 9 height 9
click at [148, 624] on div "Open page" at bounding box center [139, 621] width 59 height 10
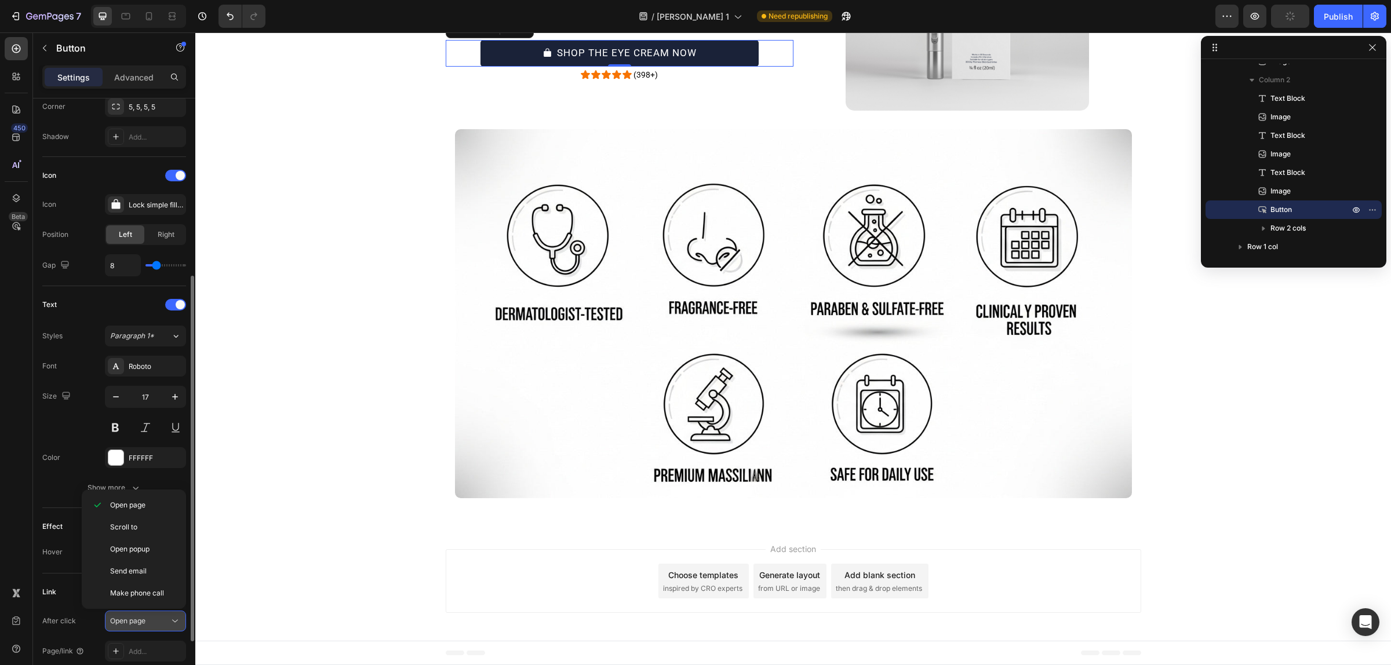
click at [148, 624] on div "Open page" at bounding box center [139, 621] width 59 height 10
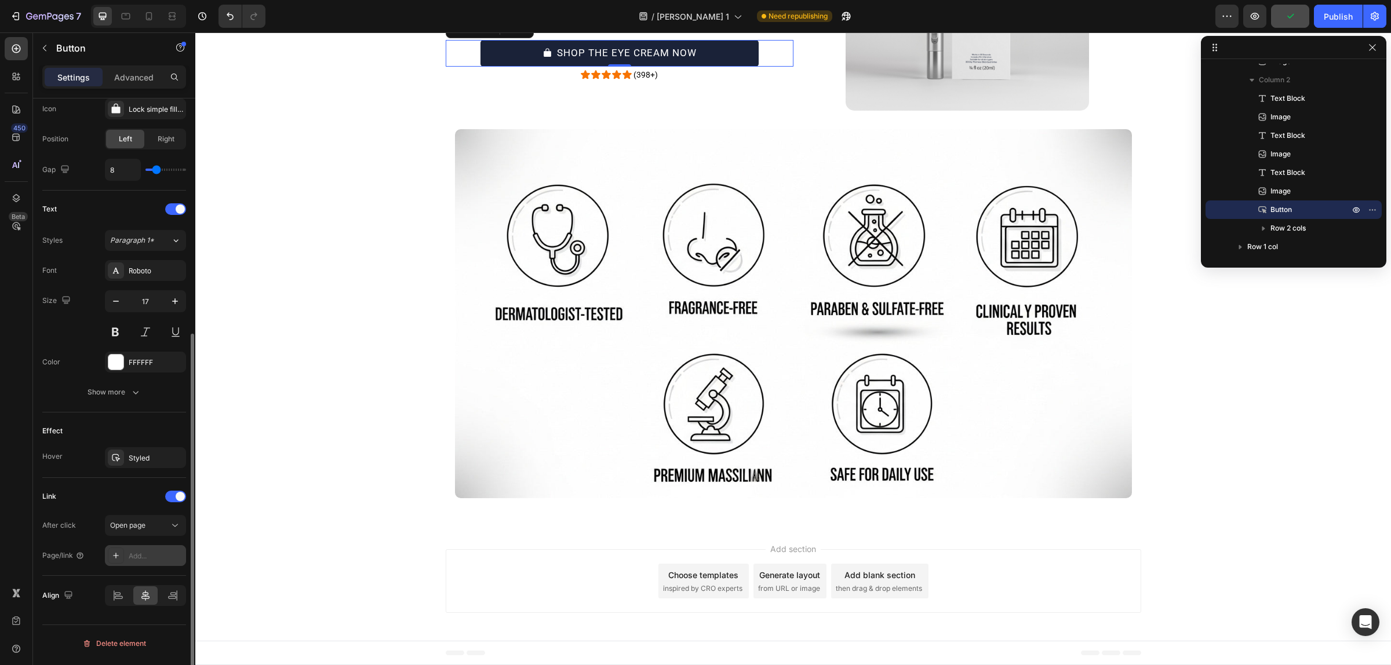
click at [149, 552] on div "Add..." at bounding box center [156, 556] width 54 height 10
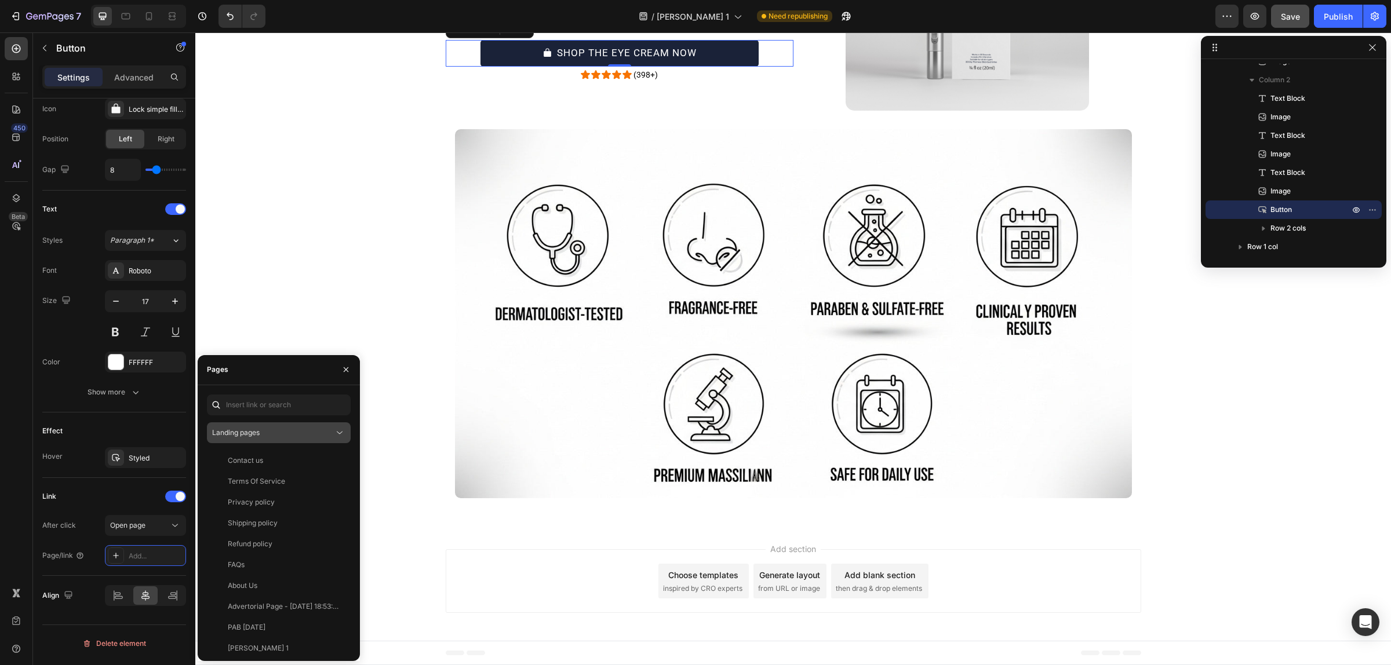
click at [273, 427] on div "Landing pages" at bounding box center [278, 433] width 133 height 12
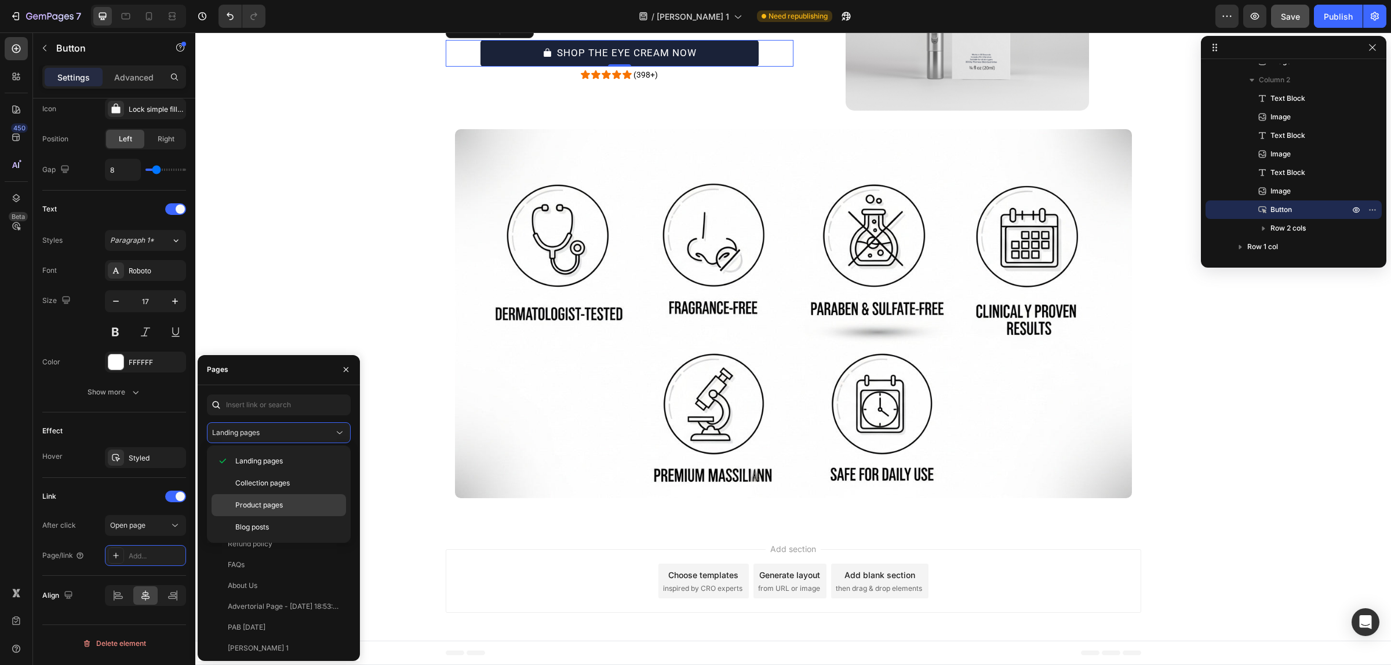
click at [270, 506] on span "Product pages" at bounding box center [259, 505] width 48 height 10
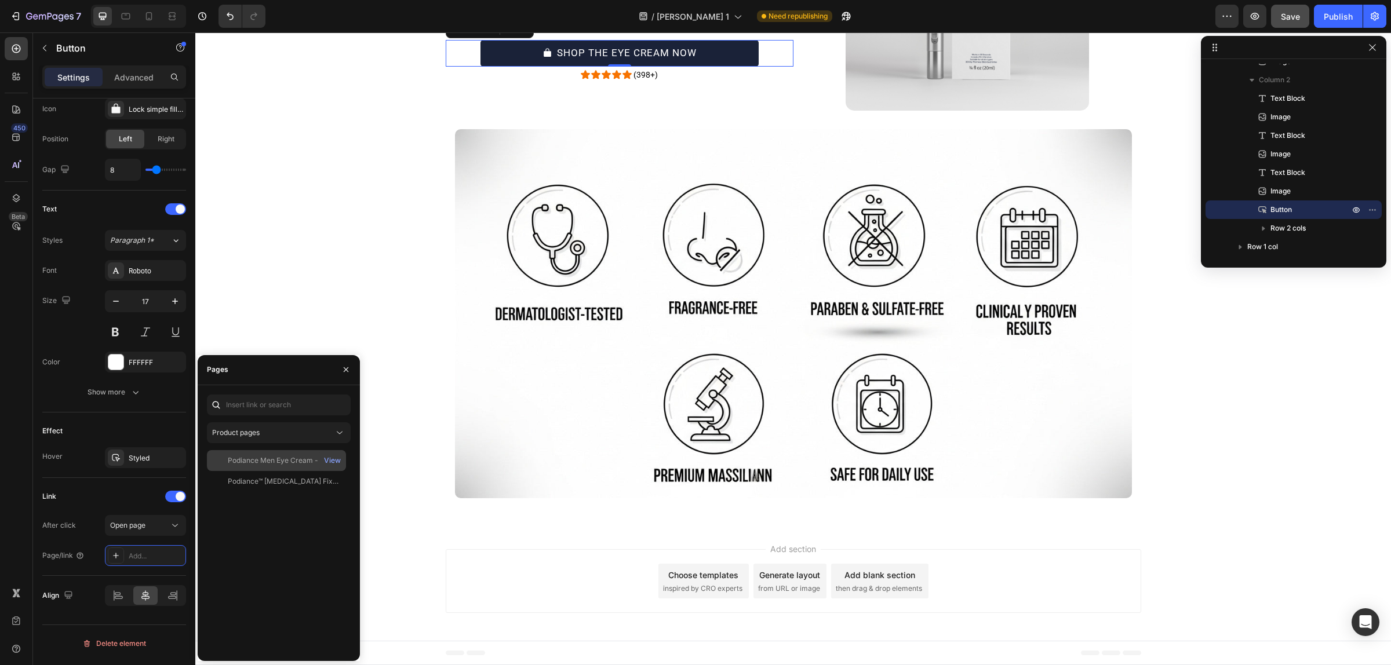
click at [283, 460] on div "Podiance Men Eye Cream - For Youthful Eyes" at bounding box center [283, 460] width 111 height 10
click at [349, 367] on icon "button" at bounding box center [345, 369] width 9 height 9
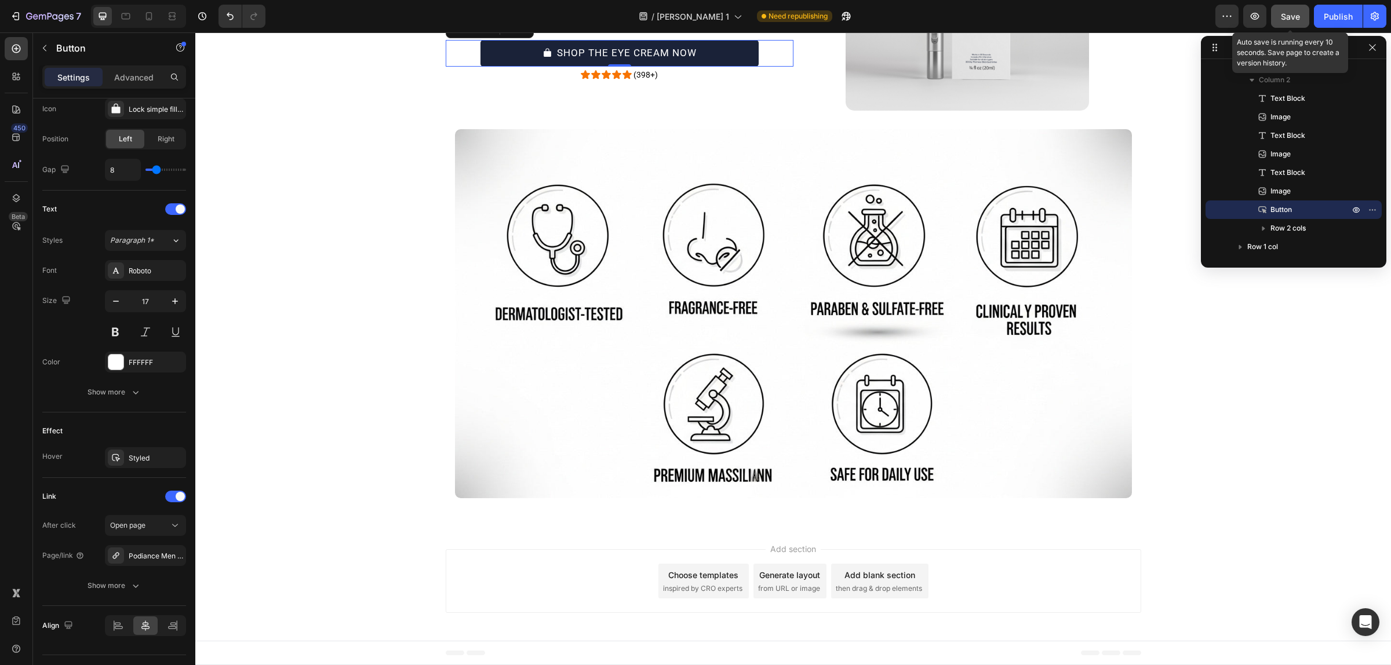
click at [1281, 14] on span "Save" at bounding box center [1290, 17] width 19 height 10
click at [1321, 13] on button "Publish" at bounding box center [1338, 16] width 49 height 23
click at [143, 10] on div at bounding box center [149, 16] width 19 height 19
type input "100%"
type input "14"
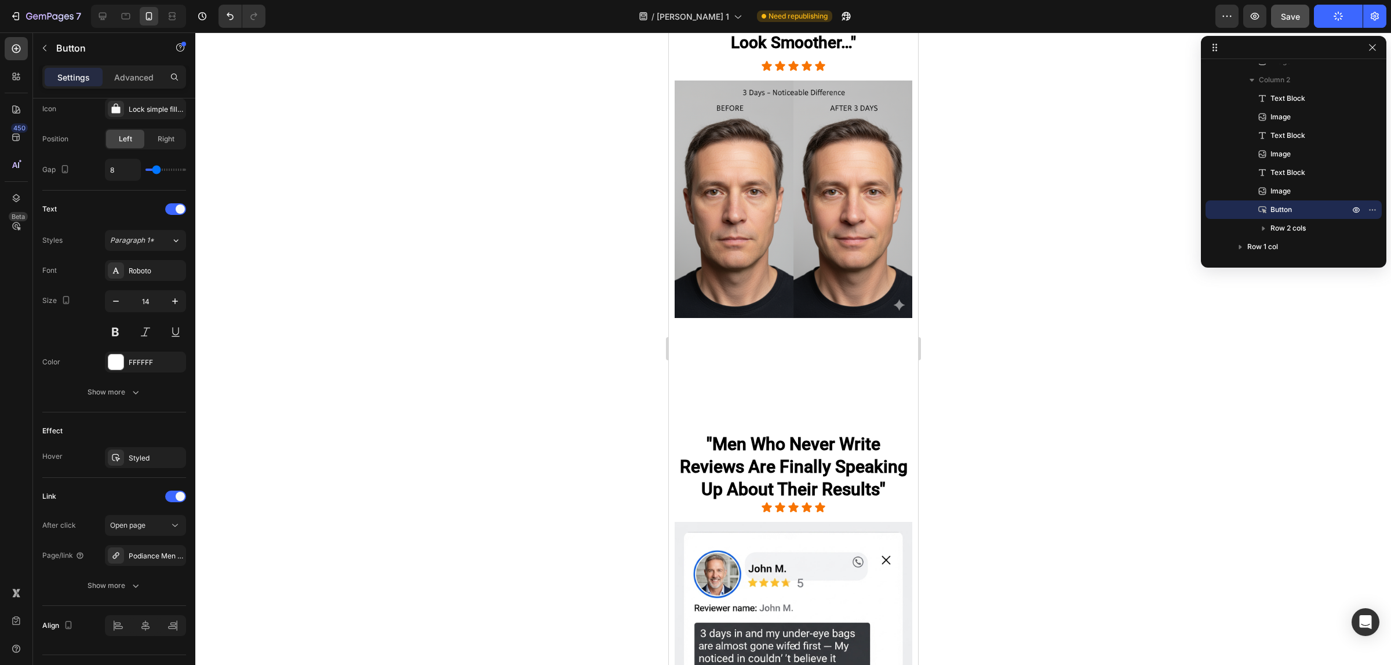
scroll to position [4008, 0]
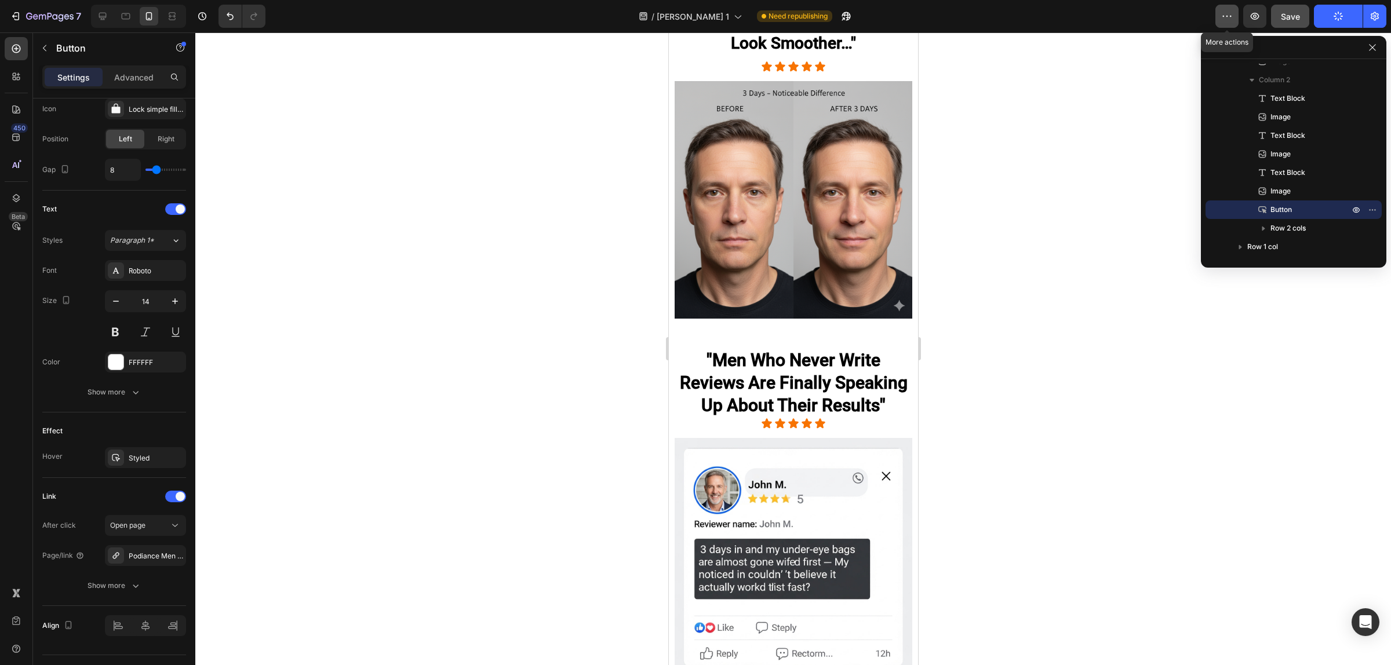
click at [1226, 13] on icon "button" at bounding box center [1227, 16] width 12 height 12
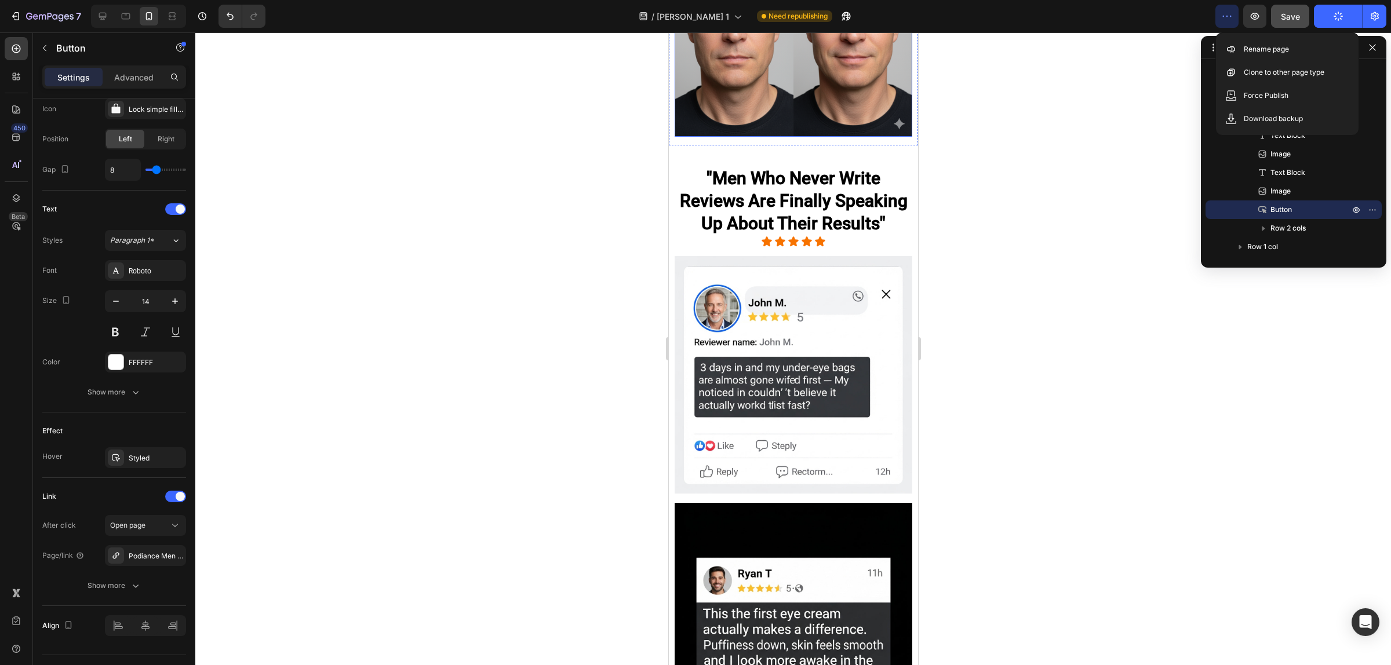
scroll to position [4234, 0]
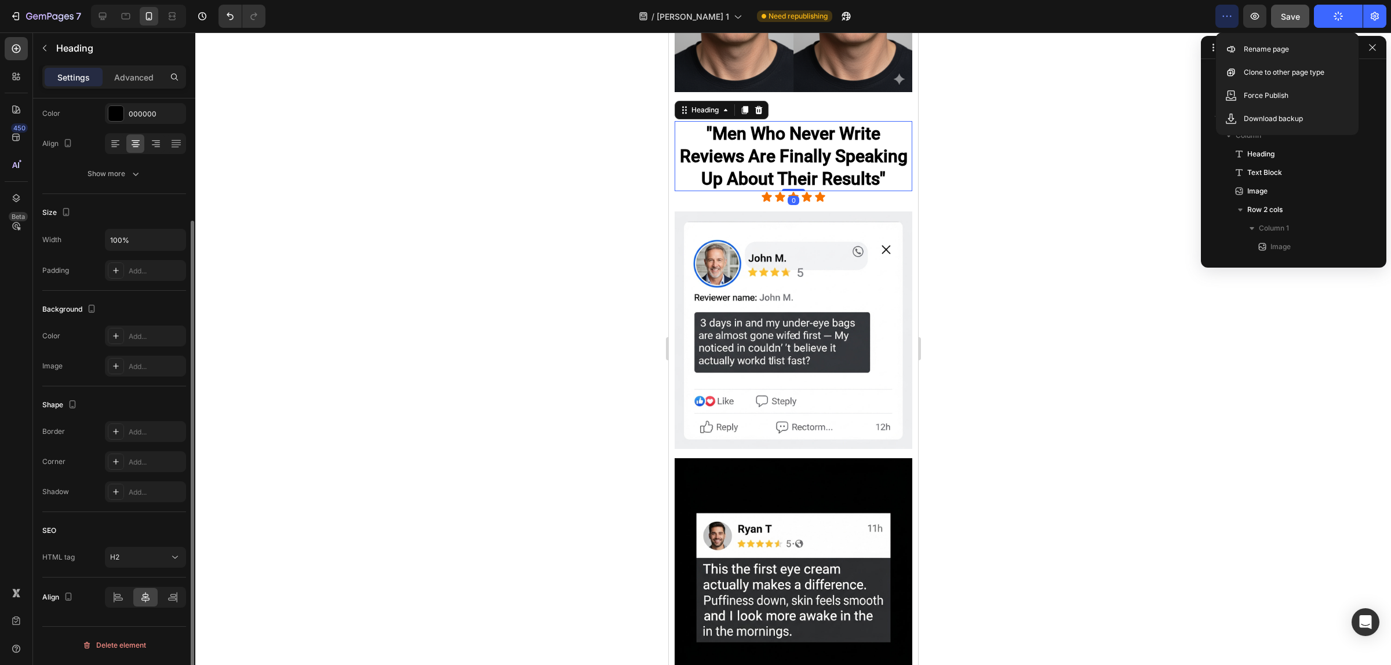
click at [839, 126] on strong ""Men Who Never Write Reviews Are Finally Speaking Up About Their Results"" at bounding box center [793, 155] width 228 height 65
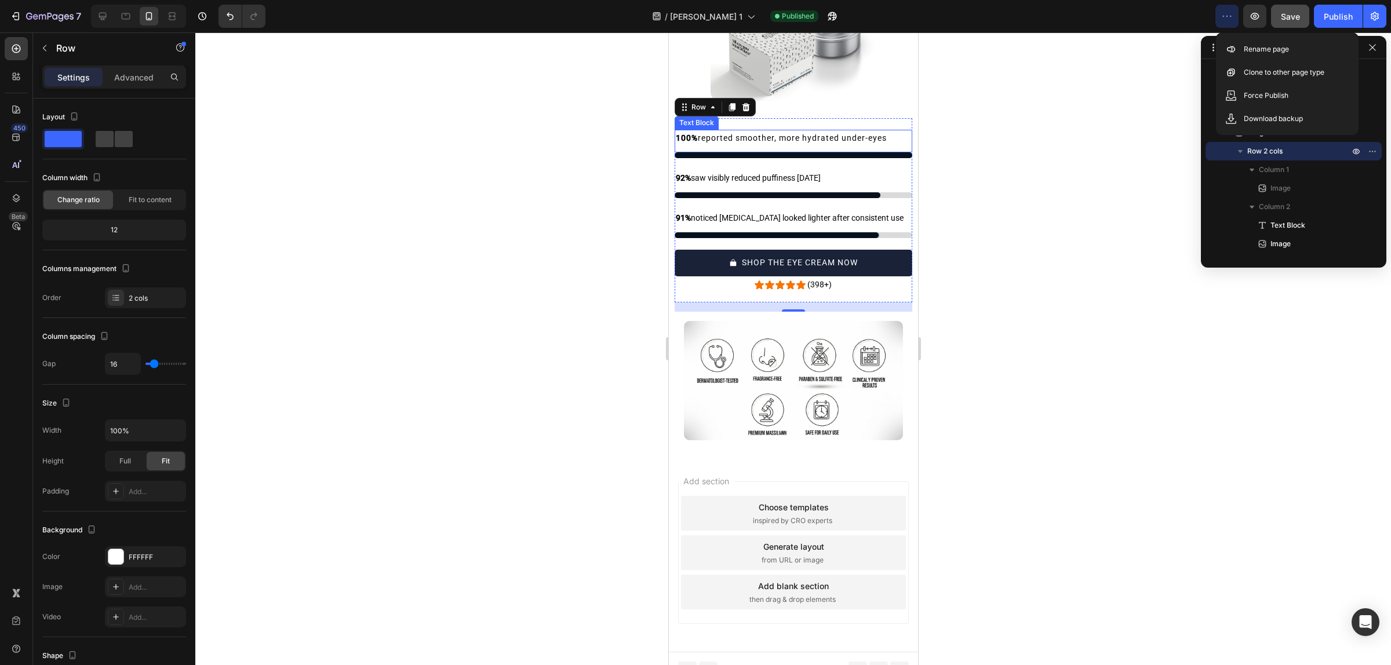
scroll to position [9465, 0]
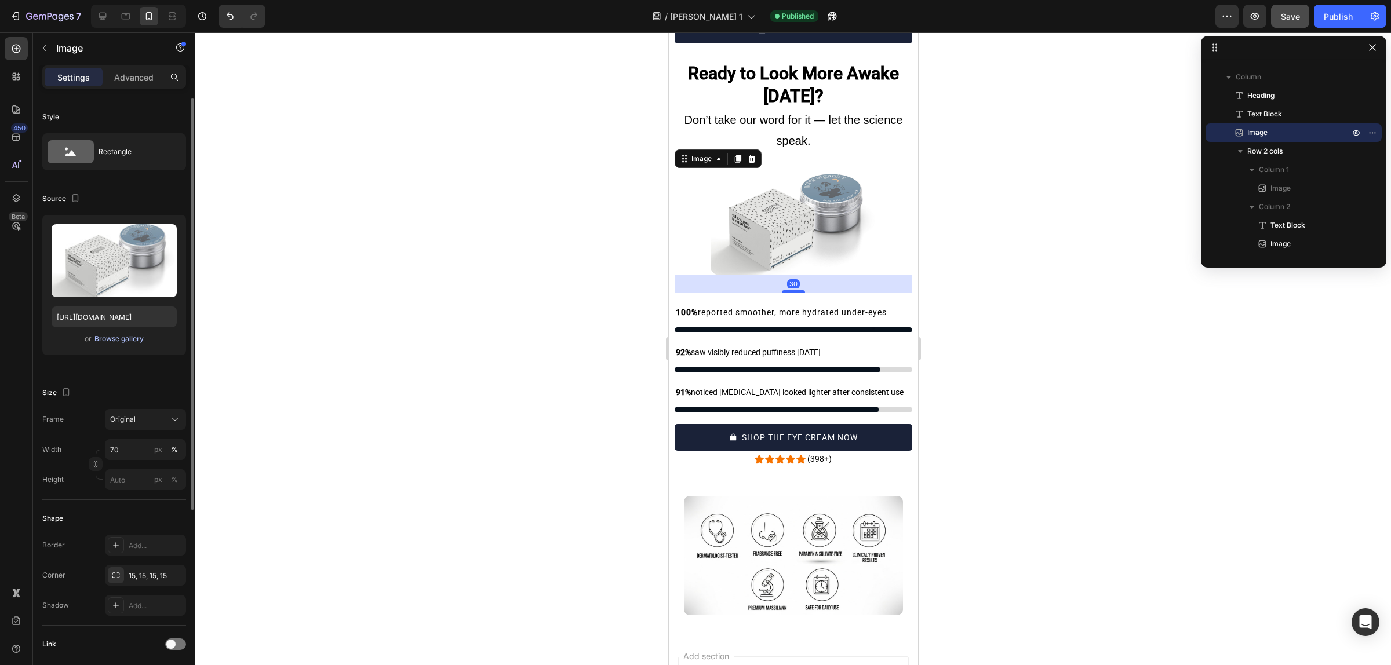
click at [129, 343] on div "Browse gallery" at bounding box center [118, 339] width 49 height 10
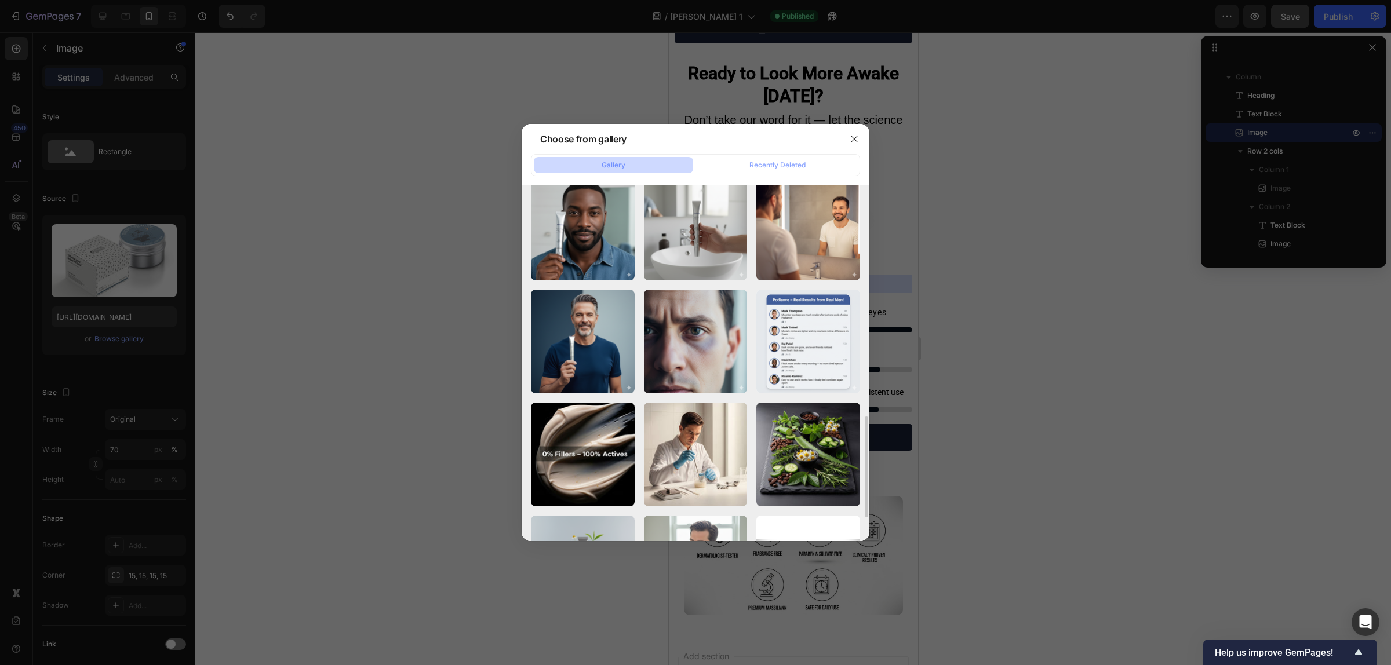
scroll to position [808, 0]
click at [848, 137] on button "button" at bounding box center [854, 139] width 19 height 19
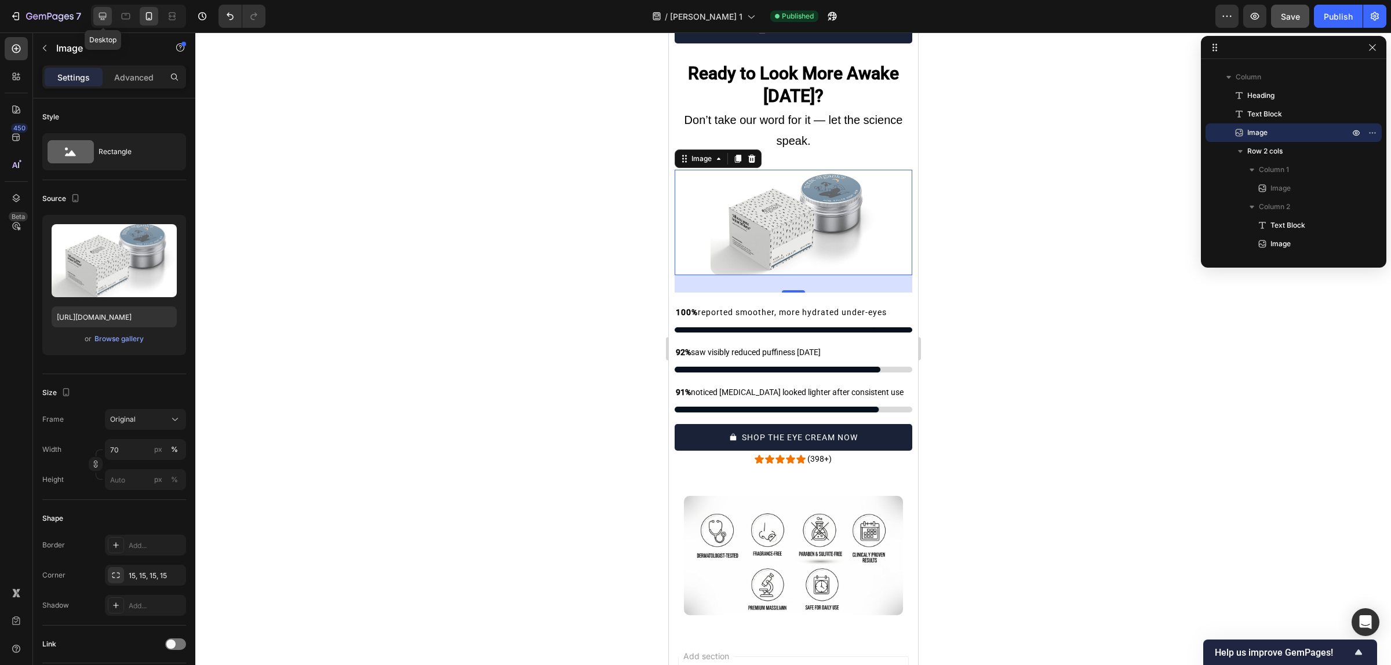
click at [107, 7] on div at bounding box center [102, 16] width 19 height 19
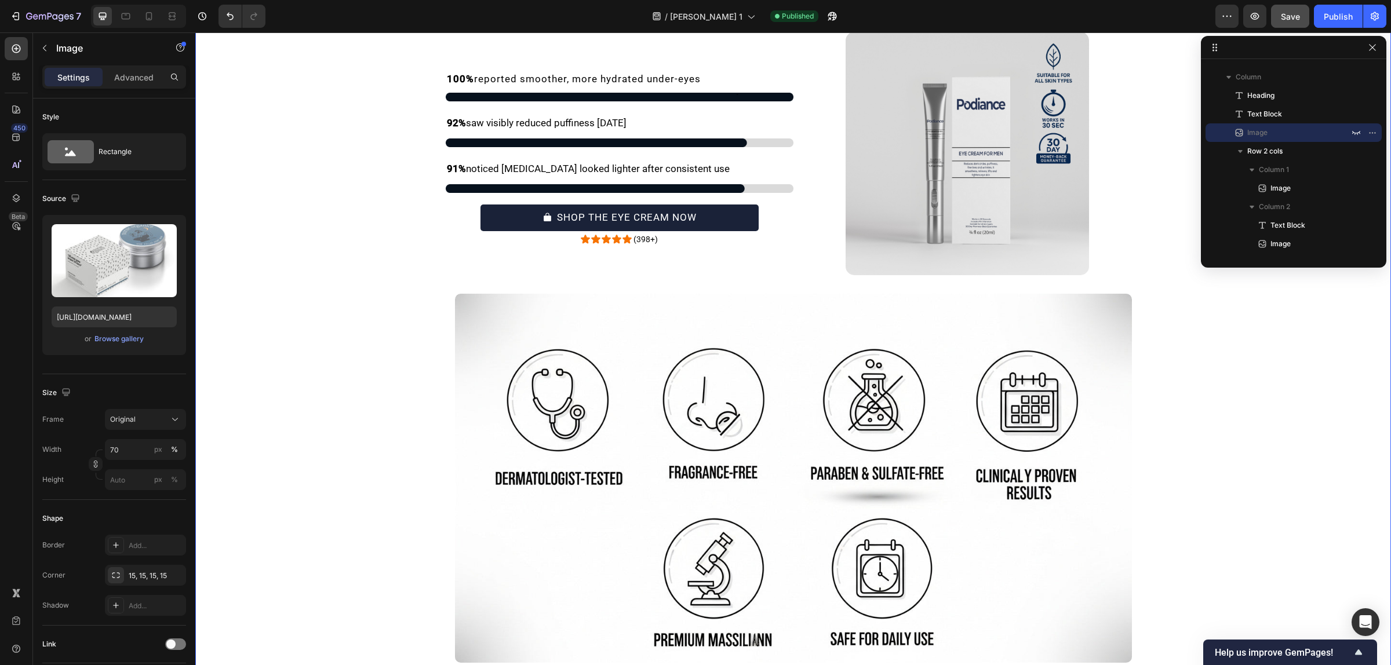
scroll to position [9354, 0]
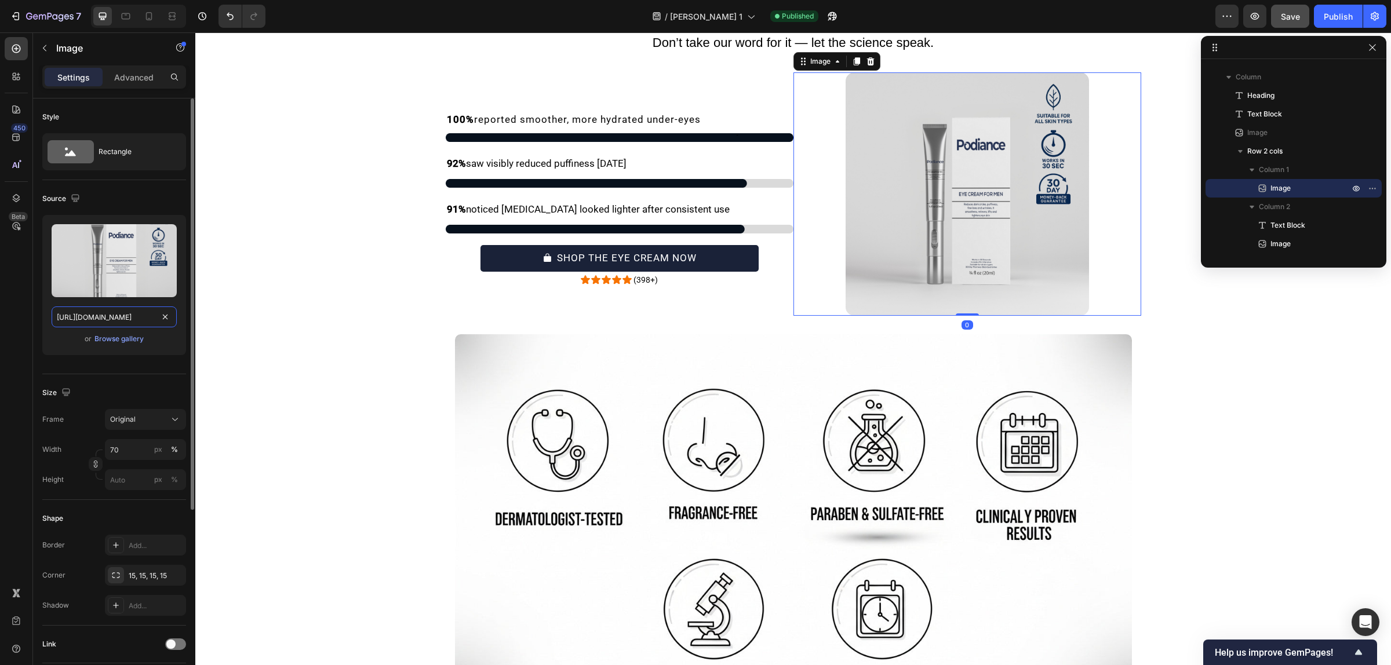
click at [111, 316] on input "[URL][DOMAIN_NAME]" at bounding box center [114, 317] width 125 height 21
click at [158, 16] on div at bounding box center [149, 16] width 19 height 19
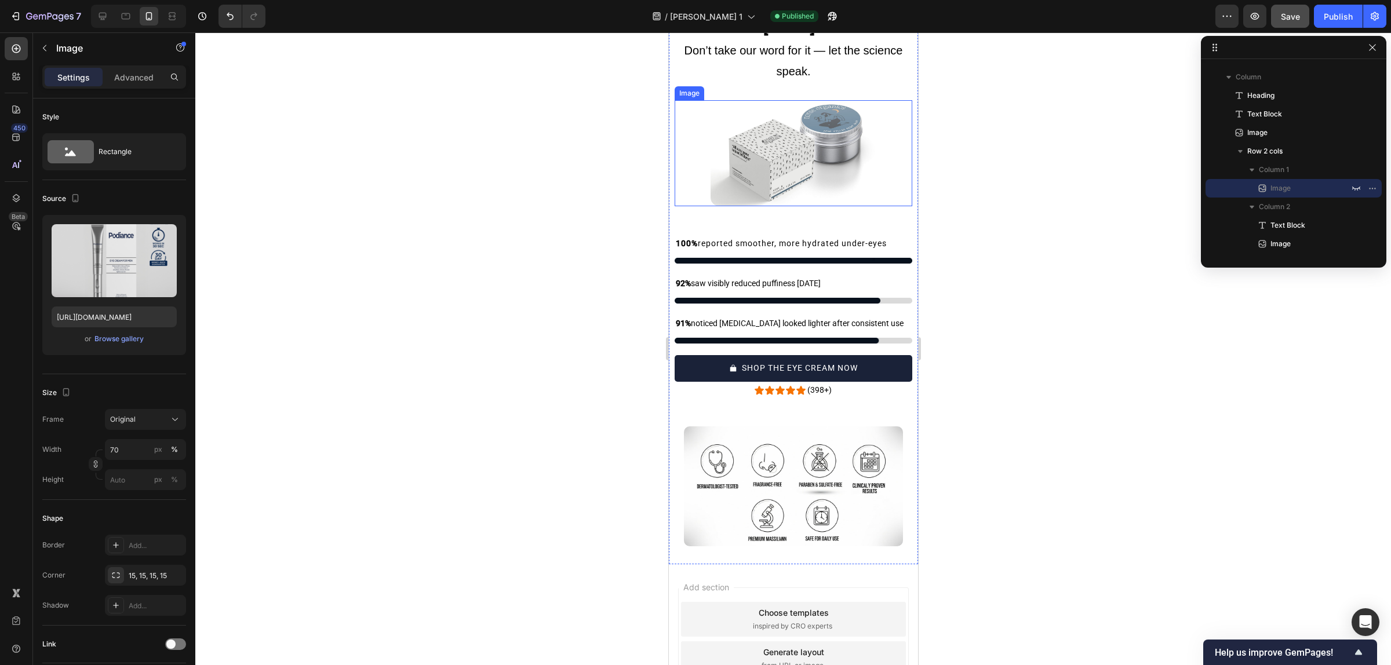
scroll to position [9313, 0]
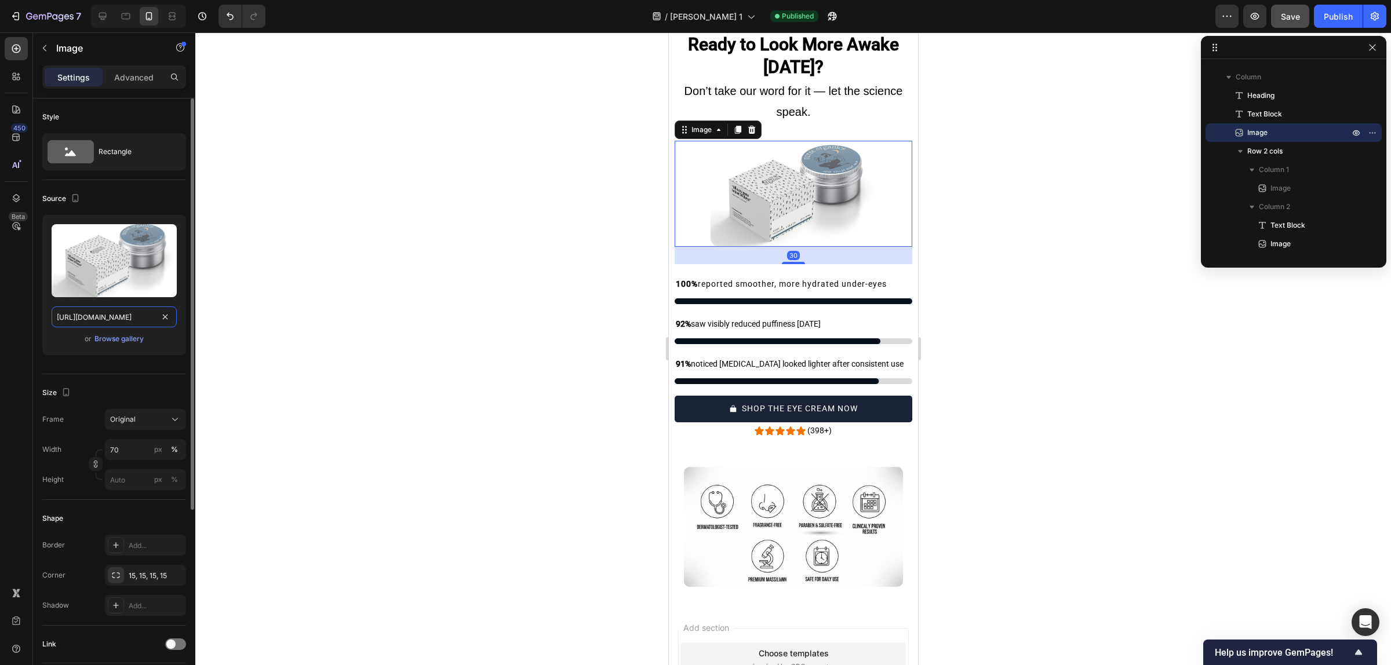
click at [85, 315] on input "[URL][DOMAIN_NAME]" at bounding box center [114, 317] width 125 height 21
paste input "754/9258/9834/files/gempages_568747440534979454-19fa5df0-98c1-4b3c-a20a-a09c540…"
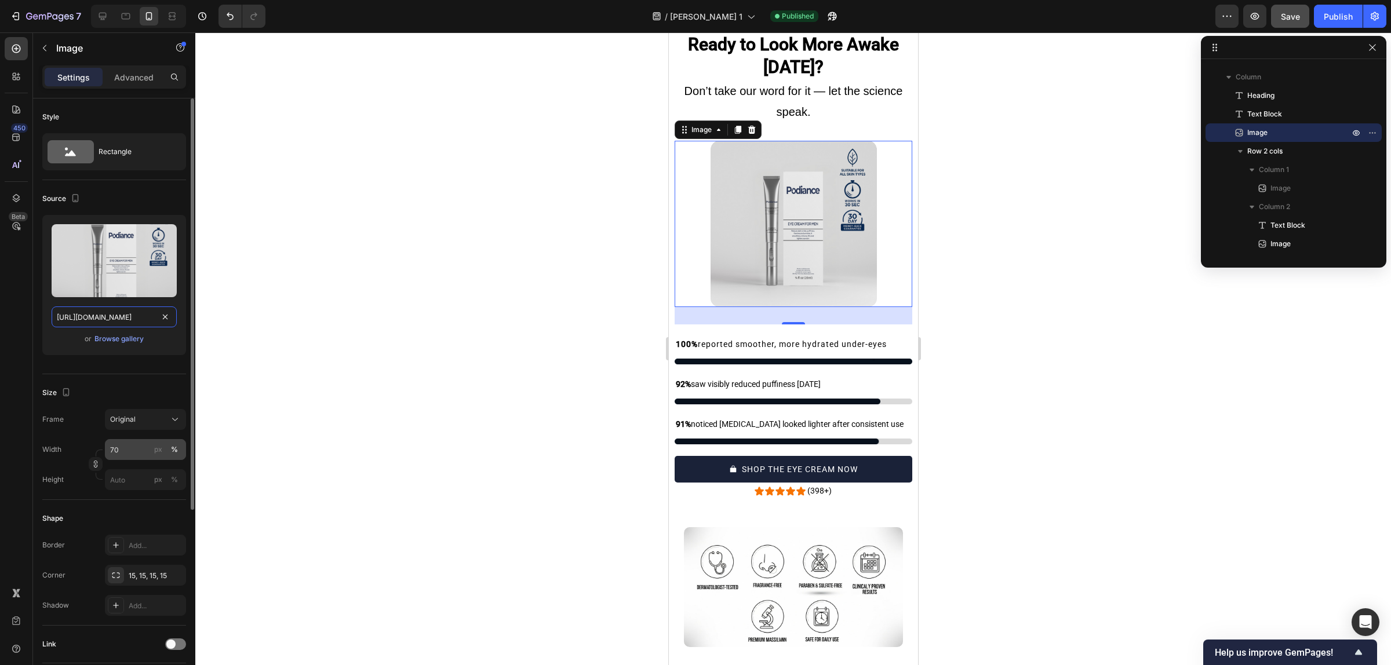
type input "[URL][DOMAIN_NAME]"
click at [134, 447] on input "70" at bounding box center [145, 449] width 81 height 21
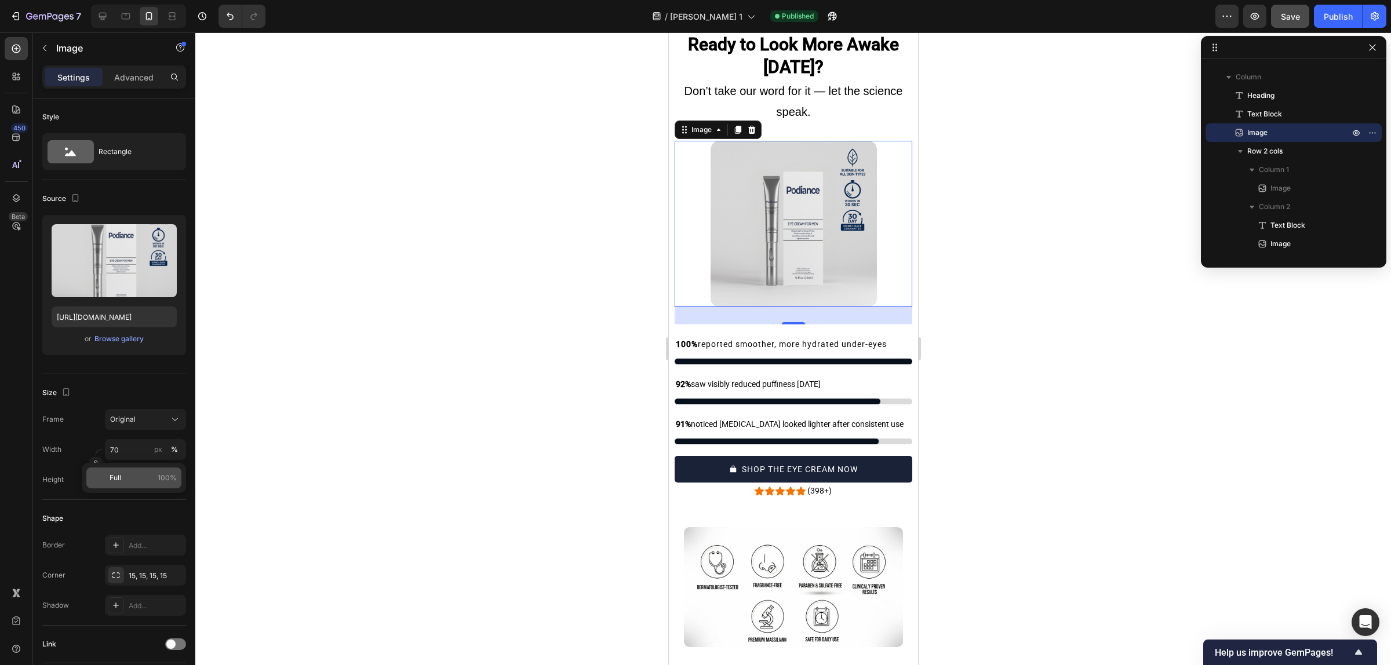
click at [137, 481] on p "Full 100%" at bounding box center [143, 478] width 67 height 10
type input "100"
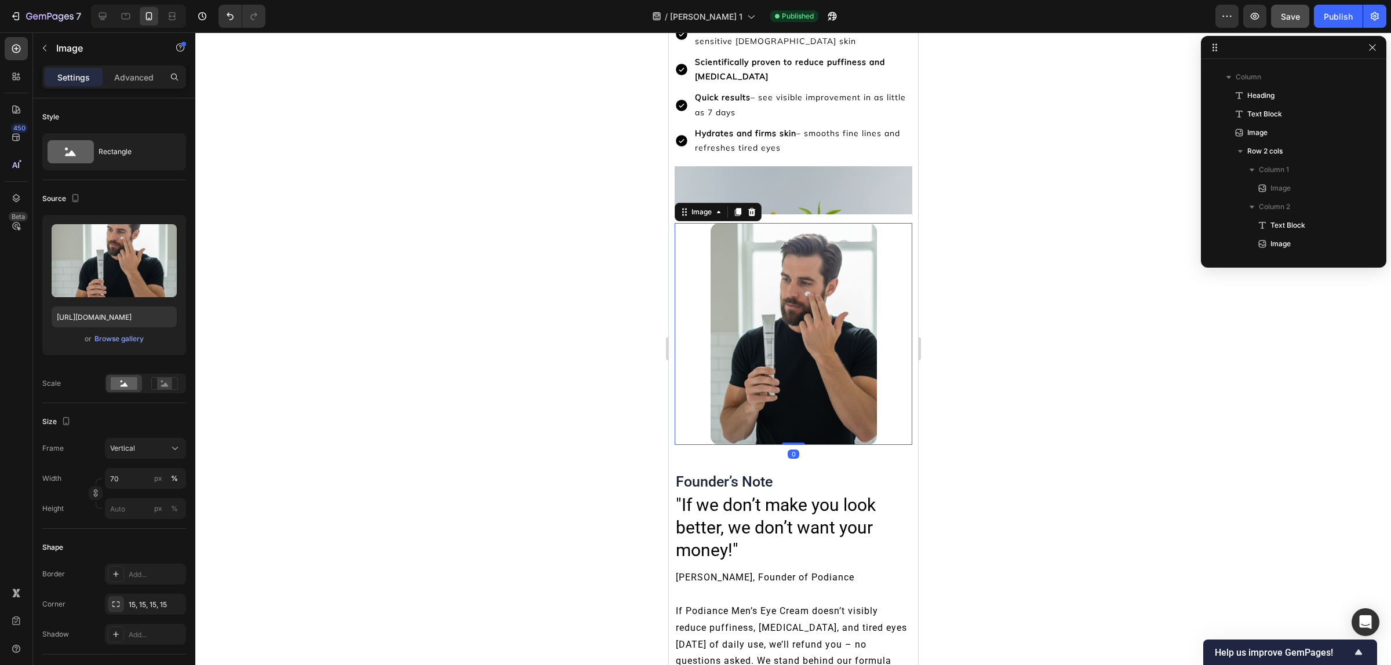
scroll to position [3130, 0]
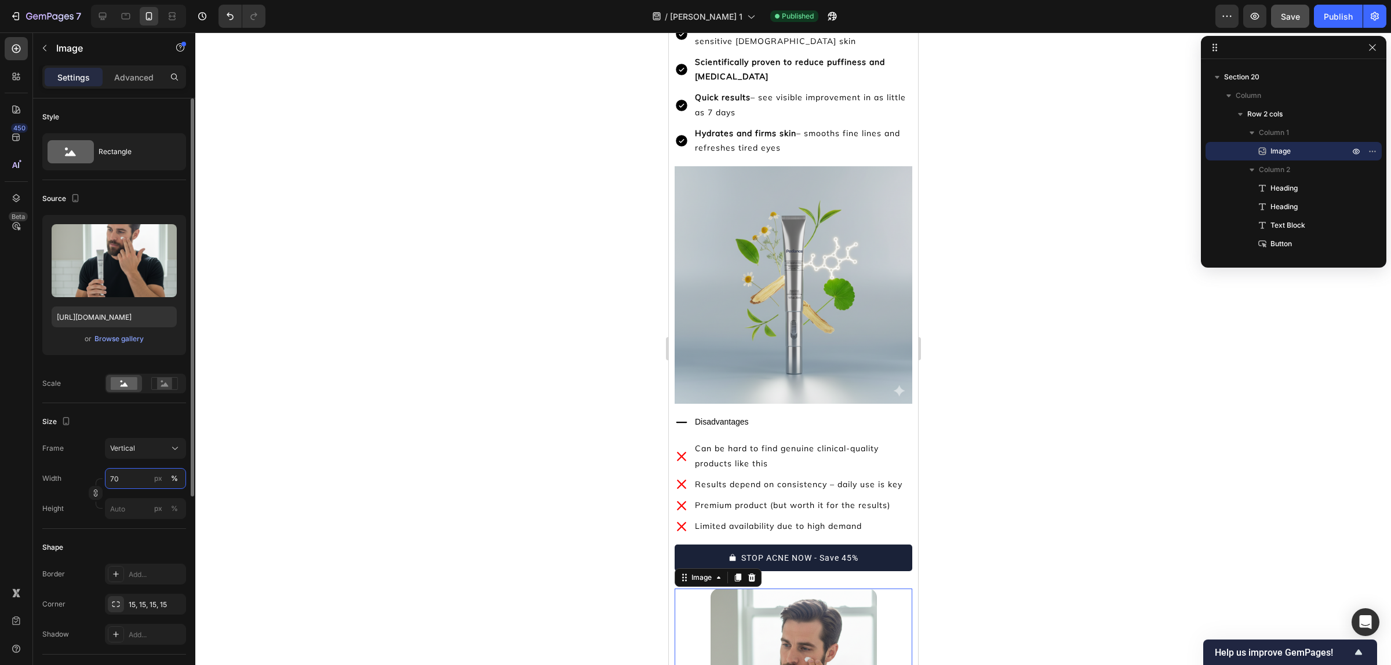
click at [126, 471] on input "70" at bounding box center [145, 478] width 81 height 21
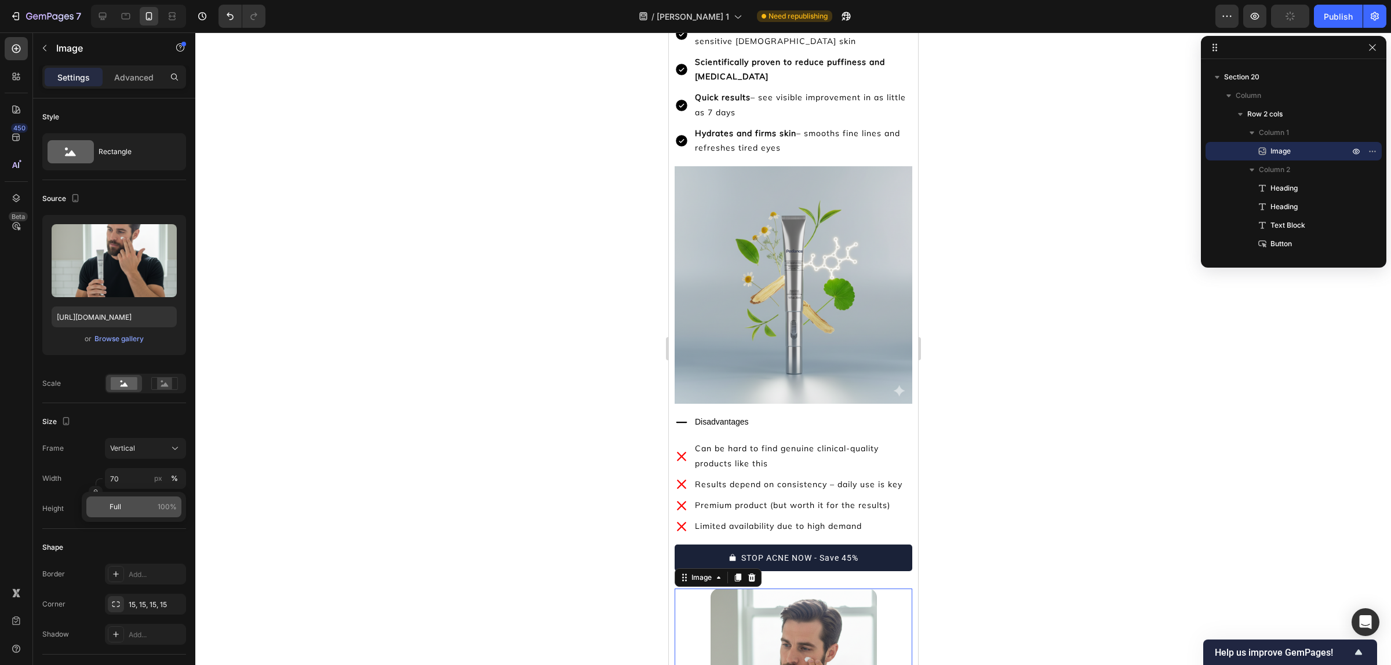
click at [114, 509] on span "Full" at bounding box center [116, 507] width 12 height 10
type input "100"
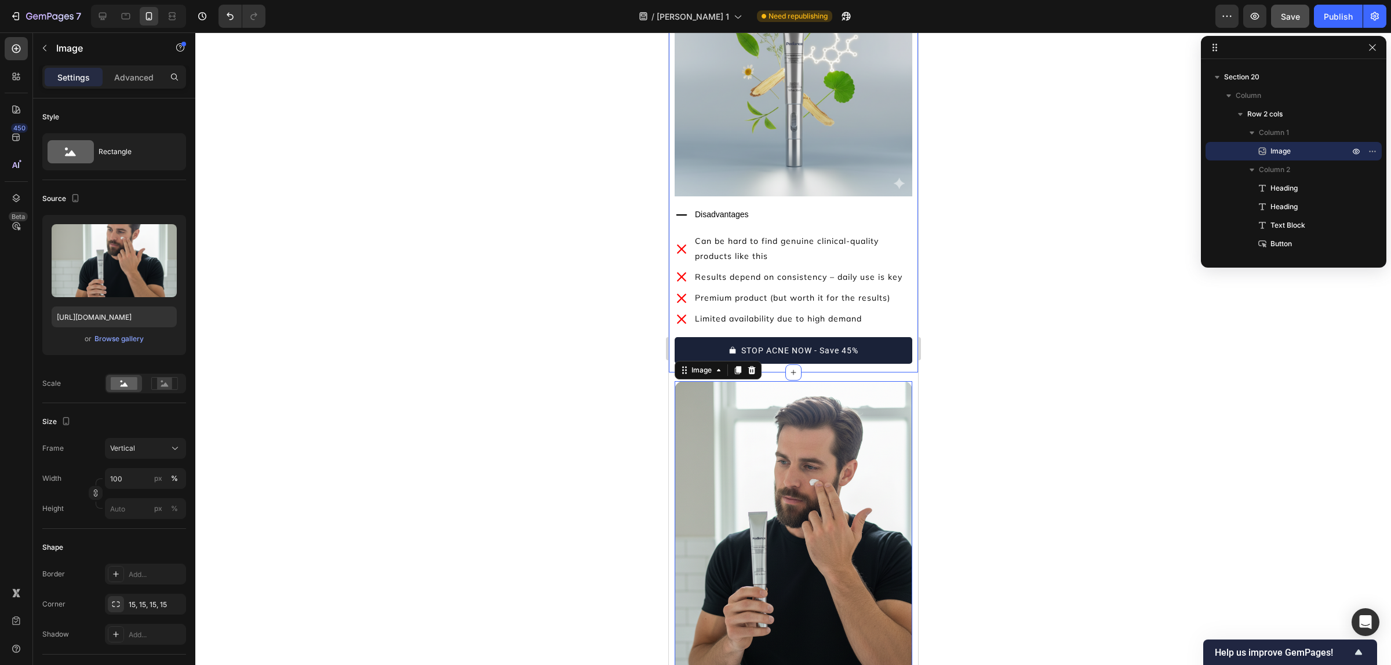
scroll to position [9021, 0]
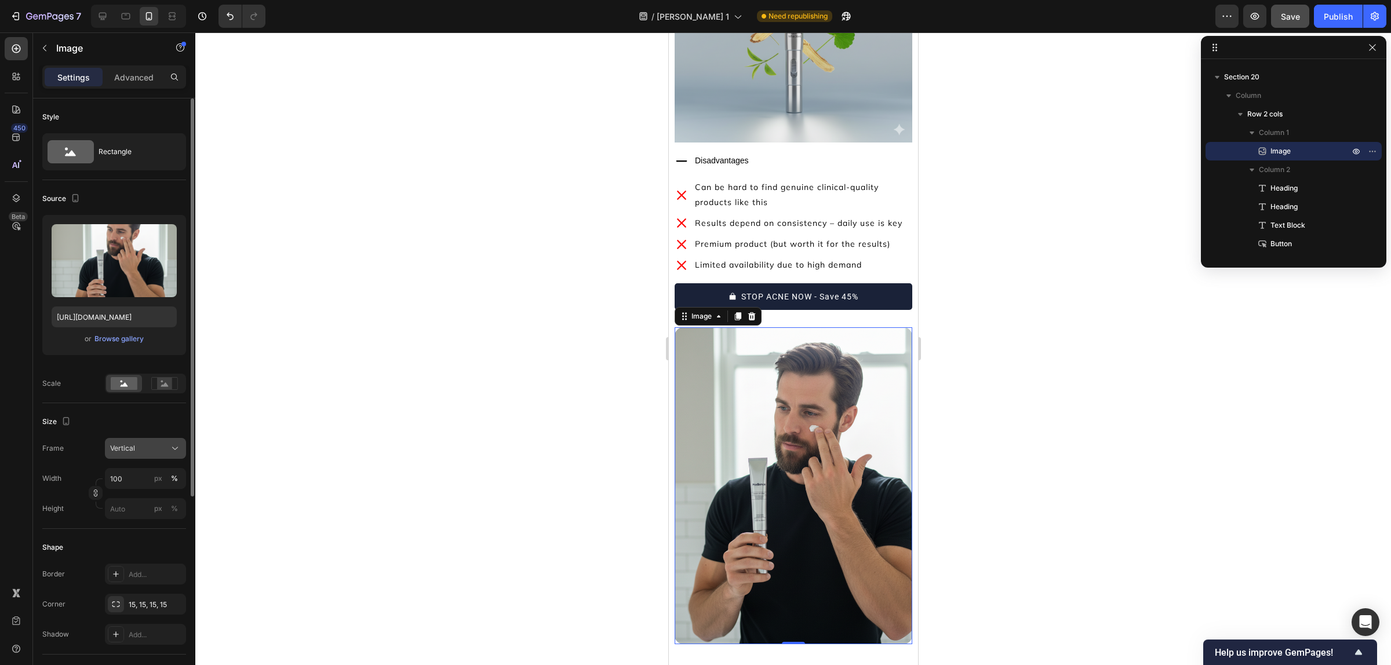
click at [141, 440] on button "Vertical" at bounding box center [145, 448] width 81 height 21
click at [151, 485] on div "Square" at bounding box center [135, 477] width 93 height 22
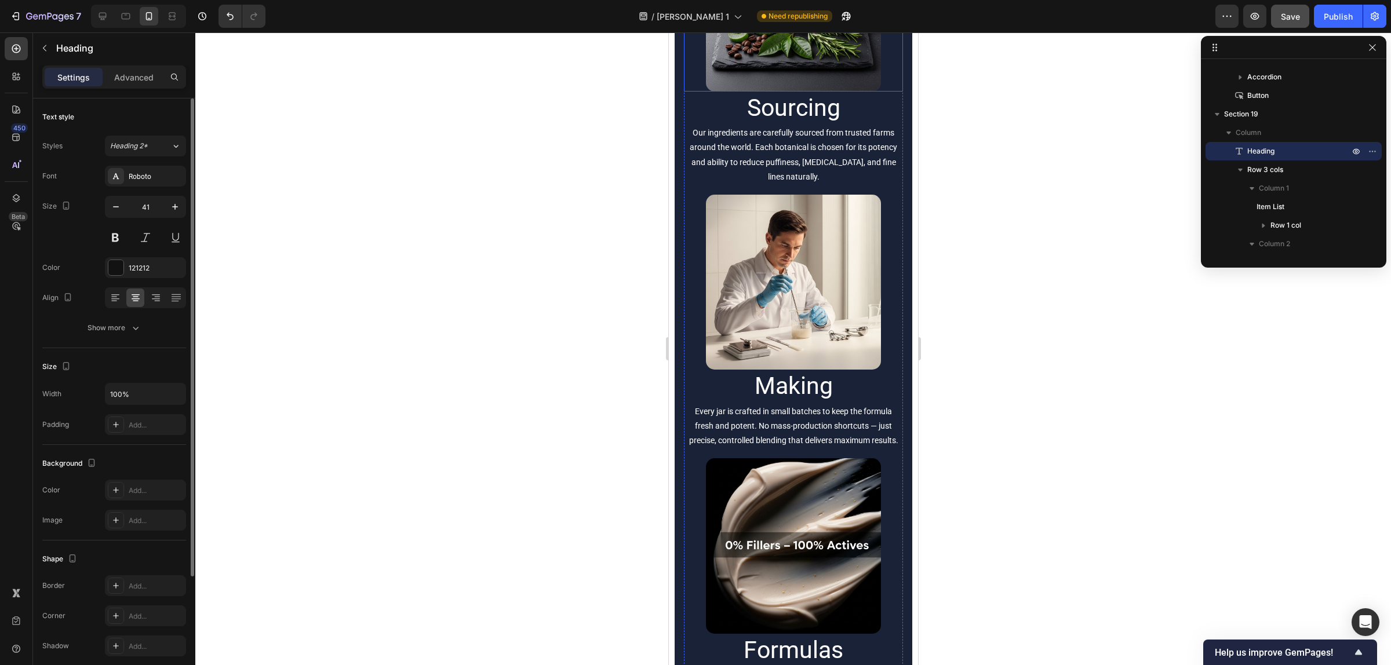
scroll to position [7890, 0]
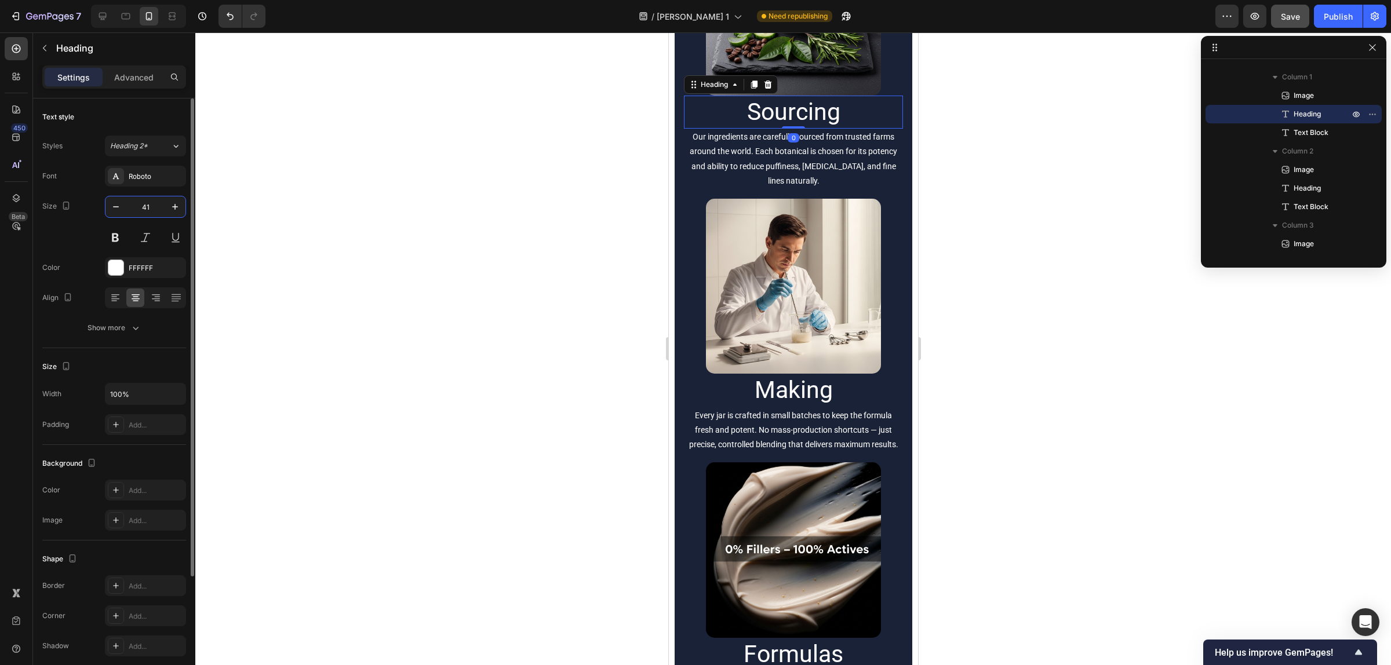
click at [148, 198] on input "41" at bounding box center [145, 206] width 38 height 21
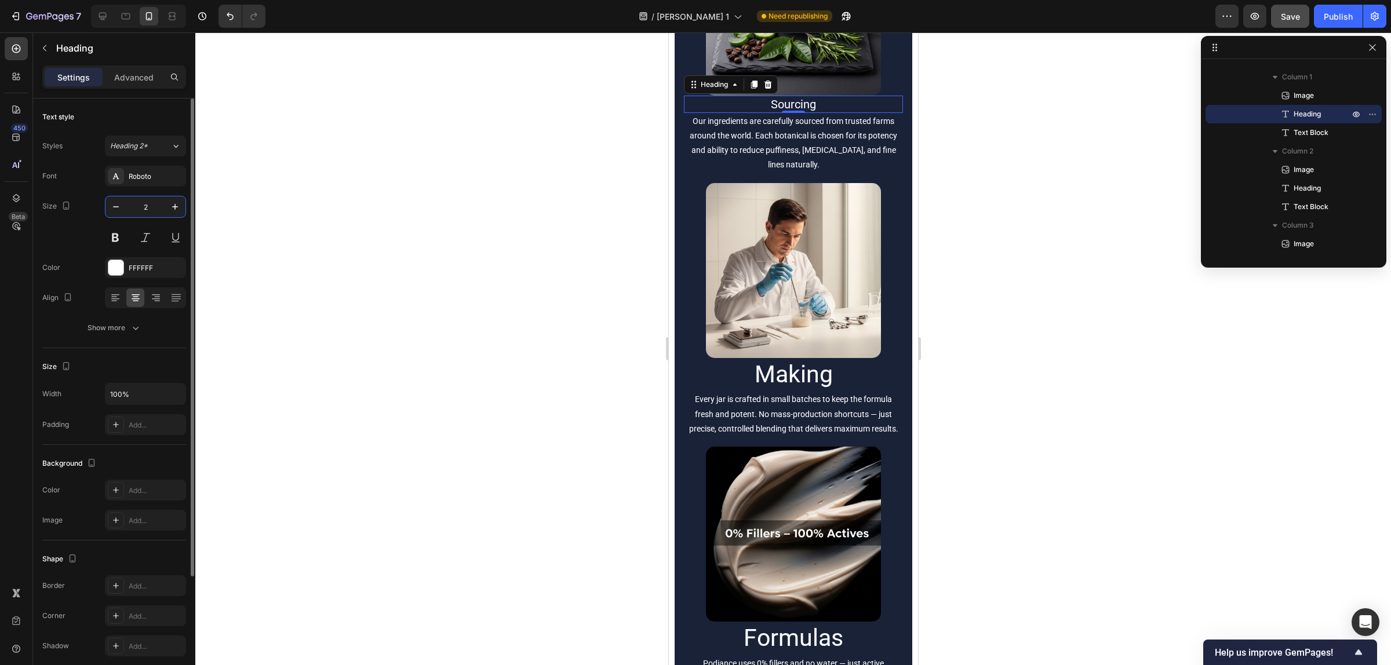
type input "20"
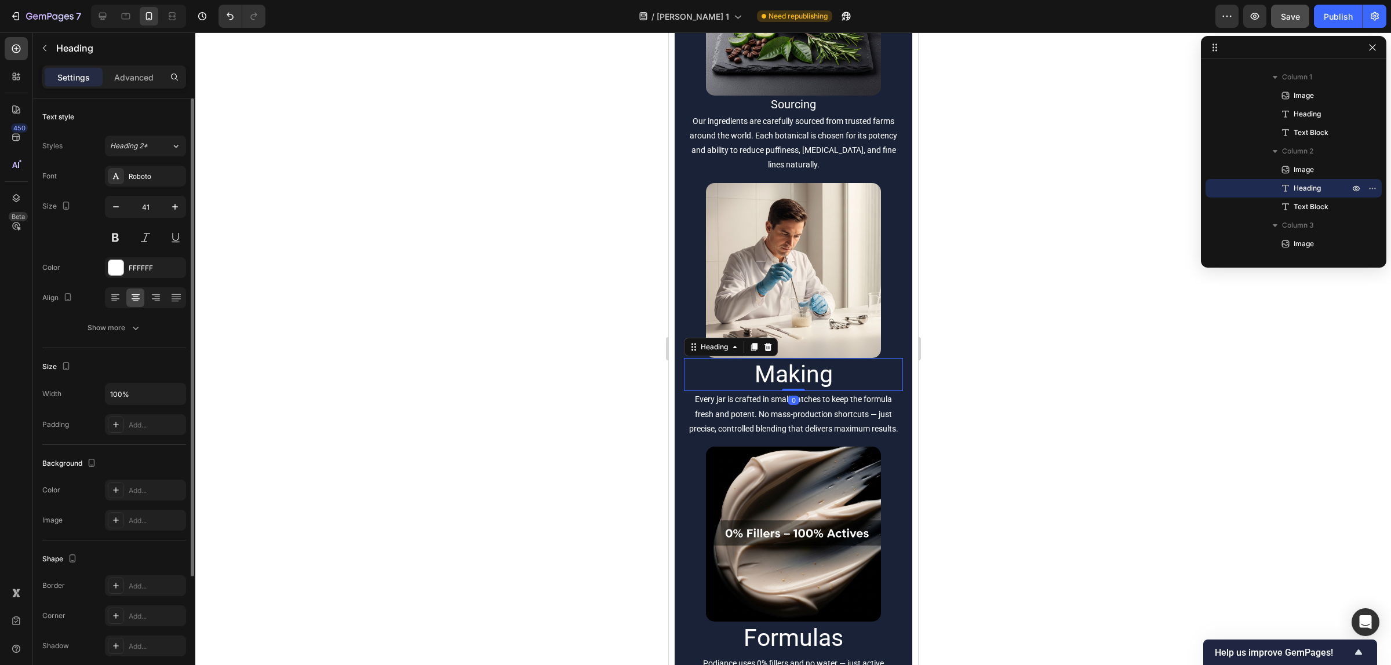
click at [817, 376] on h2 "Making" at bounding box center [792, 374] width 219 height 33
click at [152, 207] on input "41" at bounding box center [145, 206] width 38 height 21
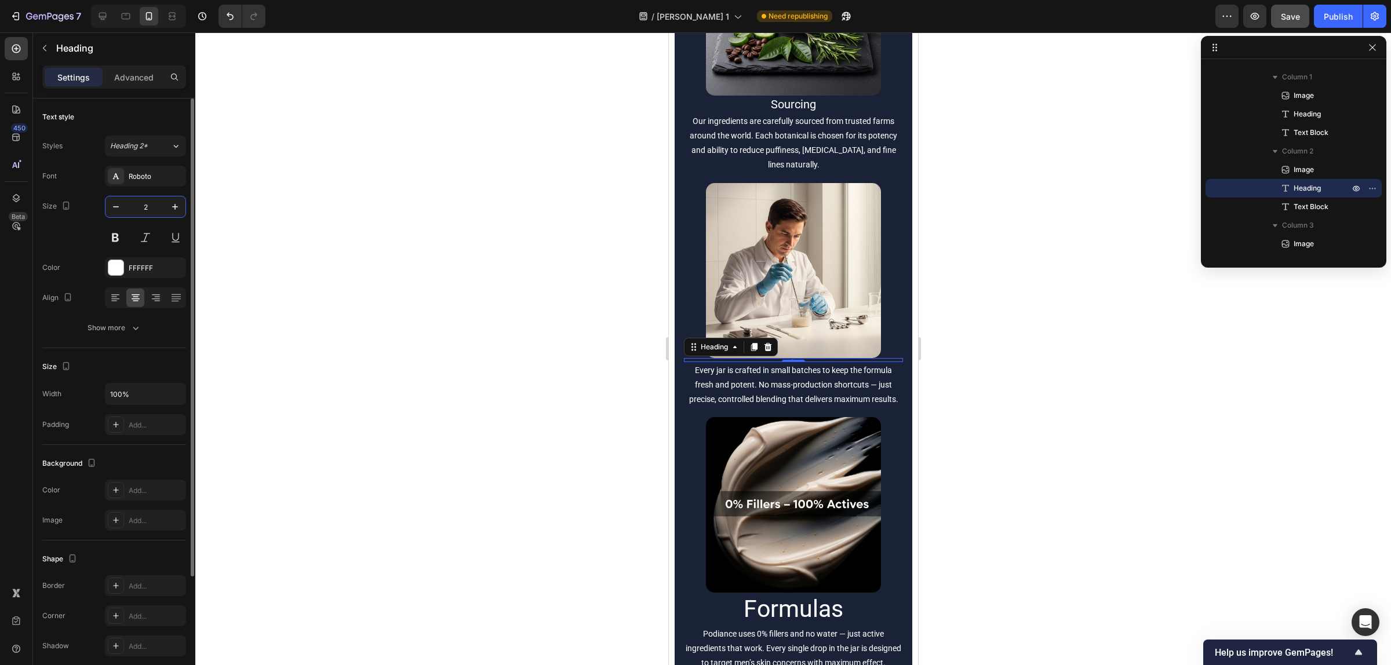
type input "20"
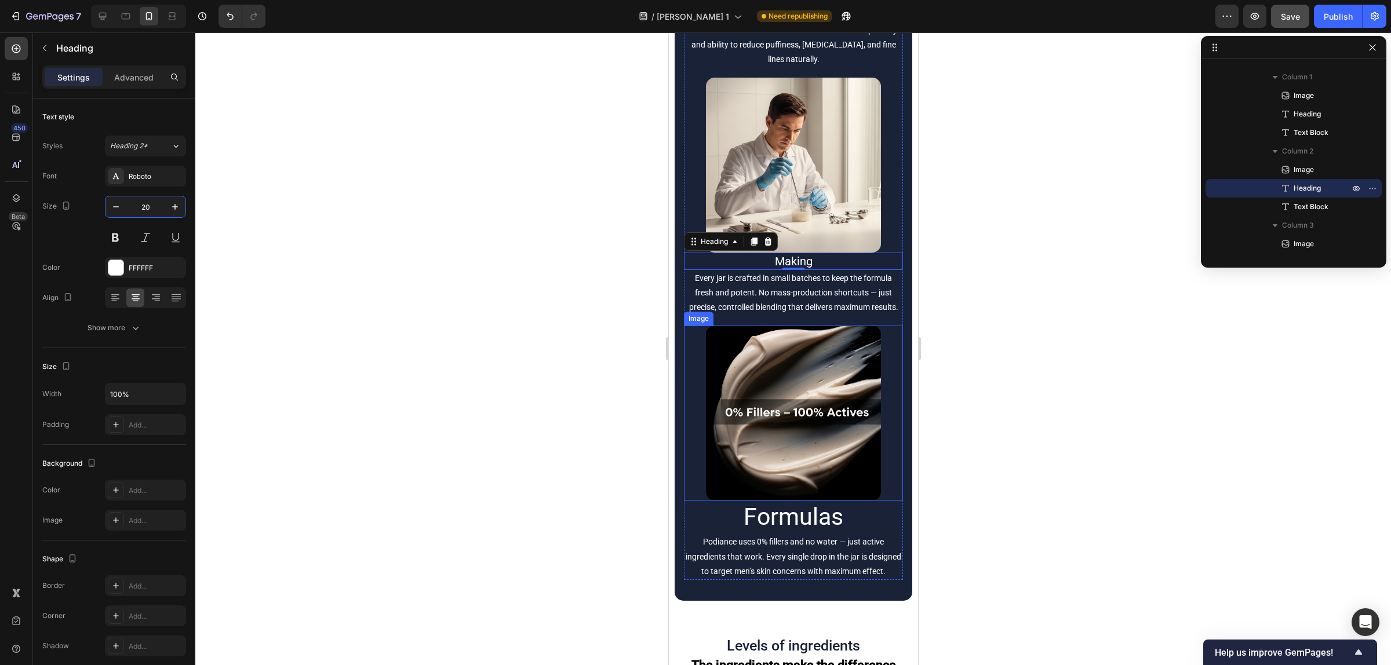
scroll to position [7997, 0]
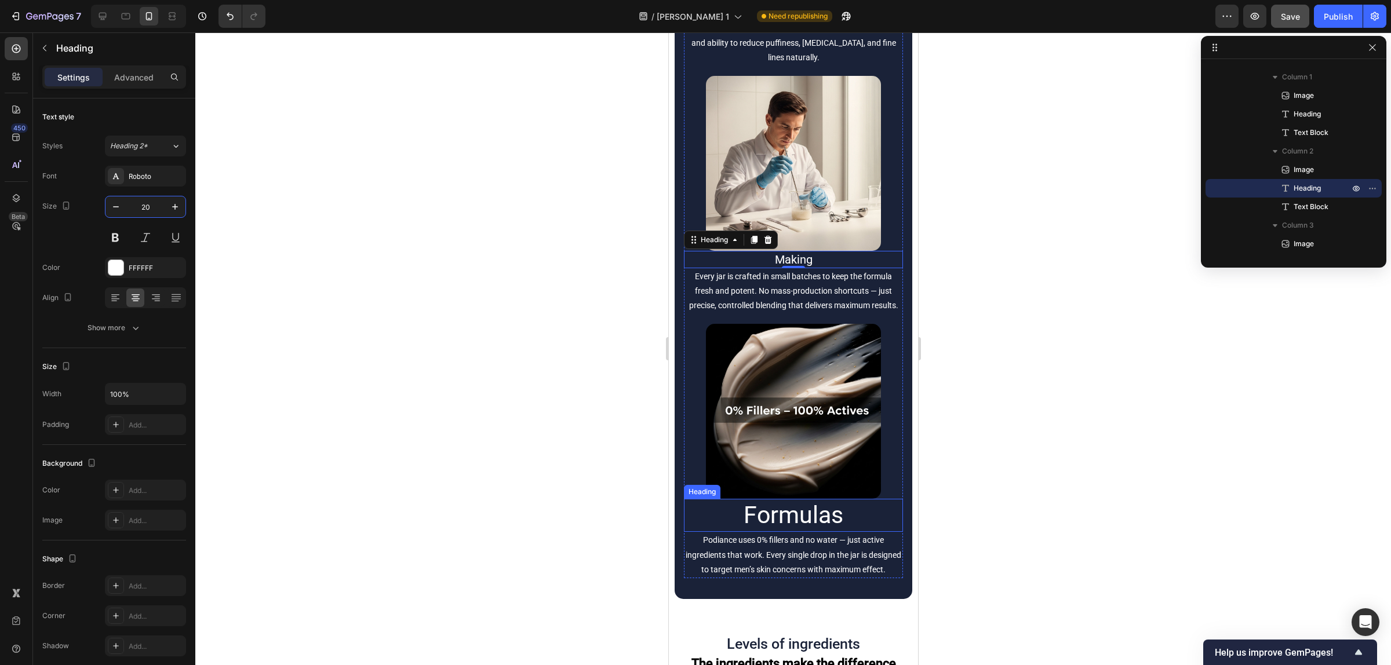
click at [766, 520] on h2 "Formulas" at bounding box center [792, 515] width 219 height 33
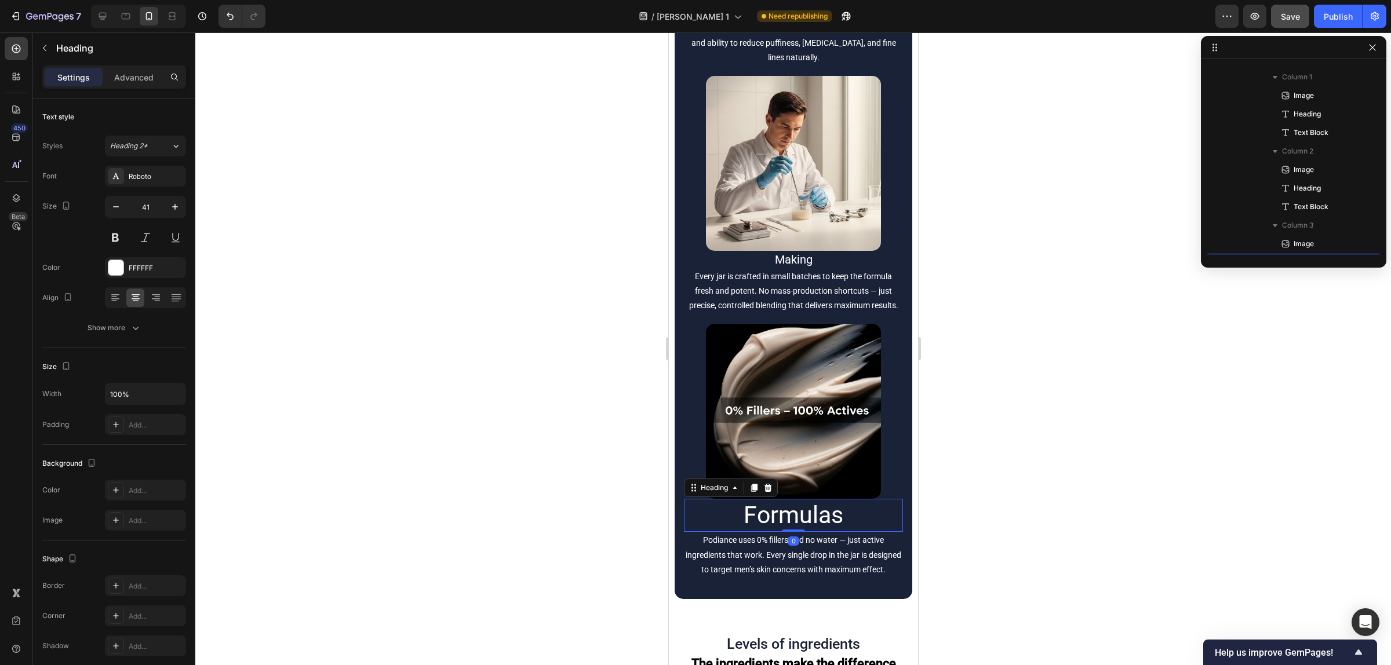
scroll to position [3112, 0]
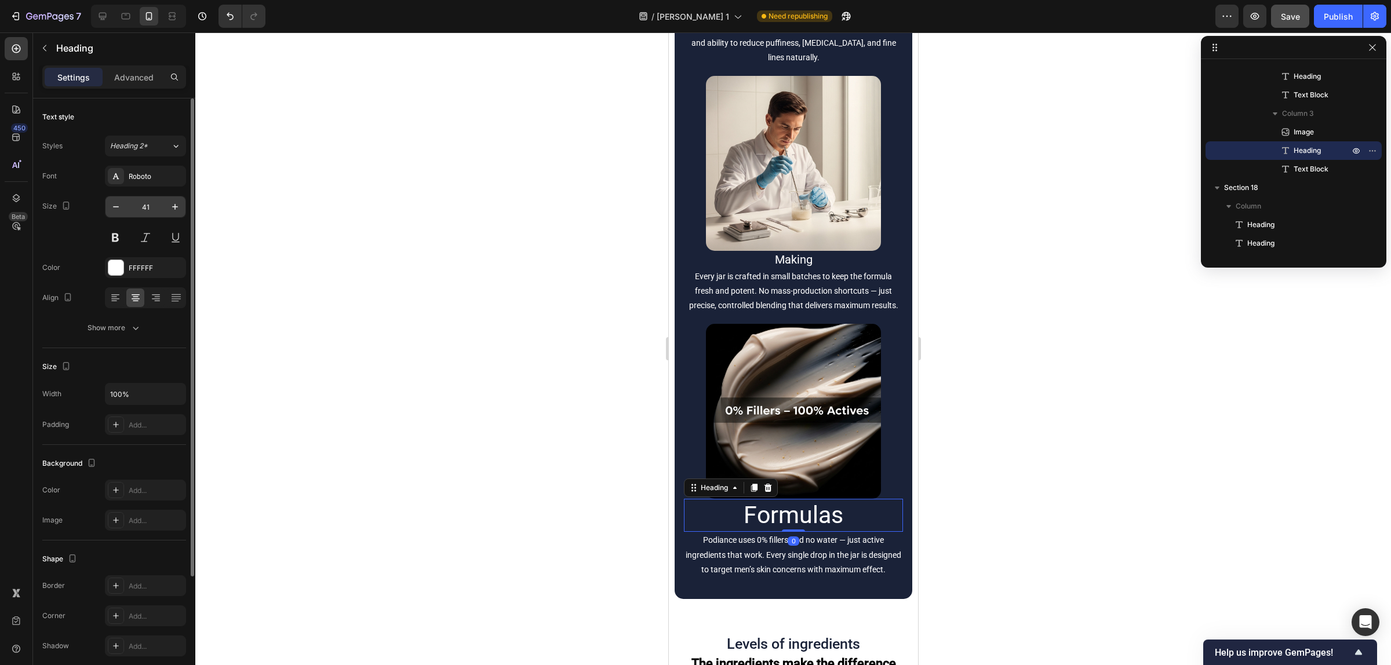
click at [150, 207] on input "41" at bounding box center [145, 206] width 38 height 21
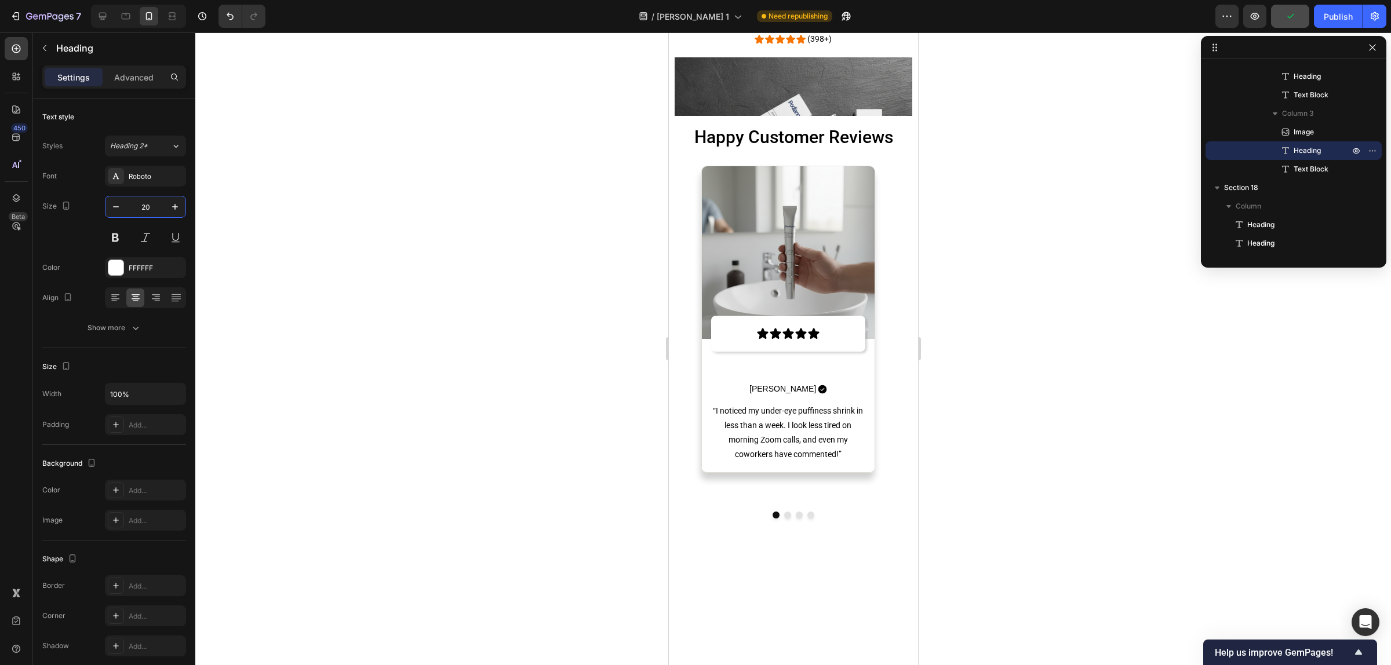
scroll to position [6250, 0]
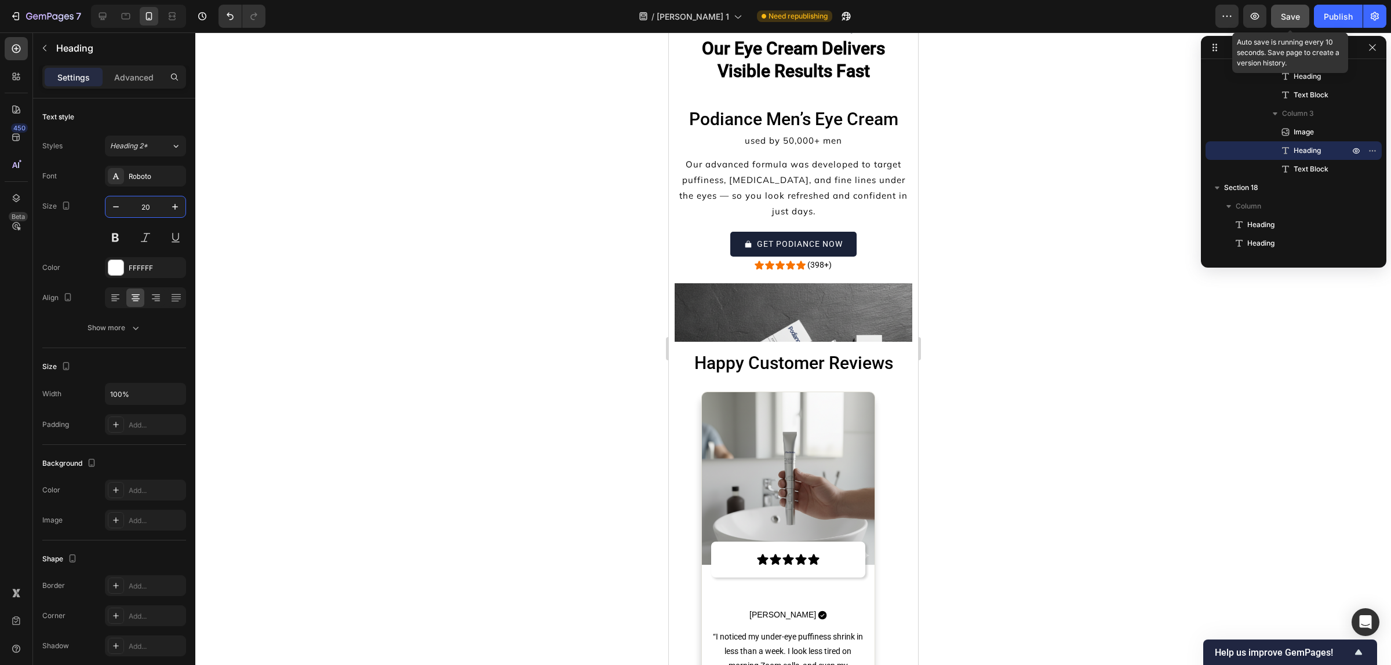
type input "20"
click at [1285, 15] on span "Save" at bounding box center [1290, 17] width 19 height 10
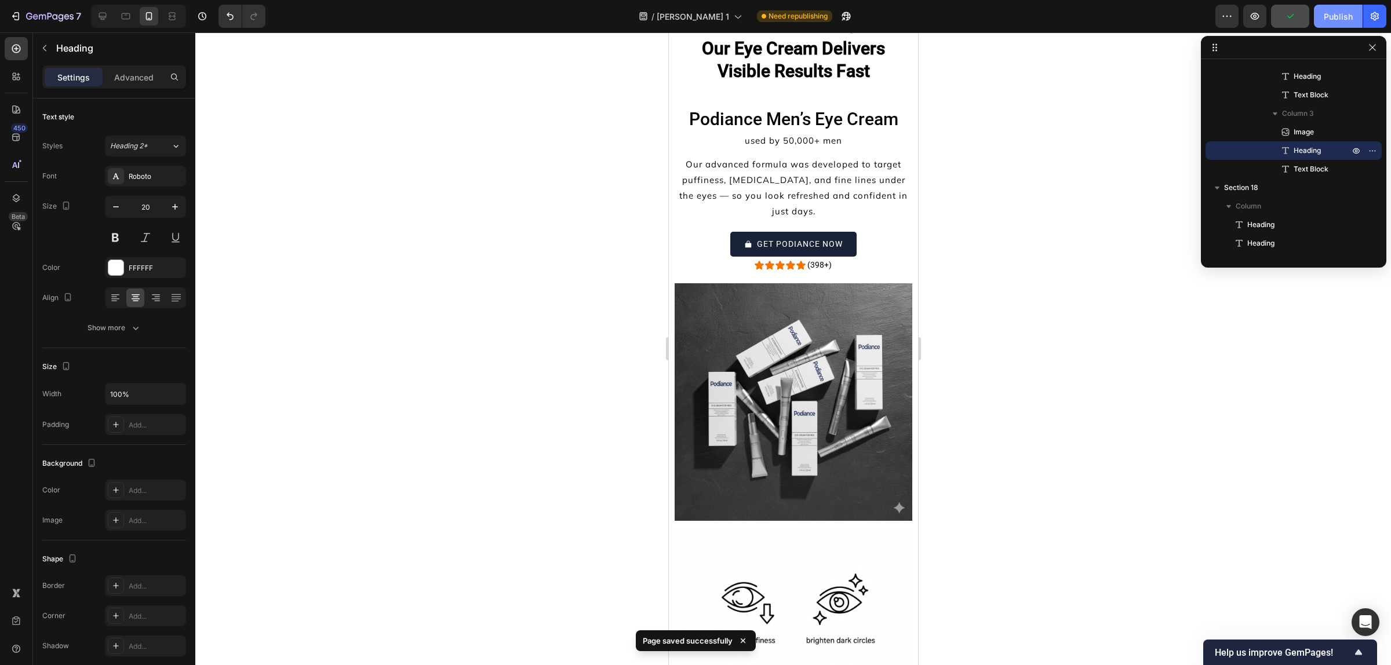
click at [1321, 20] on button "Publish" at bounding box center [1338, 16] width 49 height 23
click at [1233, 15] on button "button" at bounding box center [1226, 16] width 23 height 23
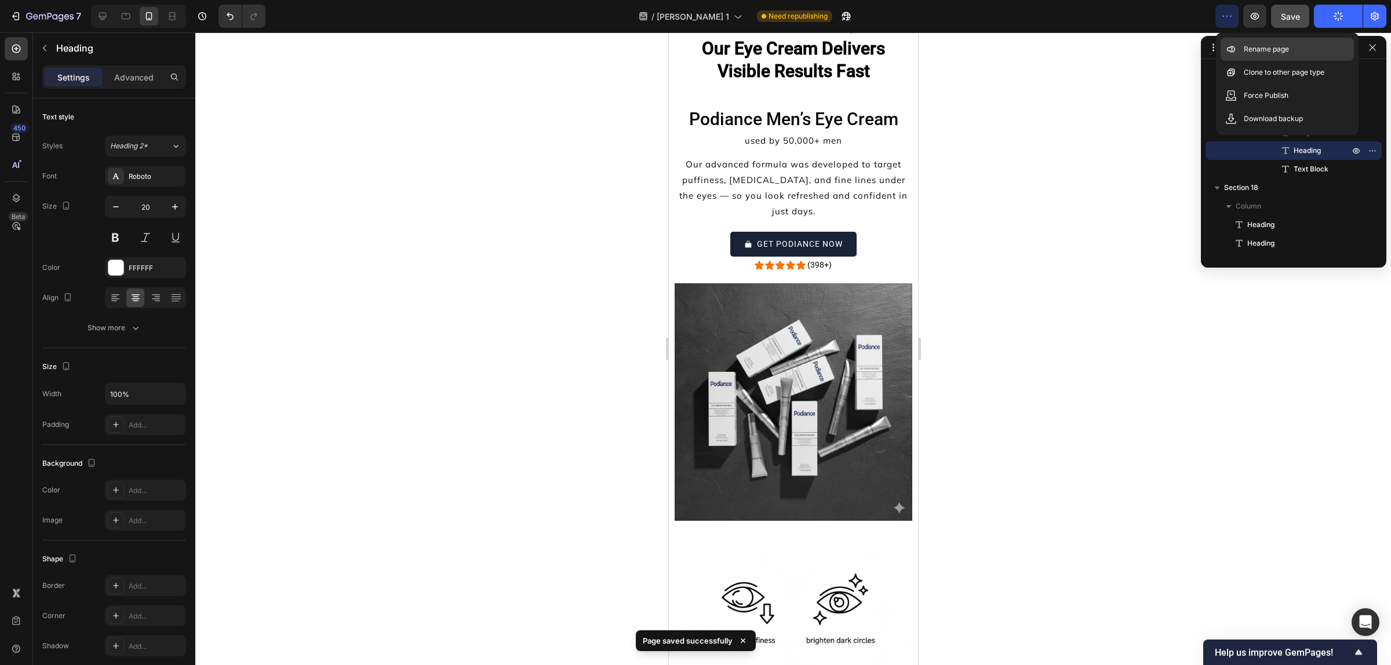
click at [1246, 48] on p "Rename page" at bounding box center [1266, 49] width 45 height 12
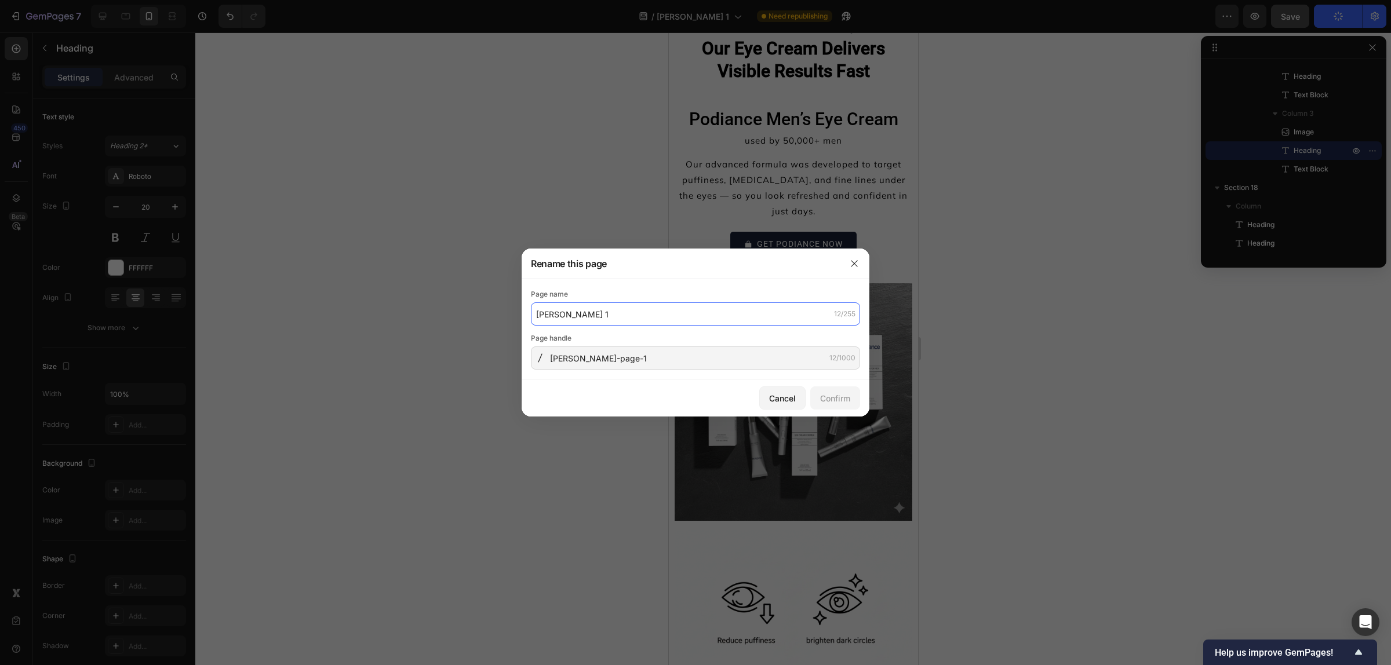
click at [720, 323] on input "[PERSON_NAME] 1" at bounding box center [695, 313] width 329 height 23
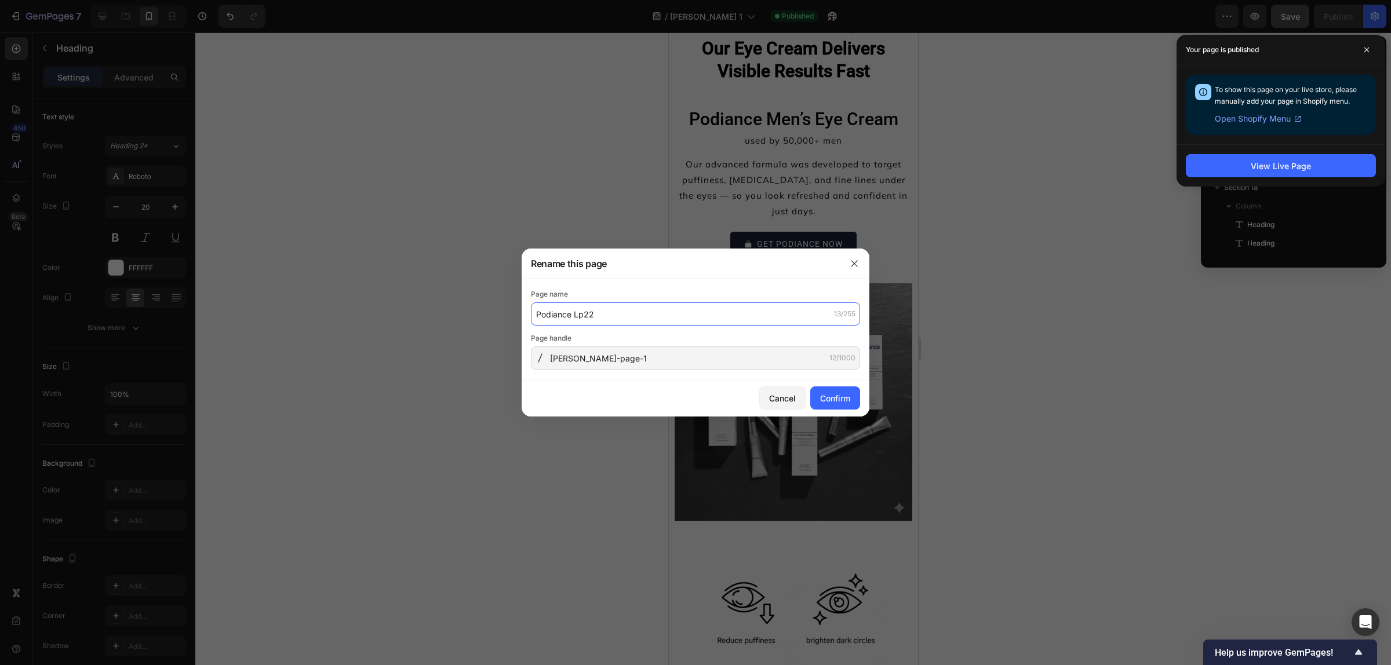
type input "Podiance Lp22"
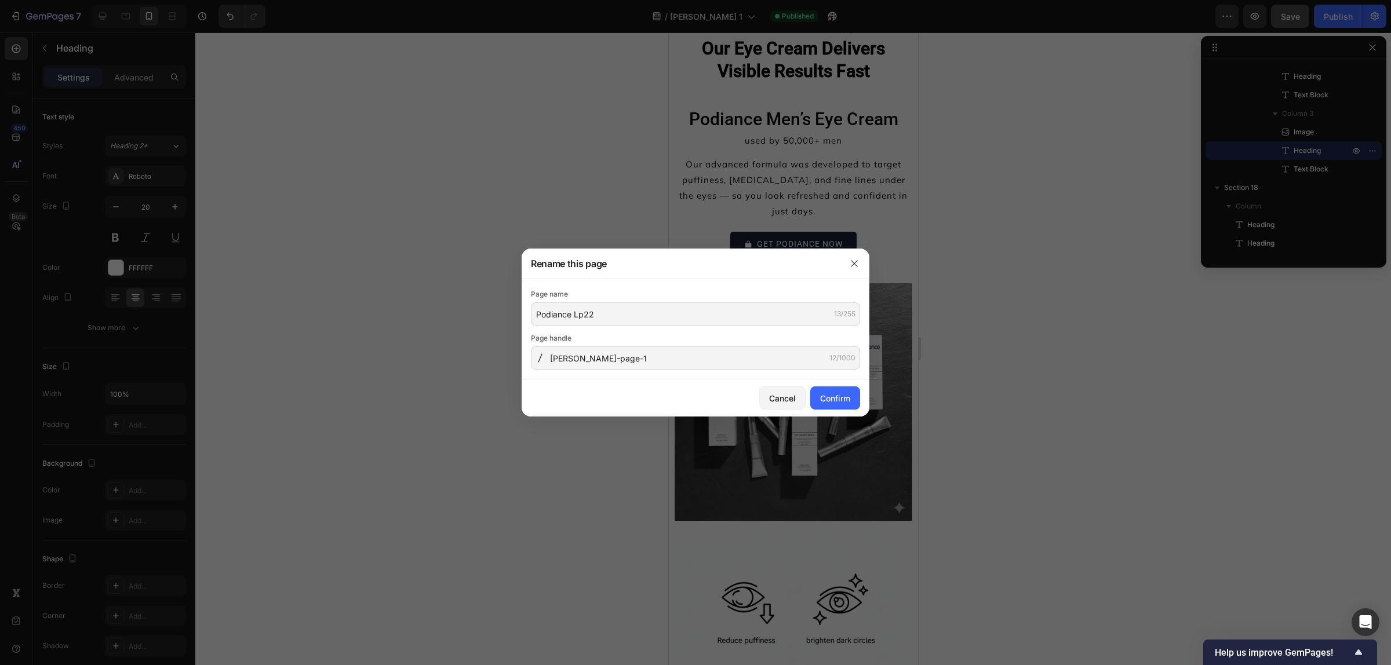
click at [682, 374] on div "Page name Podiance Lp22 13/255 Page handle [PERSON_NAME]-page-1 12/1000" at bounding box center [696, 329] width 348 height 100
click at [699, 360] on input "[PERSON_NAME]-page-1" at bounding box center [695, 358] width 329 height 23
paste input "Podiance-Lp22"
type input "Podiance-Lp22"
click at [820, 393] on div "Confirm" at bounding box center [835, 398] width 30 height 12
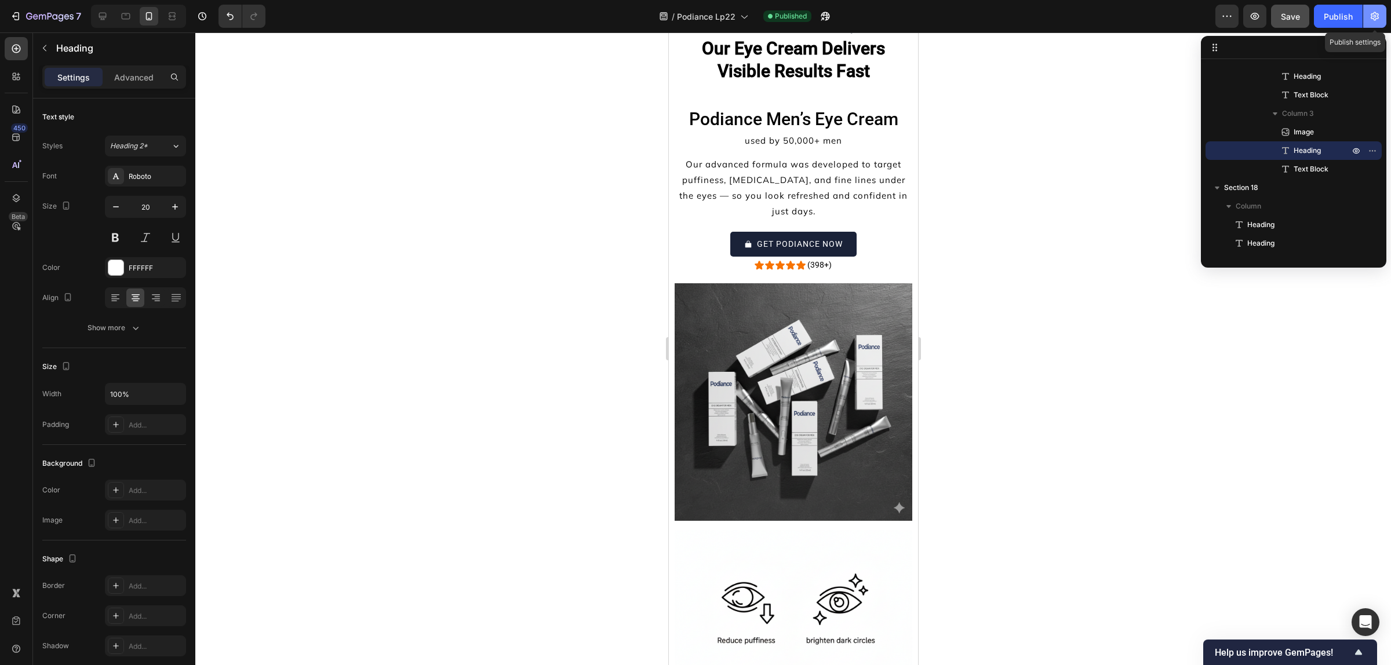
click at [1372, 13] on icon "button" at bounding box center [1374, 16] width 8 height 9
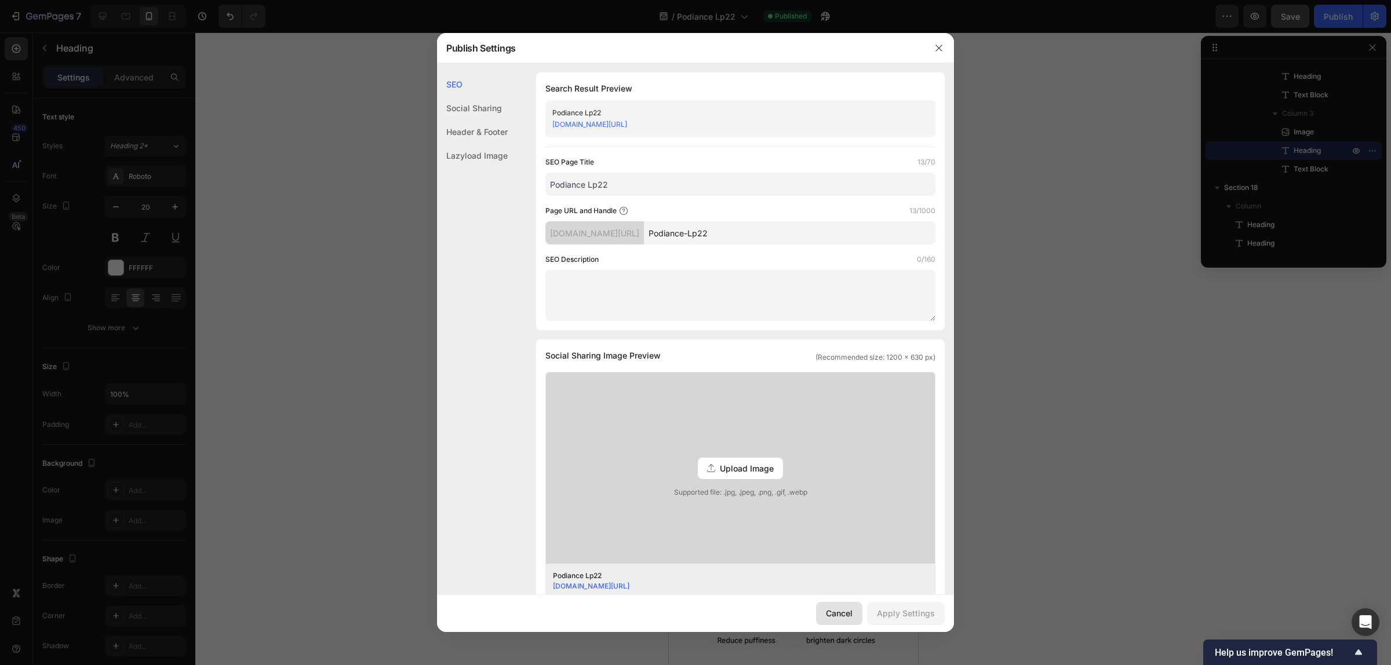
click at [839, 613] on div "Cancel" at bounding box center [839, 613] width 27 height 12
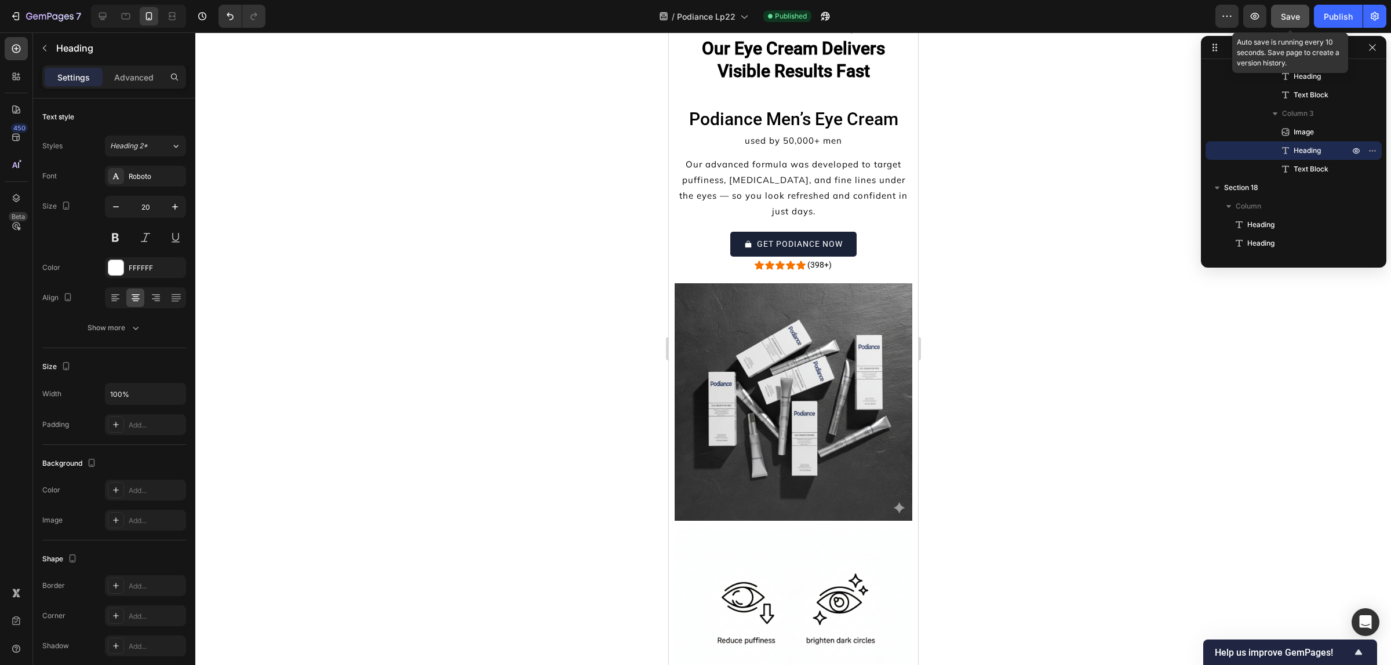
click at [1293, 13] on span "Save" at bounding box center [1290, 17] width 19 height 10
click at [1339, 19] on div "Publish" at bounding box center [1338, 16] width 29 height 12
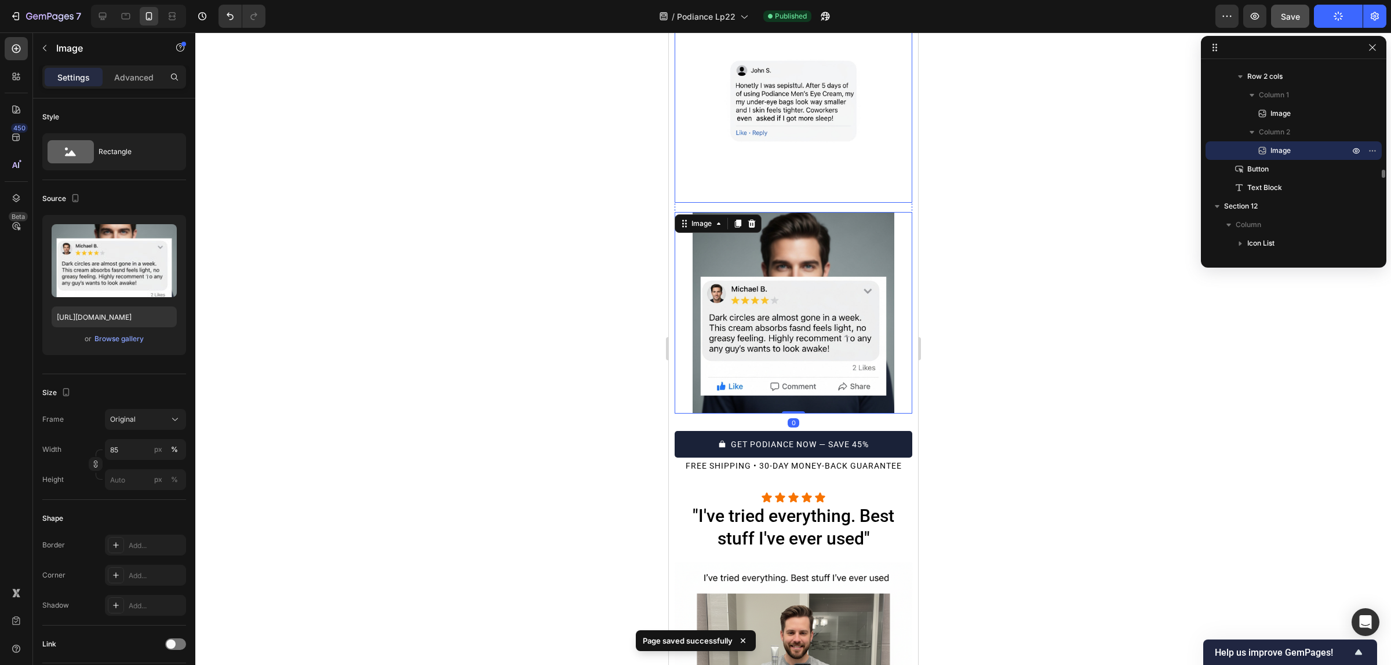
scroll to position [5476, 0]
click at [126, 454] on input "85" at bounding box center [145, 449] width 81 height 21
click at [129, 478] on p "Full 100%" at bounding box center [143, 478] width 67 height 10
type input "100"
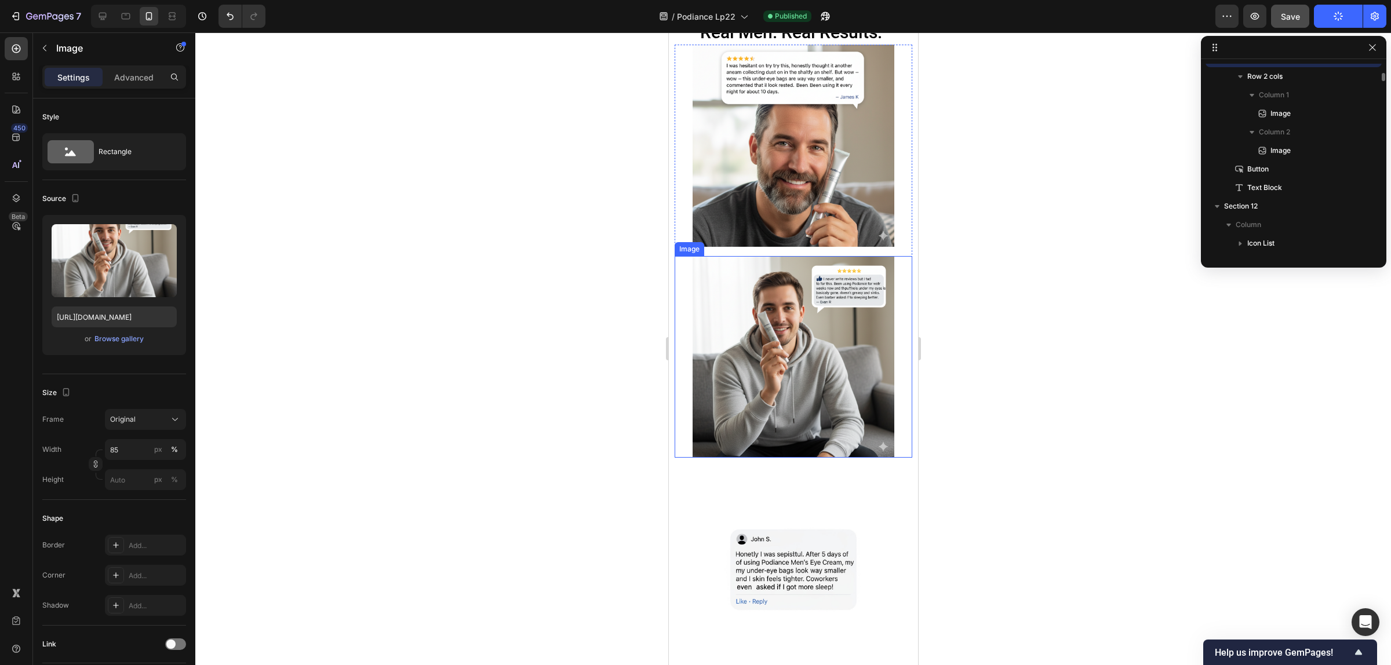
scroll to position [2277, 0]
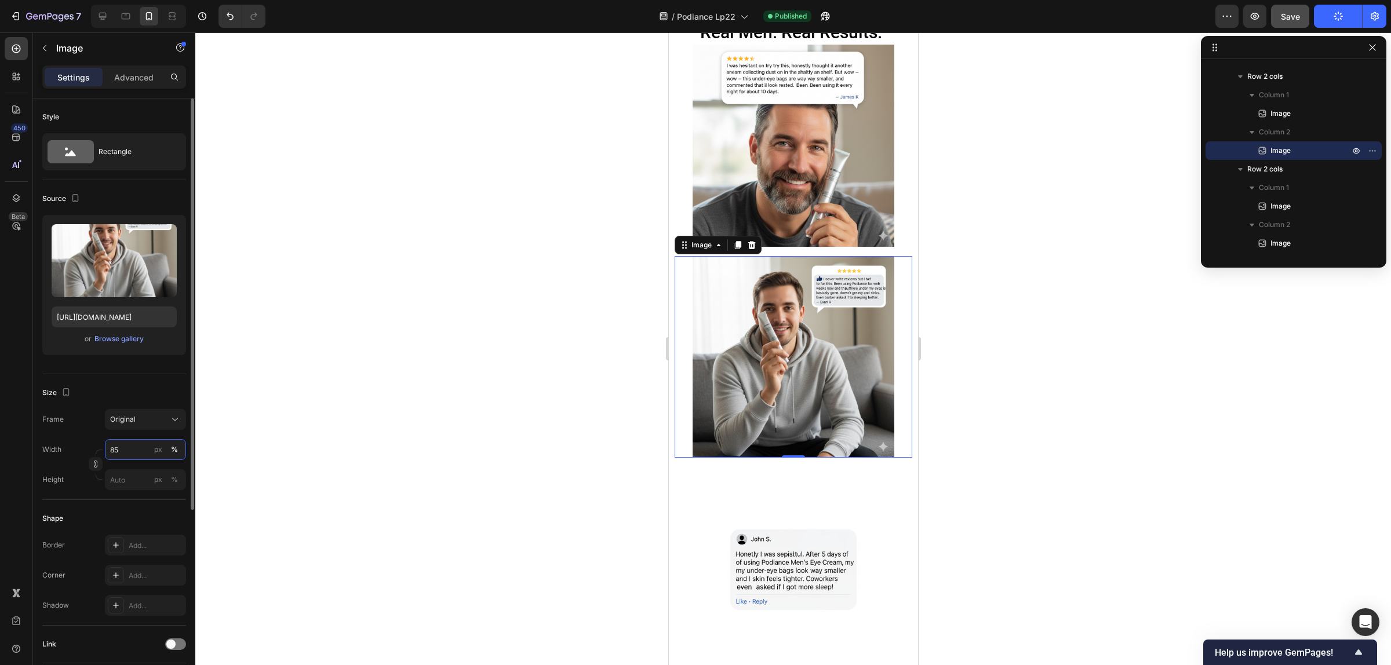
click at [119, 453] on input "85" at bounding box center [145, 449] width 81 height 21
click at [119, 475] on span "Full" at bounding box center [116, 478] width 12 height 10
type input "100"
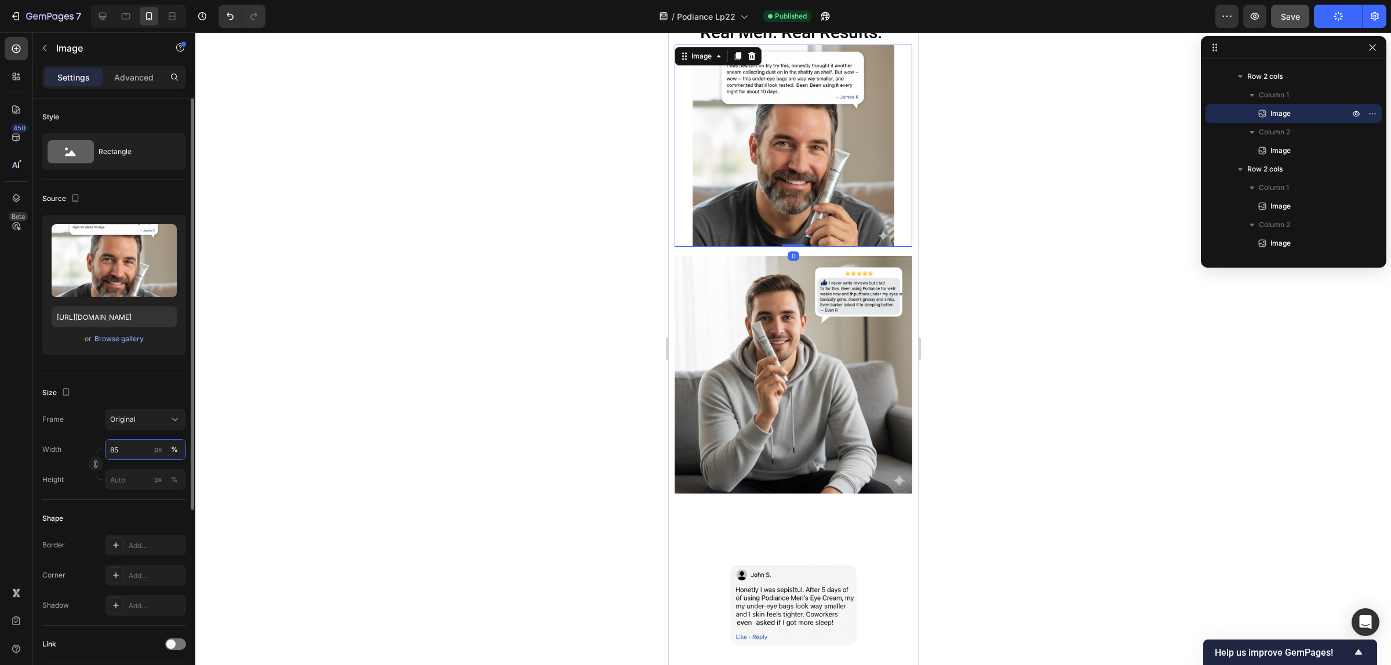
click at [122, 451] on input "85" at bounding box center [145, 449] width 81 height 21
click at [139, 468] on div "Full 100%" at bounding box center [133, 478] width 95 height 21
type input "100"
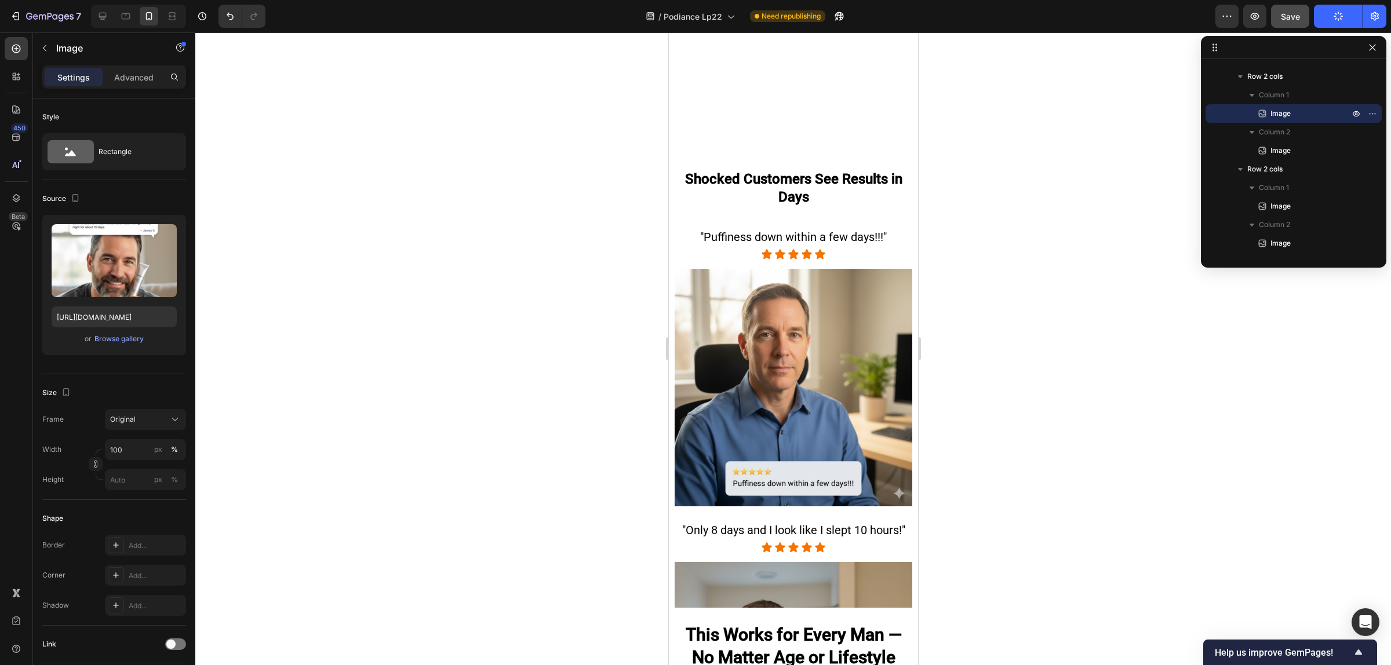
scroll to position [3052, 0]
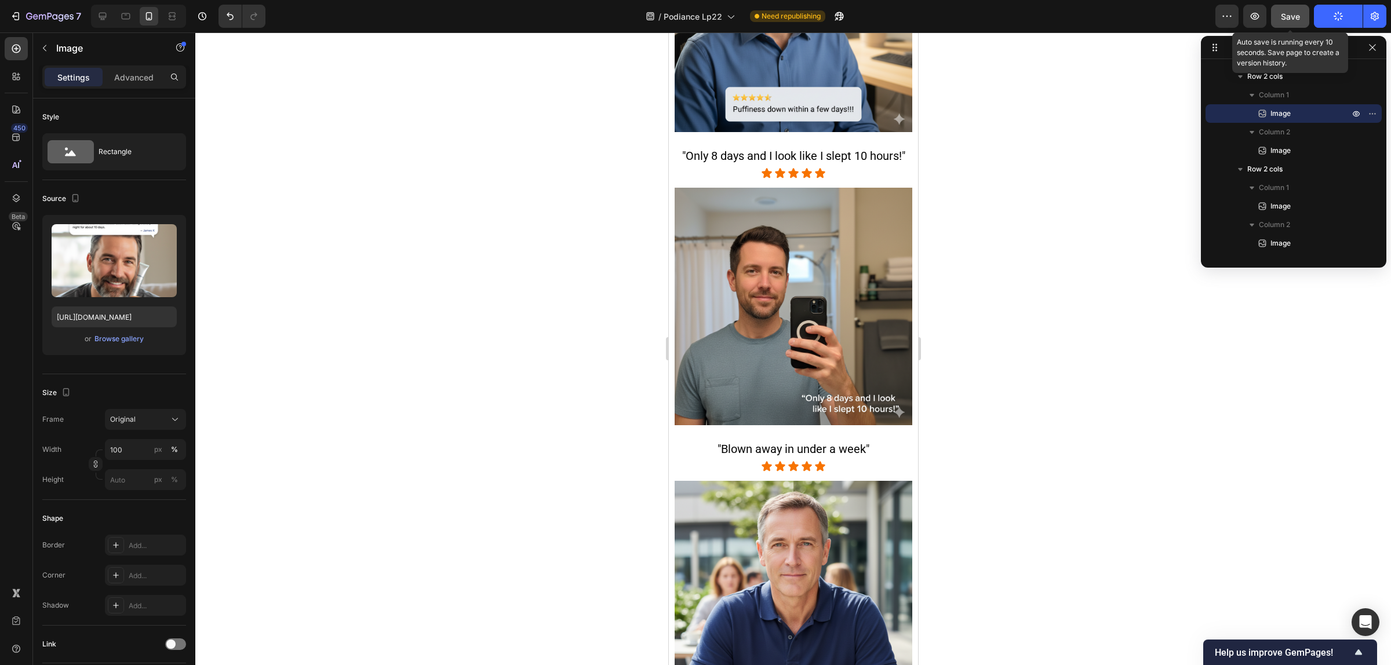
click at [1293, 16] on span "Save" at bounding box center [1290, 17] width 19 height 10
click at [1333, 21] on button "Publish" at bounding box center [1338, 16] width 49 height 23
click at [823, 12] on icon "button" at bounding box center [825, 16] width 12 height 12
